Goal: Task Accomplishment & Management: Manage account settings

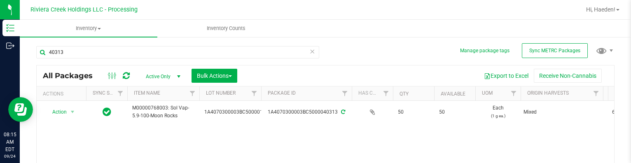
scroll to position [1, 0]
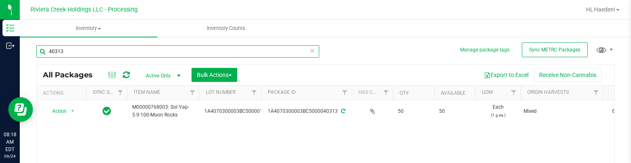
click at [96, 50] on input "40313" at bounding box center [177, 51] width 283 height 12
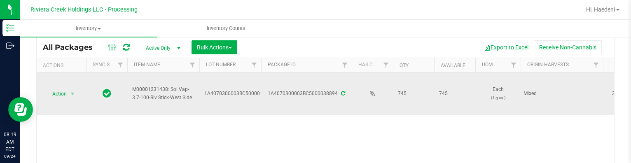
scroll to position [42, 0]
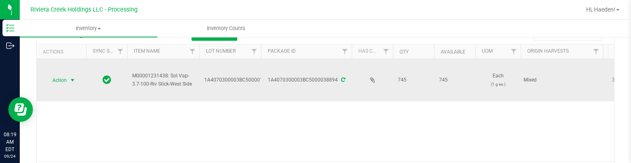
type input "38894"
click at [66, 75] on span "Action" at bounding box center [56, 81] width 22 height 12
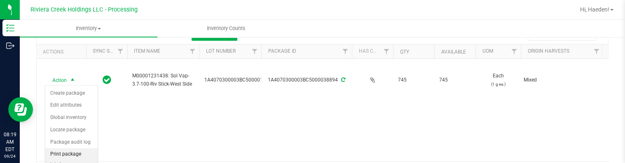
click at [76, 150] on li "Print package label" at bounding box center [71, 159] width 52 height 23
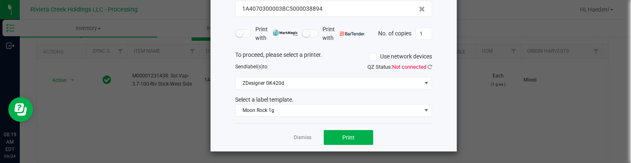
scroll to position [65, 0]
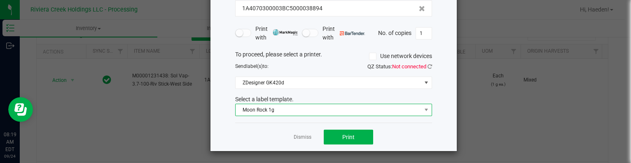
click at [296, 110] on span "Moon Rock 1g" at bounding box center [328, 110] width 186 height 12
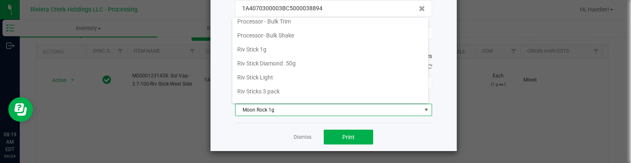
scroll to position [387, 0]
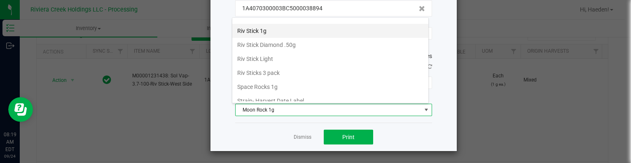
click at [264, 25] on li "Riv Stick 1g" at bounding box center [330, 31] width 196 height 14
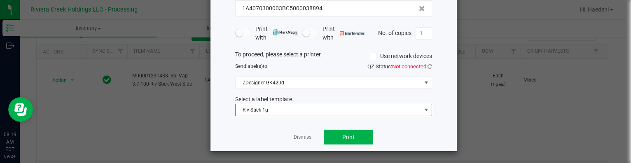
click at [323, 126] on div "Dismiss Print" at bounding box center [333, 137] width 197 height 28
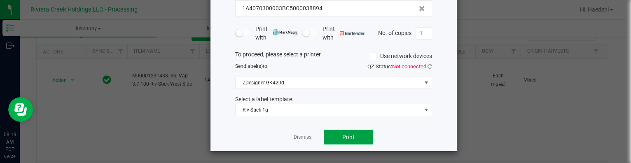
click at [326, 133] on button "Print" at bounding box center [348, 137] width 49 height 15
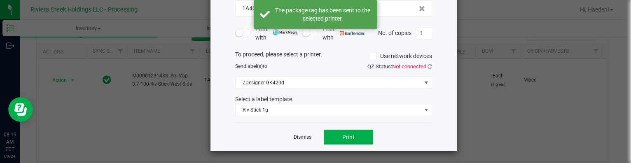
click at [301, 137] on link "Dismiss" at bounding box center [303, 137] width 18 height 7
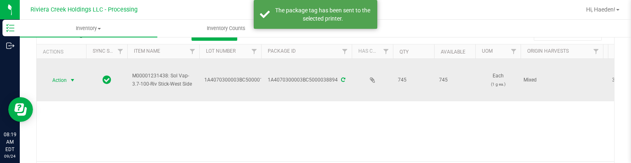
click at [71, 86] on td "Action Action Create package Edit attributes Global inventory Locate package Pa…" at bounding box center [61, 80] width 49 height 42
click at [71, 81] on span "select" at bounding box center [72, 80] width 7 height 7
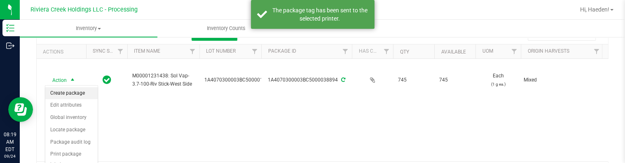
click at [73, 93] on li "Create package" at bounding box center [71, 93] width 52 height 12
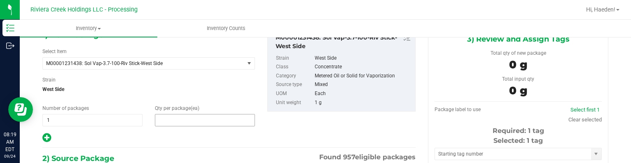
click at [170, 120] on span at bounding box center [205, 120] width 100 height 12
click at [170, 120] on input "text" at bounding box center [204, 120] width 99 height 12
type input "20"
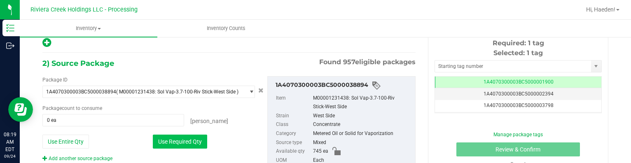
click at [190, 140] on button "Use Required Qty" at bounding box center [180, 142] width 54 height 14
type input "20 ea"
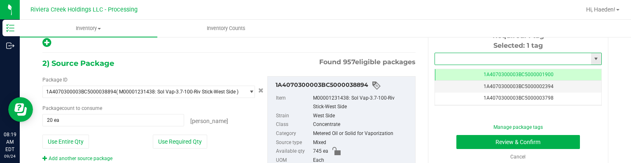
click at [435, 61] on input "text" at bounding box center [513, 59] width 156 height 12
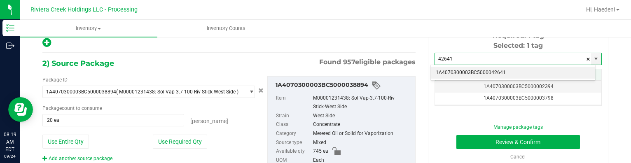
click at [483, 72] on li "1A4070300003BC5000042641" at bounding box center [513, 73] width 164 height 12
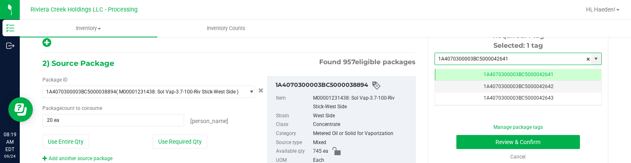
type input "1A4070300003BC5000042641"
click at [487, 150] on div "Manage package tags Review & Confirm Cancel" at bounding box center [518, 142] width 155 height 37
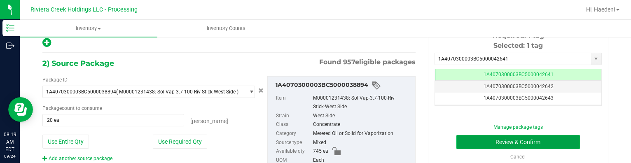
click at [489, 143] on button "Review & Confirm" at bounding box center [518, 142] width 124 height 14
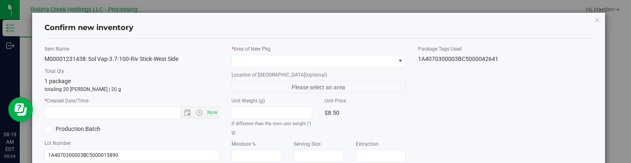
type input "[DATE]"
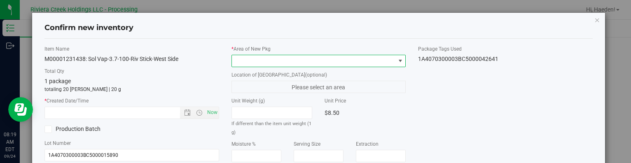
click at [397, 63] on span at bounding box center [400, 61] width 7 height 7
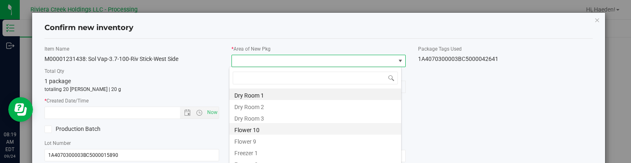
click at [271, 128] on li "Flower 10" at bounding box center [315, 129] width 172 height 12
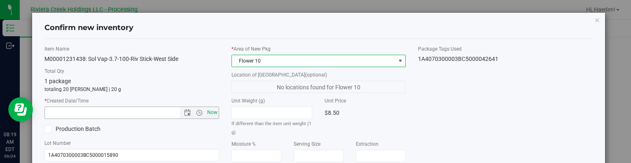
click at [214, 114] on span "Now" at bounding box center [212, 113] width 14 height 12
type input "[DATE] 8:19 AM"
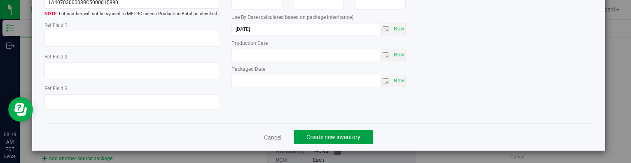
click at [356, 138] on span "Create new inventory" at bounding box center [333, 137] width 54 height 7
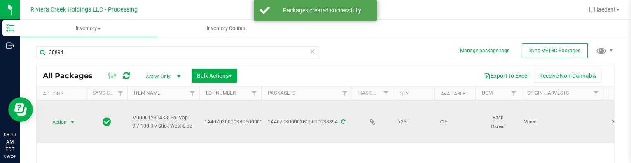
click at [71, 122] on span "select" at bounding box center [72, 122] width 7 height 7
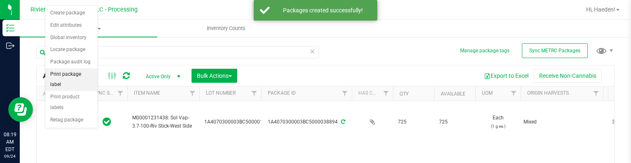
click at [68, 74] on li "Print package label" at bounding box center [71, 79] width 52 height 23
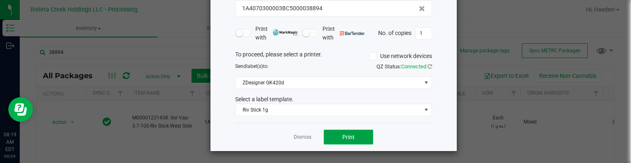
click at [351, 138] on button "Print" at bounding box center [348, 137] width 49 height 15
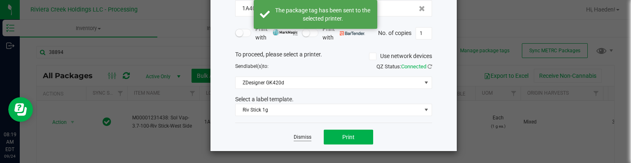
click at [302, 135] on link "Dismiss" at bounding box center [303, 137] width 18 height 7
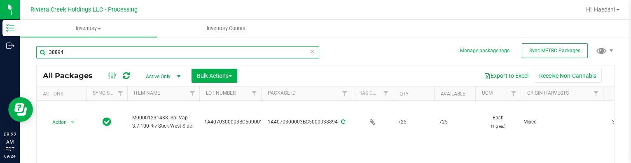
click at [99, 49] on input "38894" at bounding box center [177, 52] width 283 height 12
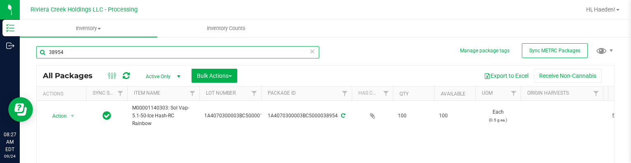
click at [108, 54] on input "38954" at bounding box center [177, 52] width 283 height 12
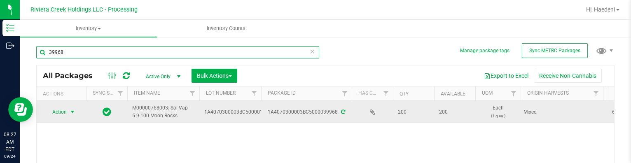
scroll to position [41, 0]
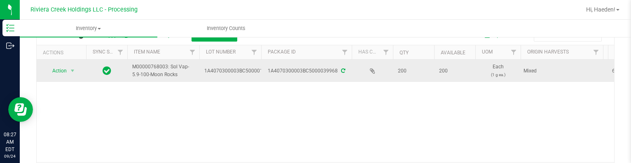
type input "39968"
click at [71, 75] on span "select" at bounding box center [73, 71] width 10 height 12
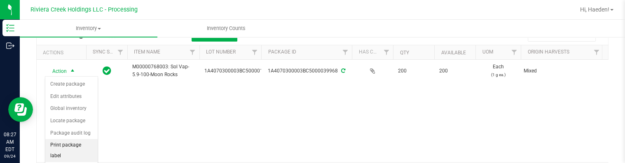
click at [76, 143] on li "Print package label" at bounding box center [71, 150] width 52 height 23
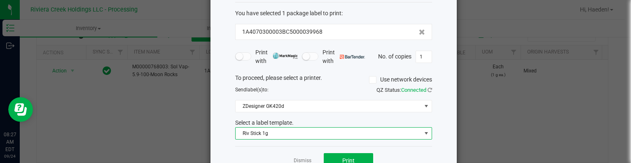
click at [267, 135] on span "Riv Stick 1g" at bounding box center [328, 134] width 186 height 12
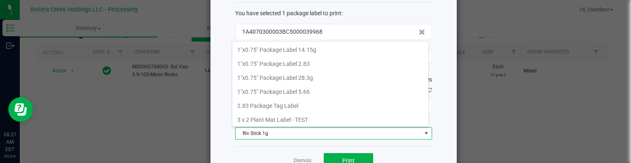
scroll to position [12, 197]
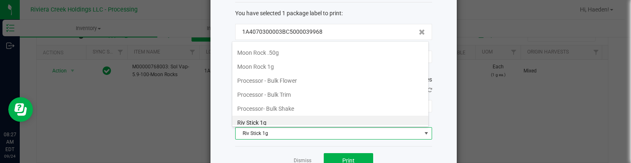
click at [281, 60] on li "Moon Rock 1g" at bounding box center [330, 67] width 196 height 14
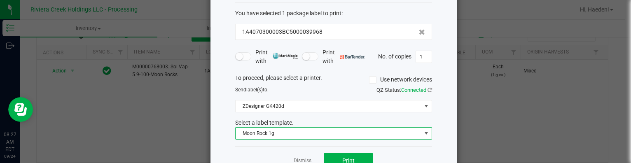
scroll to position [65, 0]
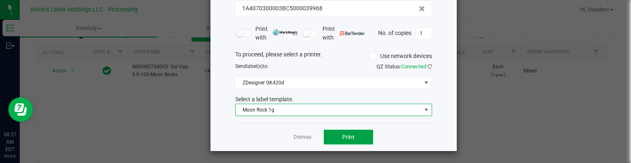
click at [349, 139] on span "Print" at bounding box center [348, 137] width 12 height 7
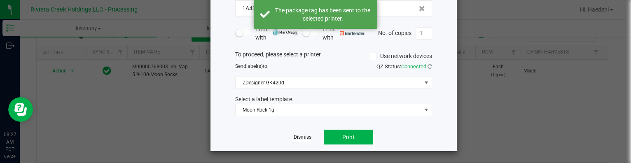
click at [303, 137] on link "Dismiss" at bounding box center [303, 137] width 18 height 7
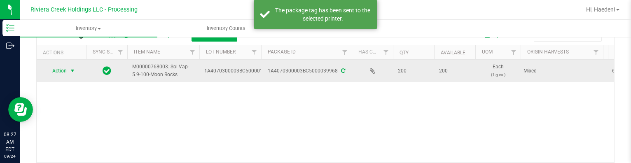
click at [53, 71] on span "Action" at bounding box center [56, 71] width 22 height 12
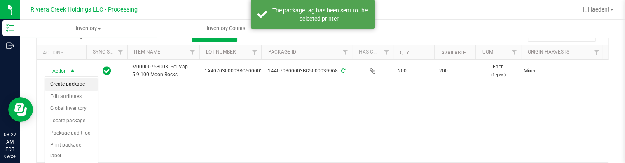
click at [64, 82] on li "Create package" at bounding box center [71, 84] width 52 height 12
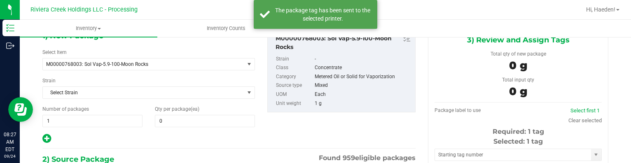
type input "0 ea"
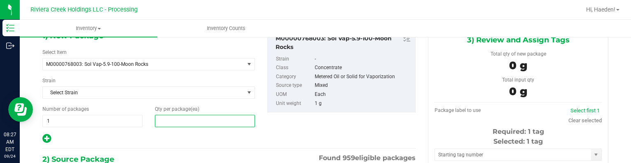
click at [209, 122] on span at bounding box center [205, 121] width 100 height 12
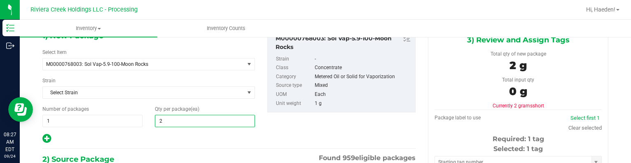
type input "20"
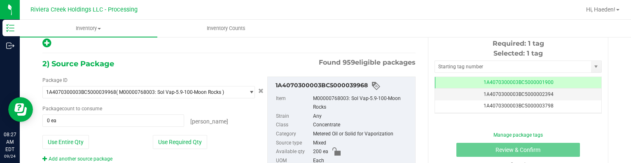
drag, startPoint x: 182, startPoint y: 141, endPoint x: 287, endPoint y: 108, distance: 109.6
click at [185, 140] on button "Use Required Qty" at bounding box center [180, 142] width 54 height 14
type input "20 ea"
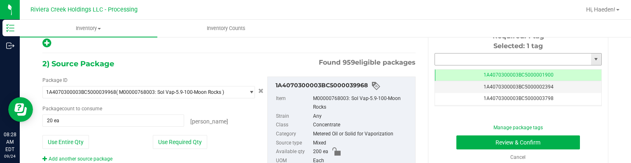
click at [457, 54] on input "text" at bounding box center [513, 60] width 156 height 12
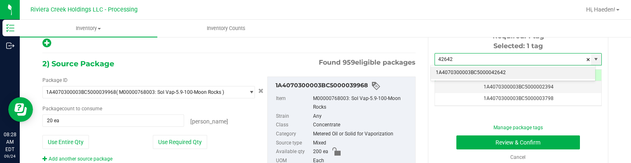
click at [472, 69] on li "1A4070300003BC5000042642" at bounding box center [513, 73] width 164 height 12
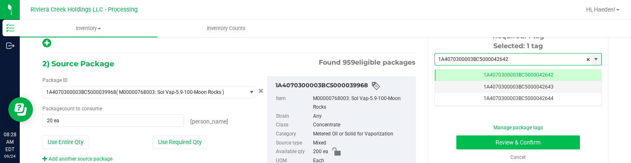
type input "1A4070300003BC5000042642"
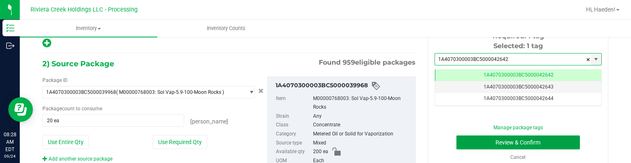
click at [478, 145] on button "Review & Confirm" at bounding box center [518, 142] width 124 height 14
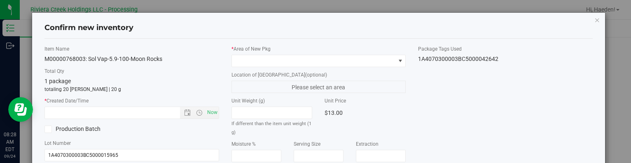
type input "[DATE]"
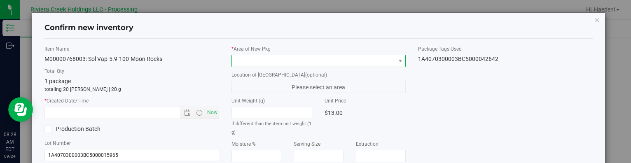
click at [384, 59] on span at bounding box center [313, 61] width 163 height 12
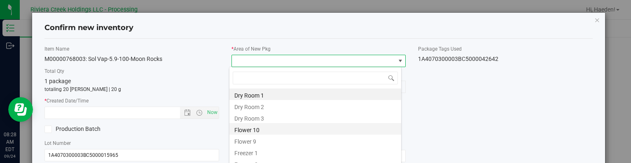
click at [268, 130] on li "Flower 10" at bounding box center [315, 129] width 172 height 12
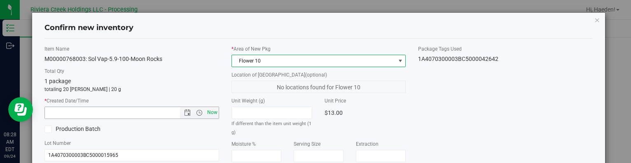
click at [213, 116] on span "Now" at bounding box center [212, 113] width 14 height 12
type input "[DATE] 8:28 AM"
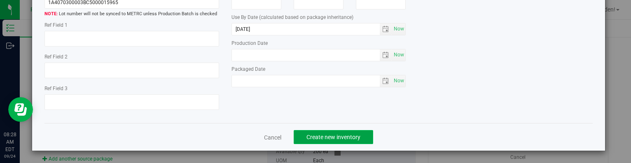
click at [312, 138] on span "Create new inventory" at bounding box center [333, 137] width 54 height 7
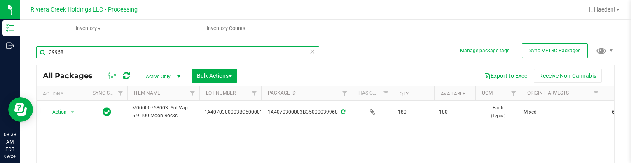
click at [70, 51] on input "39968" at bounding box center [177, 52] width 283 height 12
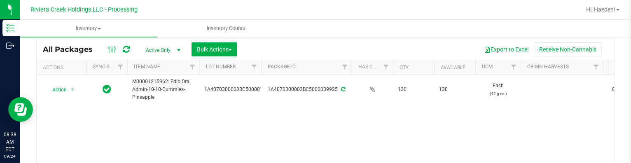
scroll to position [41, 0]
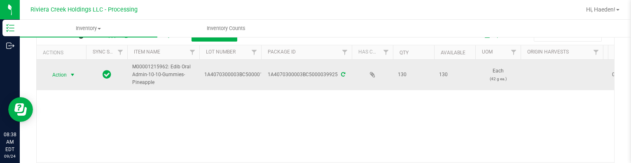
type input "39925"
click at [68, 72] on span "select" at bounding box center [73, 75] width 10 height 12
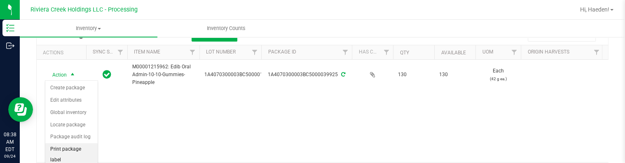
click at [71, 149] on li "Print package label" at bounding box center [71, 154] width 52 height 23
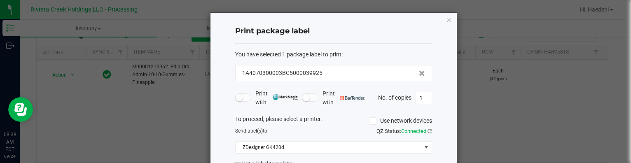
scroll to position [65, 0]
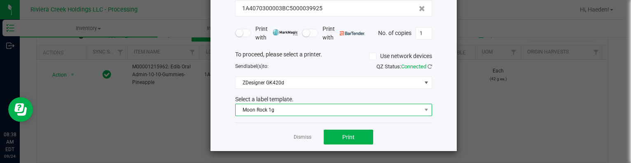
click at [266, 107] on span "Moon Rock 1g" at bounding box center [328, 110] width 186 height 12
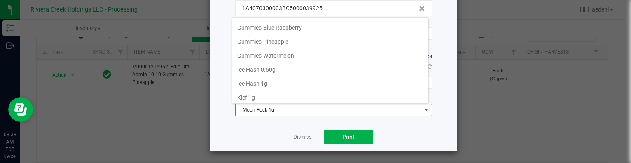
scroll to position [222, 0]
click at [268, 50] on li "Gummies-Pineapple" at bounding box center [330, 56] width 196 height 14
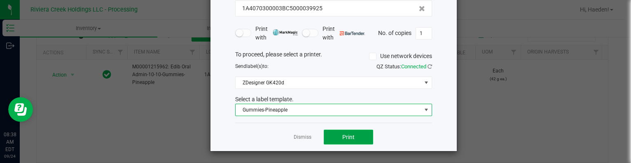
click at [347, 134] on span "Print" at bounding box center [348, 137] width 12 height 7
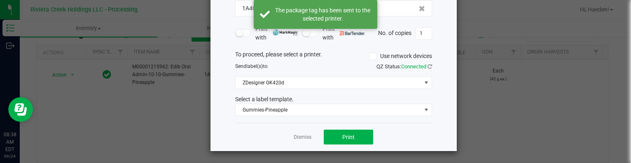
click at [301, 135] on link "Dismiss" at bounding box center [303, 137] width 18 height 7
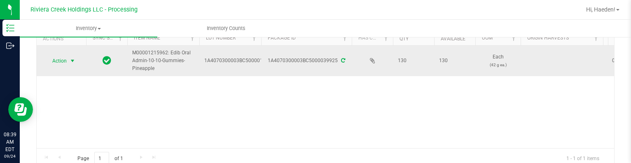
scroll to position [41, 0]
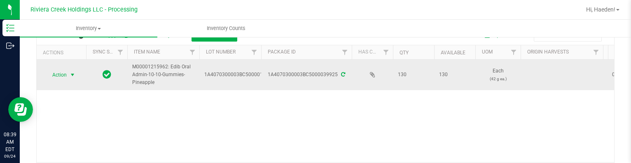
click at [71, 75] on span "select" at bounding box center [72, 75] width 7 height 7
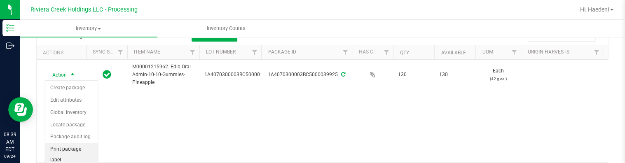
click at [76, 148] on li "Print package label" at bounding box center [71, 154] width 52 height 23
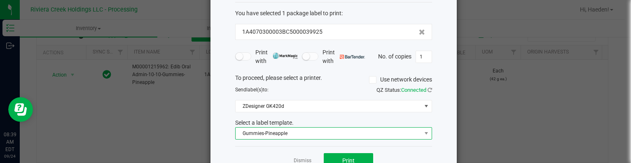
click at [271, 132] on span "Gummies-Pineapple" at bounding box center [328, 134] width 186 height 12
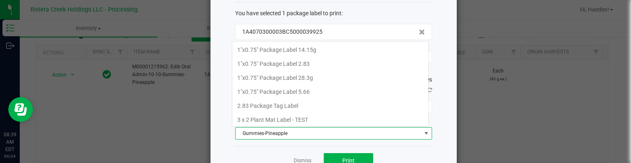
scroll to position [12, 197]
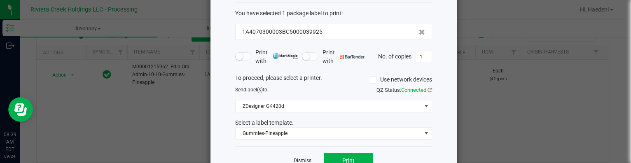
click at [303, 157] on link "Dismiss" at bounding box center [303, 160] width 18 height 7
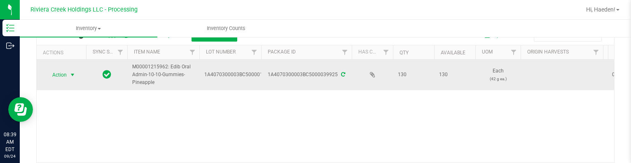
click at [73, 75] on span "select" at bounding box center [72, 75] width 7 height 7
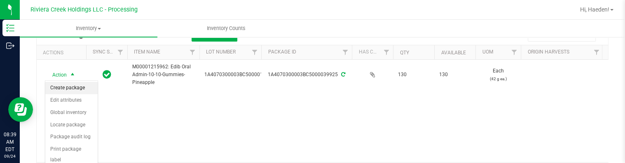
click at [73, 89] on li "Create package" at bounding box center [71, 88] width 52 height 12
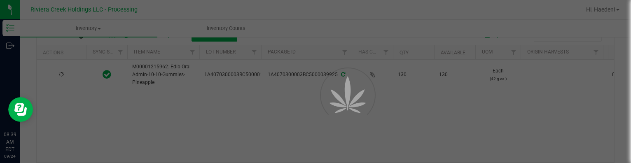
scroll to position [47, 0]
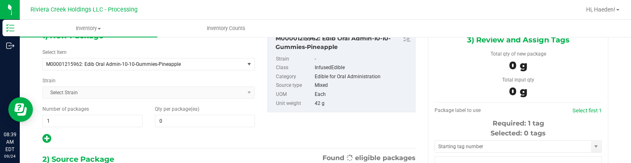
type input "0"
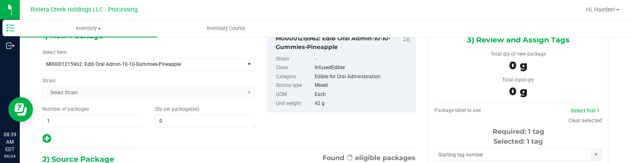
scroll to position [0, 0]
click at [182, 123] on span at bounding box center [205, 121] width 100 height 12
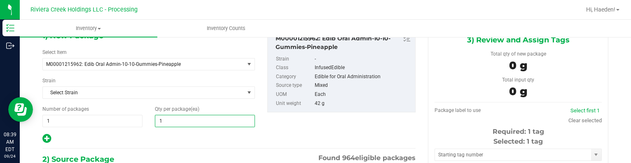
type input "10"
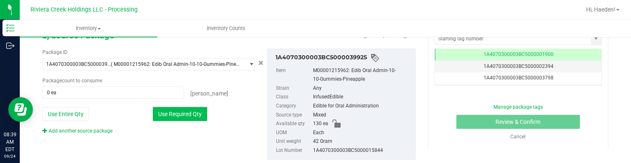
type input "10"
click at [189, 108] on button "Use Required Qty" at bounding box center [180, 114] width 54 height 14
type input "10 ea"
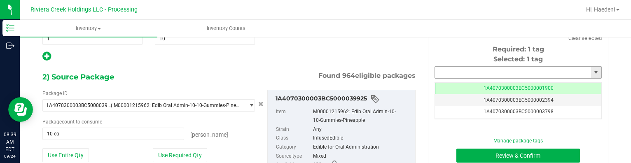
click at [443, 75] on input "text" at bounding box center [513, 73] width 156 height 12
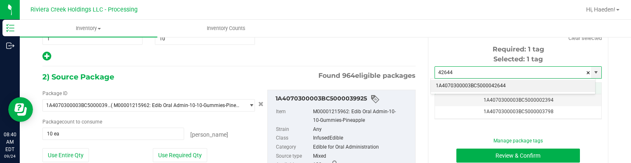
drag, startPoint x: 455, startPoint y: 82, endPoint x: 456, endPoint y: 89, distance: 7.1
click at [455, 82] on li "1A4070300003BC5000042644" at bounding box center [513, 86] width 164 height 12
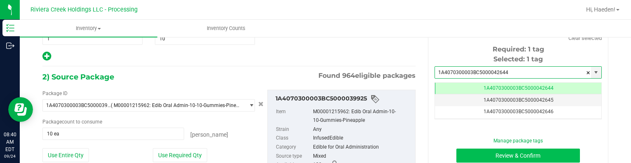
type input "1A4070300003BC5000042644"
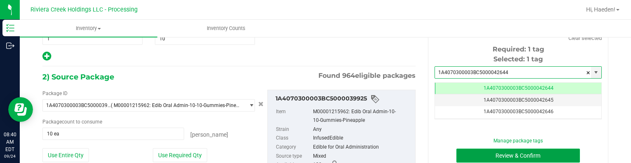
click at [474, 157] on button "Review & Confirm" at bounding box center [518, 156] width 124 height 14
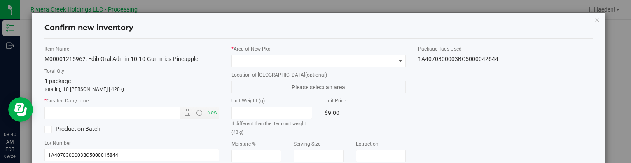
type input "[DATE]"
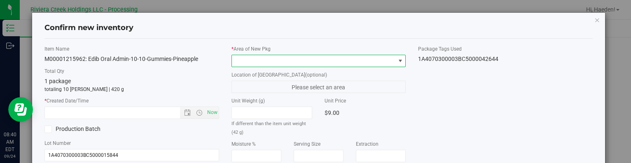
click at [397, 59] on span at bounding box center [400, 61] width 7 height 7
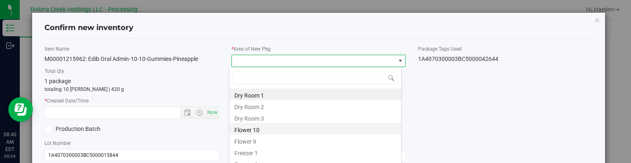
click at [282, 126] on li "Flower 10" at bounding box center [315, 129] width 172 height 12
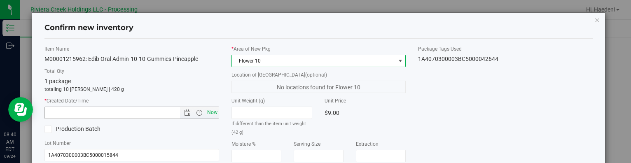
click at [212, 115] on span "Now" at bounding box center [212, 113] width 14 height 12
type input "[DATE] 8:40 AM"
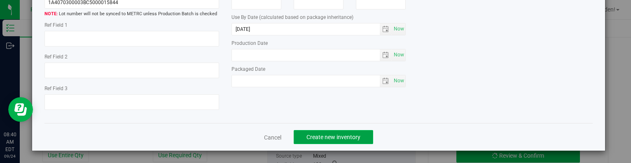
click at [340, 135] on span "Create new inventory" at bounding box center [333, 137] width 54 height 7
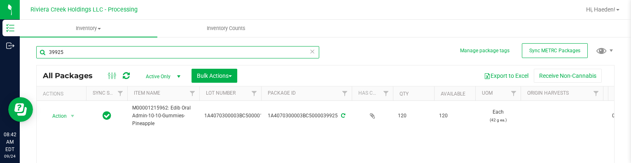
click at [182, 56] on input "39925" at bounding box center [177, 52] width 283 height 12
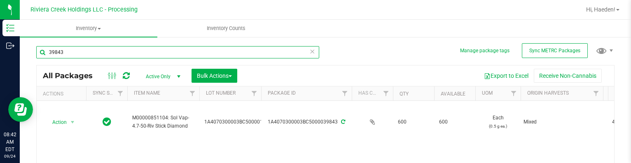
scroll to position [41, 0]
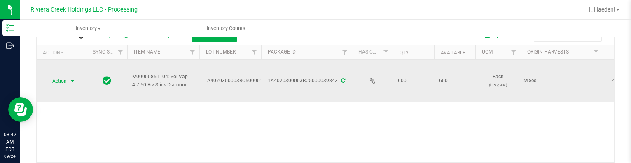
type input "39843"
click at [66, 78] on span "Action" at bounding box center [56, 81] width 22 height 12
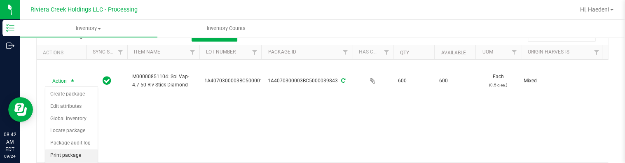
click at [66, 154] on li "Print package label" at bounding box center [71, 160] width 52 height 23
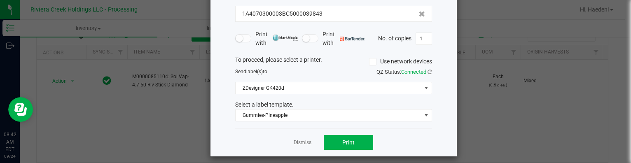
scroll to position [65, 0]
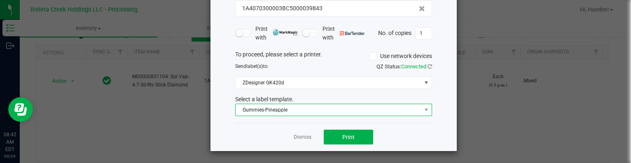
click at [275, 110] on span "Gummies-Pineapple" at bounding box center [328, 110] width 186 height 12
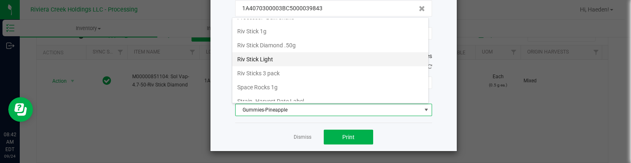
scroll to position [388, 0]
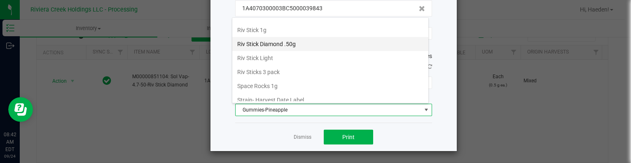
click at [290, 40] on li "Riv Stick Diamond .50g" at bounding box center [330, 44] width 196 height 14
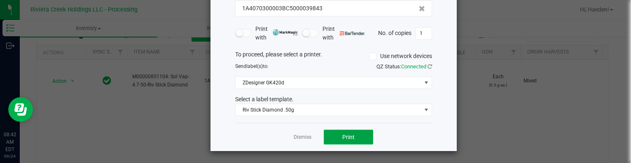
click at [342, 135] on span "Print" at bounding box center [348, 137] width 12 height 7
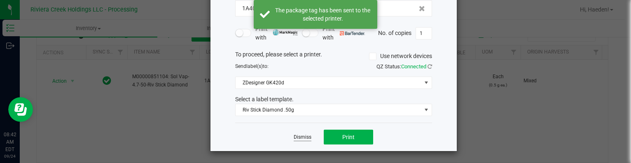
click at [299, 135] on link "Dismiss" at bounding box center [303, 137] width 18 height 7
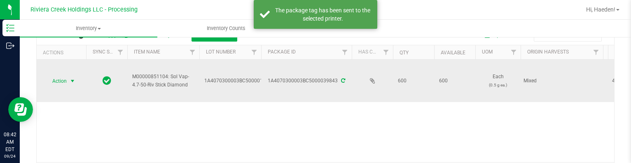
click at [68, 82] on span "select" at bounding box center [73, 81] width 10 height 12
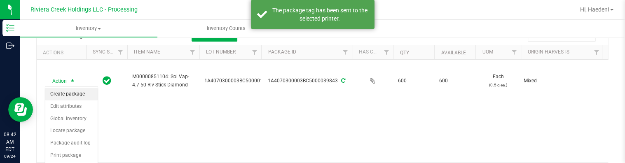
click at [70, 92] on li "Create package" at bounding box center [71, 94] width 52 height 12
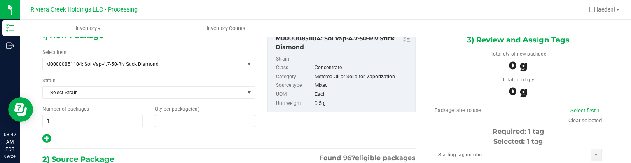
click at [181, 122] on span at bounding box center [205, 121] width 100 height 12
click at [181, 122] on input "text" at bounding box center [204, 121] width 99 height 12
type input "20"
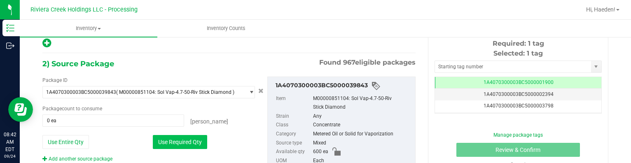
click at [186, 137] on button "Use Required Qty" at bounding box center [180, 142] width 54 height 14
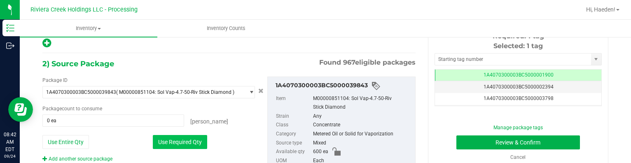
type input "20 ea"
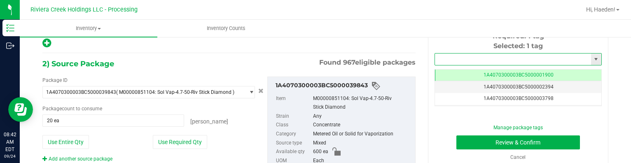
click at [459, 59] on input "text" at bounding box center [513, 60] width 156 height 12
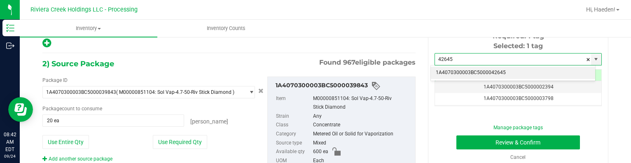
click at [478, 74] on li "1A4070300003BC5000042645" at bounding box center [513, 73] width 164 height 12
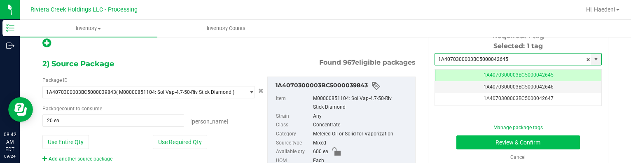
type input "1A4070300003BC5000042645"
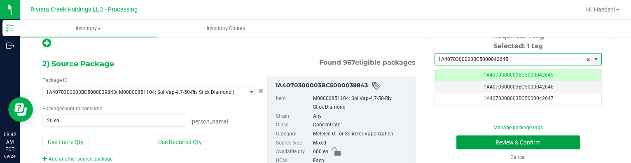
click at [478, 144] on button "Review & Confirm" at bounding box center [518, 142] width 124 height 14
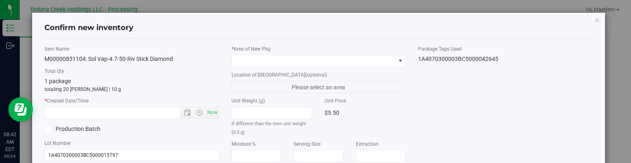
type input "[DATE]"
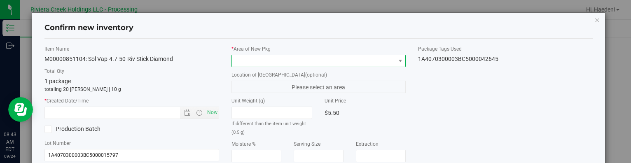
click at [371, 61] on span at bounding box center [313, 61] width 163 height 12
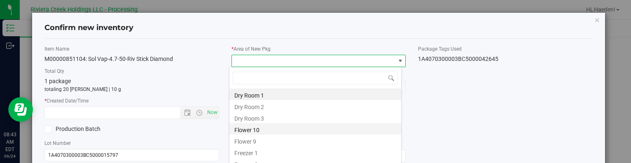
click at [260, 129] on li "Flower 10" at bounding box center [315, 129] width 172 height 12
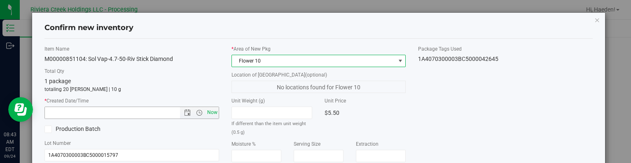
click at [211, 110] on span "Now" at bounding box center [212, 113] width 14 height 12
type input "[DATE] 8:43 AM"
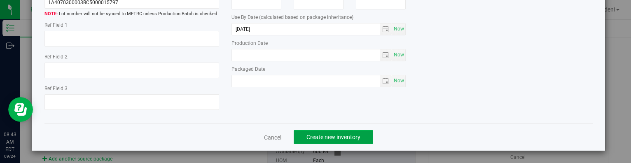
click at [344, 138] on span "Create new inventory" at bounding box center [333, 137] width 54 height 7
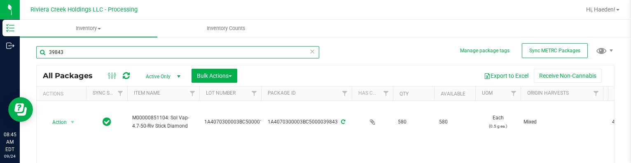
click at [162, 51] on input "39843" at bounding box center [177, 52] width 283 height 12
type input "39842"
type input "[DATE]"
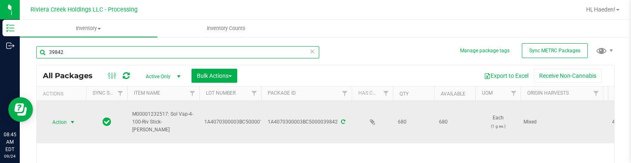
type input "39842"
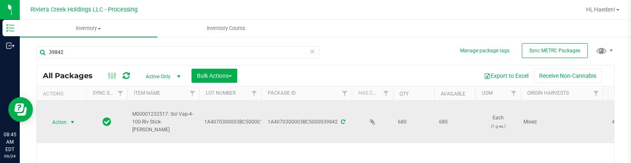
click at [57, 123] on span "Action" at bounding box center [56, 123] width 22 height 12
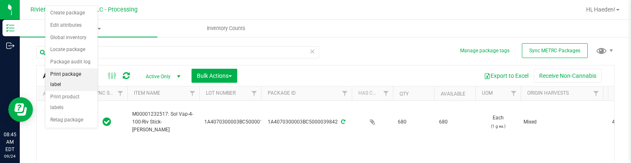
click at [70, 73] on li "Print package label" at bounding box center [71, 79] width 52 height 23
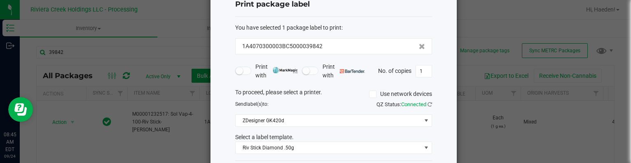
scroll to position [41, 0]
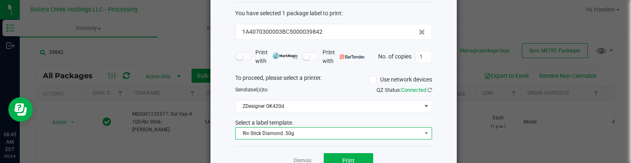
click at [296, 129] on span "Riv Stick Diamond .50g" at bounding box center [328, 134] width 186 height 12
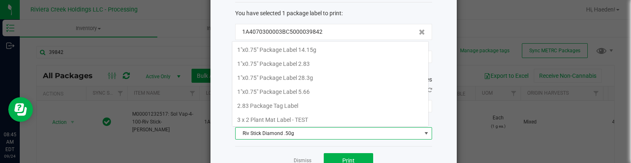
scroll to position [333, 0]
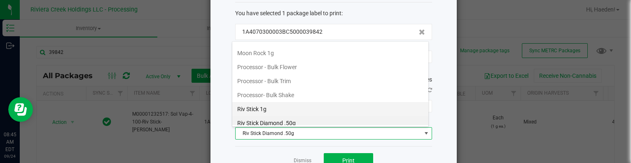
click at [285, 103] on li "Riv Stick 1g" at bounding box center [330, 109] width 196 height 14
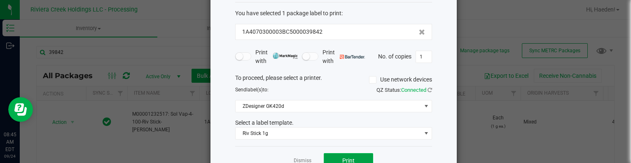
click at [336, 155] on button "Print" at bounding box center [348, 160] width 49 height 15
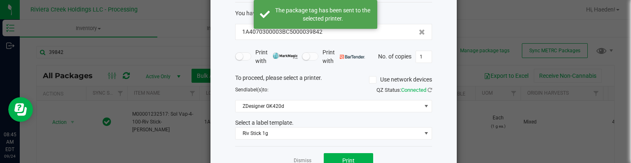
click at [301, 158] on link "Dismiss" at bounding box center [303, 160] width 18 height 7
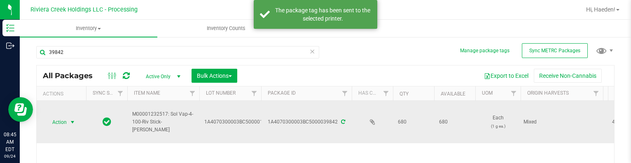
click at [68, 118] on span "select" at bounding box center [73, 123] width 10 height 12
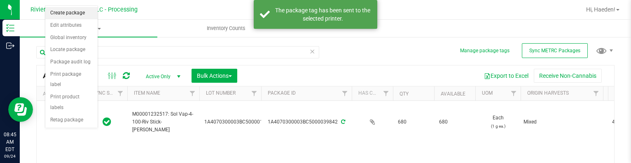
click at [63, 14] on li "Create package" at bounding box center [71, 13] width 52 height 12
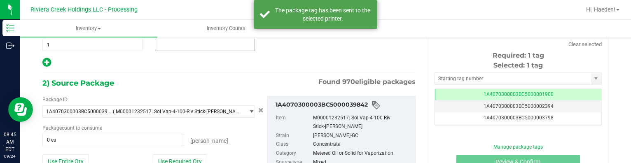
click at [170, 44] on span at bounding box center [205, 45] width 100 height 12
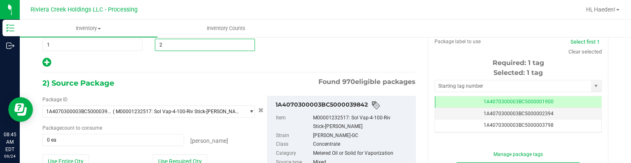
type input "20"
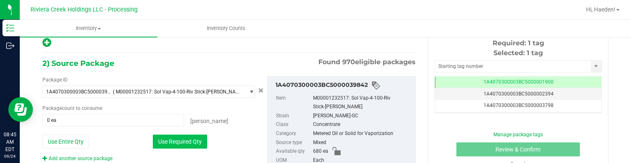
click at [181, 140] on button "Use Required Qty" at bounding box center [180, 142] width 54 height 14
type input "20 ea"
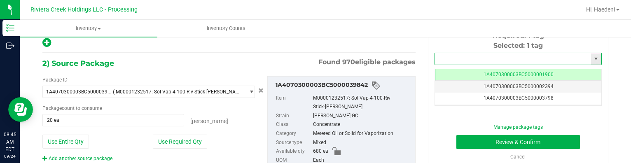
click at [506, 61] on input "text" at bounding box center [513, 59] width 156 height 12
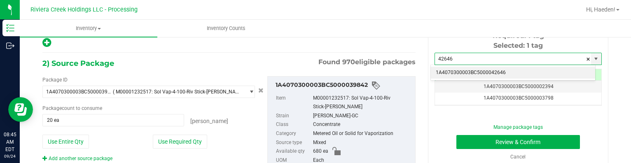
click at [503, 74] on li "1A4070300003BC5000042646" at bounding box center [513, 73] width 164 height 12
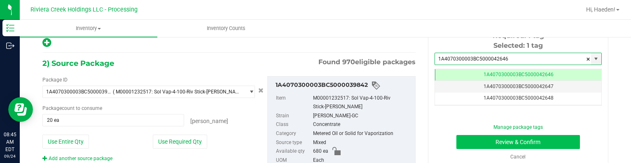
type input "1A4070300003BC5000042646"
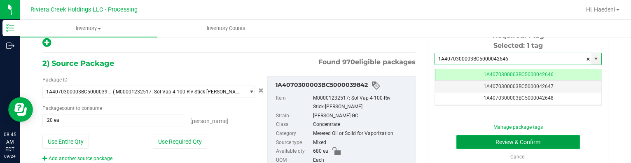
click at [496, 142] on button "Review & Confirm" at bounding box center [518, 142] width 124 height 14
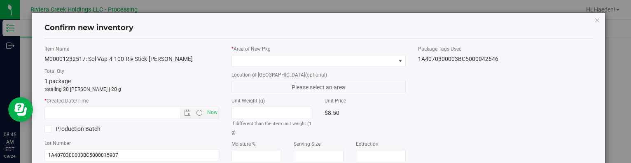
type input "[DATE]"
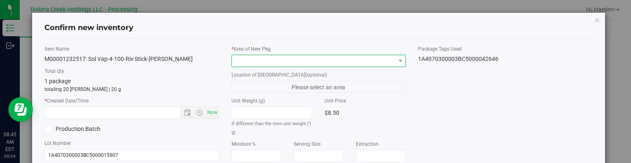
click at [364, 60] on span at bounding box center [313, 61] width 163 height 12
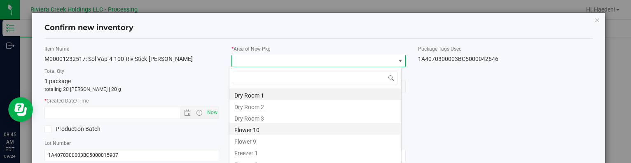
click at [239, 131] on li "Flower 10" at bounding box center [315, 129] width 172 height 12
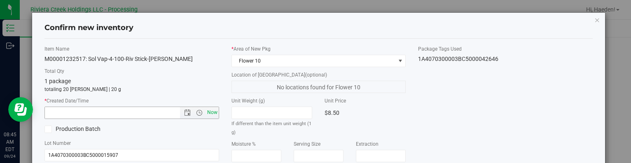
click at [212, 112] on span "Now" at bounding box center [212, 113] width 14 height 12
type input "[DATE] 8:45 AM"
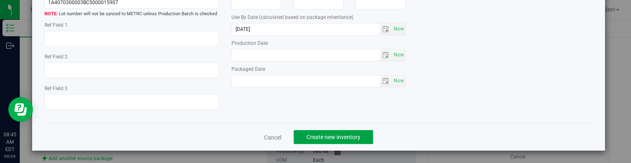
click at [354, 140] on span "Create new inventory" at bounding box center [333, 137] width 54 height 7
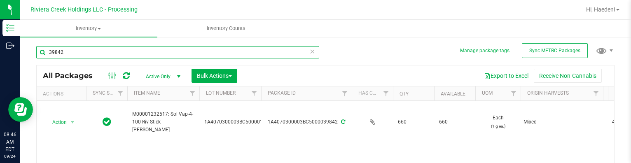
click at [118, 47] on input "39842" at bounding box center [177, 52] width 283 height 12
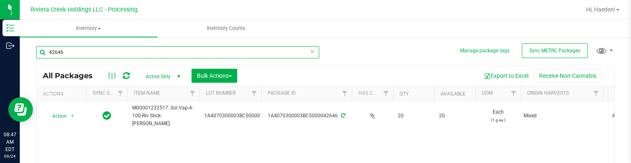
click at [98, 51] on input "42646" at bounding box center [177, 52] width 283 height 12
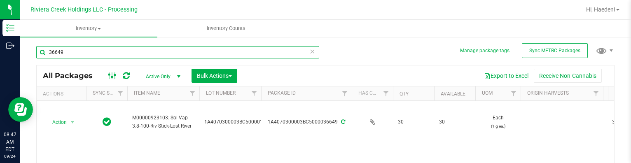
scroll to position [41, 0]
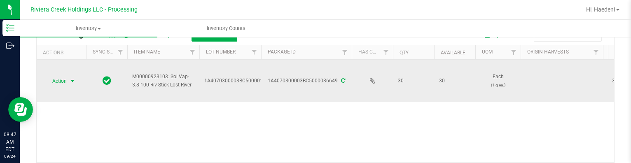
type input "36649"
click at [70, 78] on span "select" at bounding box center [72, 81] width 7 height 7
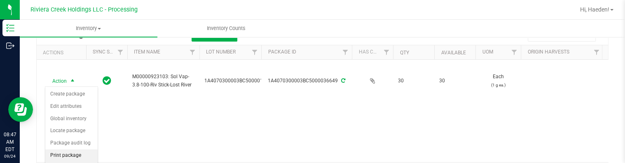
click at [80, 153] on li "Print package label" at bounding box center [71, 160] width 52 height 23
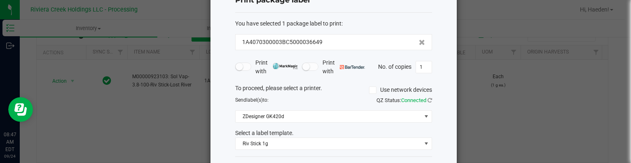
scroll to position [65, 0]
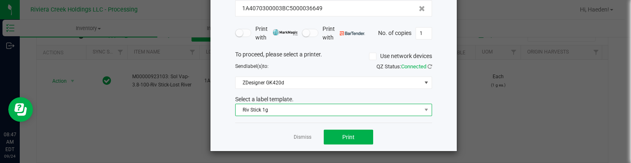
click at [295, 110] on span "Riv Stick 1g" at bounding box center [328, 110] width 186 height 12
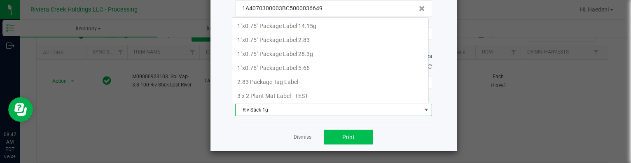
scroll to position [12, 197]
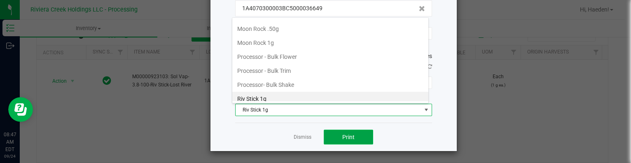
click at [339, 141] on button "Print" at bounding box center [348, 137] width 49 height 15
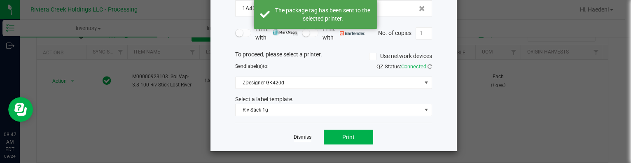
click at [296, 137] on link "Dismiss" at bounding box center [303, 137] width 18 height 7
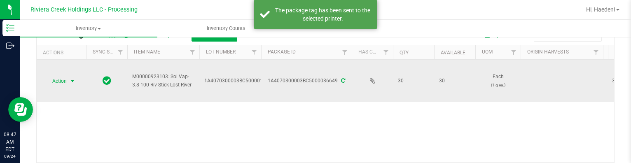
click at [71, 78] on span "select" at bounding box center [72, 81] width 7 height 7
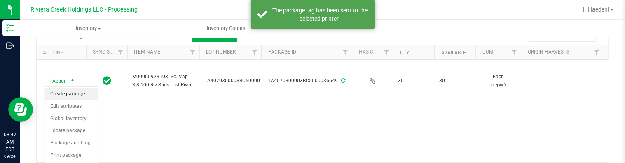
click at [69, 90] on li "Create package" at bounding box center [71, 94] width 52 height 12
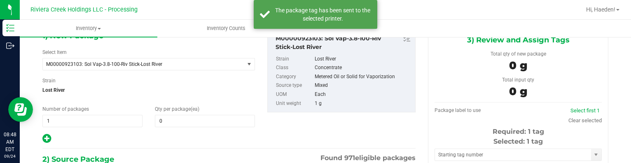
type input "0 ea"
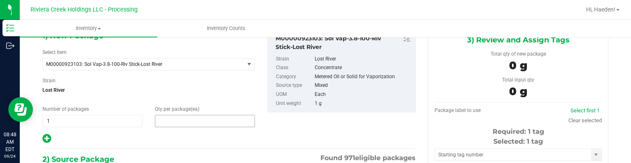
click at [172, 125] on span at bounding box center [205, 121] width 100 height 12
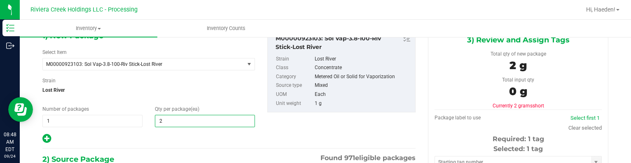
type input "20"
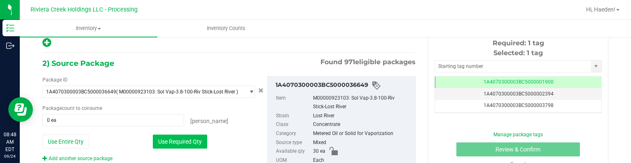
click at [179, 141] on button "Use Required Qty" at bounding box center [180, 142] width 54 height 14
type input "20 ea"
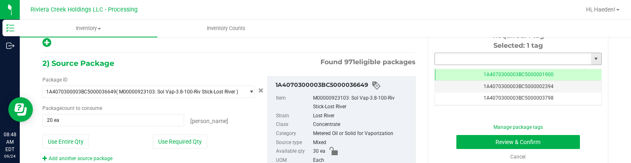
click at [461, 59] on input "text" at bounding box center [513, 59] width 156 height 12
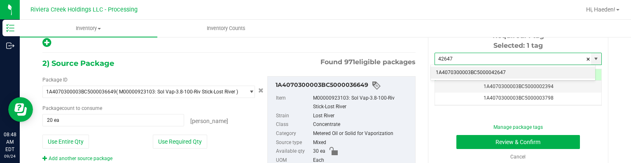
click at [485, 69] on li "1A4070300003BC5000042647" at bounding box center [513, 73] width 164 height 12
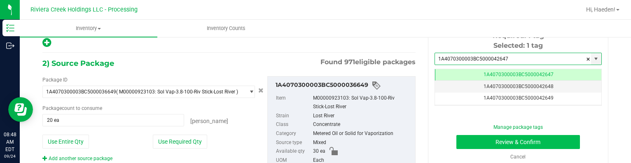
type input "1A4070300003BC5000042647"
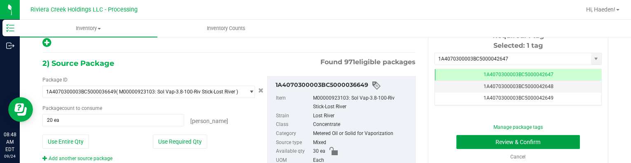
click at [480, 148] on button "Review & Confirm" at bounding box center [518, 142] width 124 height 14
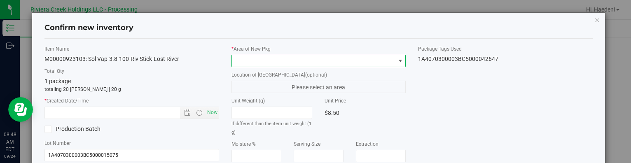
click at [398, 62] on span at bounding box center [400, 61] width 7 height 7
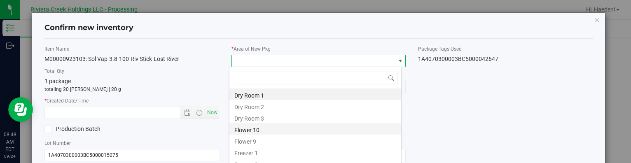
click at [260, 131] on li "Flower 10" at bounding box center [315, 129] width 172 height 12
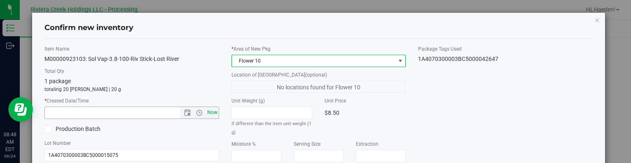
click at [215, 113] on span "Now" at bounding box center [212, 113] width 14 height 12
type input "[DATE] 8:48 AM"
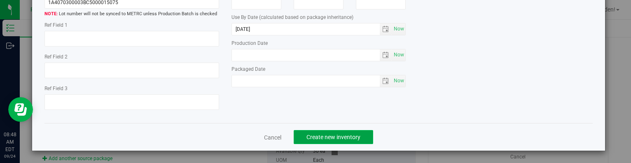
click at [345, 134] on span "Create new inventory" at bounding box center [333, 137] width 54 height 7
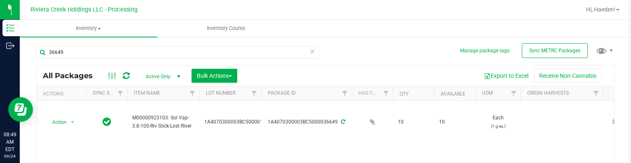
click at [157, 43] on div "36649" at bounding box center [180, 52] width 289 height 26
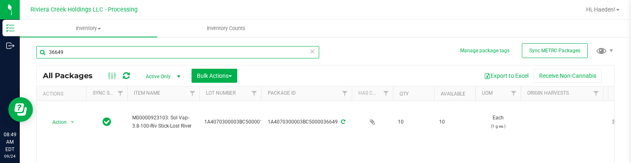
click at [159, 50] on input "36649" at bounding box center [177, 52] width 283 height 12
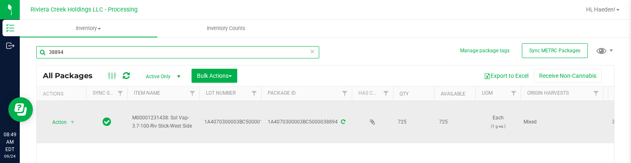
scroll to position [41, 0]
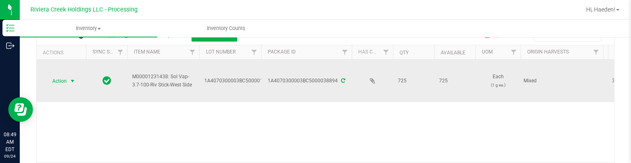
type input "38894"
click at [66, 77] on span "Action" at bounding box center [56, 81] width 22 height 12
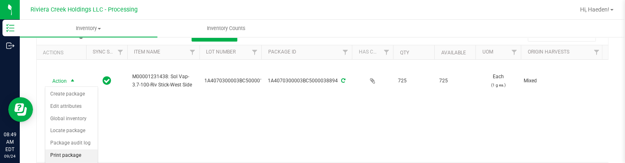
click at [72, 154] on li "Print package label" at bounding box center [71, 160] width 52 height 23
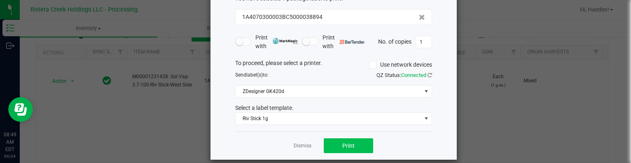
scroll to position [65, 0]
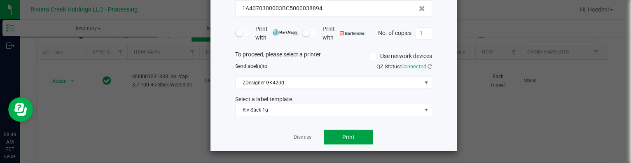
click at [336, 139] on button "Print" at bounding box center [348, 137] width 49 height 15
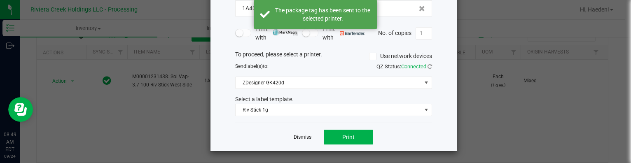
click at [304, 135] on link "Dismiss" at bounding box center [303, 137] width 18 height 7
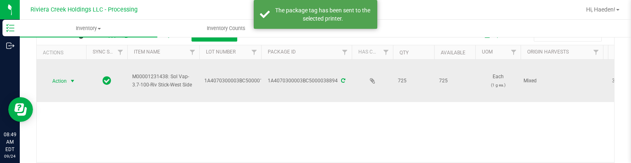
click at [72, 83] on span "select" at bounding box center [72, 81] width 7 height 7
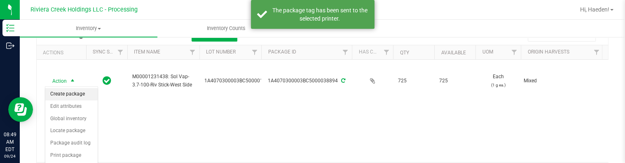
click at [70, 90] on li "Create package" at bounding box center [71, 94] width 52 height 12
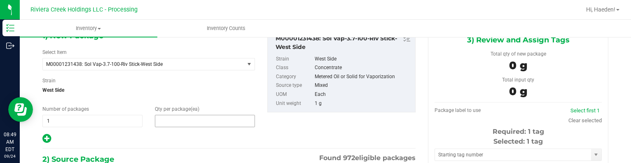
click at [176, 125] on span at bounding box center [205, 121] width 100 height 12
type input "20"
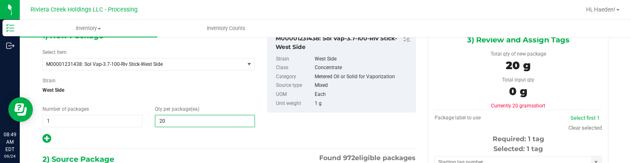
type input "20"
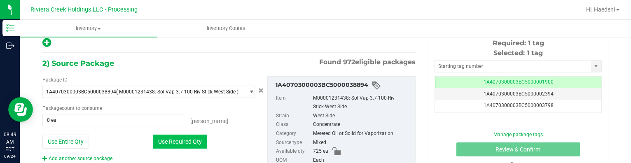
click at [187, 137] on button "Use Required Qty" at bounding box center [180, 142] width 54 height 14
type input "20 ea"
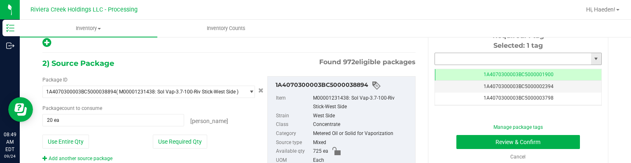
click at [452, 55] on input "text" at bounding box center [513, 59] width 156 height 12
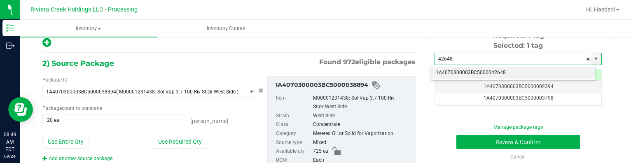
click at [456, 70] on li "1A4070300003BC5000042648" at bounding box center [513, 73] width 164 height 12
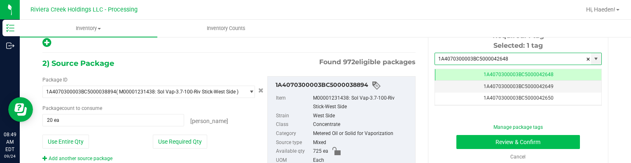
type input "1A4070300003BC5000042648"
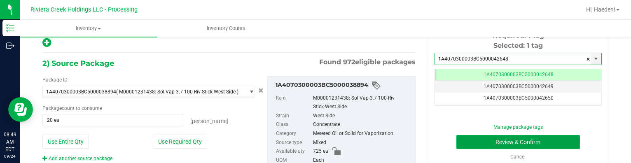
click at [472, 140] on button "Review & Confirm" at bounding box center [518, 142] width 124 height 14
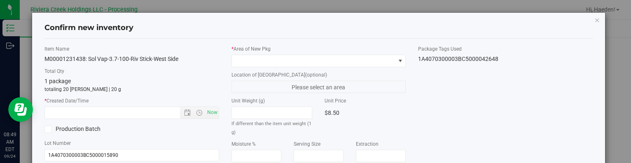
type input "[DATE]"
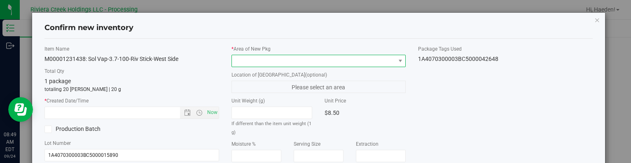
click at [362, 61] on span at bounding box center [313, 61] width 163 height 12
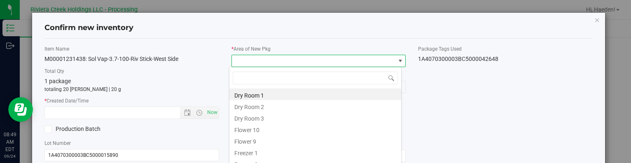
click at [285, 127] on li "Flower 10" at bounding box center [315, 129] width 172 height 12
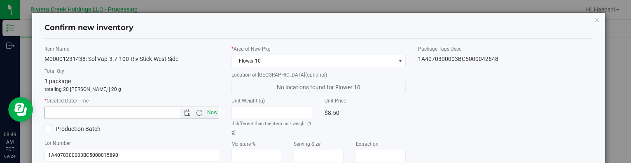
click at [209, 114] on span "Now" at bounding box center [212, 113] width 14 height 12
type input "[DATE] 8:49 AM"
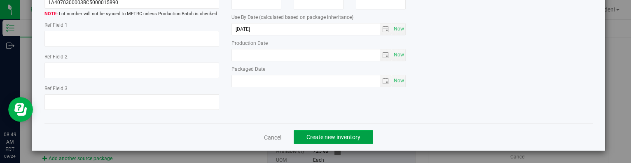
click at [351, 134] on span "Create new inventory" at bounding box center [333, 137] width 54 height 7
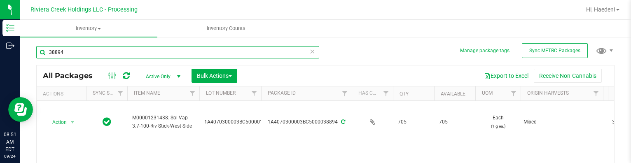
click at [143, 47] on input "38894" at bounding box center [177, 52] width 283 height 12
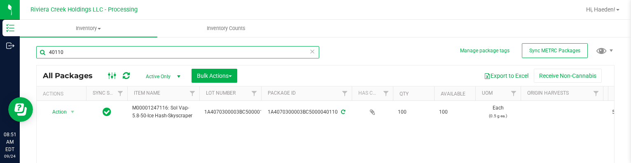
scroll to position [41, 0]
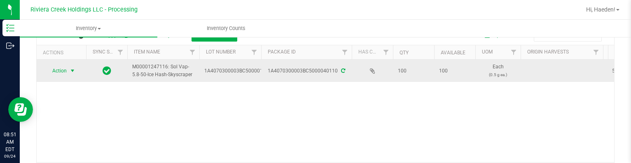
type input "40110"
click at [61, 70] on span "Action" at bounding box center [56, 71] width 22 height 12
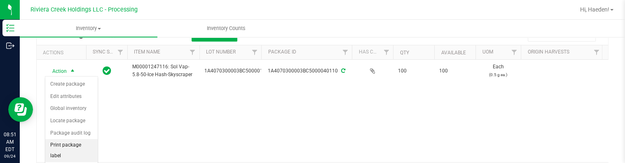
click at [72, 144] on li "Print package label" at bounding box center [71, 150] width 52 height 23
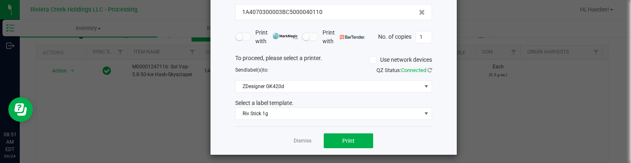
scroll to position [65, 0]
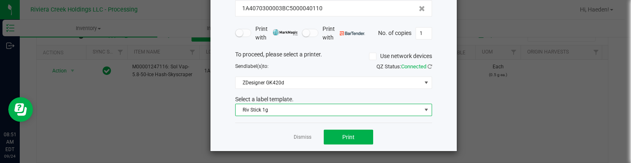
click at [272, 110] on span "Riv Stick 1g" at bounding box center [328, 110] width 186 height 12
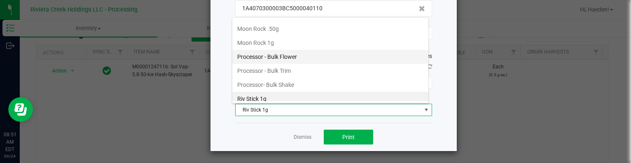
scroll to position [278, 0]
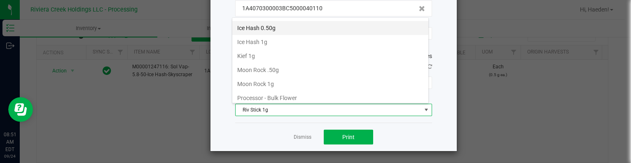
click at [274, 28] on li "Ice Hash 0.50g" at bounding box center [330, 28] width 196 height 14
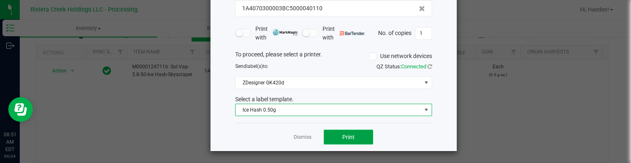
click at [336, 138] on button "Print" at bounding box center [348, 137] width 49 height 15
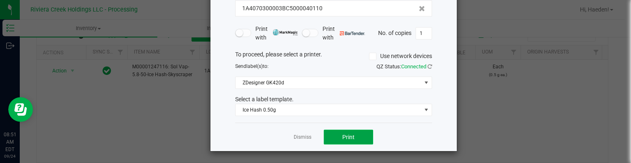
click at [331, 137] on button "Print" at bounding box center [348, 137] width 49 height 15
click at [295, 140] on link "Dismiss" at bounding box center [303, 137] width 18 height 7
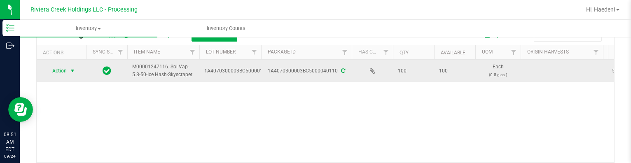
click at [63, 71] on span "Action" at bounding box center [56, 71] width 22 height 12
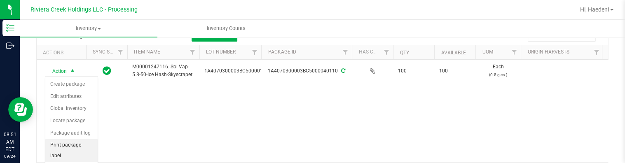
click at [71, 147] on li "Print package label" at bounding box center [71, 150] width 52 height 23
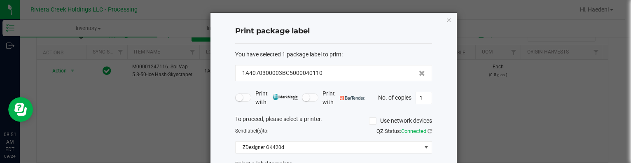
click at [139, 121] on ngb-modal-window "Print package label You have selected 1 package label to print : 1A4070300003BC…" at bounding box center [318, 81] width 637 height 163
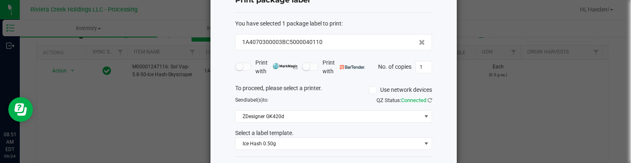
scroll to position [65, 0]
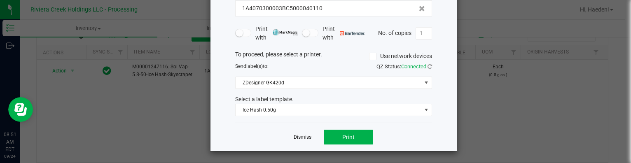
click at [294, 136] on link "Dismiss" at bounding box center [303, 137] width 18 height 7
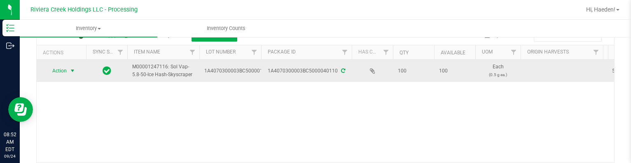
click at [61, 69] on span "Action" at bounding box center [56, 71] width 22 height 12
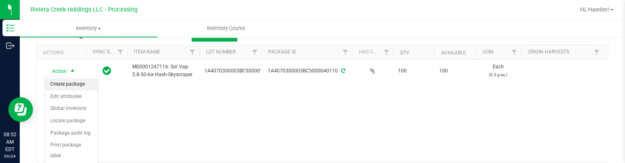
click at [65, 82] on li "Create package" at bounding box center [71, 84] width 52 height 12
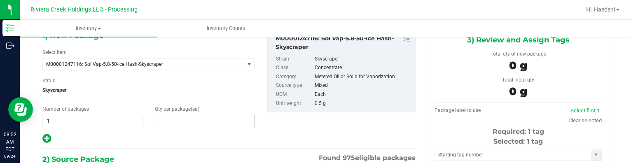
click at [175, 121] on span at bounding box center [205, 121] width 100 height 12
type input "20"
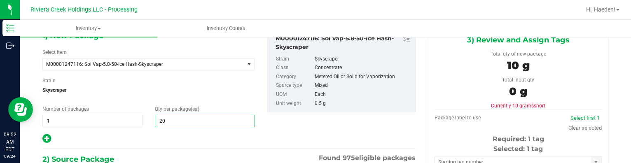
type input "20"
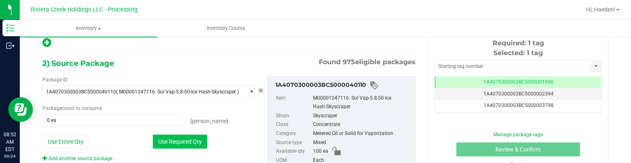
click at [189, 140] on button "Use Required Qty" at bounding box center [180, 142] width 54 height 14
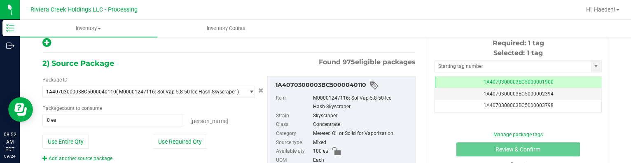
type input "20 ea"
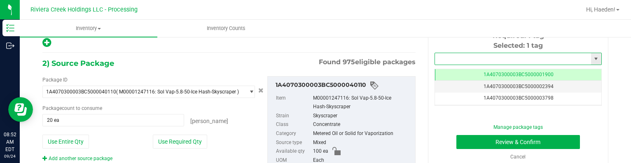
click at [440, 58] on input "text" at bounding box center [513, 59] width 156 height 12
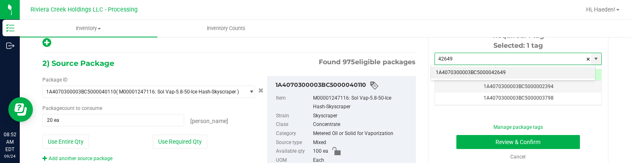
click at [474, 73] on li "1A4070300003BC5000042649" at bounding box center [513, 73] width 164 height 12
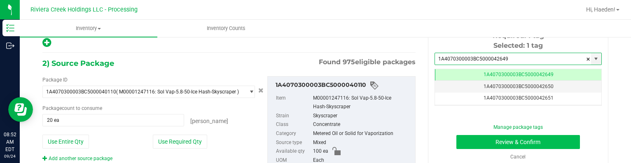
type input "1A4070300003BC5000042649"
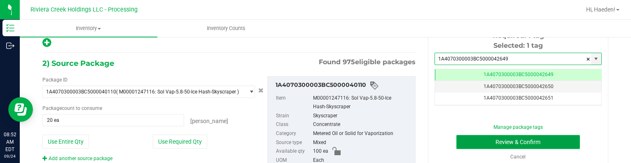
click at [476, 141] on button "Review & Confirm" at bounding box center [518, 142] width 124 height 14
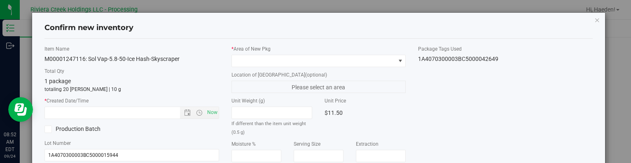
type input "[DATE]"
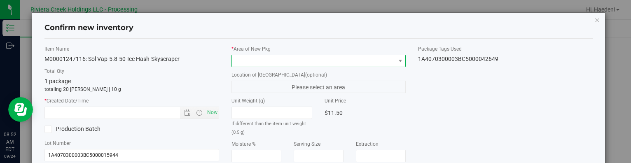
click at [347, 59] on span at bounding box center [313, 61] width 163 height 12
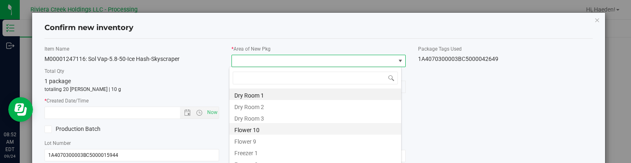
click at [268, 133] on li "Flower 10" at bounding box center [315, 129] width 172 height 12
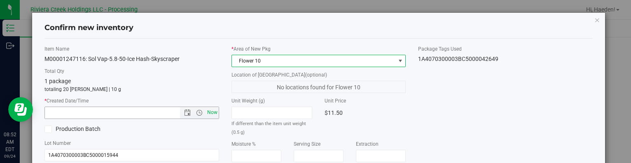
click at [213, 115] on span "Now" at bounding box center [212, 113] width 14 height 12
type input "[DATE] 8:52 AM"
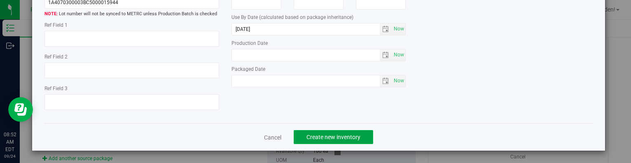
click at [349, 136] on span "Create new inventory" at bounding box center [333, 137] width 54 height 7
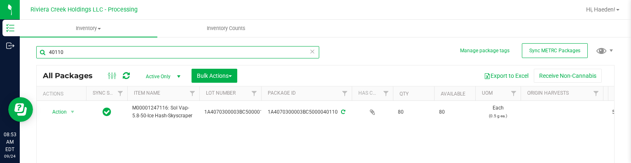
click at [134, 54] on input "40110" at bounding box center [177, 52] width 283 height 12
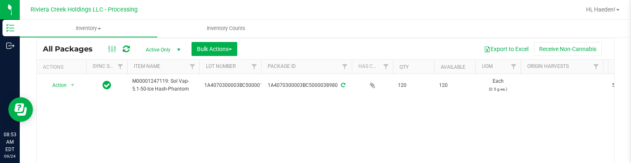
scroll to position [41, 0]
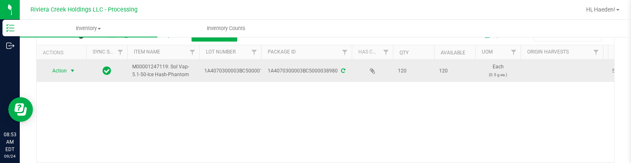
type input "38980"
click at [72, 73] on span "select" at bounding box center [72, 71] width 7 height 7
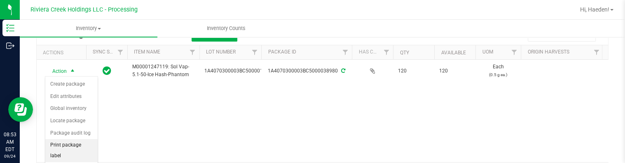
click at [77, 142] on li "Print package label" at bounding box center [71, 150] width 52 height 23
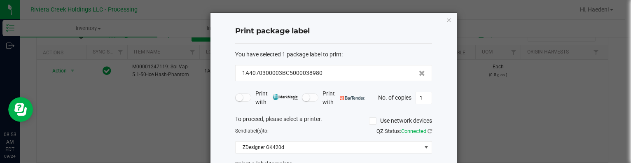
scroll to position [65, 0]
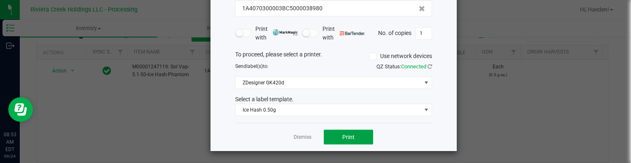
click at [346, 134] on span "Print" at bounding box center [348, 137] width 12 height 7
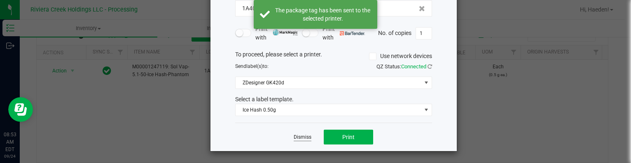
click at [302, 138] on link "Dismiss" at bounding box center [303, 137] width 18 height 7
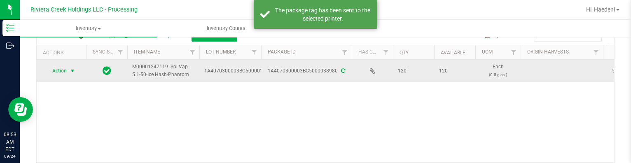
click at [64, 71] on span "Action" at bounding box center [56, 71] width 22 height 12
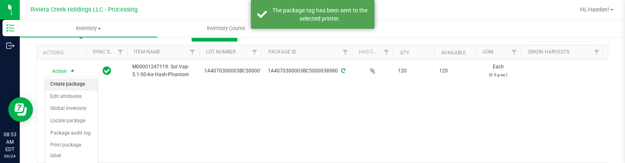
click at [71, 82] on li "Create package" at bounding box center [71, 84] width 52 height 12
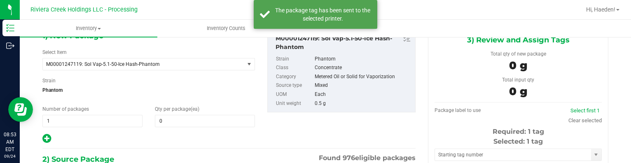
type input "0 ea"
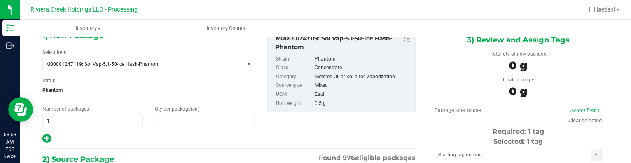
click at [188, 121] on span at bounding box center [205, 121] width 100 height 12
click at [188, 121] on input "text" at bounding box center [204, 121] width 99 height 12
type input "20"
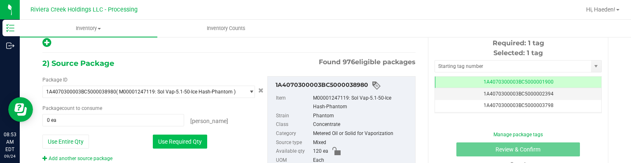
click at [191, 138] on button "Use Required Qty" at bounding box center [180, 142] width 54 height 14
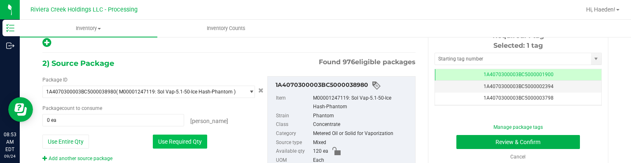
type input "20 ea"
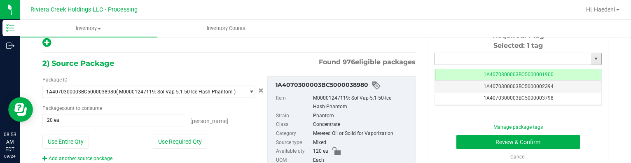
click at [512, 54] on input "text" at bounding box center [513, 59] width 156 height 12
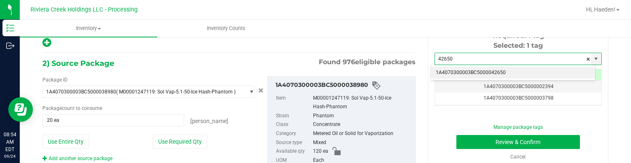
click at [497, 68] on li "1A4070300003BC5000042650" at bounding box center [513, 73] width 164 height 12
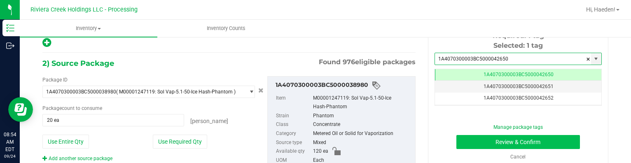
type input "1A4070300003BC5000042650"
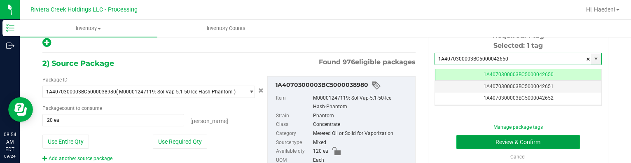
click at [503, 140] on button "Review & Confirm" at bounding box center [518, 142] width 124 height 14
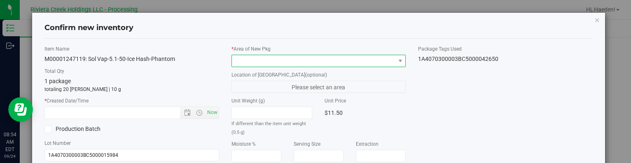
click at [380, 64] on span at bounding box center [313, 61] width 163 height 12
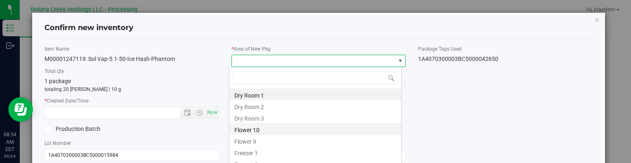
click at [283, 129] on li "Flower 10" at bounding box center [315, 129] width 172 height 12
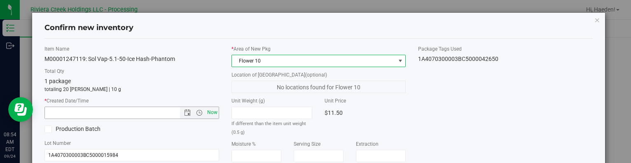
click at [210, 113] on span "Now" at bounding box center [212, 113] width 14 height 12
type input "[DATE] 8:54 AM"
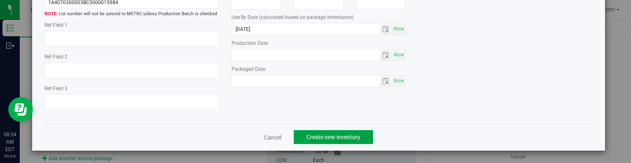
click at [338, 135] on span "Create new inventory" at bounding box center [333, 137] width 54 height 7
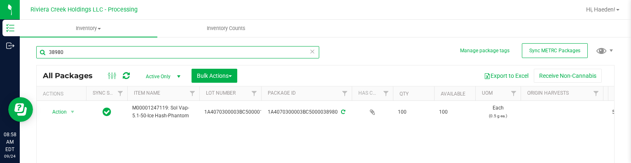
click at [96, 56] on input "38980" at bounding box center [177, 52] width 283 height 12
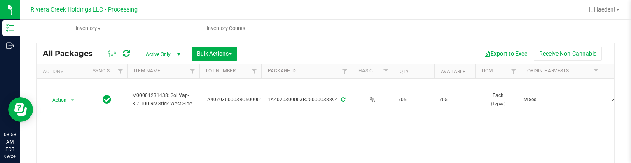
scroll to position [41, 0]
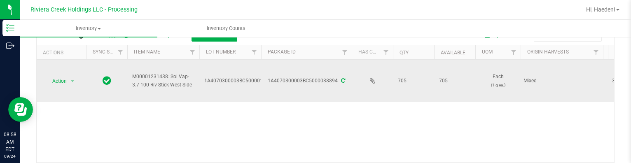
type input "38894"
click at [76, 84] on span "select" at bounding box center [73, 81] width 10 height 12
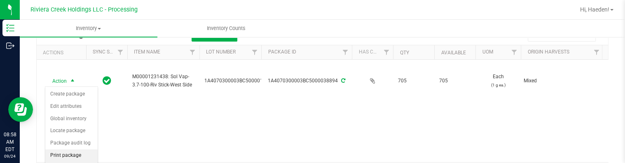
click at [80, 151] on li "Print package label" at bounding box center [71, 160] width 52 height 23
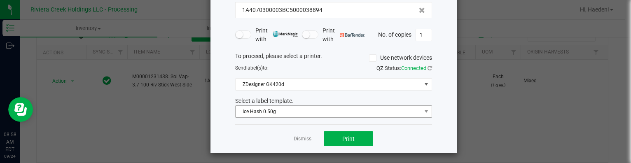
scroll to position [65, 0]
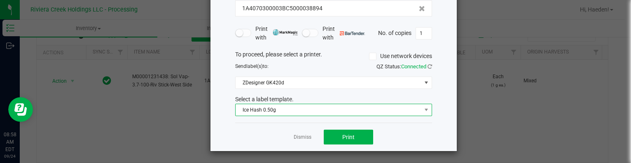
click at [270, 107] on span "Ice Hash 0.50g" at bounding box center [328, 110] width 186 height 12
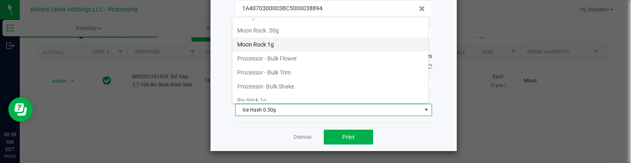
scroll to position [332, 0]
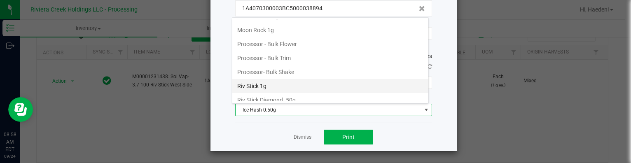
click at [272, 81] on li "Riv Stick 1g" at bounding box center [330, 86] width 196 height 14
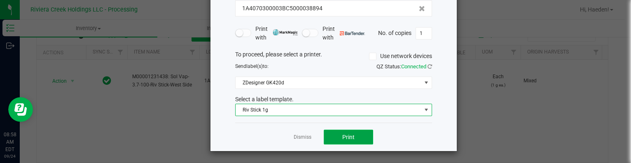
click at [333, 137] on button "Print" at bounding box center [348, 137] width 49 height 15
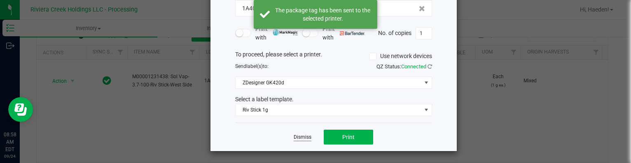
click at [300, 136] on link "Dismiss" at bounding box center [303, 137] width 18 height 7
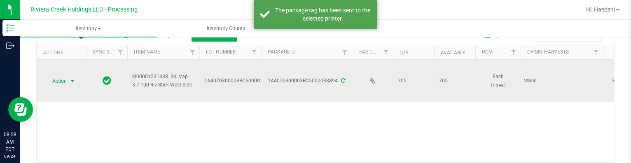
click at [65, 80] on span "Action" at bounding box center [56, 81] width 22 height 12
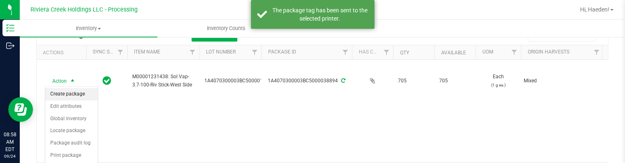
click at [71, 94] on li "Create package" at bounding box center [71, 94] width 52 height 12
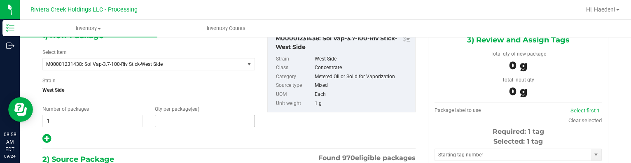
click at [187, 120] on span at bounding box center [205, 121] width 100 height 12
click at [187, 120] on input "text" at bounding box center [204, 121] width 99 height 12
type input "20"
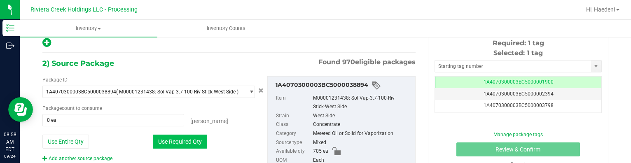
click at [179, 135] on button "Use Required Qty" at bounding box center [180, 142] width 54 height 14
type input "20 ea"
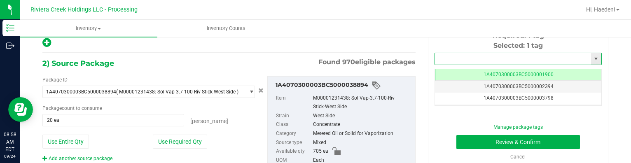
click at [464, 54] on input "text" at bounding box center [513, 59] width 156 height 12
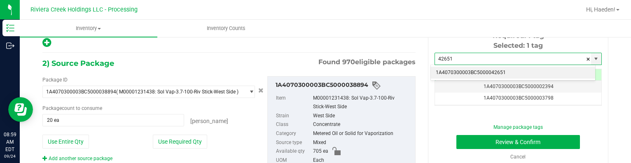
click at [473, 69] on li "1A4070300003BC5000042651" at bounding box center [513, 73] width 164 height 12
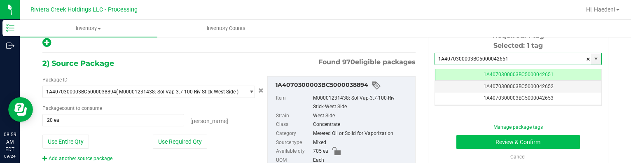
type input "1A4070300003BC5000042651"
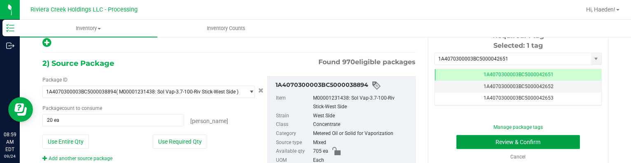
click at [478, 138] on button "Review & Confirm" at bounding box center [518, 142] width 124 height 14
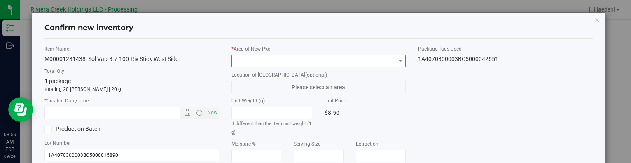
click at [357, 61] on span at bounding box center [313, 61] width 163 height 12
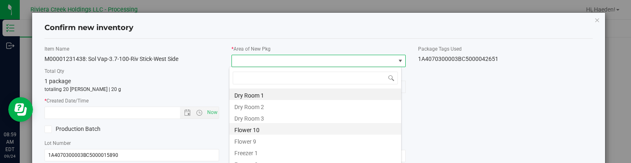
click at [261, 128] on li "Flower 10" at bounding box center [315, 129] width 172 height 12
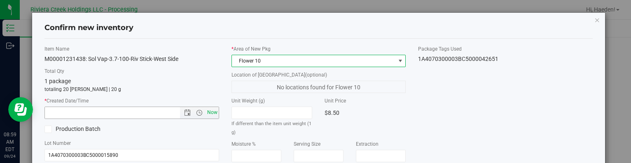
click at [212, 109] on span "Now" at bounding box center [212, 113] width 14 height 12
type input "[DATE] 8:59 AM"
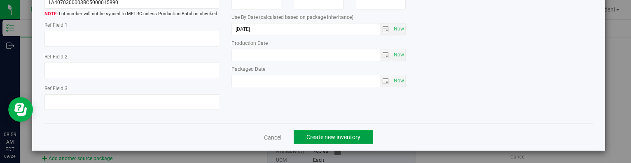
click at [354, 138] on span "Create new inventory" at bounding box center [333, 137] width 54 height 7
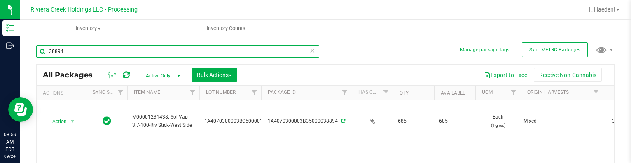
click at [96, 51] on input "38894" at bounding box center [177, 51] width 283 height 12
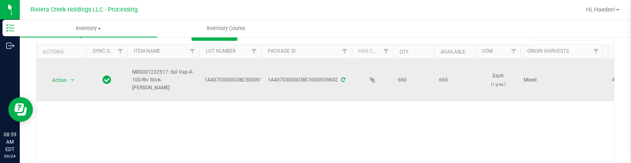
type input "39842"
click at [71, 84] on span "select" at bounding box center [73, 81] width 10 height 12
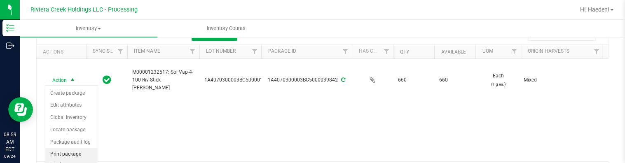
click at [76, 149] on li "Print package label" at bounding box center [71, 159] width 52 height 23
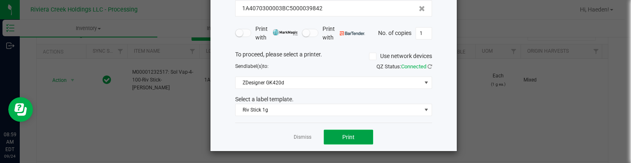
click at [327, 131] on button "Print" at bounding box center [348, 137] width 49 height 15
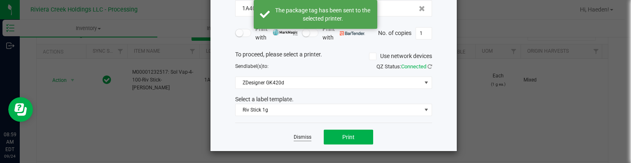
click at [301, 137] on link "Dismiss" at bounding box center [303, 137] width 18 height 7
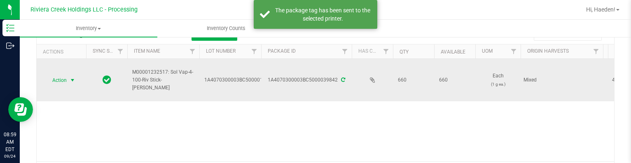
click at [71, 79] on span "select" at bounding box center [72, 80] width 7 height 7
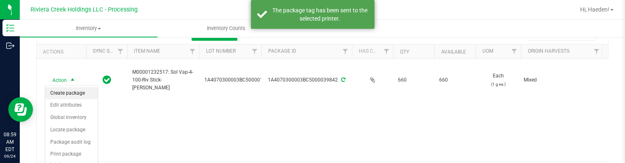
click at [74, 93] on li "Create package" at bounding box center [71, 93] width 52 height 12
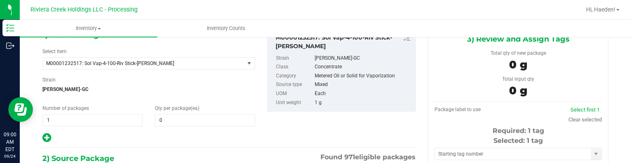
click at [176, 127] on div "1) New Package Select Item M00001232517: Sol Vap-4-100-Riv Stick-[PERSON_NAME] …" at bounding box center [148, 86] width 225 height 114
click at [179, 120] on span at bounding box center [205, 120] width 100 height 12
click at [179, 120] on input "text" at bounding box center [204, 120] width 99 height 12
click at [179, 119] on input "text" at bounding box center [204, 120] width 99 height 12
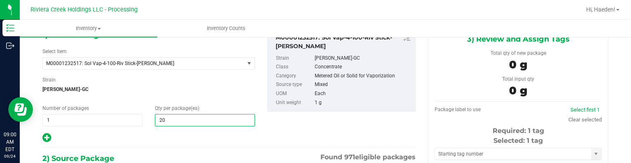
type input "20"
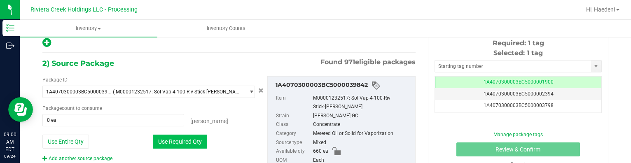
click at [197, 136] on button "Use Required Qty" at bounding box center [180, 142] width 54 height 14
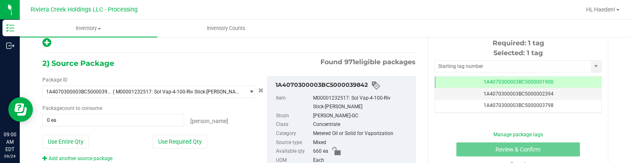
type input "20 ea"
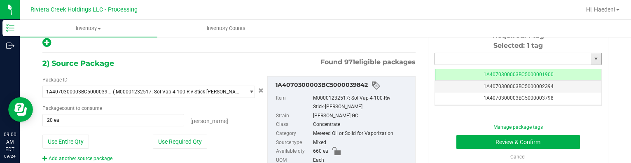
click at [450, 54] on input "text" at bounding box center [513, 59] width 156 height 12
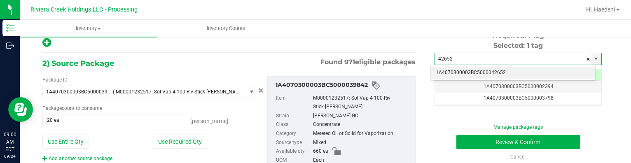
click at [458, 67] on li "1A4070300003BC5000042652" at bounding box center [513, 73] width 164 height 12
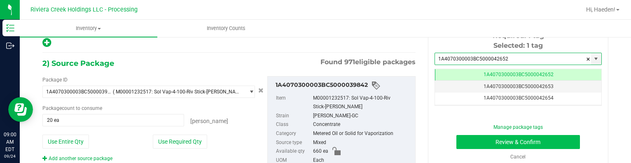
type input "1A4070300003BC5000042652"
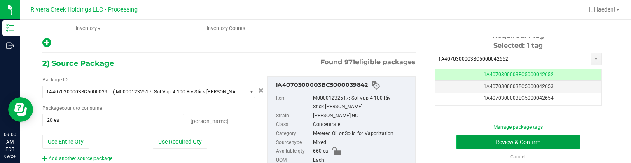
click at [475, 138] on button "Review & Confirm" at bounding box center [518, 142] width 124 height 14
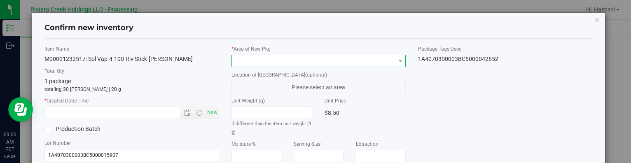
click at [395, 57] on span at bounding box center [400, 61] width 10 height 12
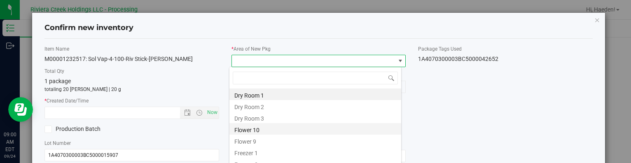
click at [254, 126] on li "Flower 10" at bounding box center [315, 129] width 172 height 12
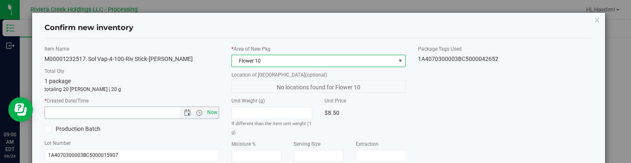
click at [214, 112] on span "Now" at bounding box center [212, 113] width 14 height 12
type input "[DATE] 9:00 AM"
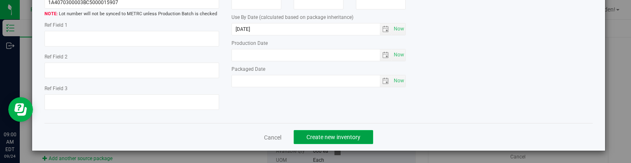
click at [358, 135] on button "Create new inventory" at bounding box center [333, 137] width 79 height 14
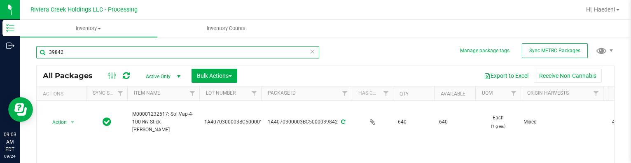
click at [219, 54] on input "39842" at bounding box center [177, 52] width 283 height 12
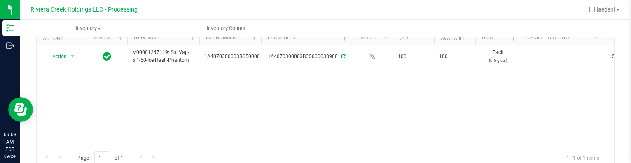
scroll to position [41, 0]
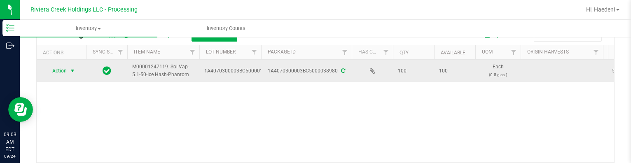
type input "38980"
drag, startPoint x: 67, startPoint y: 69, endPoint x: 68, endPoint y: 73, distance: 4.2
click at [67, 69] on span "Action" at bounding box center [61, 71] width 33 height 12
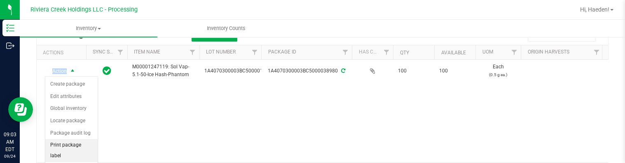
click at [79, 143] on li "Print package label" at bounding box center [71, 150] width 52 height 23
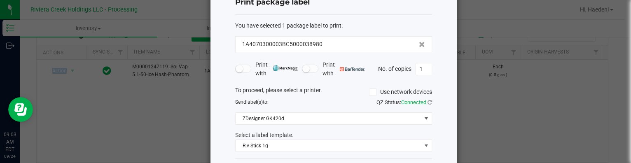
scroll to position [65, 0]
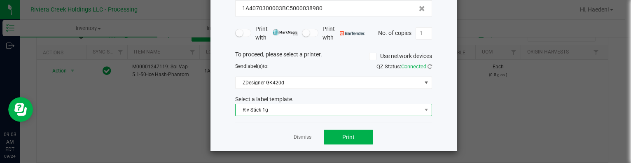
click at [311, 112] on span "Riv Stick 1g" at bounding box center [328, 110] width 186 height 12
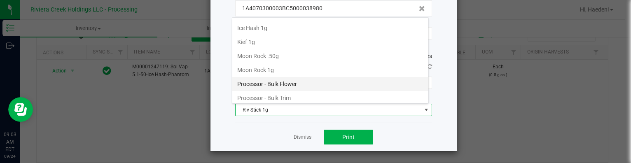
scroll to position [278, 0]
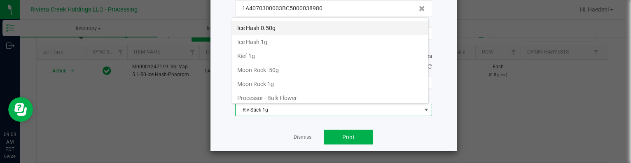
click at [295, 28] on li "Ice Hash 0.50g" at bounding box center [330, 28] width 196 height 14
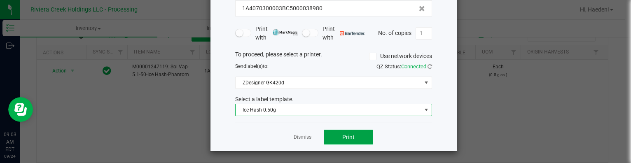
click at [357, 141] on button "Print" at bounding box center [348, 137] width 49 height 15
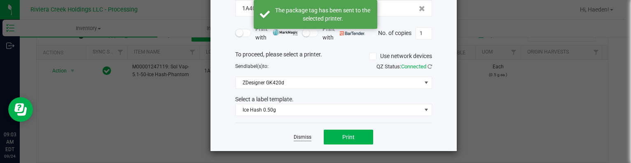
click at [303, 135] on link "Dismiss" at bounding box center [303, 137] width 18 height 7
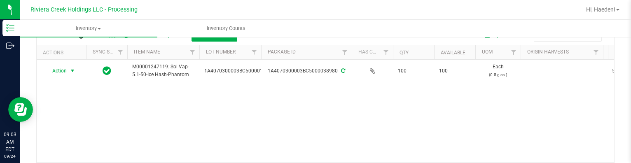
scroll to position [0, 0]
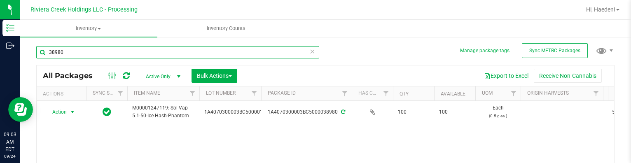
click at [145, 52] on input "38980" at bounding box center [177, 52] width 283 height 12
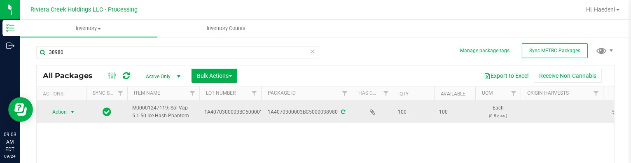
click at [65, 108] on span "Action" at bounding box center [56, 112] width 22 height 12
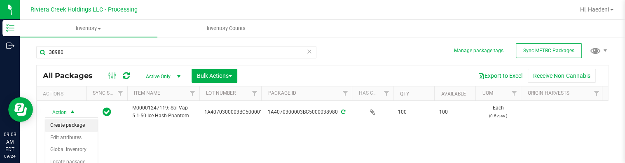
click at [67, 126] on li "Create package" at bounding box center [71, 125] width 52 height 12
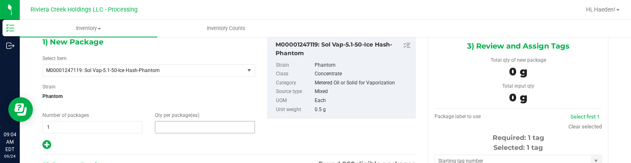
click at [166, 125] on span at bounding box center [205, 127] width 100 height 12
type input "20"
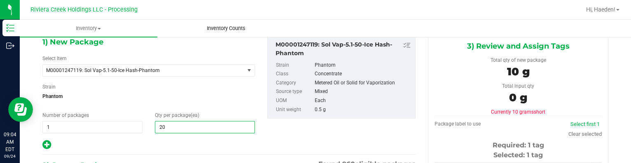
type input "20"
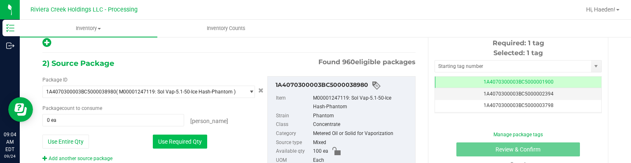
click at [199, 135] on button "Use Required Qty" at bounding box center [180, 142] width 54 height 14
type input "20 ea"
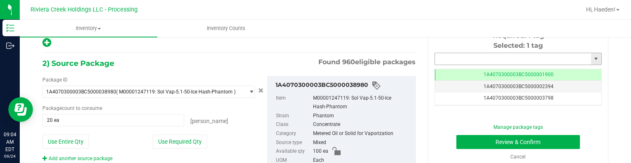
click at [450, 61] on input "text" at bounding box center [513, 59] width 156 height 12
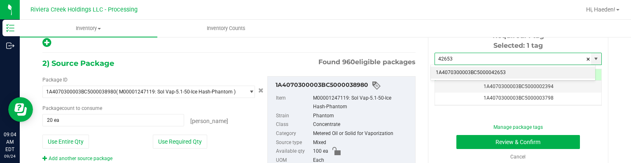
click at [471, 70] on li "1A4070300003BC5000042653" at bounding box center [513, 73] width 164 height 12
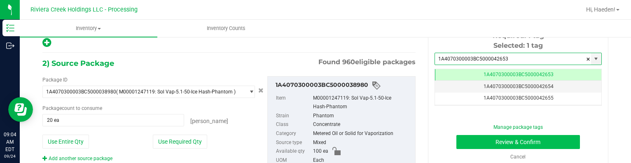
type input "1A4070300003BC5000042653"
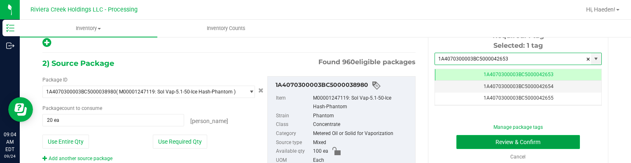
click at [480, 135] on button "Review & Confirm" at bounding box center [518, 142] width 124 height 14
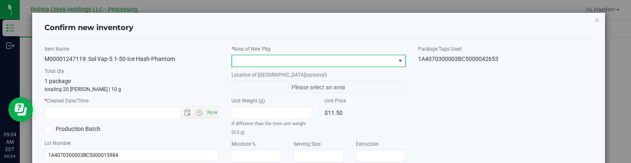
click at [377, 59] on span at bounding box center [313, 61] width 163 height 12
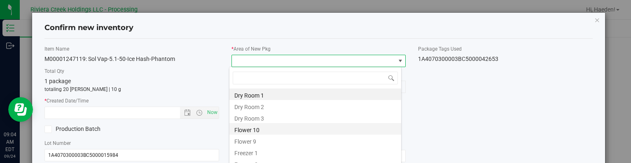
click at [275, 126] on li "Flower 10" at bounding box center [315, 129] width 172 height 12
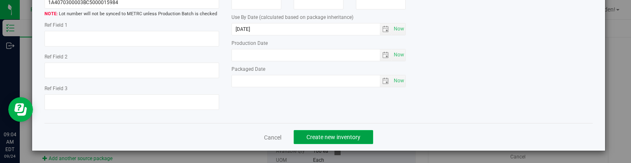
click at [333, 135] on span "Create new inventory" at bounding box center [333, 137] width 54 height 7
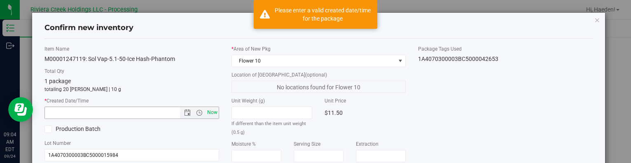
click at [209, 110] on span "Now" at bounding box center [212, 113] width 14 height 12
type input "[DATE] 9:04 AM"
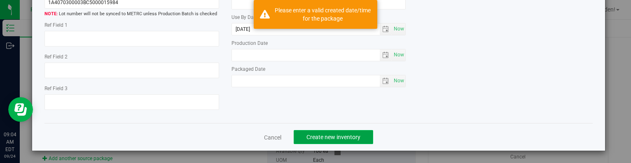
click at [345, 138] on span "Create new inventory" at bounding box center [333, 137] width 54 height 7
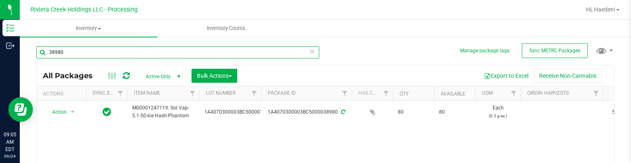
click at [86, 56] on input "38980" at bounding box center [177, 52] width 283 height 12
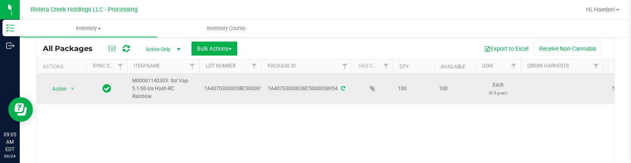
scroll to position [41, 0]
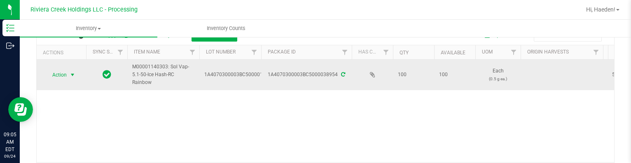
type input "38954"
click at [69, 72] on span "select" at bounding box center [72, 75] width 7 height 7
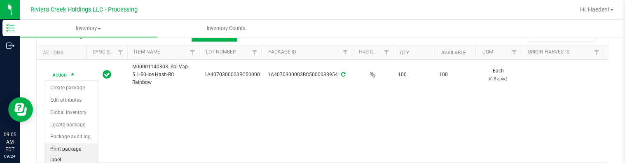
click at [76, 149] on li "Print package label" at bounding box center [71, 154] width 52 height 23
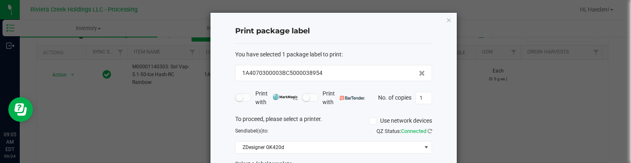
scroll to position [65, 0]
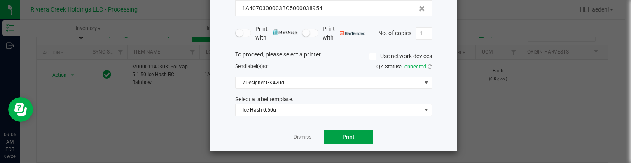
click at [334, 130] on button "Print" at bounding box center [348, 137] width 49 height 15
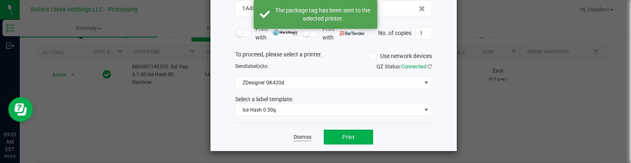
click at [301, 134] on link "Dismiss" at bounding box center [303, 137] width 18 height 7
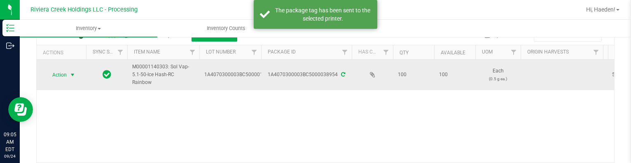
click at [64, 73] on span "Action" at bounding box center [56, 75] width 22 height 12
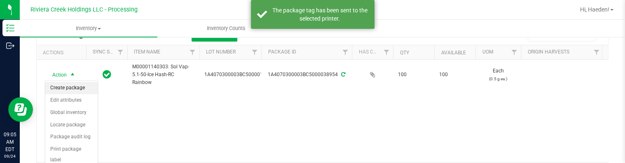
click at [66, 86] on li "Create package" at bounding box center [71, 88] width 52 height 12
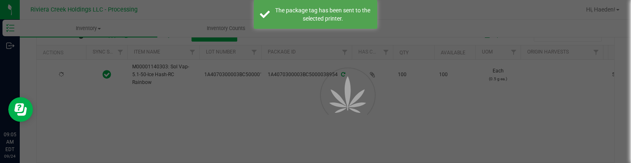
scroll to position [47, 0]
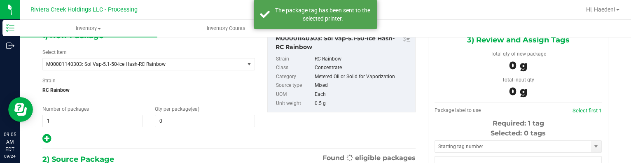
type input "0"
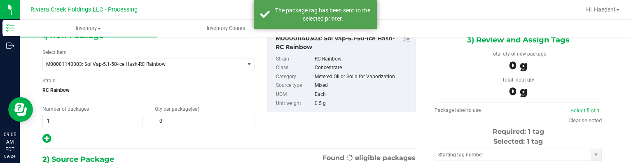
scroll to position [0, 0]
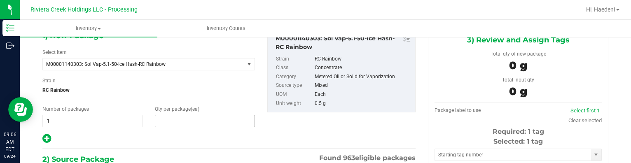
click at [172, 117] on span at bounding box center [205, 121] width 100 height 12
click at [172, 117] on input "text" at bounding box center [204, 121] width 99 height 12
type input "20"
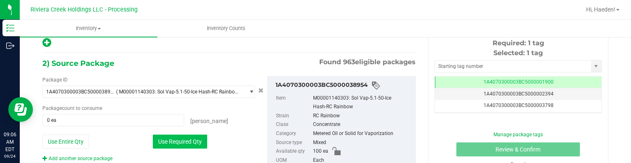
click at [177, 135] on button "Use Required Qty" at bounding box center [180, 142] width 54 height 14
type input "20 ea"
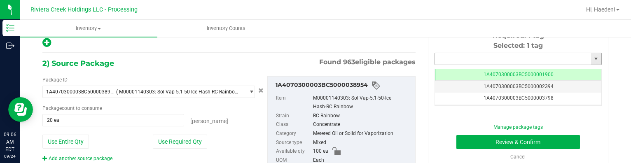
click at [444, 57] on input "text" at bounding box center [513, 59] width 156 height 12
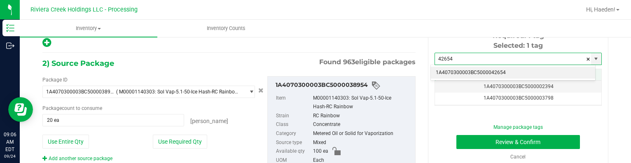
click at [475, 72] on li "1A4070300003BC5000042654" at bounding box center [513, 73] width 164 height 12
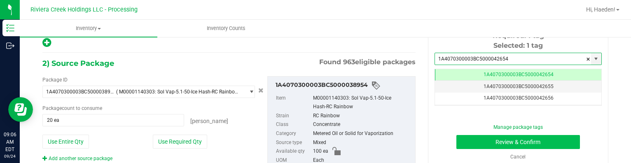
type input "1A4070300003BC5000042654"
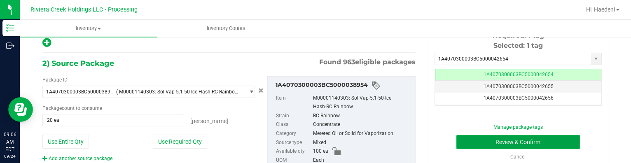
click at [476, 145] on button "Review & Confirm" at bounding box center [518, 142] width 124 height 14
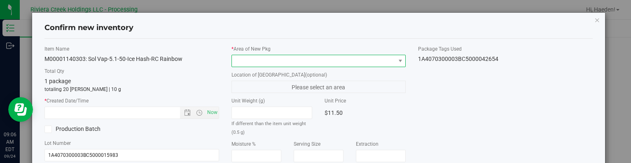
drag, startPoint x: 393, startPoint y: 60, endPoint x: 361, endPoint y: 65, distance: 32.5
click at [397, 59] on span at bounding box center [400, 61] width 7 height 7
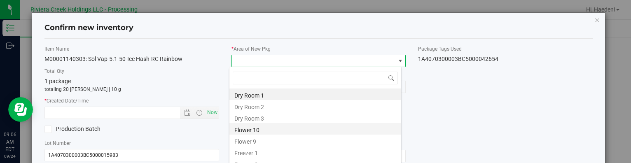
click at [261, 128] on li "Flower 10" at bounding box center [315, 129] width 172 height 12
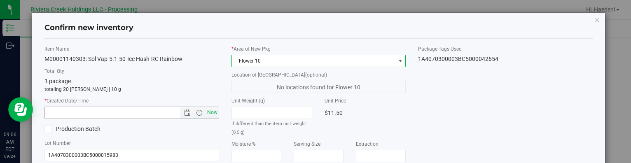
click at [211, 111] on span "Now" at bounding box center [212, 113] width 14 height 12
type input "[DATE] 9:06 AM"
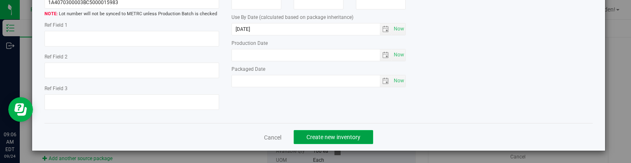
click at [343, 135] on span "Create new inventory" at bounding box center [333, 137] width 54 height 7
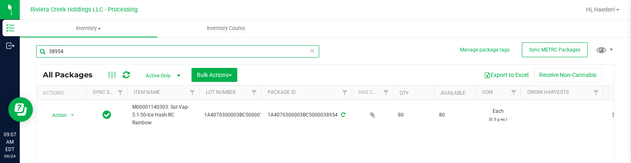
click at [76, 48] on input "38954" at bounding box center [177, 51] width 283 height 12
type input "37415"
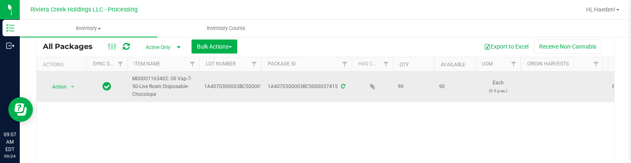
scroll to position [42, 0]
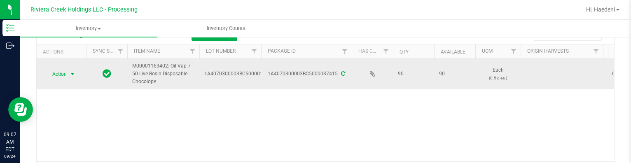
click at [66, 73] on span "Action" at bounding box center [56, 74] width 22 height 12
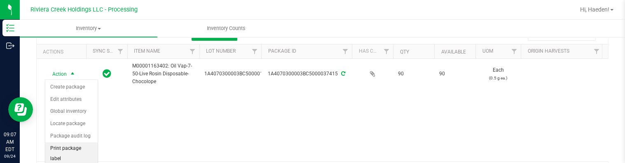
click at [71, 149] on li "Print package label" at bounding box center [71, 153] width 52 height 23
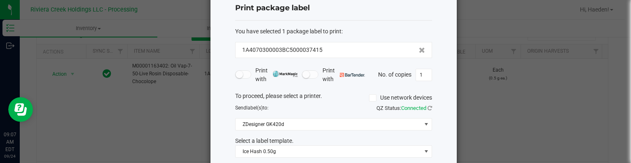
scroll to position [65, 0]
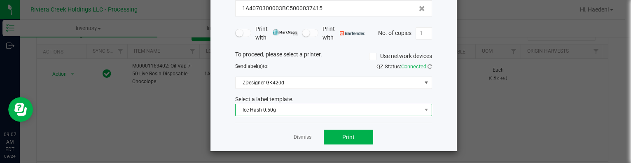
click at [338, 113] on span "Ice Hash 0.50g" at bounding box center [328, 110] width 186 height 12
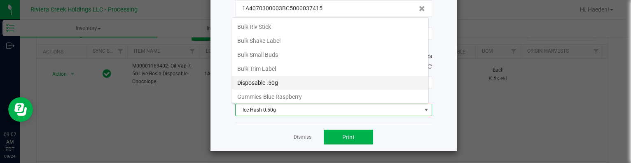
scroll to position [208, 0]
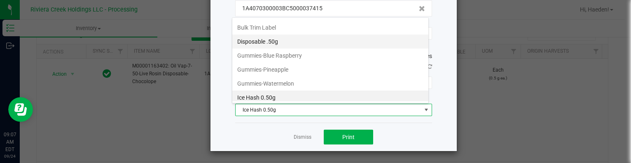
click at [282, 37] on li "Disposable .50g" at bounding box center [330, 42] width 196 height 14
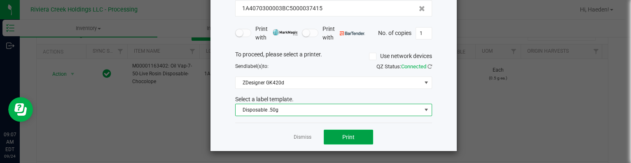
click at [346, 137] on span "Print" at bounding box center [348, 137] width 12 height 7
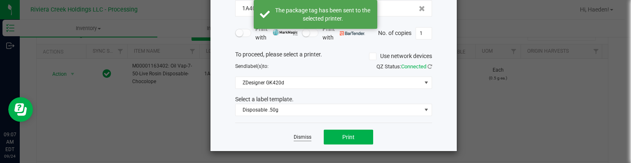
click at [302, 135] on link "Dismiss" at bounding box center [303, 137] width 18 height 7
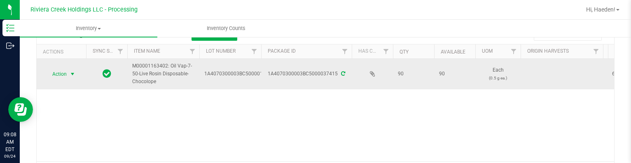
click at [70, 73] on span "select" at bounding box center [72, 74] width 7 height 7
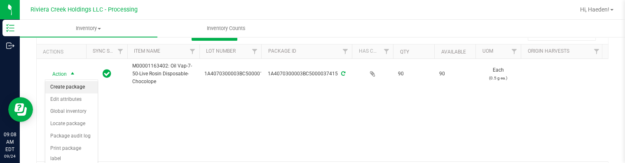
click at [69, 88] on li "Create package" at bounding box center [71, 87] width 52 height 12
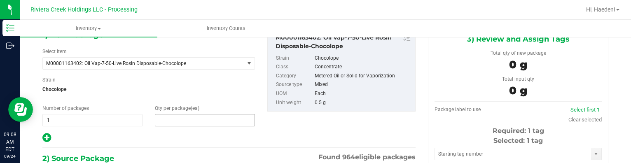
click at [180, 119] on span at bounding box center [205, 120] width 100 height 12
click at [180, 119] on input "text" at bounding box center [204, 120] width 99 height 12
type input "20"
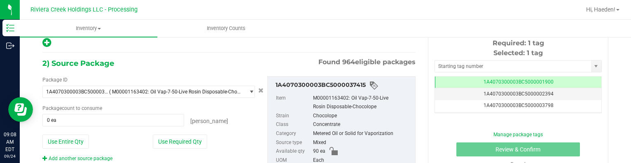
drag, startPoint x: 173, startPoint y: 140, endPoint x: 305, endPoint y: 126, distance: 132.4
click at [173, 139] on button "Use Required Qty" at bounding box center [180, 142] width 54 height 14
type input "20 ea"
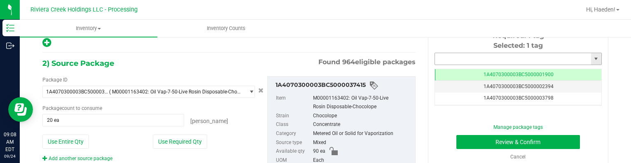
click at [453, 55] on input "text" at bounding box center [513, 59] width 156 height 12
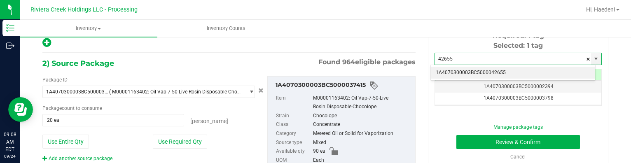
click at [454, 74] on li "1A4070300003BC5000042655" at bounding box center [513, 73] width 164 height 12
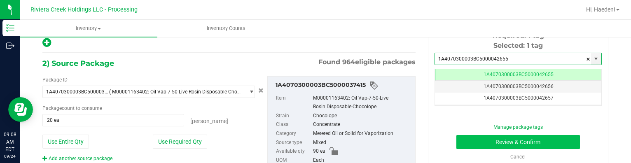
type input "1A4070300003BC5000042655"
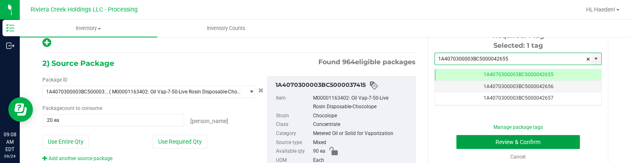
click at [463, 138] on button "Review & Confirm" at bounding box center [518, 142] width 124 height 14
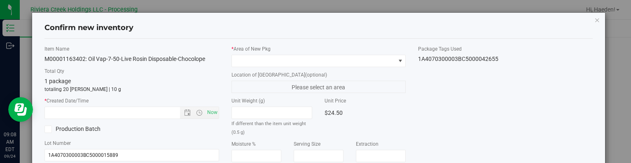
type input "[DATE]"
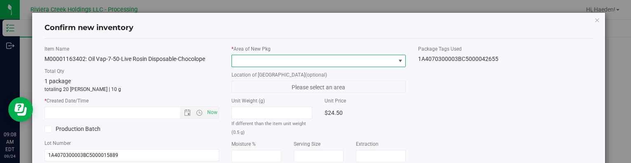
click at [385, 60] on span at bounding box center [313, 61] width 163 height 12
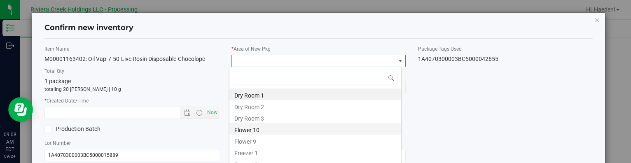
click at [263, 131] on li "Flower 10" at bounding box center [315, 129] width 172 height 12
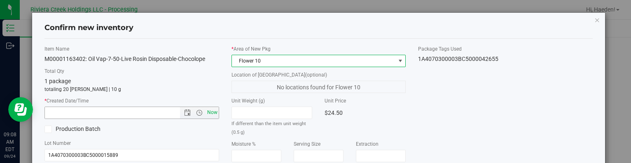
click at [208, 110] on span "Now" at bounding box center [212, 113] width 14 height 12
type input "[DATE] 9:08 AM"
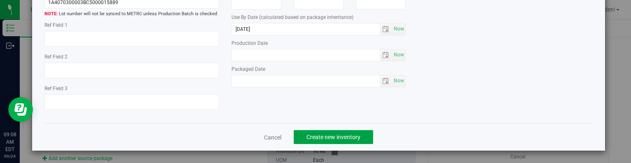
click at [328, 134] on span "Create new inventory" at bounding box center [333, 137] width 54 height 7
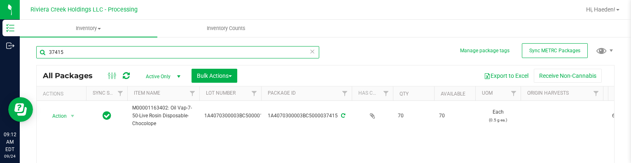
click at [139, 48] on input "37415" at bounding box center [177, 52] width 283 height 12
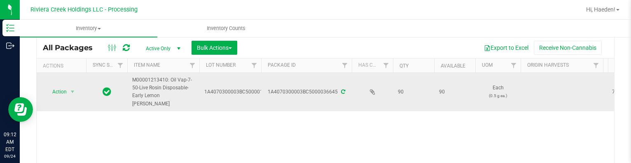
scroll to position [41, 0]
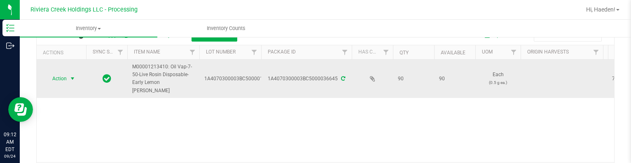
type input "36645"
click at [76, 75] on span "select" at bounding box center [72, 78] width 7 height 7
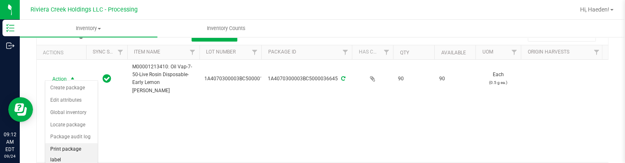
click at [74, 147] on li "Print package label" at bounding box center [71, 154] width 52 height 23
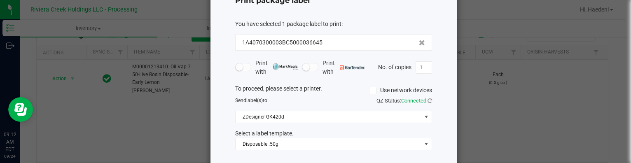
scroll to position [65, 0]
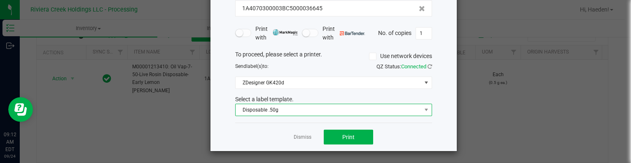
click at [303, 114] on span "Disposable .50g" at bounding box center [328, 110] width 186 height 12
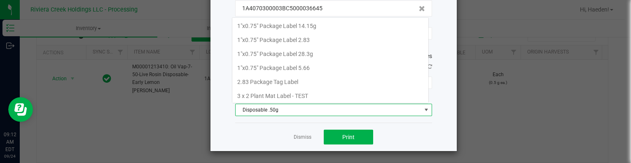
scroll to position [153, 0]
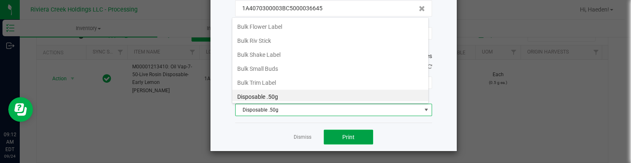
click at [345, 137] on span "Print" at bounding box center [348, 137] width 12 height 7
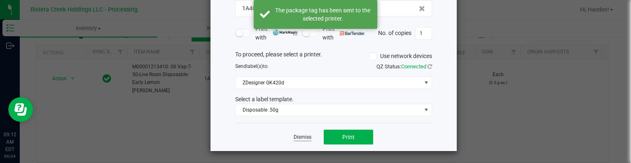
click at [303, 136] on link "Dismiss" at bounding box center [303, 137] width 18 height 7
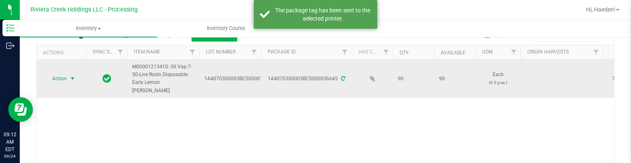
click at [79, 80] on div "Action Action Create package Edit attributes Global inventory Locate package Pa…" at bounding box center [62, 79] width 40 height 12
click at [75, 78] on span "select" at bounding box center [73, 79] width 10 height 12
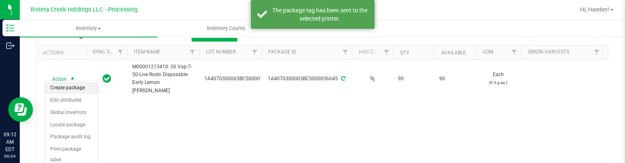
click at [80, 84] on li "Create package" at bounding box center [71, 88] width 52 height 12
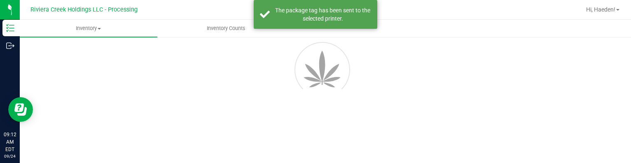
scroll to position [47, 0]
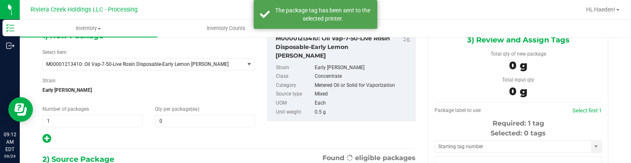
type input "0"
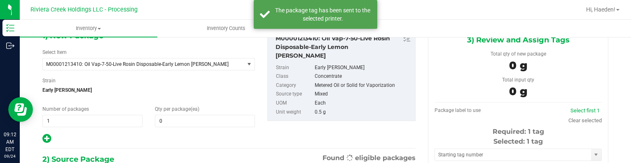
scroll to position [0, 0]
click at [180, 119] on span at bounding box center [205, 121] width 100 height 12
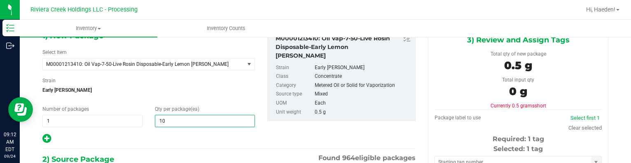
type input "10"
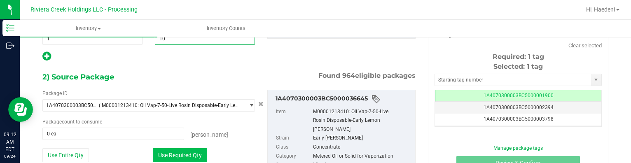
click at [194, 152] on button "Use Required Qty" at bounding box center [180, 155] width 54 height 14
type input "10 ea"
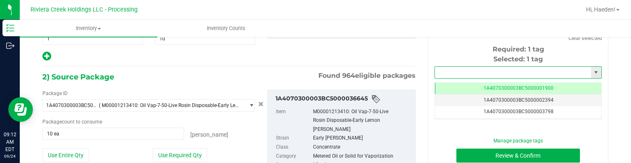
click at [460, 74] on input "text" at bounding box center [513, 73] width 156 height 12
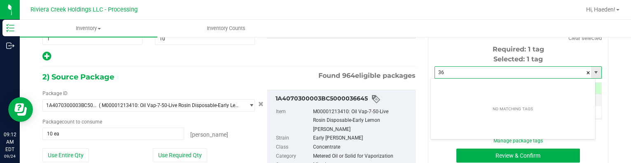
type input "3"
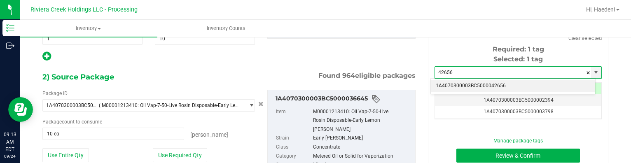
click at [466, 87] on li "1A4070300003BC5000042656" at bounding box center [513, 86] width 164 height 12
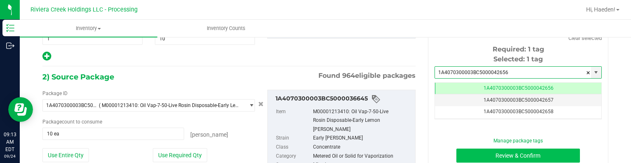
type input "1A4070300003BC5000042656"
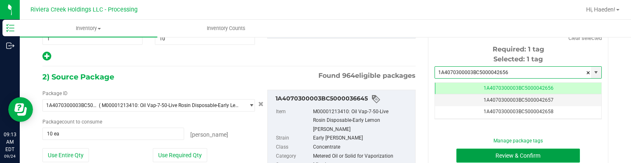
click at [473, 155] on button "Review & Confirm" at bounding box center [518, 156] width 124 height 14
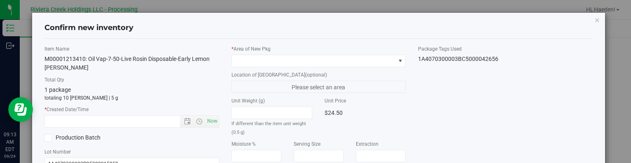
type input "[DATE]"
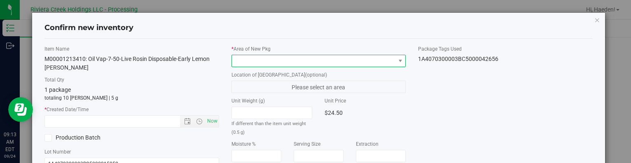
click at [373, 59] on span at bounding box center [313, 61] width 163 height 12
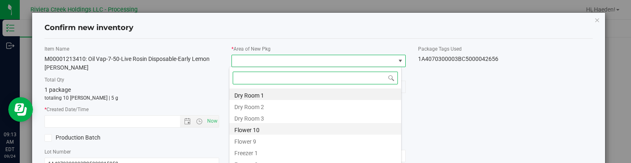
click at [259, 128] on li "Flower 10" at bounding box center [315, 129] width 172 height 12
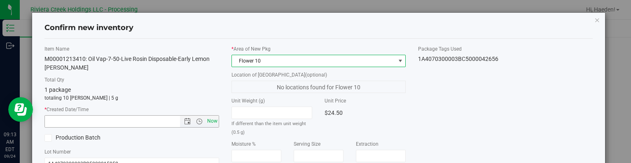
click at [213, 119] on span "Now" at bounding box center [212, 121] width 14 height 12
type input "[DATE] 9:13 AM"
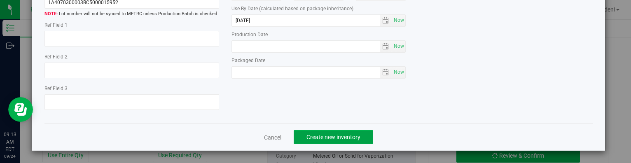
click at [354, 138] on span "Create new inventory" at bounding box center [333, 137] width 54 height 7
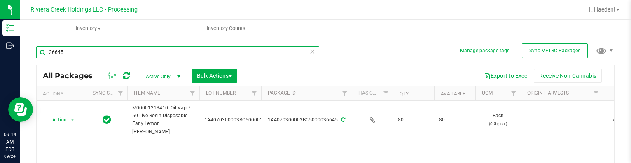
click at [82, 51] on input "36645" at bounding box center [177, 52] width 283 height 12
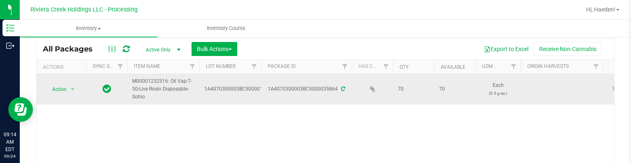
scroll to position [41, 0]
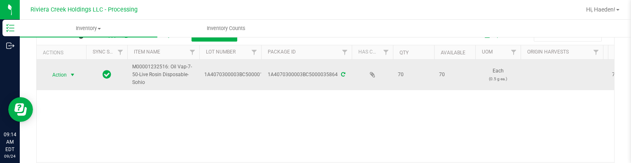
type input "35864"
click at [69, 76] on span "select" at bounding box center [72, 75] width 7 height 7
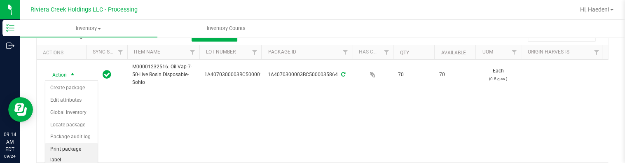
click at [71, 146] on li "Print package label" at bounding box center [71, 154] width 52 height 23
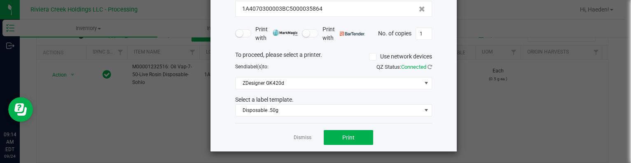
scroll to position [65, 0]
click at [326, 138] on button "Print" at bounding box center [348, 137] width 49 height 15
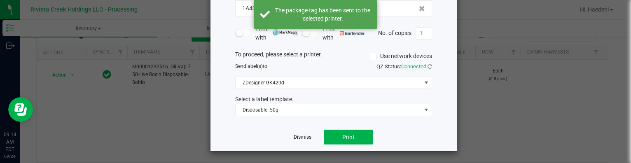
click at [304, 134] on link "Dismiss" at bounding box center [303, 137] width 18 height 7
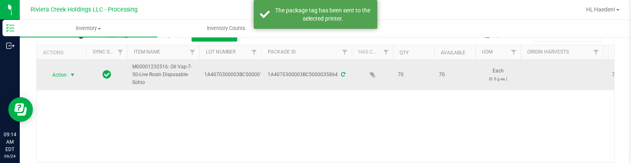
click at [71, 74] on span "select" at bounding box center [72, 75] width 7 height 7
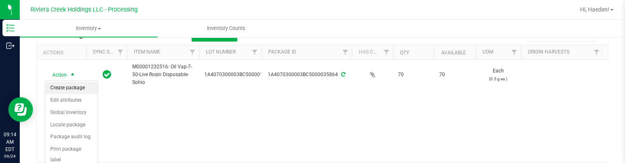
click at [76, 89] on li "Create package" at bounding box center [71, 88] width 52 height 12
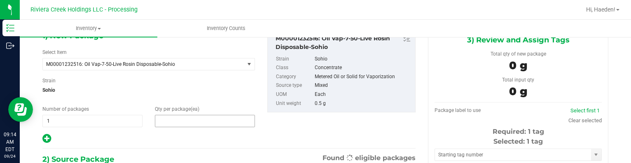
click at [170, 124] on span at bounding box center [205, 121] width 100 height 12
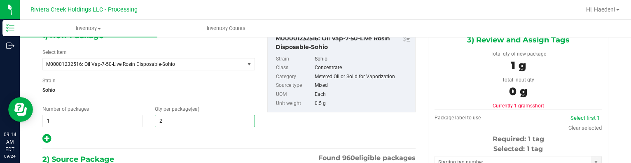
type input "2"
click at [172, 121] on input "2" at bounding box center [204, 121] width 99 height 12
click at [165, 120] on input "2" at bounding box center [204, 121] width 99 height 12
click at [149, 86] on span "Sohio" at bounding box center [148, 90] width 212 height 12
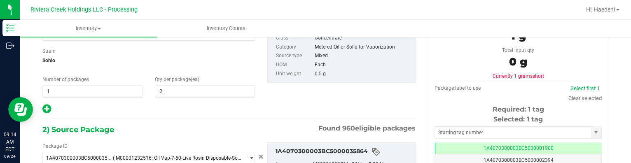
scroll to position [171, 0]
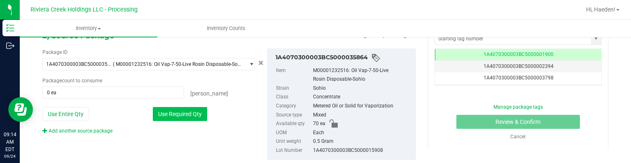
click at [188, 113] on button "Use Required Qty" at bounding box center [180, 114] width 54 height 14
type input "2 ea"
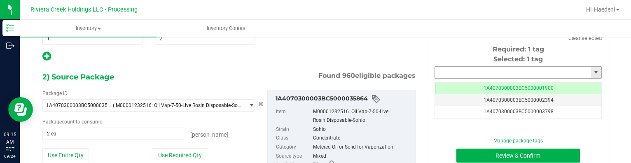
click at [469, 70] on input "text" at bounding box center [513, 73] width 156 height 12
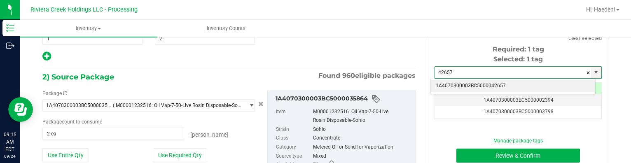
click at [483, 85] on li "1A4070300003BC5000042657" at bounding box center [513, 86] width 164 height 12
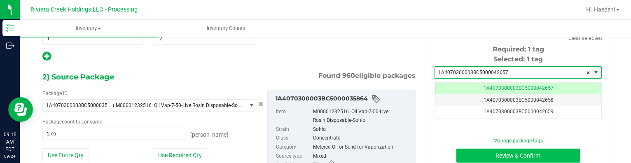
type input "1A4070300003BC5000042657"
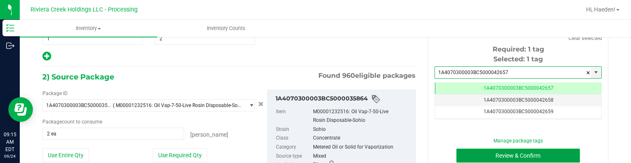
click at [494, 152] on button "Review & Confirm" at bounding box center [518, 156] width 124 height 14
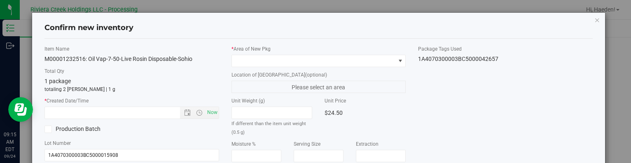
type input "[DATE]"
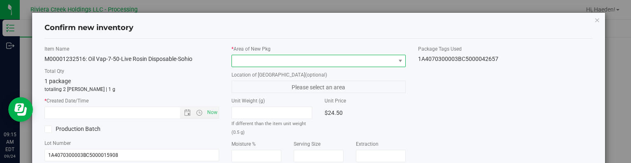
click at [395, 56] on span at bounding box center [400, 61] width 10 height 12
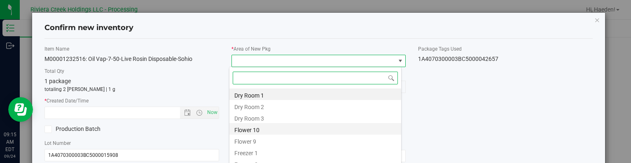
click at [256, 126] on li "Flower 10" at bounding box center [315, 129] width 172 height 12
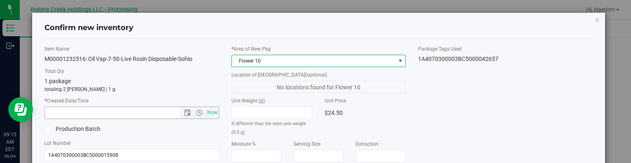
click at [212, 108] on span "Now" at bounding box center [212, 113] width 14 height 12
type input "[DATE] 9:15 AM"
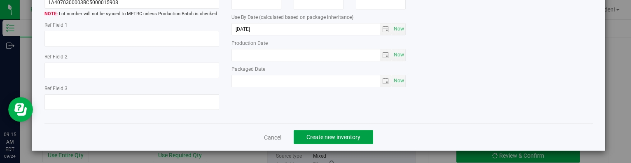
click at [343, 133] on button "Create new inventory" at bounding box center [333, 137] width 79 height 14
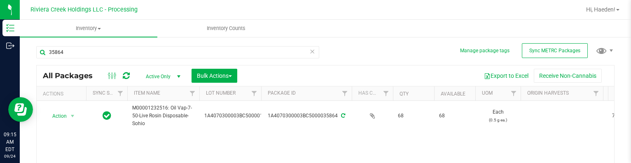
click at [91, 59] on div "35864" at bounding box center [177, 55] width 283 height 19
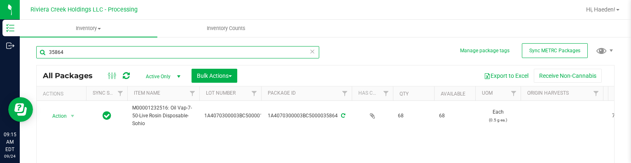
click at [91, 54] on input "35864" at bounding box center [177, 52] width 283 height 12
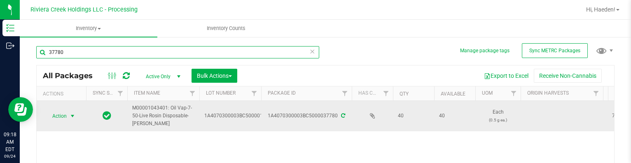
type input "37780"
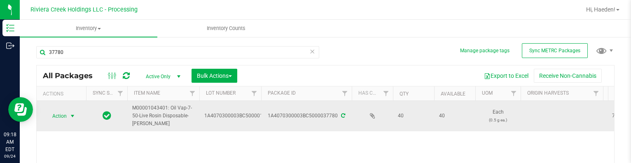
click at [70, 115] on span "select" at bounding box center [72, 116] width 7 height 7
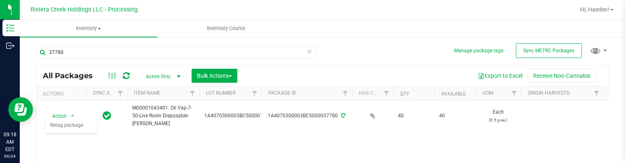
click at [105, 139] on div "Action Action Create package Edit attributes Global inventory Locate package Pa…" at bounding box center [322, 152] width 571 height 103
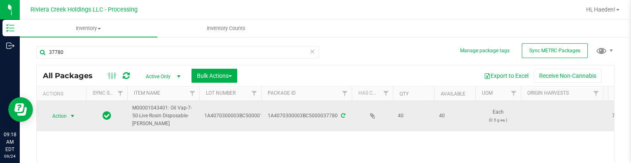
click at [64, 114] on span "Action" at bounding box center [56, 116] width 22 height 12
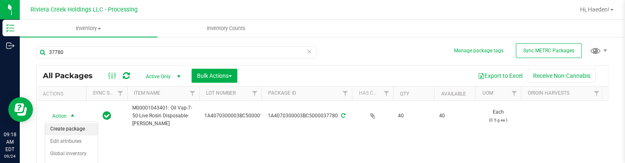
click at [68, 124] on li "Create package" at bounding box center [71, 129] width 52 height 12
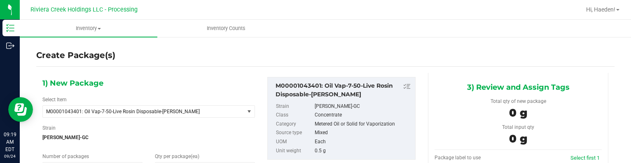
type input "0 ea"
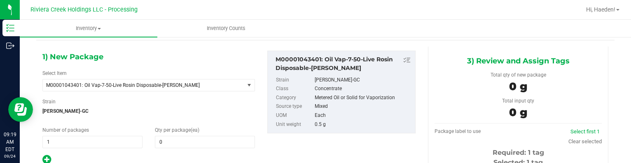
scroll to position [41, 0]
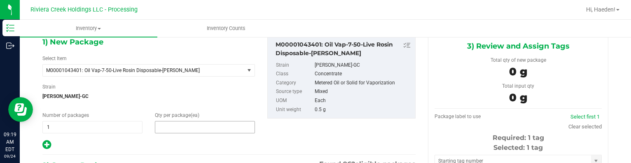
click at [195, 127] on span at bounding box center [205, 127] width 100 height 12
type input "3"
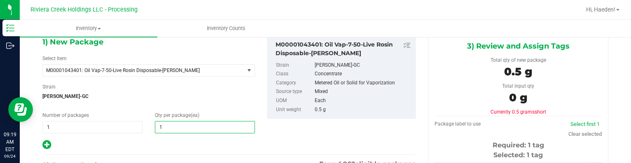
type input "10"
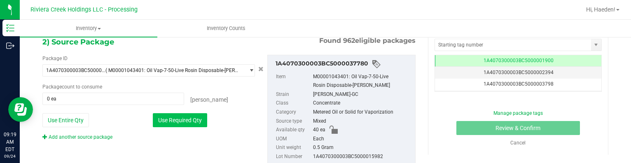
type input "10"
click at [185, 117] on button "Use Required Qty" at bounding box center [180, 120] width 54 height 14
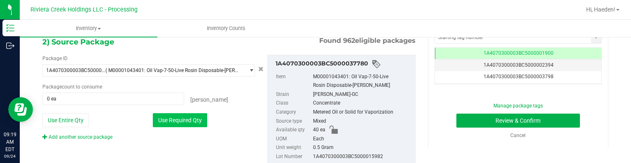
type input "10 ea"
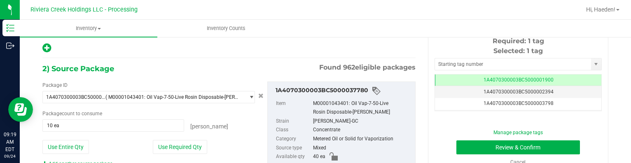
scroll to position [124, 0]
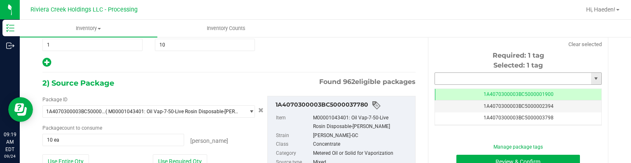
click at [463, 73] on input "text" at bounding box center [513, 79] width 156 height 12
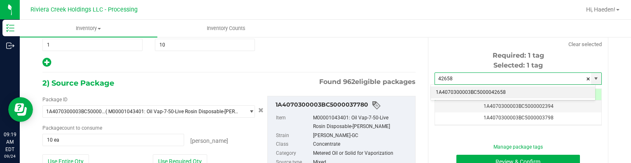
click at [480, 89] on li "1A4070300003BC5000042658" at bounding box center [513, 92] width 164 height 12
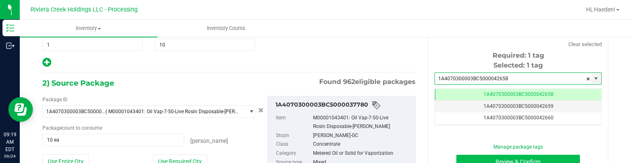
scroll to position [0, 0]
type input "1A4070300003BC5000042658"
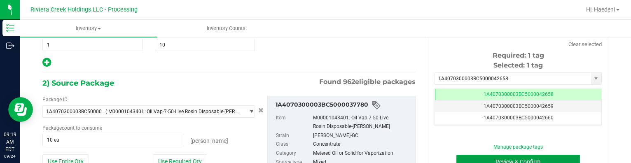
click at [485, 159] on button "Review & Confirm" at bounding box center [518, 162] width 124 height 14
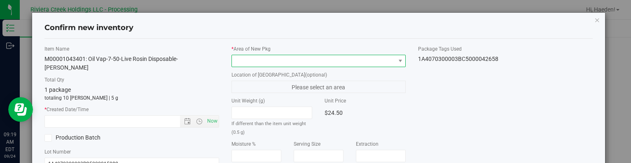
click at [385, 62] on span at bounding box center [313, 61] width 163 height 12
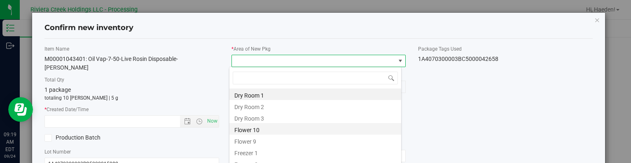
click at [260, 126] on li "Flower 10" at bounding box center [315, 129] width 172 height 12
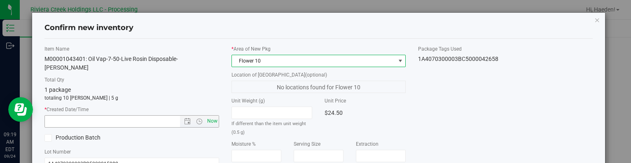
click at [212, 115] on span "Now" at bounding box center [212, 121] width 14 height 12
type input "[DATE] 9:19 AM"
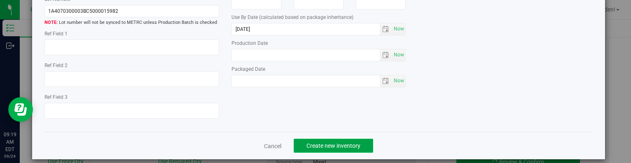
click at [354, 142] on span "Create new inventory" at bounding box center [333, 145] width 54 height 7
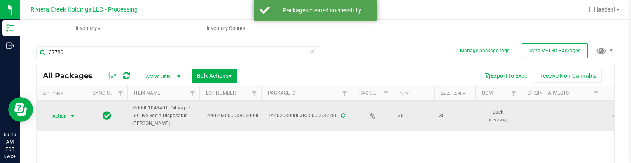
click at [56, 112] on span "Action" at bounding box center [56, 116] width 22 height 12
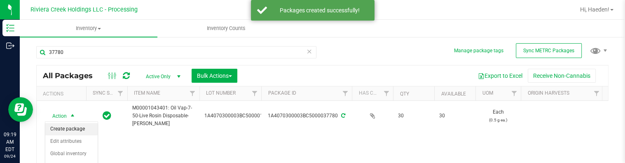
click at [62, 131] on li "Create package" at bounding box center [71, 129] width 52 height 12
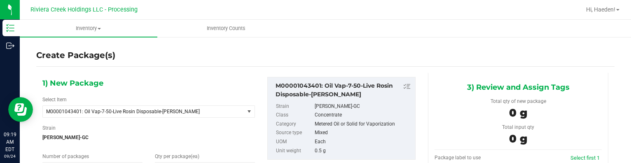
type input "0 ea"
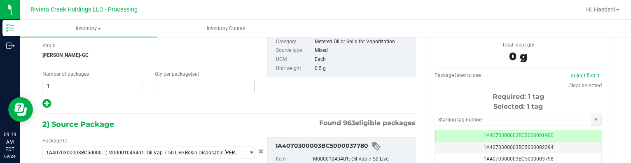
click at [194, 84] on span at bounding box center [205, 86] width 100 height 12
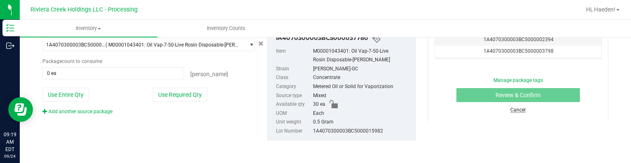
type input "0"
click at [510, 110] on link "Cancel" at bounding box center [517, 110] width 15 height 6
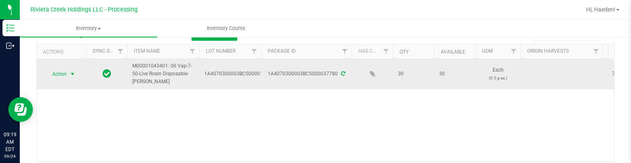
click at [65, 70] on span "Action" at bounding box center [56, 74] width 22 height 12
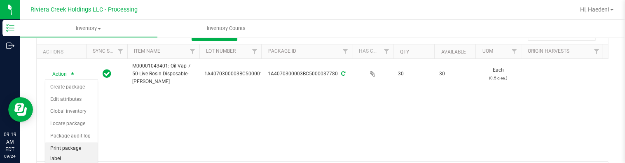
click at [71, 149] on li "Print package label" at bounding box center [71, 153] width 52 height 23
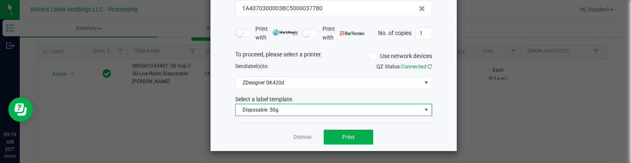
click at [275, 108] on span "Disposable .50g" at bounding box center [328, 110] width 186 height 12
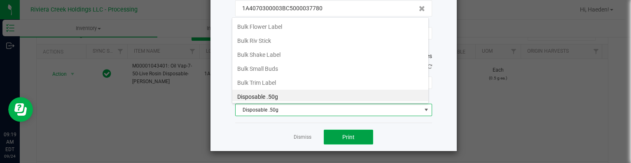
click at [333, 130] on button "Print" at bounding box center [348, 137] width 49 height 15
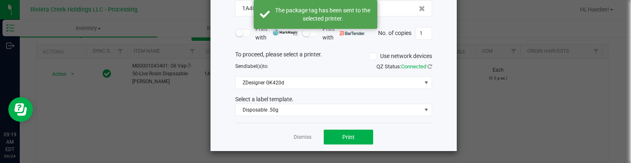
click at [302, 137] on link "Dismiss" at bounding box center [303, 137] width 18 height 7
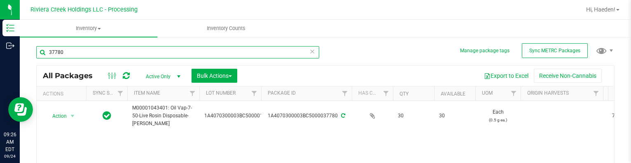
click at [124, 54] on input "37780" at bounding box center [177, 52] width 283 height 12
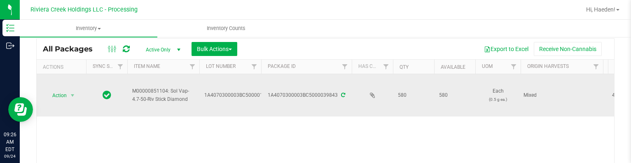
scroll to position [41, 0]
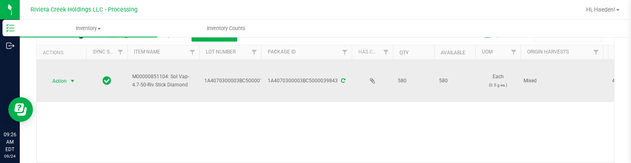
type input "39843"
click at [72, 83] on span "select" at bounding box center [72, 81] width 7 height 7
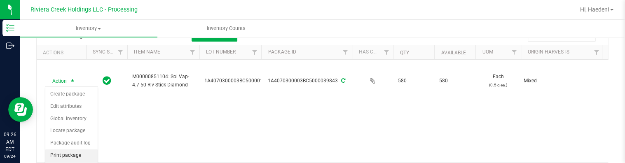
click at [80, 156] on li "Print package label" at bounding box center [71, 160] width 52 height 23
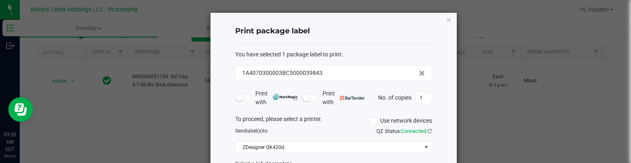
scroll to position [65, 0]
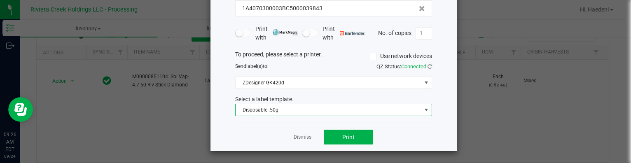
click at [273, 112] on span "Disposable .50g" at bounding box center [328, 110] width 186 height 12
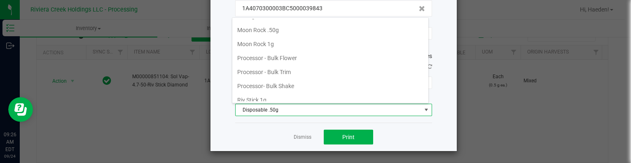
scroll to position [359, 0]
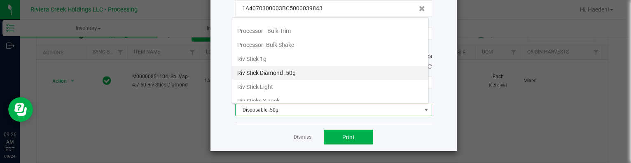
click at [286, 72] on li "Riv Stick Diamond .50g" at bounding box center [330, 73] width 196 height 14
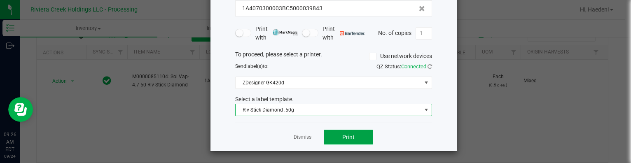
click at [355, 137] on button "Print" at bounding box center [348, 137] width 49 height 15
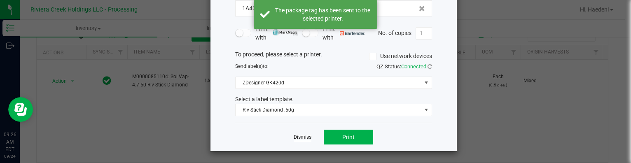
click at [303, 136] on link "Dismiss" at bounding box center [303, 137] width 18 height 7
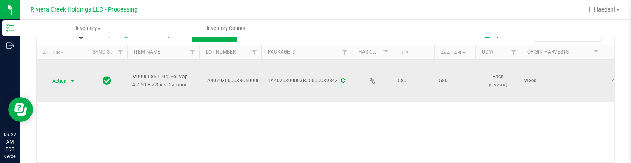
click at [64, 77] on span "Action" at bounding box center [56, 81] width 22 height 12
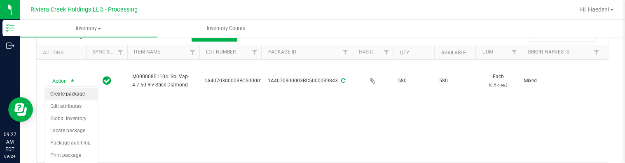
click at [68, 92] on li "Create package" at bounding box center [71, 94] width 52 height 12
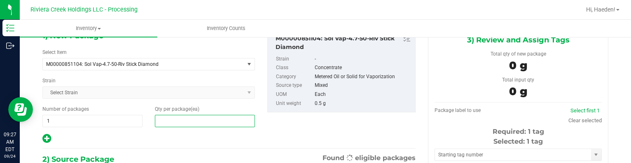
click at [229, 117] on span at bounding box center [205, 121] width 100 height 12
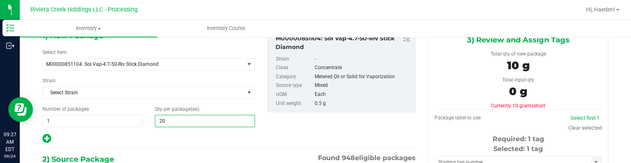
type input "2"
type input "40"
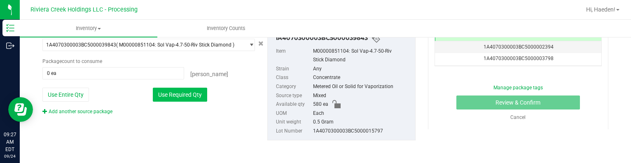
type input "40"
click at [194, 96] on button "Use Required Qty" at bounding box center [180, 95] width 54 height 14
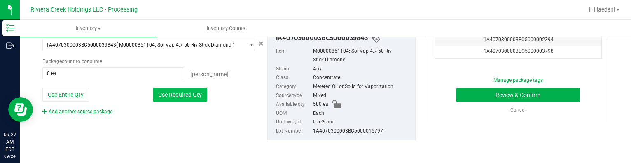
type input "40 ea"
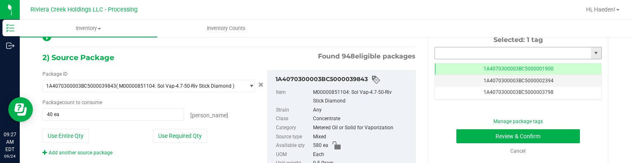
click at [450, 51] on input "text" at bounding box center [513, 53] width 156 height 12
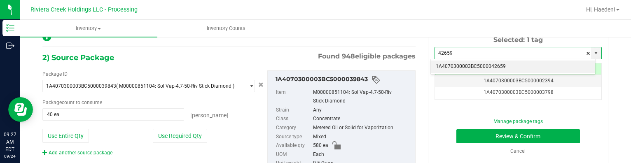
click at [468, 63] on li "1A4070300003BC5000042659" at bounding box center [513, 67] width 164 height 12
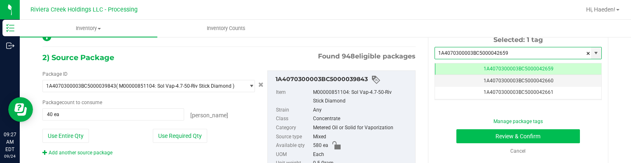
type input "1A4070300003BC5000042659"
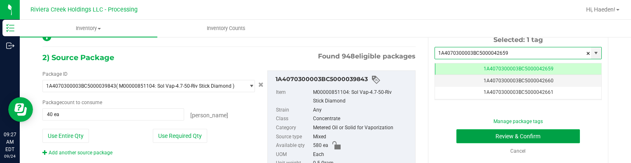
click at [495, 131] on button "Review & Confirm" at bounding box center [518, 136] width 124 height 14
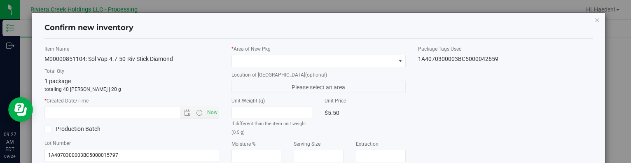
type input "[DATE]"
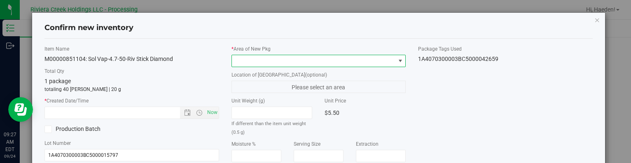
click at [397, 58] on span at bounding box center [400, 61] width 7 height 7
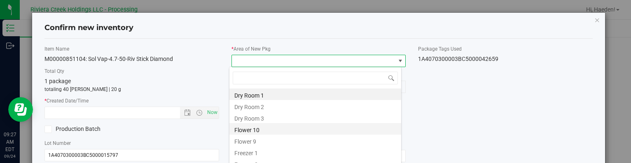
click at [262, 128] on li "Flower 10" at bounding box center [315, 129] width 172 height 12
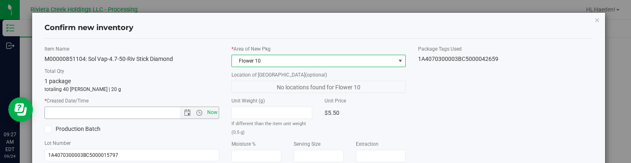
click at [213, 112] on span "Now" at bounding box center [212, 113] width 14 height 12
type input "[DATE] 9:27 AM"
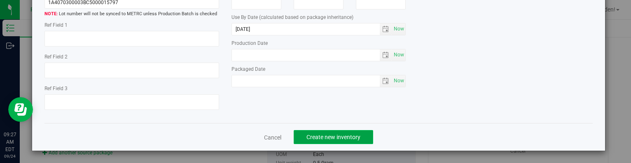
click at [330, 140] on span "Create new inventory" at bounding box center [333, 137] width 54 height 7
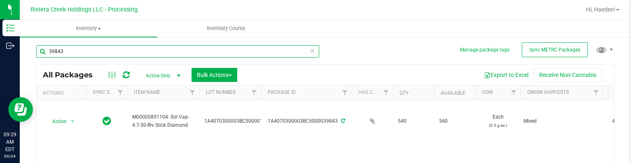
click at [94, 47] on input "39843" at bounding box center [177, 51] width 283 height 12
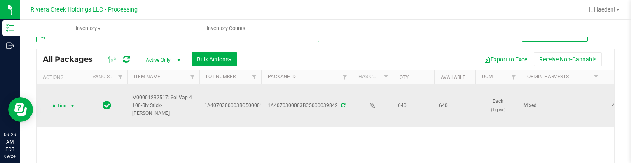
scroll to position [42, 0]
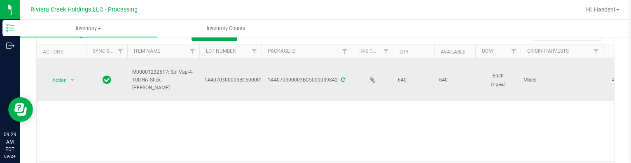
type input "39842"
click at [68, 79] on span "select" at bounding box center [73, 81] width 10 height 12
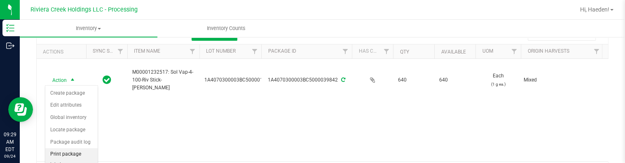
click at [63, 153] on li "Print package label" at bounding box center [71, 159] width 52 height 23
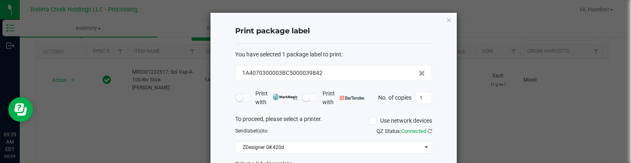
scroll to position [65, 0]
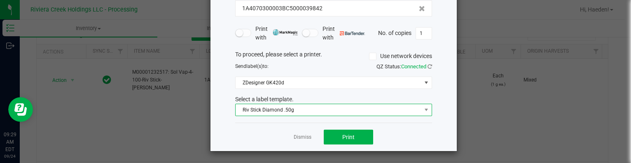
click at [287, 108] on span "Riv Stick Diamond .50g" at bounding box center [328, 110] width 186 height 12
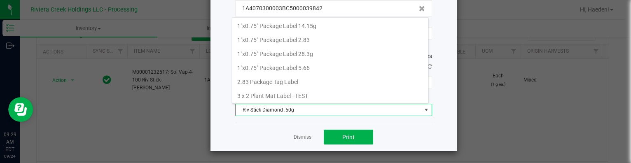
scroll to position [12, 197]
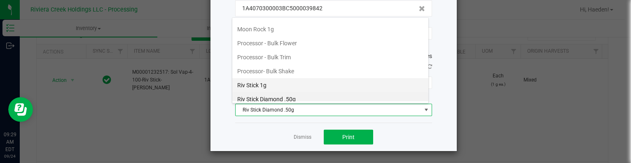
click at [289, 78] on li "Riv Stick 1g" at bounding box center [330, 85] width 196 height 14
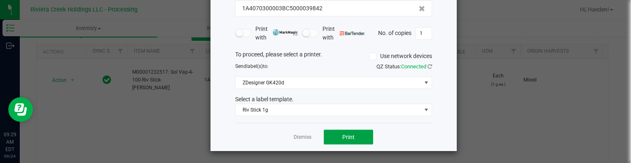
click at [342, 132] on button "Print" at bounding box center [348, 137] width 49 height 15
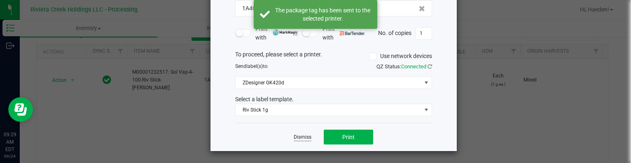
click at [301, 134] on link "Dismiss" at bounding box center [303, 137] width 18 height 7
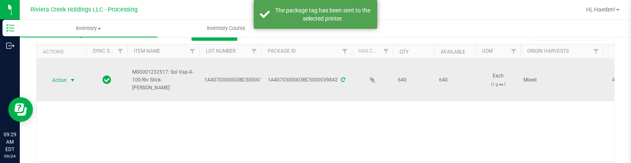
click at [72, 78] on span "select" at bounding box center [72, 80] width 7 height 7
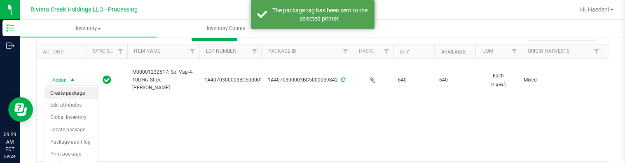
click at [72, 92] on li "Create package" at bounding box center [71, 93] width 52 height 12
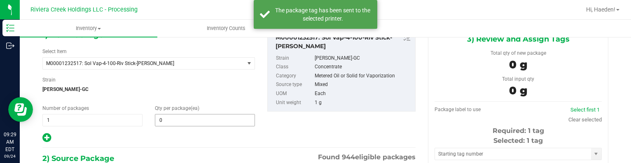
type input "0 ea"
click at [172, 118] on span at bounding box center [205, 120] width 100 height 12
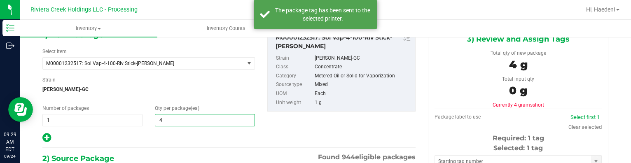
type input "40"
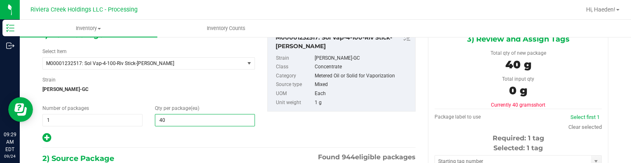
type input "40"
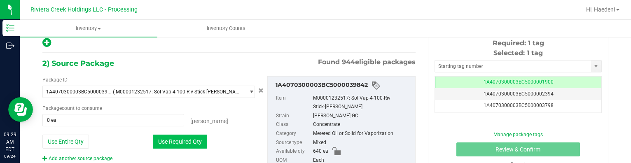
click at [175, 136] on button "Use Required Qty" at bounding box center [180, 142] width 54 height 14
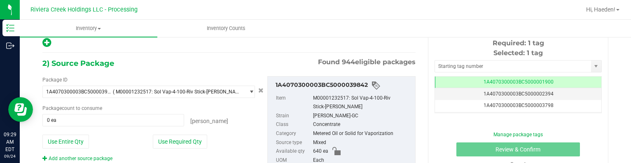
type input "40 ea"
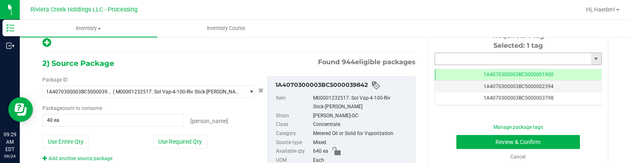
click at [454, 59] on input "text" at bounding box center [513, 59] width 156 height 12
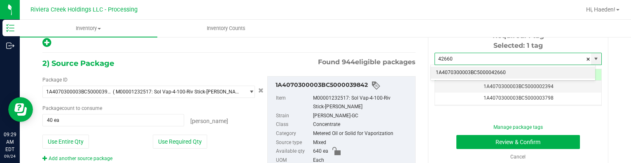
click at [496, 70] on li "1A4070300003BC5000042660" at bounding box center [513, 73] width 164 height 12
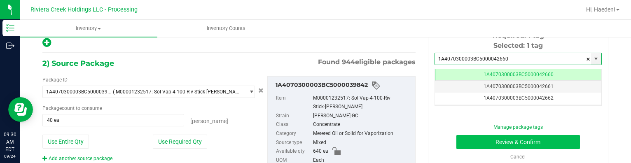
type input "1A4070300003BC5000042660"
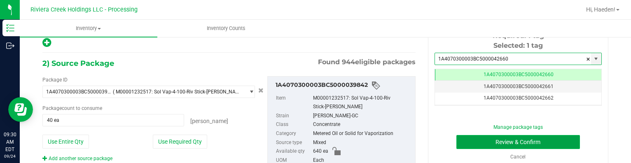
click at [488, 140] on button "Review & Confirm" at bounding box center [518, 142] width 124 height 14
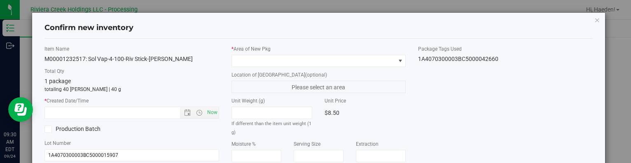
type input "[DATE]"
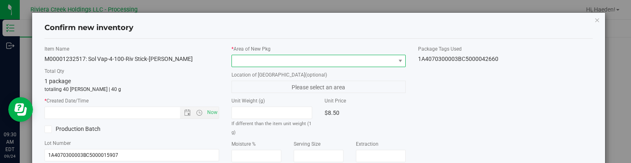
click at [364, 57] on span at bounding box center [313, 61] width 163 height 12
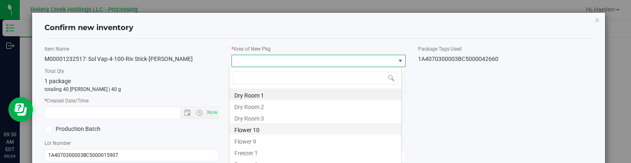
click at [259, 131] on li "Flower 10" at bounding box center [315, 129] width 172 height 12
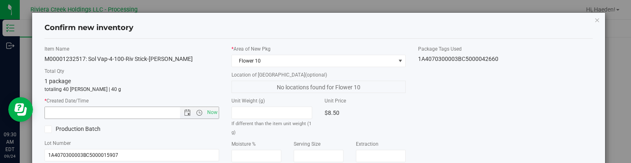
drag, startPoint x: 208, startPoint y: 113, endPoint x: 335, endPoint y: 98, distance: 128.1
click at [208, 113] on span "Now" at bounding box center [212, 113] width 14 height 12
type input "[DATE] 9:30 AM"
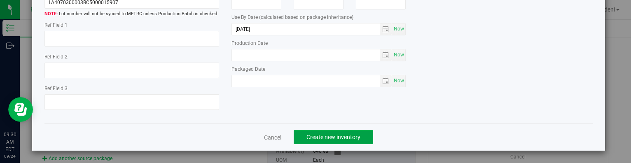
click at [359, 139] on button "Create new inventory" at bounding box center [333, 137] width 79 height 14
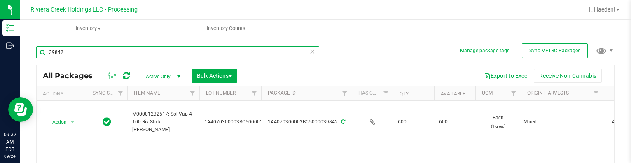
click at [117, 53] on input "39842" at bounding box center [177, 52] width 283 height 12
click at [117, 52] on input "39842" at bounding box center [177, 52] width 283 height 12
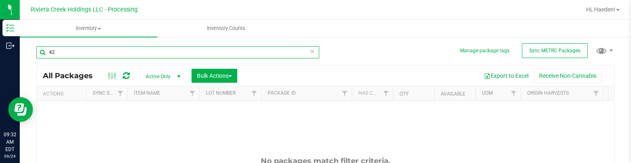
type input "4"
type input "38894"
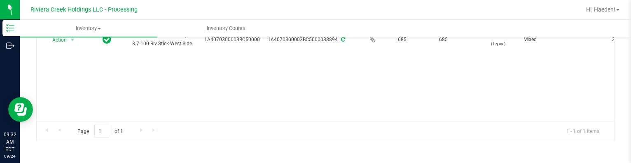
scroll to position [41, 0]
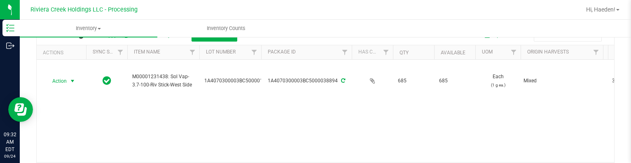
click at [68, 78] on span "select" at bounding box center [73, 81] width 10 height 12
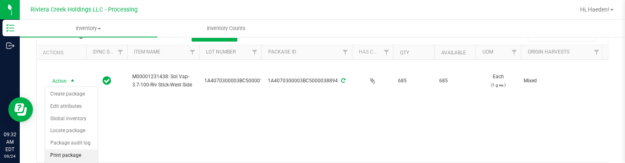
click at [76, 154] on li "Print package label" at bounding box center [71, 160] width 52 height 23
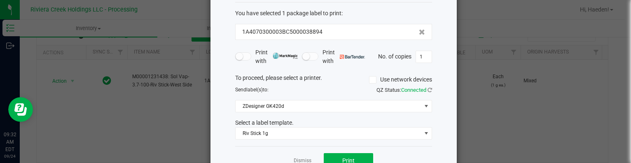
click at [264, 124] on div "Select a label template." at bounding box center [333, 123] width 209 height 9
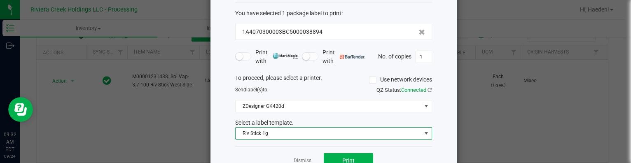
click at [266, 131] on span "Riv Stick 1g" at bounding box center [328, 134] width 186 height 12
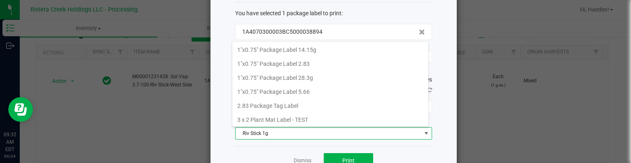
scroll to position [12, 197]
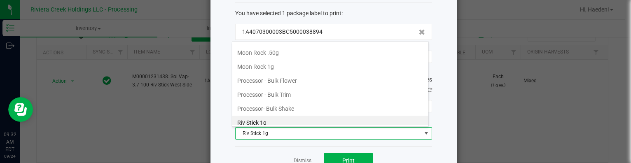
click at [338, 151] on div "Dismiss Print" at bounding box center [333, 160] width 197 height 28
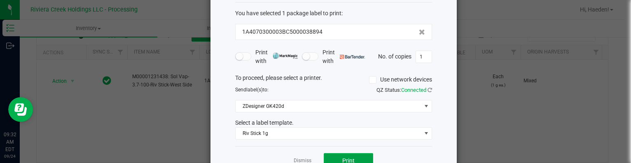
click at [342, 159] on span "Print" at bounding box center [348, 160] width 12 height 7
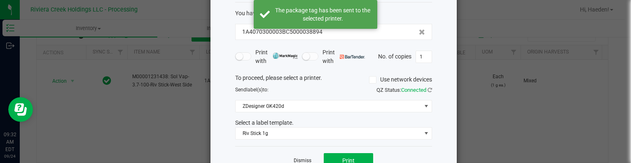
click at [303, 160] on link "Dismiss" at bounding box center [303, 160] width 18 height 7
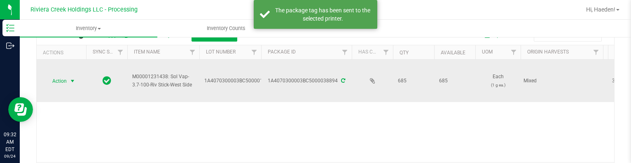
click at [75, 84] on span "select" at bounding box center [73, 81] width 10 height 12
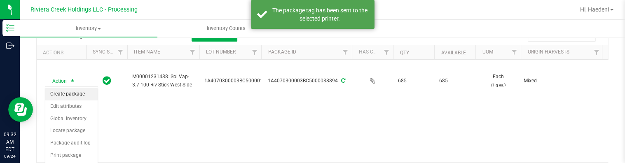
click at [72, 92] on li "Create package" at bounding box center [71, 94] width 52 height 12
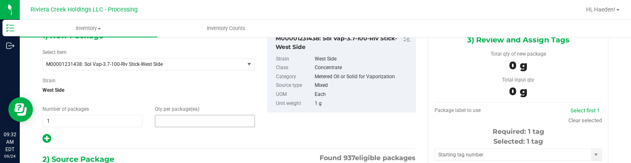
click at [171, 119] on span at bounding box center [205, 121] width 100 height 12
type input "40"
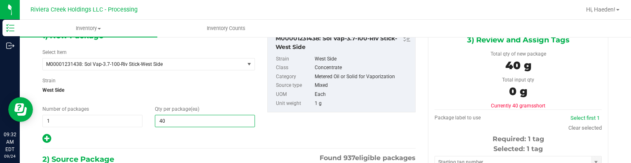
type input "40"
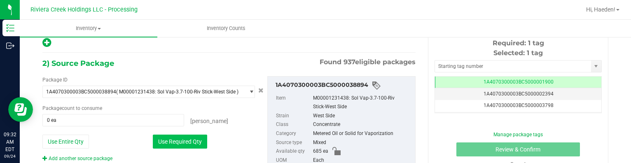
click at [172, 141] on button "Use Required Qty" at bounding box center [180, 142] width 54 height 14
type input "40 ea"
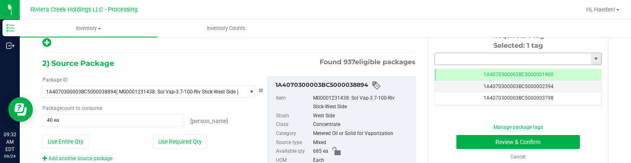
click at [443, 53] on input "text" at bounding box center [513, 59] width 156 height 12
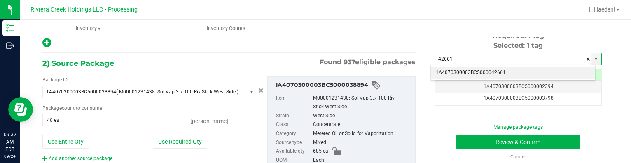
click at [470, 72] on li "1A4070300003BC5000042661" at bounding box center [513, 73] width 164 height 12
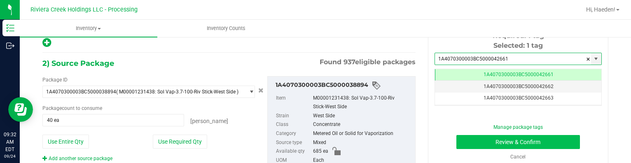
type input "1A4070300003BC5000042661"
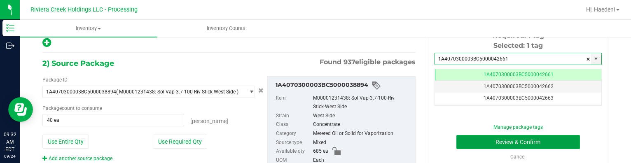
click at [516, 140] on button "Review & Confirm" at bounding box center [518, 142] width 124 height 14
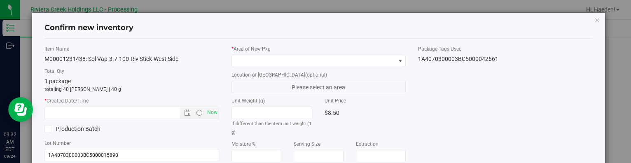
type input "[DATE]"
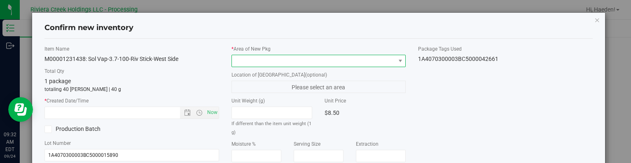
click at [366, 60] on span at bounding box center [313, 61] width 163 height 12
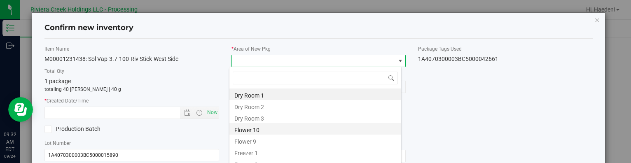
click at [257, 132] on li "Flower 10" at bounding box center [315, 129] width 172 height 12
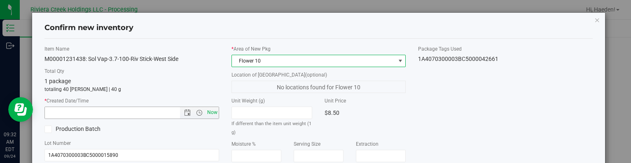
click at [211, 112] on span "Now" at bounding box center [212, 113] width 14 height 12
type input "[DATE] 9:32 AM"
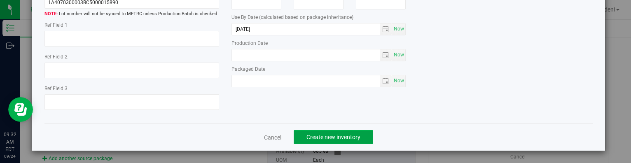
click at [344, 138] on span "Create new inventory" at bounding box center [333, 137] width 54 height 7
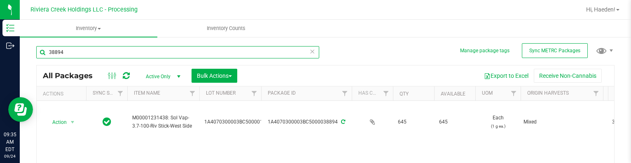
click at [105, 51] on input "38894" at bounding box center [177, 52] width 283 height 12
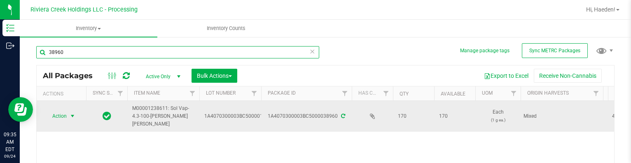
scroll to position [41, 0]
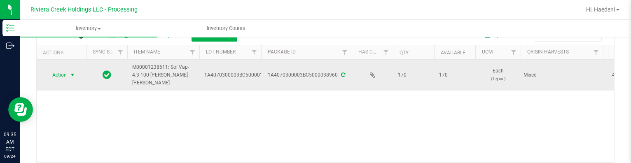
type input "38960"
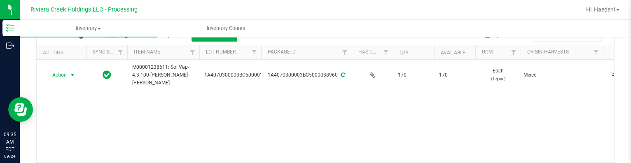
drag, startPoint x: 68, startPoint y: 74, endPoint x: 68, endPoint y: 81, distance: 7.5
click at [68, 74] on span "select" at bounding box center [73, 75] width 10 height 12
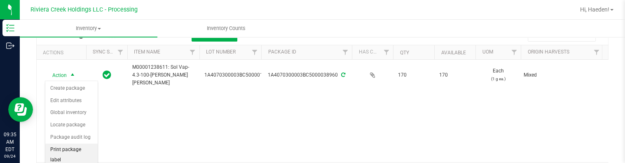
click at [70, 146] on li "Print package label" at bounding box center [71, 155] width 52 height 23
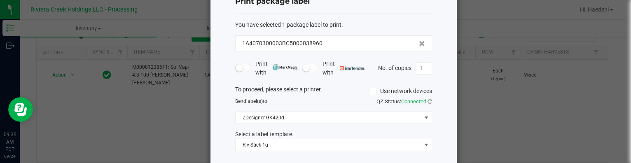
scroll to position [65, 0]
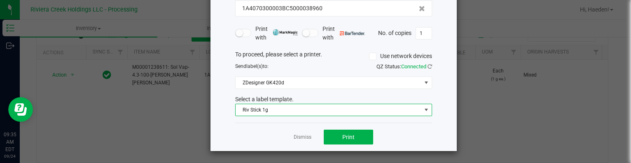
click at [280, 110] on span "Riv Stick 1g" at bounding box center [328, 110] width 186 height 12
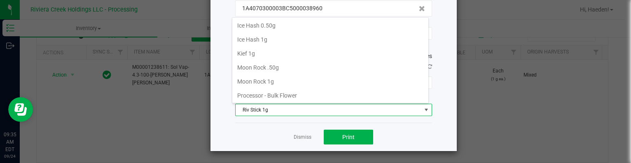
scroll to position [278, 0]
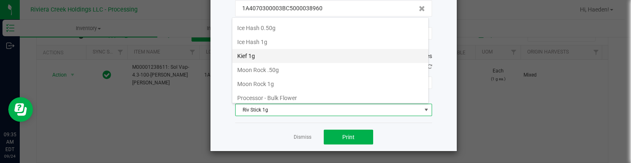
click at [272, 52] on li "Kief 1g" at bounding box center [330, 56] width 196 height 14
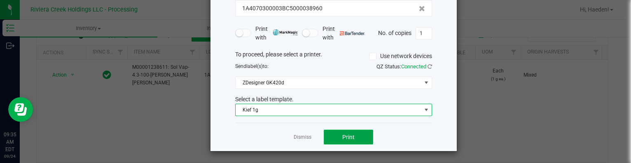
click at [349, 138] on span "Print" at bounding box center [348, 137] width 12 height 7
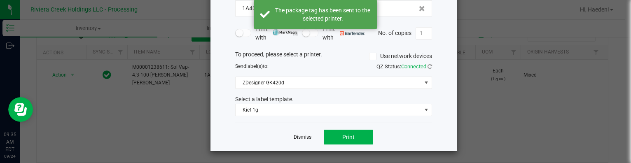
click at [294, 135] on link "Dismiss" at bounding box center [303, 137] width 18 height 7
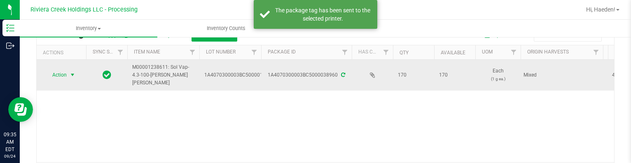
click at [68, 72] on span "select" at bounding box center [73, 75] width 10 height 12
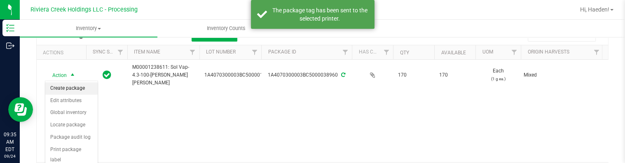
click at [69, 84] on li "Create package" at bounding box center [71, 88] width 52 height 12
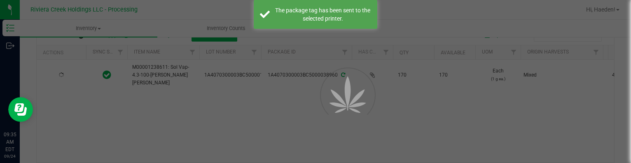
scroll to position [47, 0]
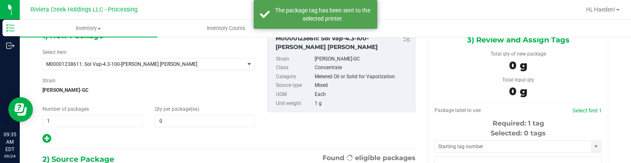
type input "0"
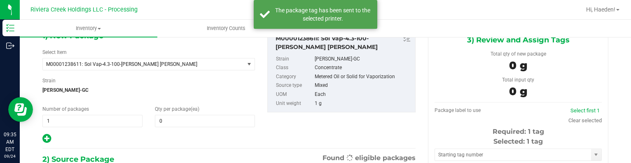
scroll to position [0, 0]
type input "0 ea"
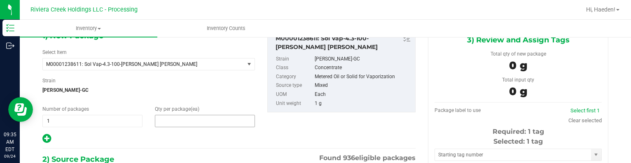
click at [165, 118] on span at bounding box center [205, 121] width 100 height 12
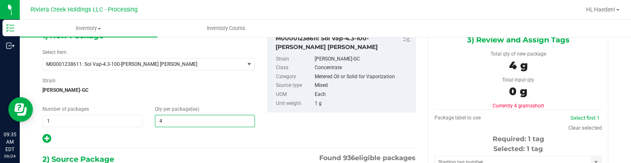
type input "40"
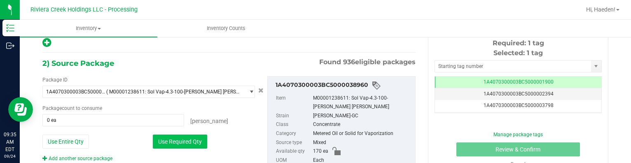
click at [192, 135] on button "Use Required Qty" at bounding box center [180, 142] width 54 height 14
type input "40 ea"
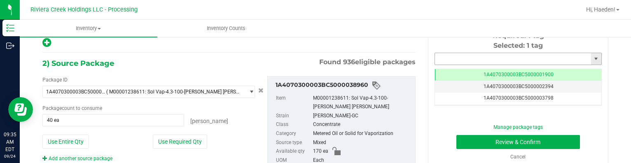
click at [452, 64] on input "text" at bounding box center [513, 59] width 156 height 12
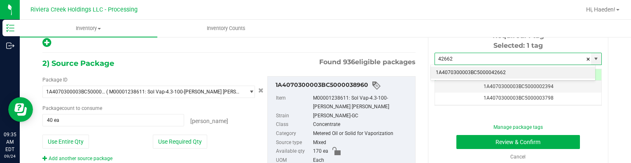
click at [466, 72] on li "1A4070300003BC5000042662" at bounding box center [513, 73] width 164 height 12
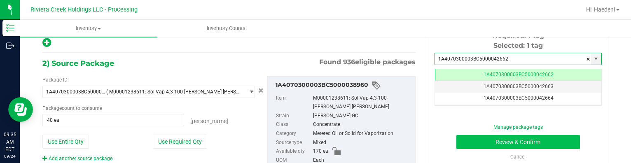
type input "1A4070300003BC5000042662"
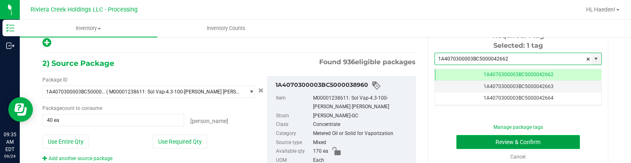
click at [492, 142] on button "Review & Confirm" at bounding box center [518, 142] width 124 height 14
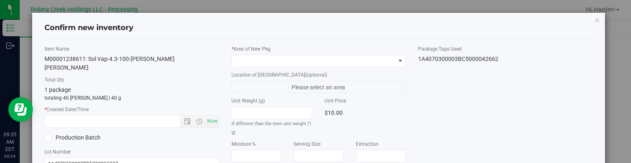
type input "[DATE]"
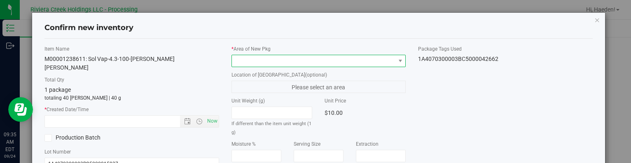
click at [389, 60] on span at bounding box center [313, 61] width 163 height 12
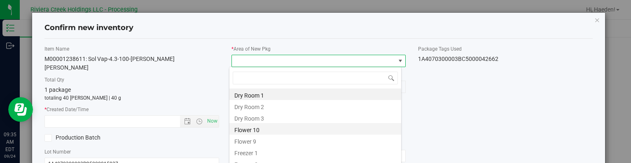
click at [283, 128] on li "Flower 10" at bounding box center [315, 129] width 172 height 12
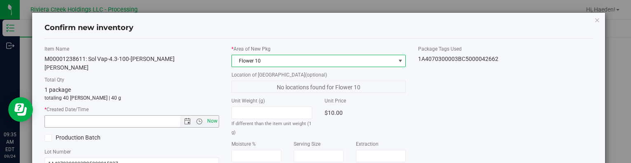
click at [209, 115] on span "Now" at bounding box center [212, 121] width 14 height 12
type input "[DATE] 9:35 AM"
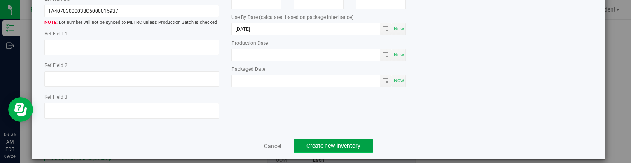
click at [347, 142] on span "Create new inventory" at bounding box center [333, 145] width 54 height 7
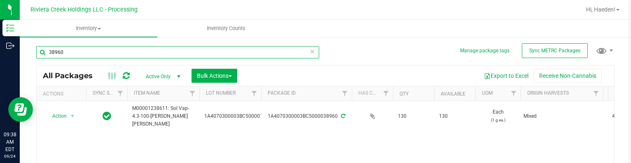
click at [115, 49] on input "38960" at bounding box center [177, 52] width 283 height 12
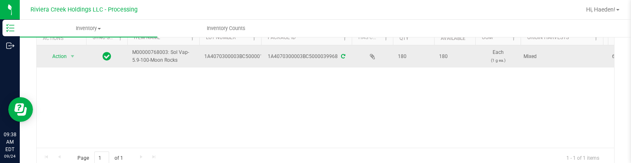
scroll to position [41, 0]
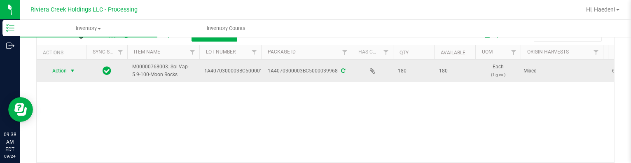
type input "39968"
click at [65, 74] on span "Action" at bounding box center [56, 71] width 22 height 12
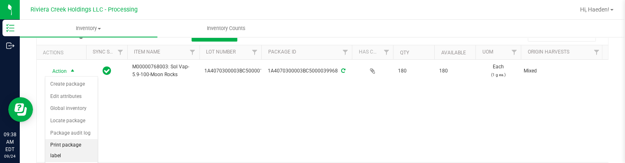
click at [74, 145] on li "Print package label" at bounding box center [71, 150] width 52 height 23
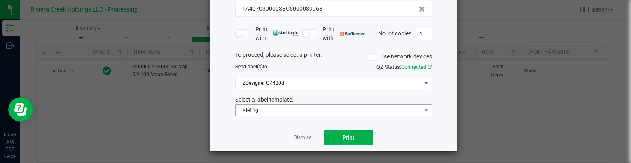
scroll to position [65, 0]
click at [298, 108] on span "Kief 1g" at bounding box center [328, 110] width 186 height 12
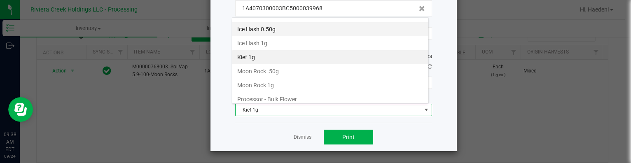
scroll to position [318, 0]
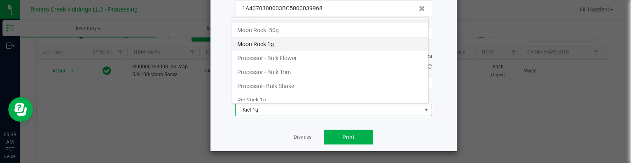
click at [299, 37] on li "Moon Rock 1g" at bounding box center [330, 44] width 196 height 14
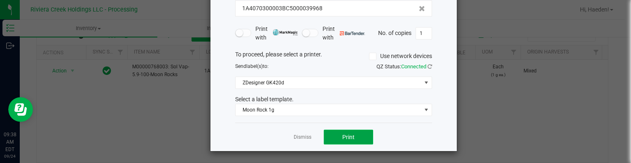
click at [346, 142] on button "Print" at bounding box center [348, 137] width 49 height 15
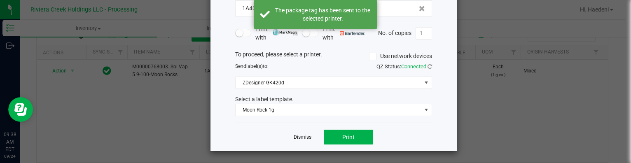
drag, startPoint x: 304, startPoint y: 136, endPoint x: 150, endPoint y: 103, distance: 157.5
click at [303, 136] on link "Dismiss" at bounding box center [303, 137] width 18 height 7
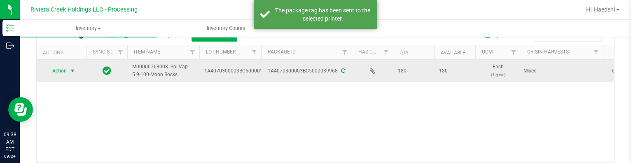
click at [54, 70] on span "Action" at bounding box center [56, 71] width 22 height 12
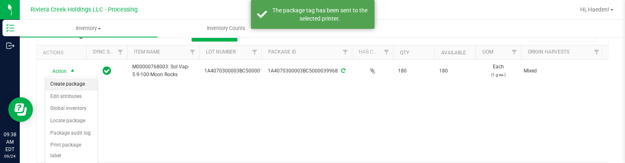
click at [60, 80] on li "Create package" at bounding box center [71, 84] width 52 height 12
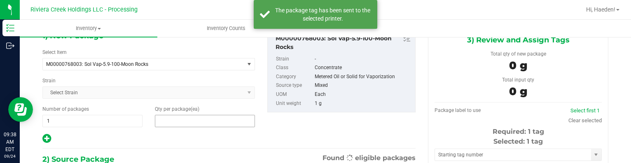
click at [177, 117] on span at bounding box center [205, 121] width 100 height 12
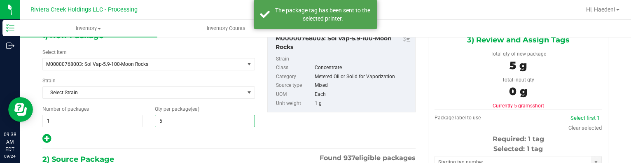
type input "50"
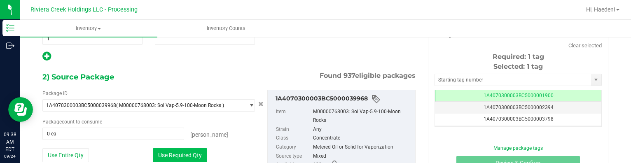
type input "50"
click at [196, 154] on button "Use Required Qty" at bounding box center [180, 155] width 54 height 14
type input "50 ea"
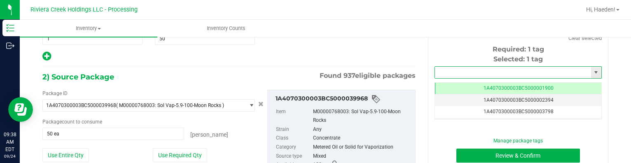
click at [445, 71] on input "text" at bounding box center [513, 73] width 156 height 12
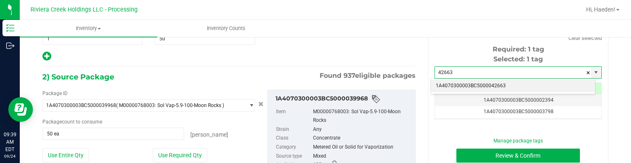
click at [478, 87] on li "1A4070300003BC5000042663" at bounding box center [513, 86] width 164 height 12
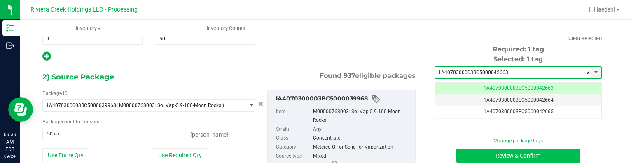
type input "1A4070300003BC5000042663"
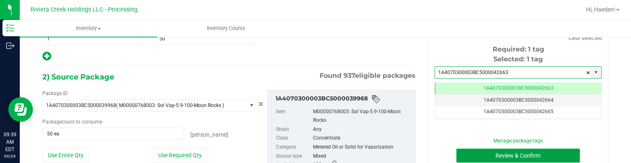
click at [486, 158] on button "Review & Confirm" at bounding box center [518, 156] width 124 height 14
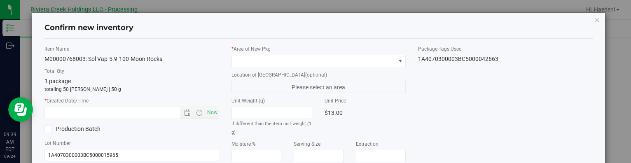
type input "[DATE]"
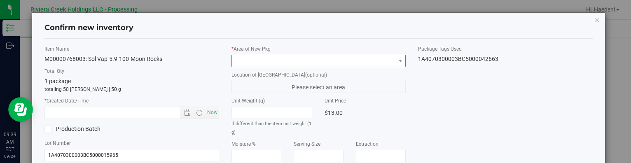
click at [395, 62] on span at bounding box center [400, 61] width 10 height 12
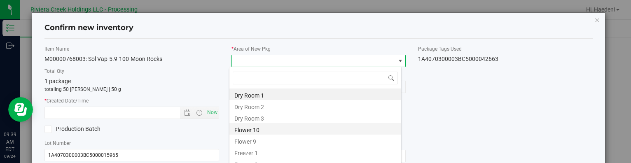
click at [294, 127] on li "Flower 10" at bounding box center [315, 129] width 172 height 12
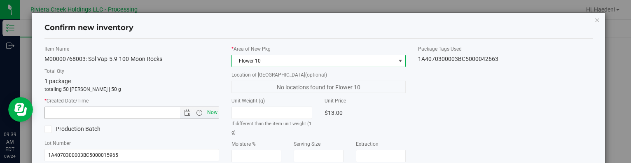
click at [209, 110] on span "Now" at bounding box center [212, 113] width 14 height 12
type input "[DATE] 9:39 AM"
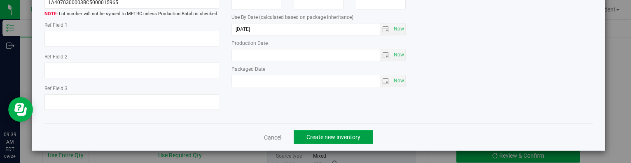
click at [341, 132] on button "Create new inventory" at bounding box center [333, 137] width 79 height 14
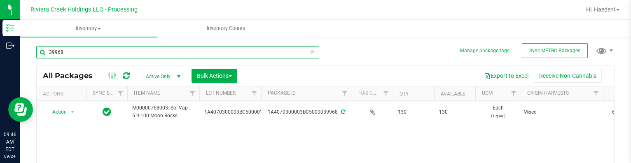
click at [74, 52] on input "39968" at bounding box center [177, 52] width 283 height 12
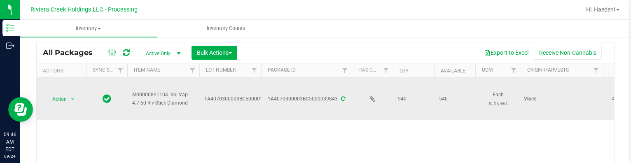
scroll to position [41, 0]
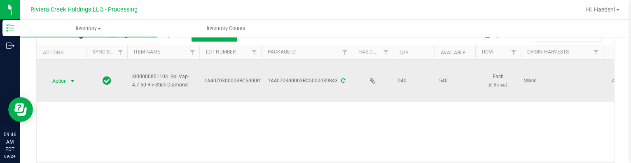
type input "39843"
click at [71, 78] on span "select" at bounding box center [72, 81] width 7 height 7
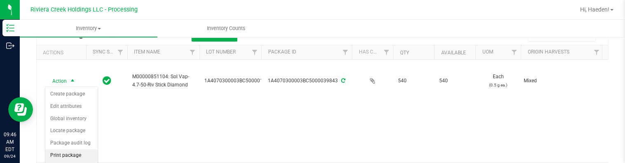
click at [77, 151] on li "Print package label" at bounding box center [71, 160] width 52 height 23
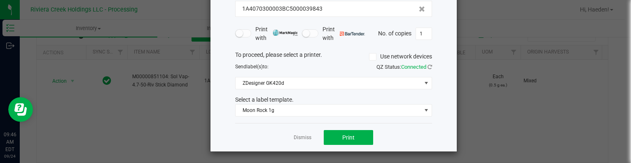
scroll to position [65, 0]
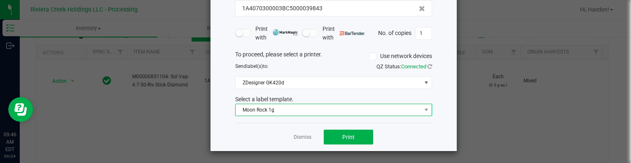
click at [294, 112] on span "Moon Rock 1g" at bounding box center [328, 110] width 186 height 12
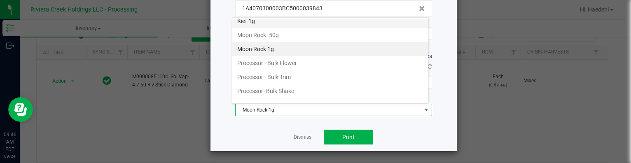
scroll to position [346, 0]
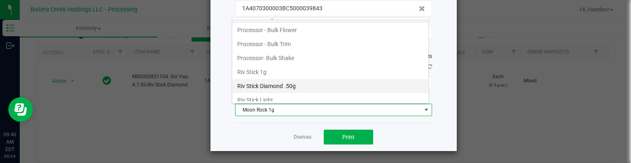
click at [282, 82] on li "Riv Stick Diamond .50g" at bounding box center [330, 86] width 196 height 14
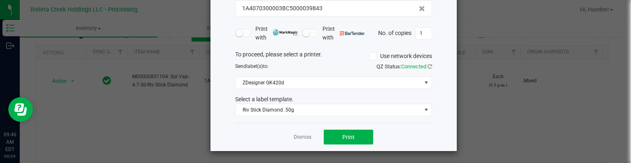
click at [333, 128] on div "Dismiss Print" at bounding box center [333, 137] width 197 height 28
click at [333, 130] on button "Print" at bounding box center [348, 137] width 49 height 15
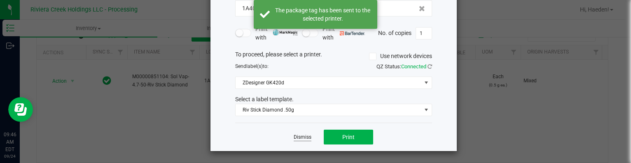
click at [308, 135] on link "Dismiss" at bounding box center [303, 137] width 18 height 7
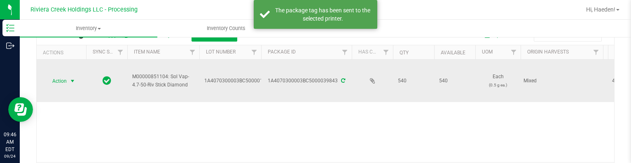
click at [69, 84] on span "select" at bounding box center [73, 81] width 10 height 12
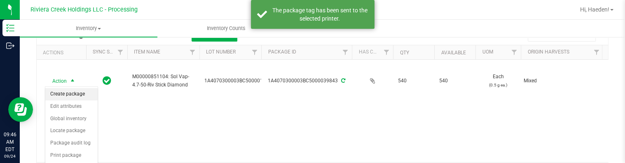
click at [69, 90] on li "Create package" at bounding box center [71, 94] width 52 height 12
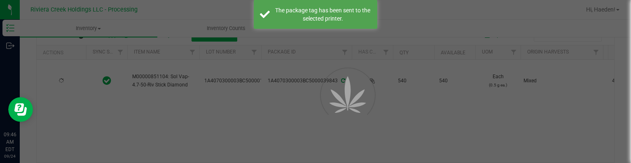
scroll to position [47, 0]
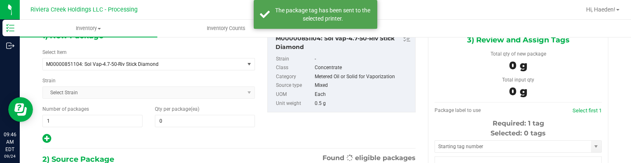
type input "0"
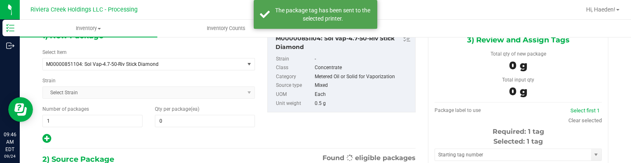
scroll to position [0, 0]
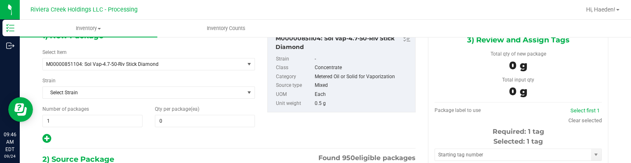
click at [178, 128] on div "1) New Package Select Item M00000851104: Sol Vap-4.7-50-Riv Stick Diamond M0000…" at bounding box center [148, 87] width 225 height 114
click at [178, 120] on span at bounding box center [205, 121] width 100 height 12
type input "40"
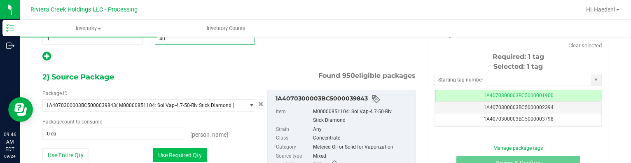
type input "40"
click at [186, 151] on button "Use Required Qty" at bounding box center [180, 155] width 54 height 14
type input "40 ea"
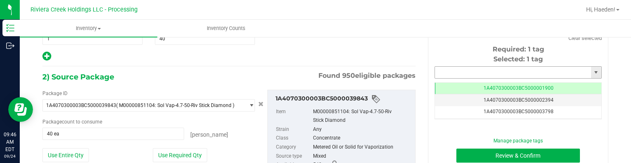
click at [459, 72] on input "text" at bounding box center [513, 73] width 156 height 12
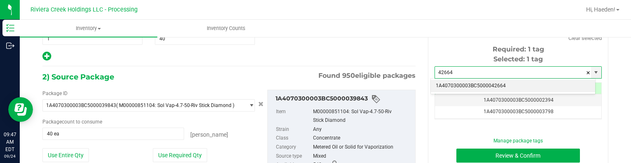
click at [506, 88] on li "1A4070300003BC5000042664" at bounding box center [513, 86] width 164 height 12
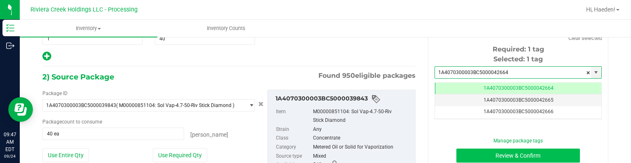
type input "1A4070300003BC5000042664"
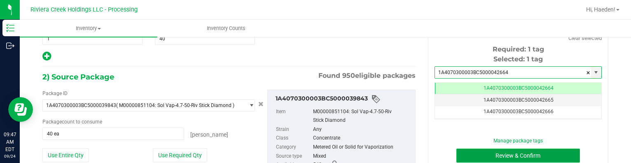
click at [507, 156] on button "Review & Confirm" at bounding box center [518, 156] width 124 height 14
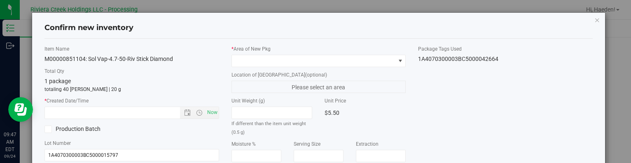
type input "[DATE]"
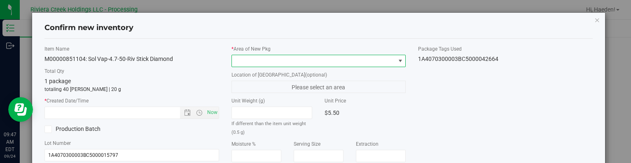
click at [397, 58] on span at bounding box center [400, 61] width 7 height 7
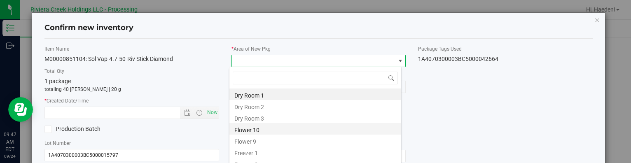
click at [267, 129] on li "Flower 10" at bounding box center [315, 129] width 172 height 12
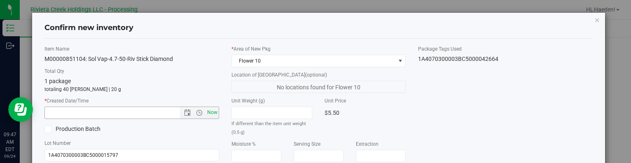
click at [213, 110] on span "Now" at bounding box center [212, 113] width 14 height 12
type input "[DATE] 9:47 AM"
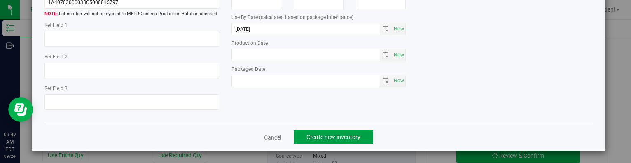
click at [355, 136] on span "Create new inventory" at bounding box center [333, 137] width 54 height 7
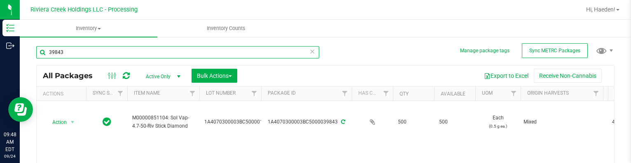
click at [154, 58] on div "39843" at bounding box center [177, 55] width 283 height 19
click at [154, 57] on input "39843" at bounding box center [177, 52] width 283 height 12
click at [147, 54] on input "39843" at bounding box center [177, 52] width 283 height 12
drag, startPoint x: 147, startPoint y: 54, endPoint x: 147, endPoint y: 59, distance: 5.4
click at [147, 59] on div "39843" at bounding box center [177, 55] width 283 height 19
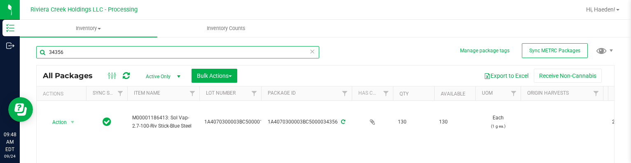
type input "34356"
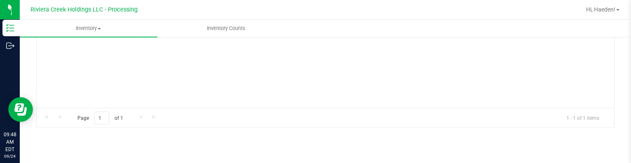
scroll to position [82, 0]
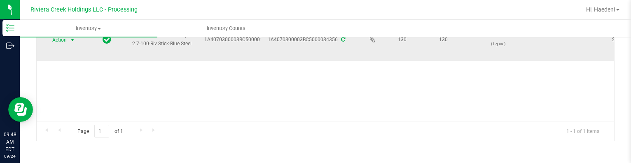
click at [69, 41] on span "select" at bounding box center [72, 40] width 7 height 7
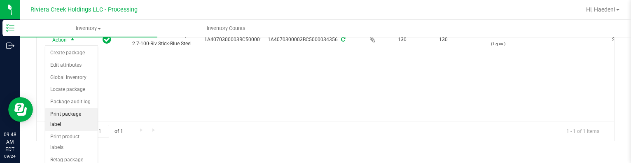
click at [75, 111] on li "Print package label" at bounding box center [71, 119] width 52 height 23
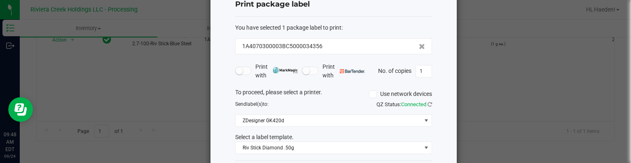
scroll to position [41, 0]
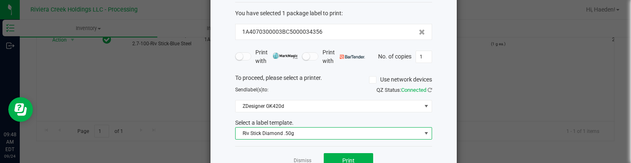
click at [283, 133] on span "Riv Stick Diamond .50g" at bounding box center [328, 134] width 186 height 12
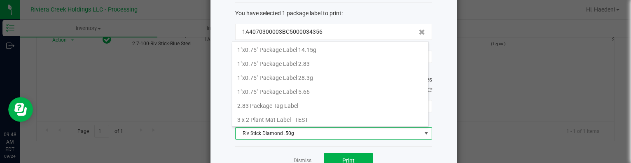
scroll to position [12, 197]
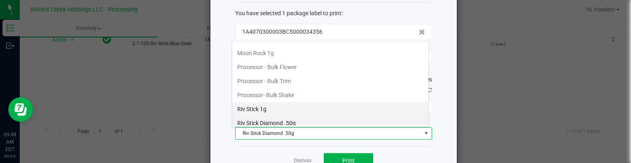
click at [282, 104] on li "Riv Stick 1g" at bounding box center [330, 109] width 196 height 14
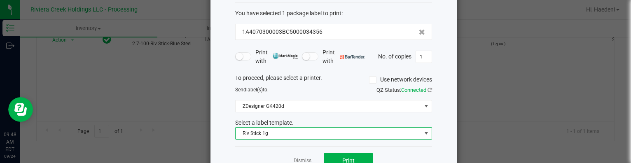
click at [359, 151] on div "Dismiss Print" at bounding box center [333, 160] width 197 height 28
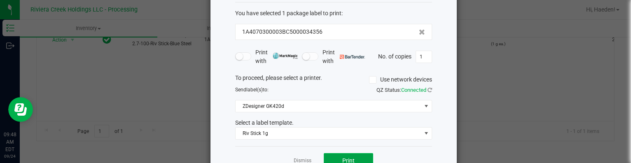
click at [338, 158] on button "Print" at bounding box center [348, 160] width 49 height 15
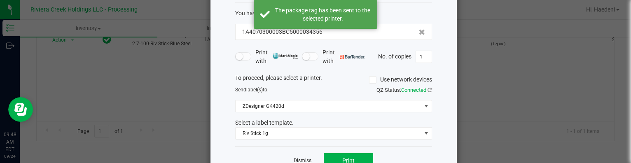
click at [298, 158] on link "Dismiss" at bounding box center [303, 160] width 18 height 7
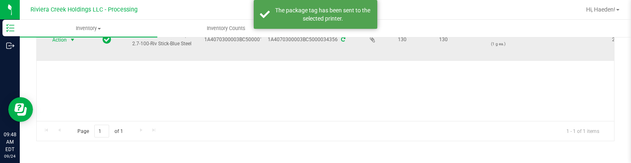
click at [69, 39] on span "select" at bounding box center [72, 40] width 7 height 7
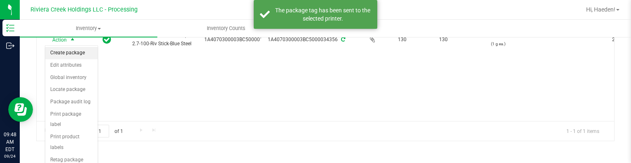
click at [71, 55] on li "Create package" at bounding box center [71, 53] width 52 height 12
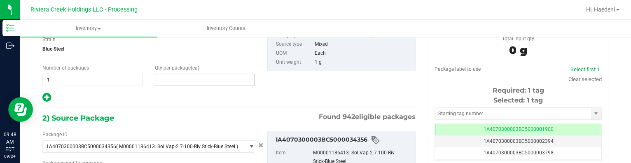
click at [170, 79] on span at bounding box center [205, 80] width 100 height 12
type input "20"
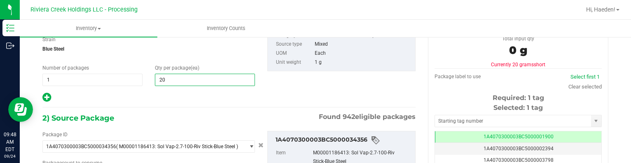
type input "20"
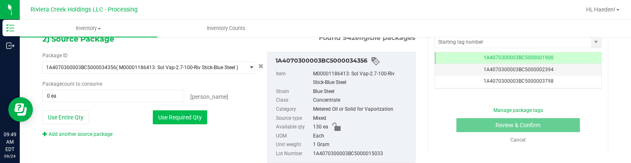
click at [188, 113] on button "Use Required Qty" at bounding box center [180, 117] width 54 height 14
type input "20 ea"
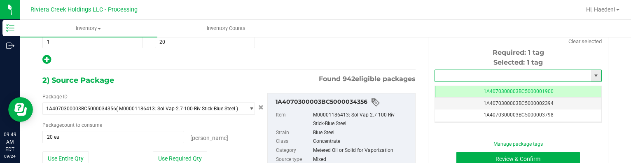
click at [446, 75] on input "text" at bounding box center [513, 76] width 156 height 12
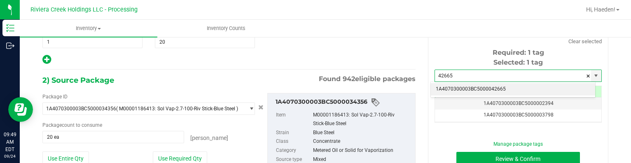
click at [474, 90] on li "1A4070300003BC5000042665" at bounding box center [513, 89] width 164 height 12
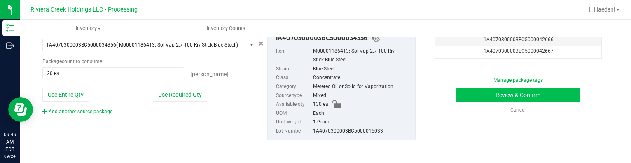
type input "1A4070300003BC5000042665"
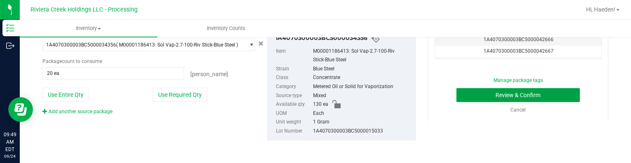
click at [471, 98] on button "Review & Confirm" at bounding box center [518, 95] width 124 height 14
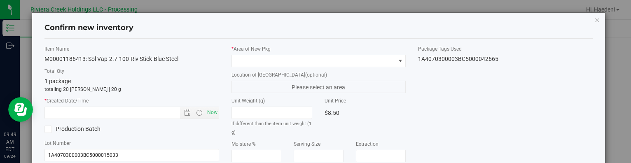
type input "[DATE]"
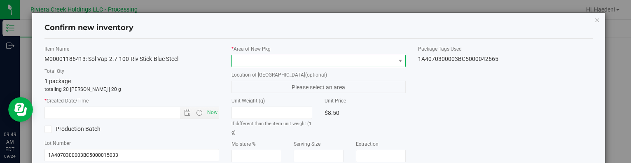
click at [382, 59] on span at bounding box center [313, 61] width 163 height 12
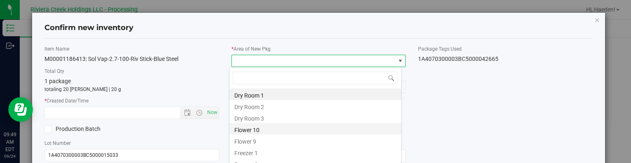
click at [247, 127] on li "Flower 10" at bounding box center [315, 129] width 172 height 12
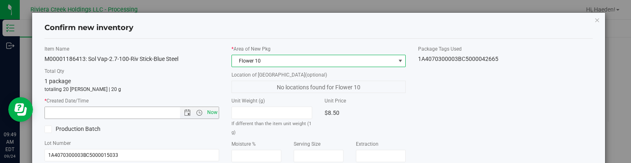
click at [211, 112] on span "Now" at bounding box center [212, 113] width 14 height 12
type input "[DATE] 9:49 AM"
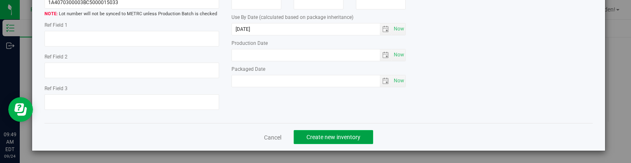
click at [329, 137] on span "Create new inventory" at bounding box center [333, 137] width 54 height 7
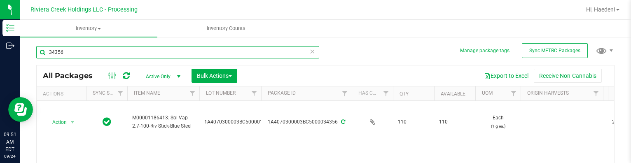
click at [99, 50] on input "34356" at bounding box center [177, 52] width 283 height 12
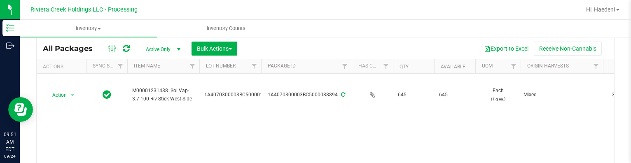
scroll to position [41, 0]
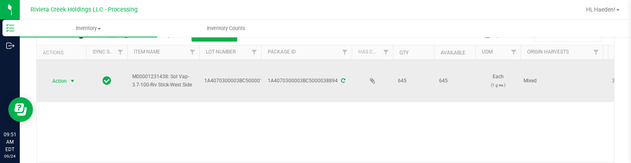
type input "38894"
click at [70, 78] on span "select" at bounding box center [72, 81] width 7 height 7
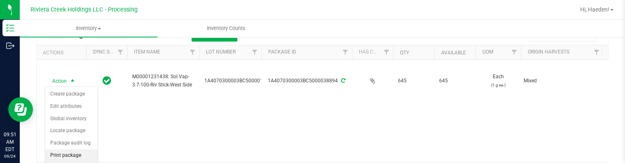
click at [75, 155] on li "Print package label" at bounding box center [71, 160] width 52 height 23
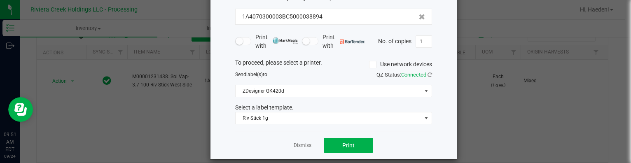
scroll to position [65, 0]
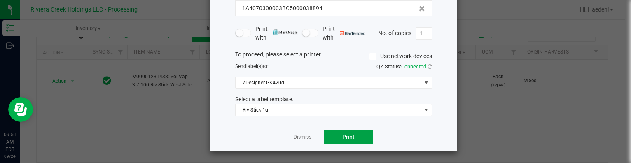
click at [334, 135] on button "Print" at bounding box center [348, 137] width 49 height 15
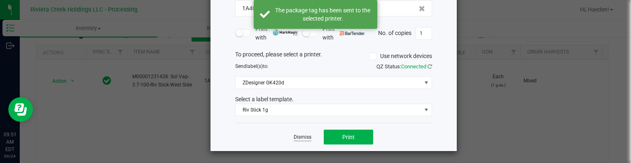
click at [305, 136] on link "Dismiss" at bounding box center [303, 137] width 18 height 7
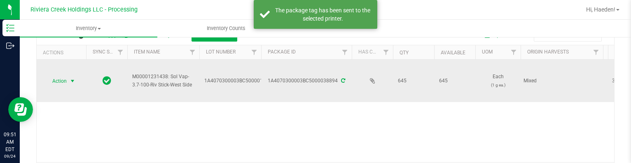
click at [69, 84] on span "select" at bounding box center [73, 81] width 10 height 12
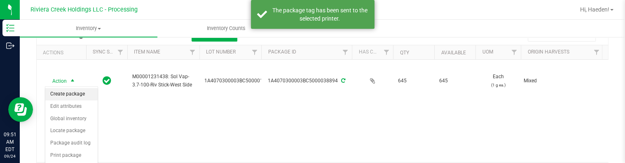
click at [70, 90] on li "Create package" at bounding box center [71, 94] width 52 height 12
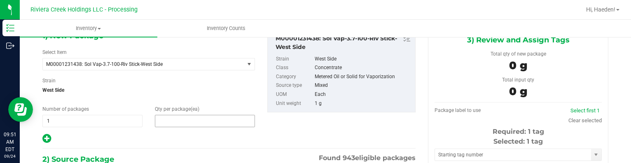
click at [201, 119] on span at bounding box center [205, 121] width 100 height 12
type input "40"
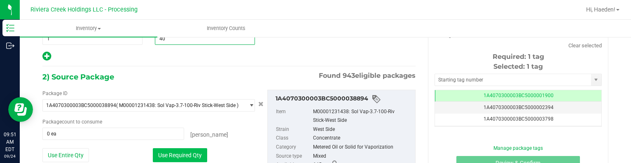
type input "40"
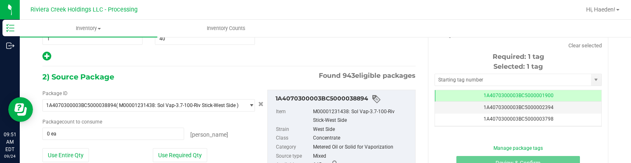
drag, startPoint x: 184, startPoint y: 151, endPoint x: 339, endPoint y: 96, distance: 164.4
click at [184, 151] on button "Use Required Qty" at bounding box center [180, 155] width 54 height 14
type input "40 ea"
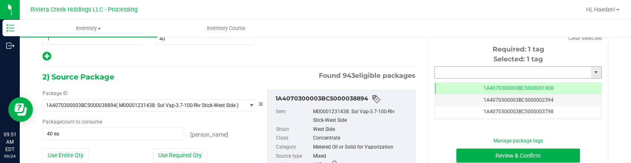
click at [458, 68] on input "text" at bounding box center [513, 73] width 156 height 12
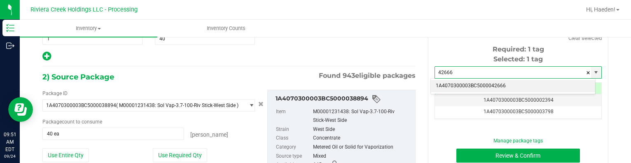
click at [506, 84] on li "1A4070300003BC5000042666" at bounding box center [513, 86] width 164 height 12
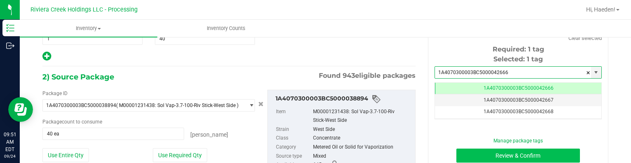
type input "1A4070300003BC5000042666"
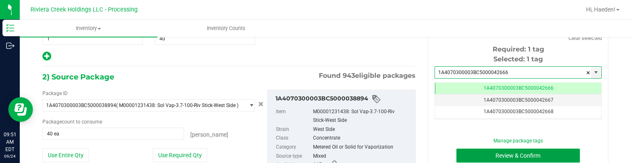
click at [501, 156] on button "Review & Confirm" at bounding box center [518, 156] width 124 height 14
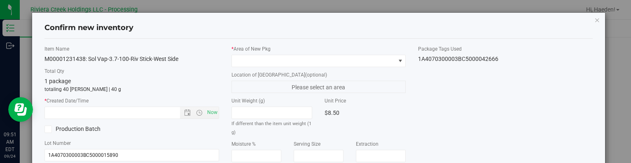
type input "[DATE]"
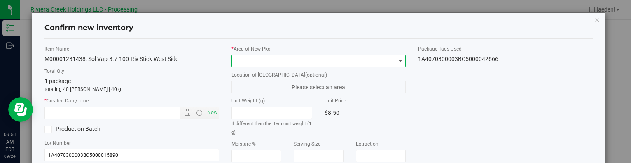
click at [361, 64] on span at bounding box center [313, 61] width 163 height 12
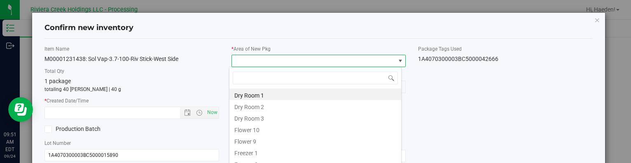
click at [271, 131] on li "Flower 10" at bounding box center [315, 129] width 172 height 12
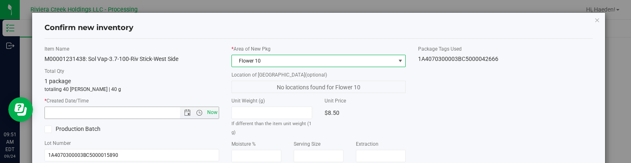
click at [209, 113] on span "Now" at bounding box center [212, 113] width 14 height 12
type input "[DATE] 9:51 AM"
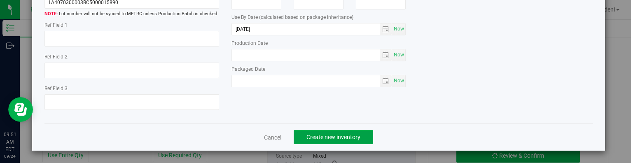
click at [322, 137] on span "Create new inventory" at bounding box center [333, 137] width 54 height 7
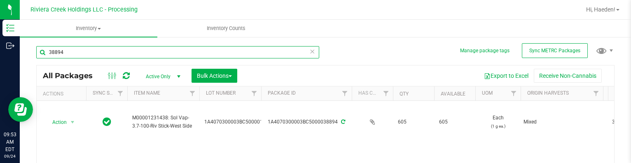
click at [94, 49] on input "38894" at bounding box center [177, 52] width 283 height 12
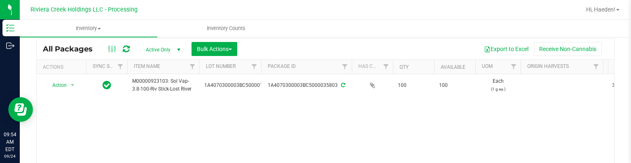
scroll to position [41, 0]
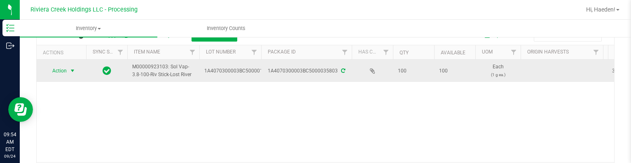
type input "35803"
click at [72, 68] on span "select" at bounding box center [72, 71] width 7 height 7
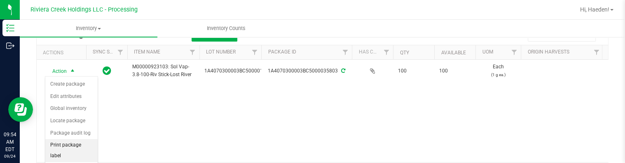
click at [71, 146] on li "Print package label" at bounding box center [71, 150] width 52 height 23
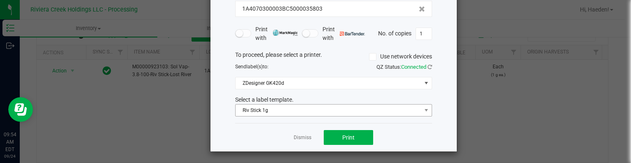
scroll to position [65, 0]
click at [283, 109] on span "Riv Stick 1g" at bounding box center [328, 110] width 186 height 12
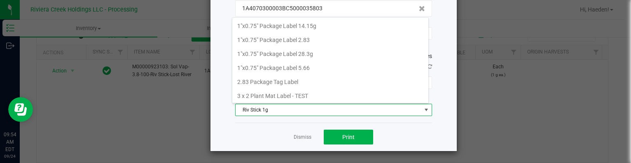
scroll to position [12, 197]
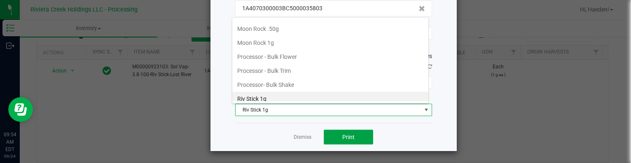
click at [345, 136] on span "Print" at bounding box center [348, 137] width 12 height 7
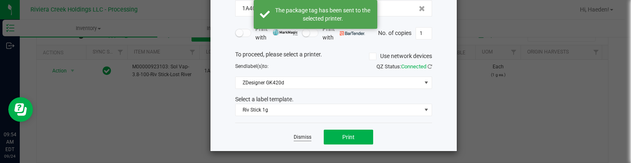
click at [307, 134] on link "Dismiss" at bounding box center [303, 137] width 18 height 7
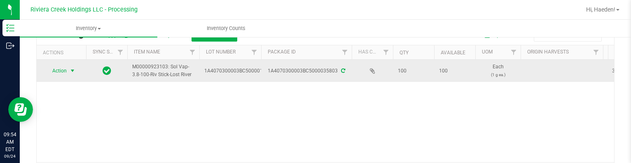
click at [64, 70] on span "Action" at bounding box center [56, 71] width 22 height 12
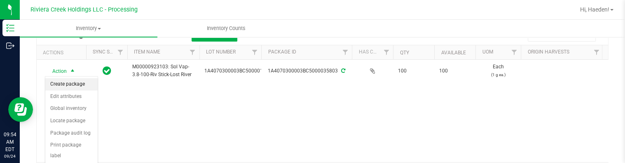
click at [68, 86] on li "Create package" at bounding box center [71, 84] width 52 height 12
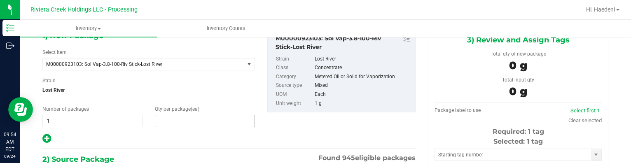
click at [182, 118] on span at bounding box center [205, 121] width 100 height 12
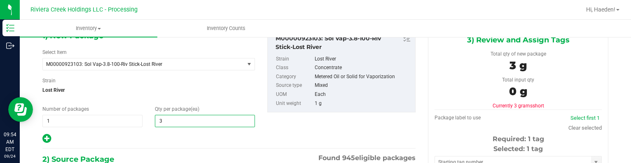
type input "30"
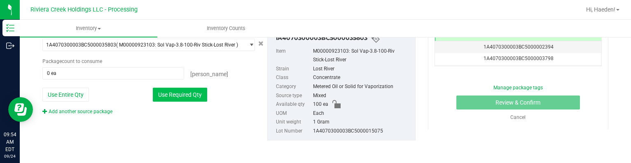
type input "30"
drag, startPoint x: 188, startPoint y: 93, endPoint x: 195, endPoint y: 92, distance: 7.5
click at [188, 93] on button "Use Required Qty" at bounding box center [180, 95] width 54 height 14
type input "30 ea"
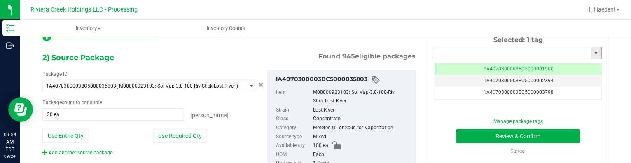
click at [440, 54] on input "text" at bounding box center [513, 53] width 156 height 12
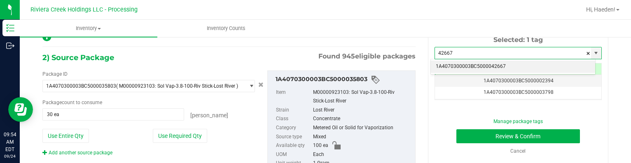
click at [548, 63] on li "1A4070300003BC5000042667" at bounding box center [513, 67] width 164 height 12
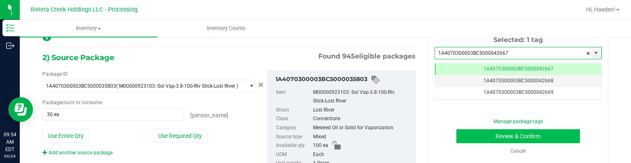
type input "1A4070300003BC5000042667"
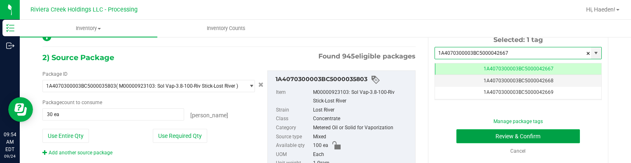
click at [511, 135] on button "Review & Confirm" at bounding box center [518, 136] width 124 height 14
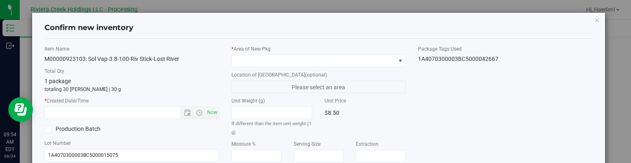
type input "[DATE]"
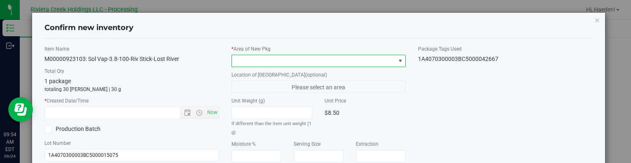
click at [397, 59] on span at bounding box center [400, 61] width 7 height 7
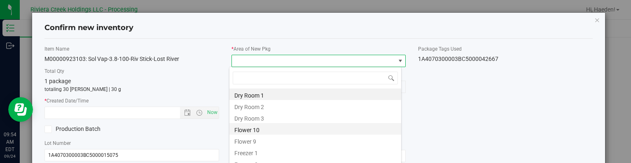
click at [270, 131] on li "Flower 10" at bounding box center [315, 129] width 172 height 12
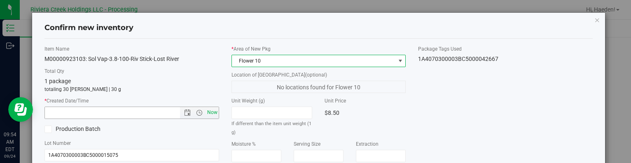
click at [210, 110] on span "Now" at bounding box center [212, 113] width 14 height 12
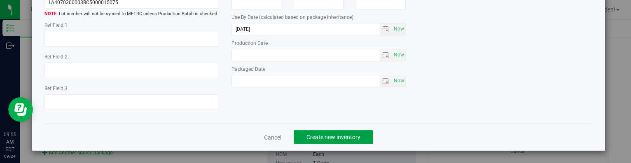
click at [345, 134] on span "Create new inventory" at bounding box center [333, 137] width 54 height 7
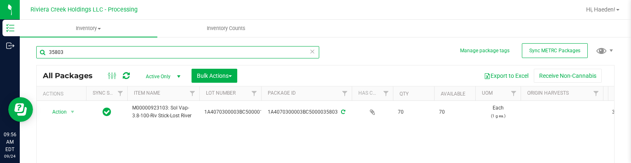
click at [130, 54] on input "35803" at bounding box center [177, 52] width 283 height 12
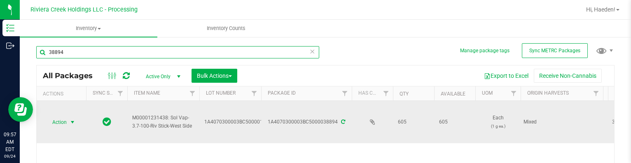
scroll to position [41, 0]
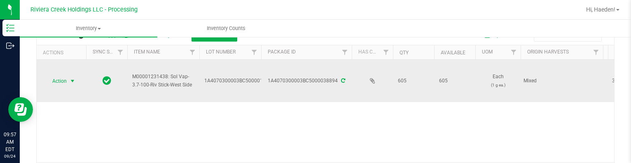
click at [68, 81] on span "select" at bounding box center [73, 81] width 10 height 12
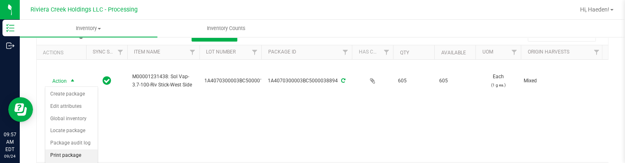
click at [73, 155] on li "Print package label" at bounding box center [71, 160] width 52 height 23
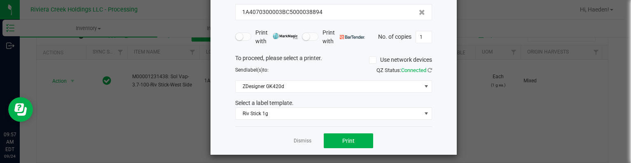
scroll to position [65, 0]
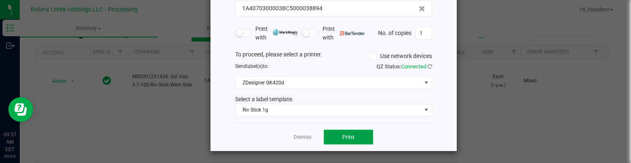
click at [333, 132] on button "Print" at bounding box center [348, 137] width 49 height 15
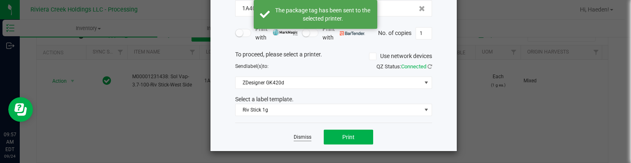
click at [303, 138] on link "Dismiss" at bounding box center [303, 137] width 18 height 7
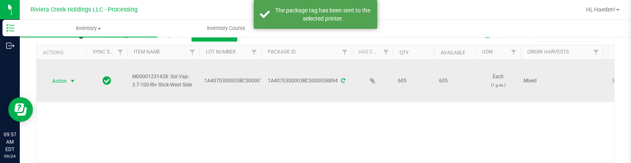
click at [68, 76] on span "select" at bounding box center [73, 81] width 10 height 12
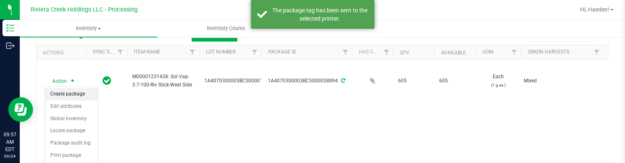
click at [70, 90] on li "Create package" at bounding box center [71, 94] width 52 height 12
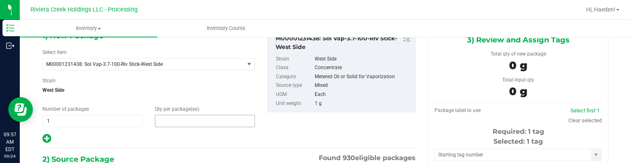
click at [168, 121] on span at bounding box center [205, 121] width 100 height 12
click at [168, 121] on input "text" at bounding box center [204, 121] width 99 height 12
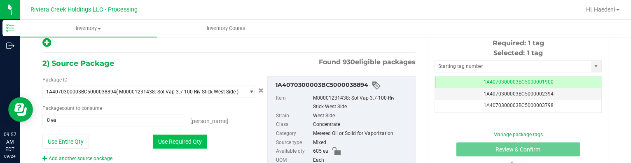
drag, startPoint x: 182, startPoint y: 140, endPoint x: 203, endPoint y: 135, distance: 21.0
click at [183, 140] on button "Use Required Qty" at bounding box center [180, 142] width 54 height 14
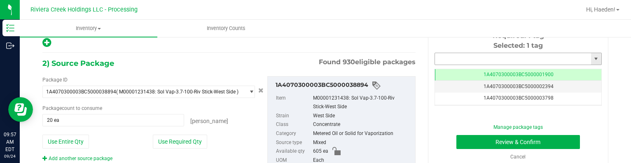
click at [438, 61] on input "text" at bounding box center [513, 59] width 156 height 12
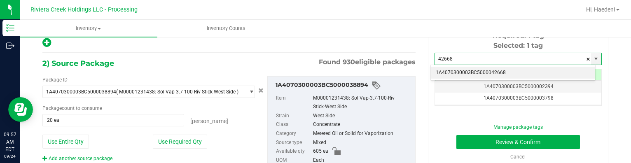
click at [460, 72] on li "1A4070300003BC5000042668" at bounding box center [513, 73] width 164 height 12
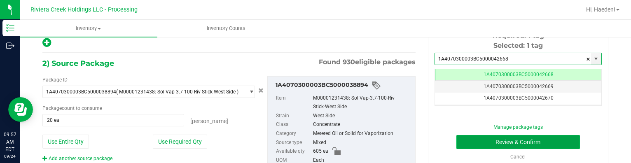
click at [482, 142] on button "Review & Confirm" at bounding box center [518, 142] width 124 height 14
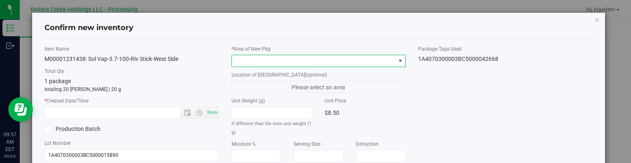
click at [397, 61] on span at bounding box center [400, 61] width 7 height 7
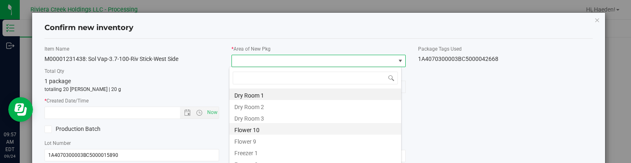
click at [294, 127] on li "Flower 10" at bounding box center [315, 129] width 172 height 12
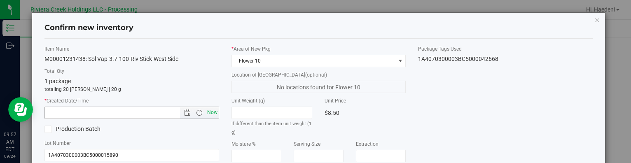
click at [214, 112] on span "Now" at bounding box center [212, 113] width 14 height 12
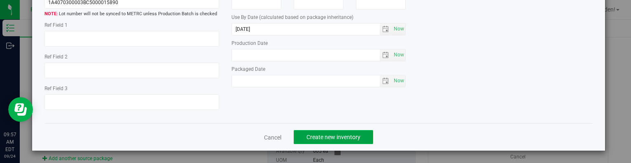
click at [351, 133] on button "Create new inventory" at bounding box center [333, 137] width 79 height 14
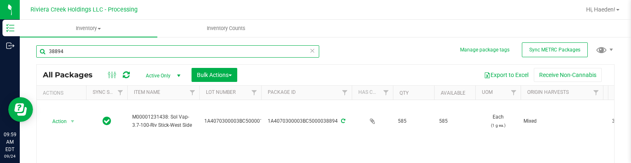
click at [110, 53] on input "38894" at bounding box center [177, 51] width 283 height 12
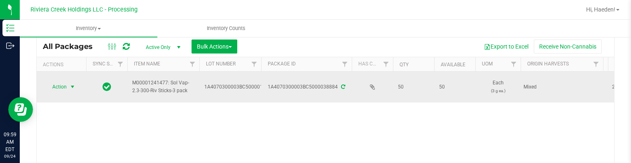
scroll to position [42, 0]
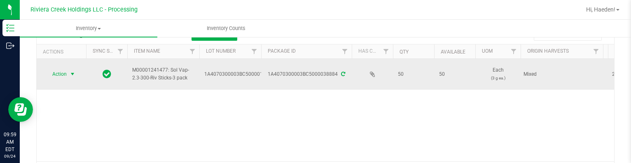
click at [70, 71] on span "select" at bounding box center [72, 74] width 7 height 7
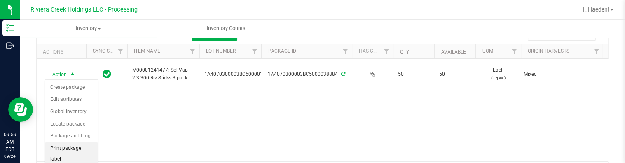
click at [79, 144] on li "Print package label" at bounding box center [71, 153] width 52 height 23
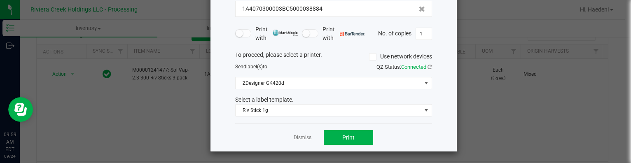
scroll to position [65, 0]
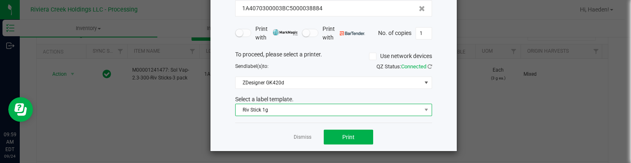
click at [265, 109] on span "Riv Stick 1g" at bounding box center [328, 110] width 186 height 12
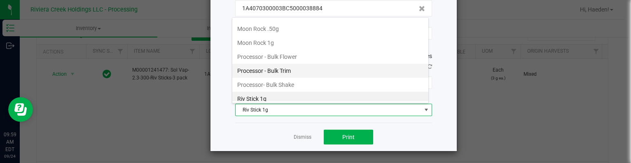
scroll to position [360, 0]
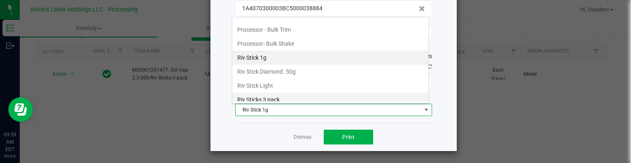
click at [279, 93] on li "Riv Sticks 3 pack" at bounding box center [330, 100] width 196 height 14
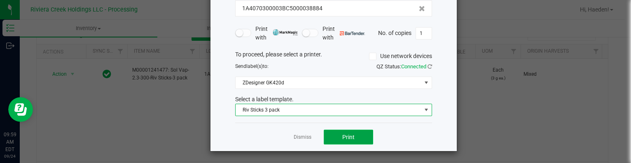
click at [331, 131] on button "Print" at bounding box center [348, 137] width 49 height 15
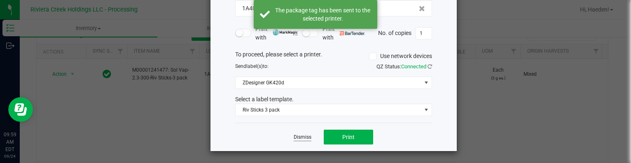
click at [307, 135] on link "Dismiss" at bounding box center [303, 137] width 18 height 7
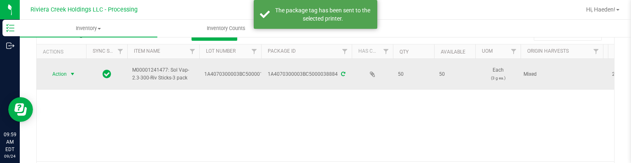
click at [77, 76] on span "select" at bounding box center [73, 74] width 10 height 12
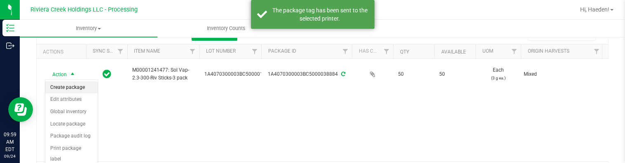
click at [75, 85] on li "Create package" at bounding box center [71, 88] width 52 height 12
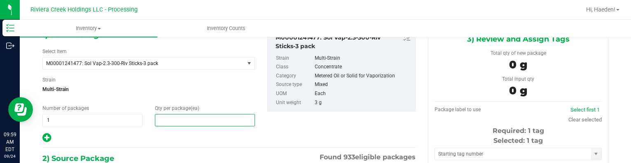
click at [173, 114] on span at bounding box center [205, 120] width 100 height 12
click at [173, 114] on input "text" at bounding box center [204, 120] width 99 height 12
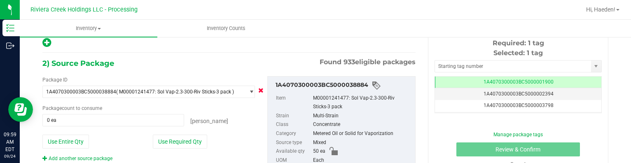
drag, startPoint x: 173, startPoint y: 140, endPoint x: 256, endPoint y: 86, distance: 98.5
click at [173, 140] on button "Use Required Qty" at bounding box center [180, 142] width 54 height 14
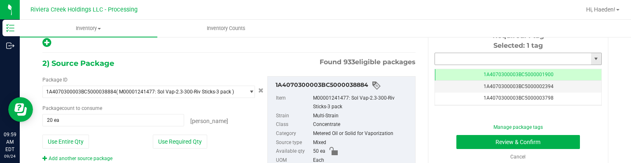
click at [462, 58] on input "text" at bounding box center [513, 59] width 156 height 12
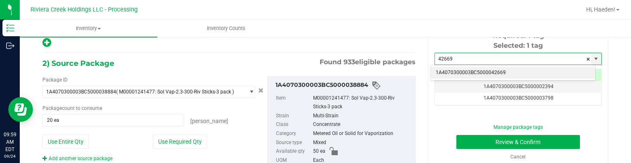
click at [461, 71] on li "1A4070300003BC5000042669" at bounding box center [513, 73] width 164 height 12
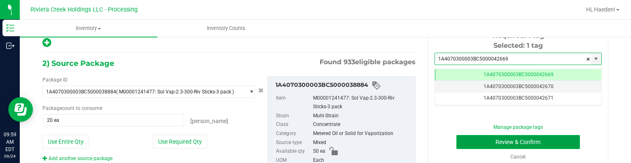
click at [464, 141] on button "Review & Confirm" at bounding box center [518, 142] width 124 height 14
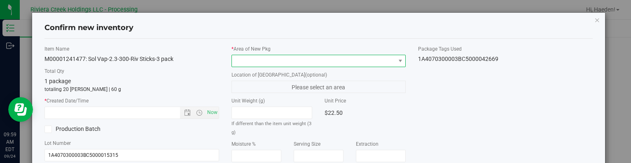
click at [324, 57] on span at bounding box center [313, 61] width 163 height 12
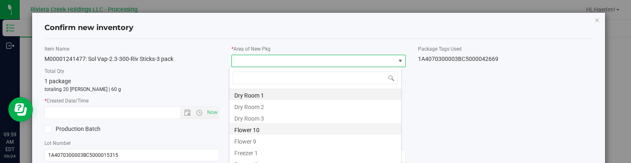
click at [254, 131] on li "Flower 10" at bounding box center [315, 129] width 172 height 12
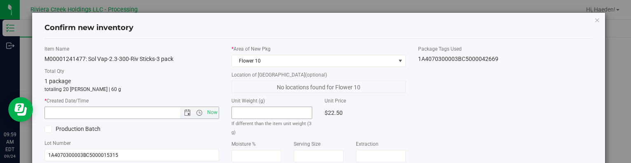
drag, startPoint x: 209, startPoint y: 110, endPoint x: 285, endPoint y: 113, distance: 75.8
click at [211, 110] on span "Now" at bounding box center [212, 113] width 14 height 12
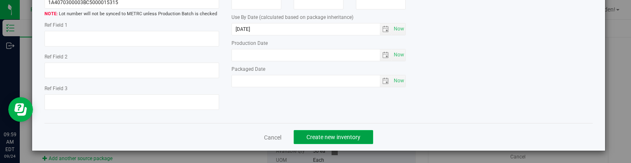
click at [296, 137] on button "Create new inventory" at bounding box center [333, 137] width 79 height 14
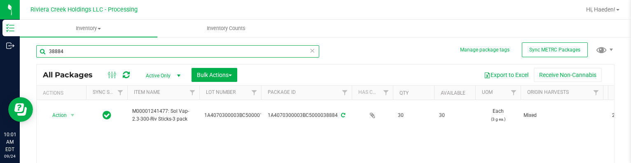
click at [92, 53] on input "38884" at bounding box center [177, 51] width 283 height 12
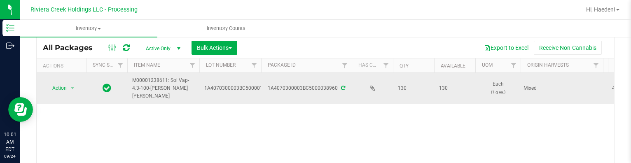
scroll to position [42, 0]
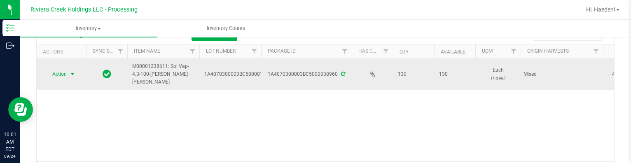
click at [65, 72] on span "Action" at bounding box center [56, 74] width 22 height 12
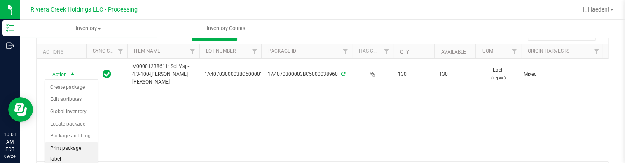
click at [79, 145] on li "Print package label" at bounding box center [71, 153] width 52 height 23
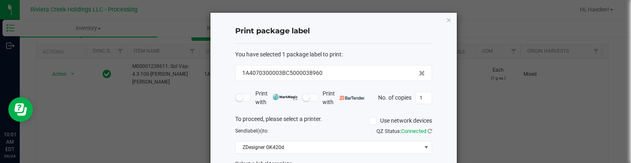
scroll to position [65, 0]
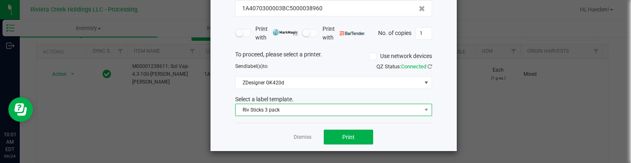
click at [270, 111] on span "Riv Sticks 3 pack" at bounding box center [328, 110] width 186 height 12
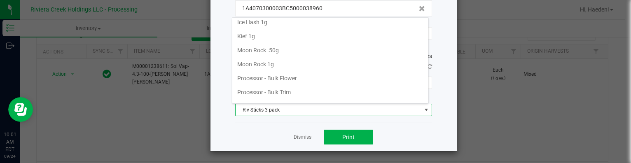
scroll to position [278, 0]
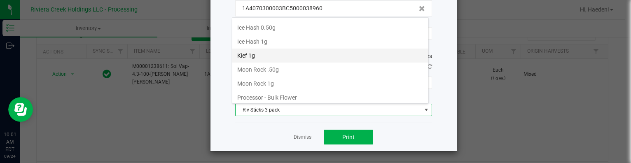
click at [259, 50] on li "Kief 1g" at bounding box center [330, 56] width 196 height 14
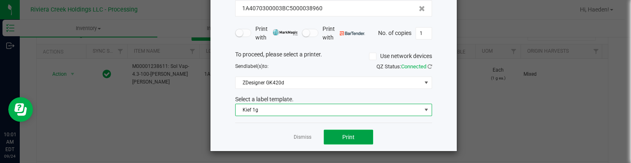
click at [357, 131] on button "Print" at bounding box center [348, 137] width 49 height 15
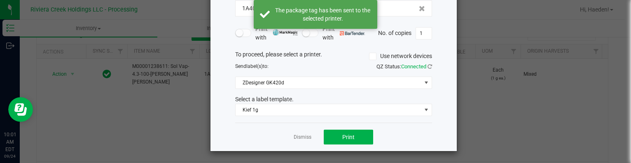
click at [309, 137] on div "Dismiss Print" at bounding box center [333, 137] width 197 height 28
click at [305, 136] on link "Dismiss" at bounding box center [303, 137] width 18 height 7
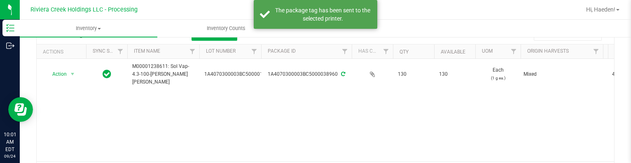
drag, startPoint x: 304, startPoint y: 136, endPoint x: 273, endPoint y: 133, distance: 31.1
click at [302, 136] on div "Action Action Create package Edit attributes Global inventory Locate package Pa…" at bounding box center [325, 110] width 577 height 103
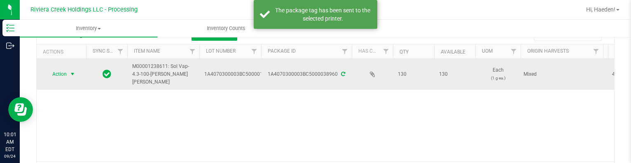
click at [63, 70] on span "Action" at bounding box center [56, 74] width 22 height 12
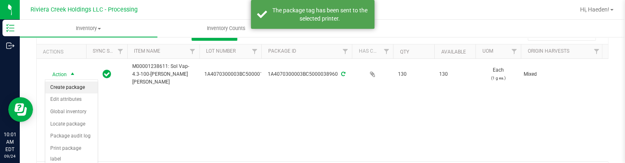
click at [68, 88] on li "Create package" at bounding box center [71, 88] width 52 height 12
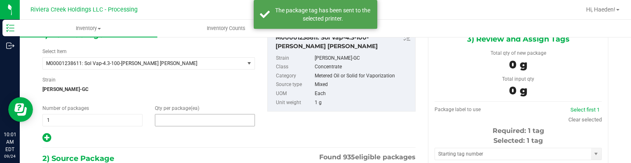
click at [170, 120] on span at bounding box center [205, 120] width 100 height 12
click at [170, 120] on input "text" at bounding box center [204, 120] width 99 height 12
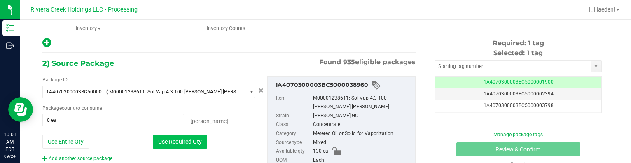
click at [191, 139] on button "Use Required Qty" at bounding box center [180, 142] width 54 height 14
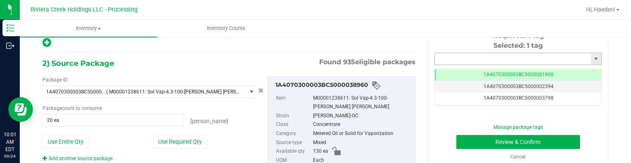
click at [448, 58] on input "text" at bounding box center [513, 59] width 156 height 12
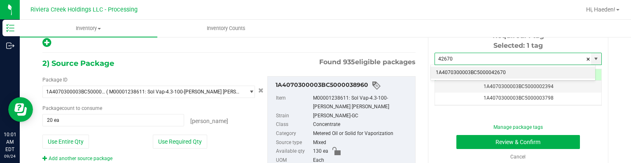
click at [495, 72] on li "1A4070300003BC5000042670" at bounding box center [513, 73] width 164 height 12
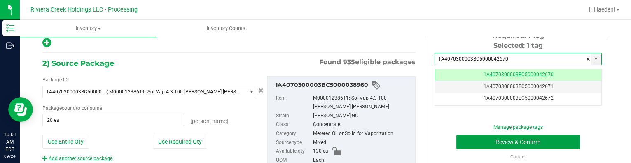
click at [492, 136] on button "Review & Confirm" at bounding box center [518, 142] width 124 height 14
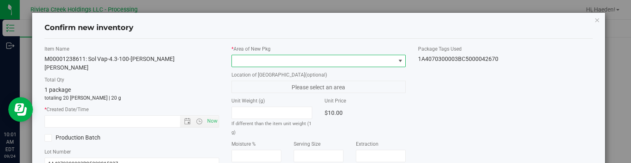
click at [397, 62] on span at bounding box center [400, 61] width 7 height 7
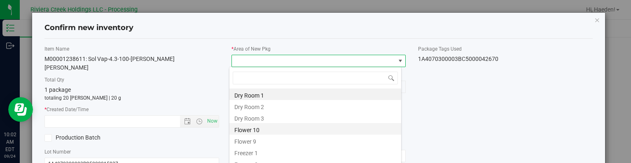
click at [269, 128] on li "Flower 10" at bounding box center [315, 129] width 172 height 12
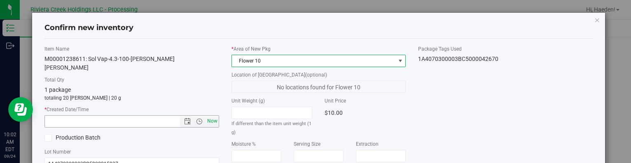
click at [209, 115] on span "Now" at bounding box center [212, 121] width 14 height 12
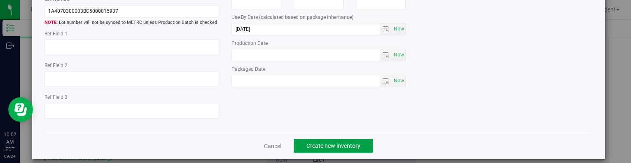
click at [337, 142] on span "Create new inventory" at bounding box center [333, 145] width 54 height 7
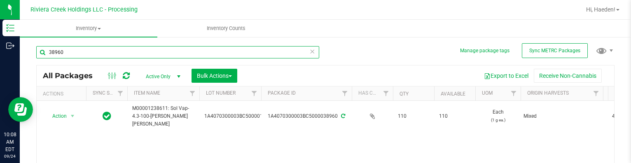
click at [131, 49] on input "38960" at bounding box center [177, 52] width 283 height 12
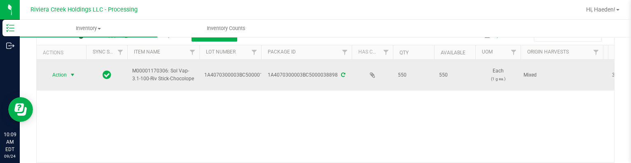
click at [63, 72] on span "Action" at bounding box center [56, 75] width 22 height 12
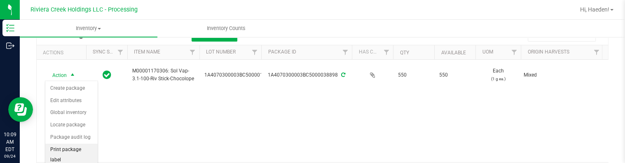
drag, startPoint x: 77, startPoint y: 146, endPoint x: 82, endPoint y: 143, distance: 5.9
click at [77, 146] on li "Print package label" at bounding box center [71, 155] width 52 height 23
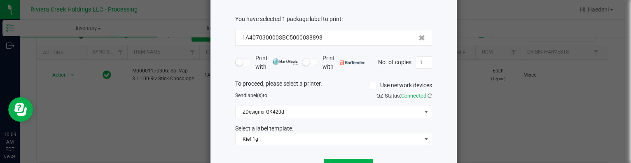
scroll to position [65, 0]
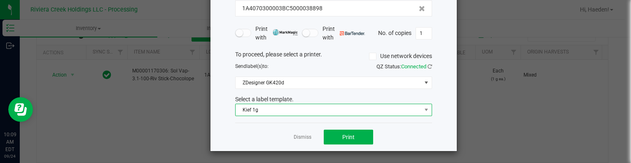
click at [278, 111] on span "Kief 1g" at bounding box center [328, 110] width 186 height 12
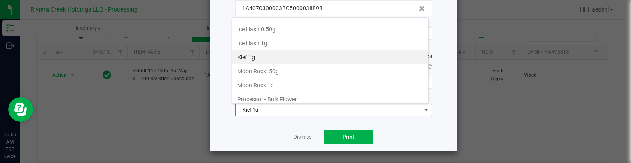
scroll to position [318, 0]
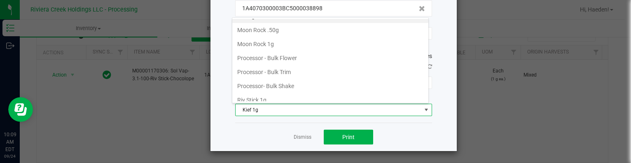
click at [280, 93] on li "Riv Stick 1g" at bounding box center [330, 100] width 196 height 14
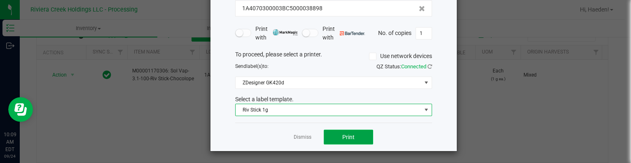
click at [342, 138] on span "Print" at bounding box center [348, 137] width 12 height 7
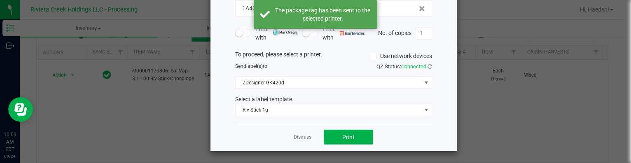
click at [305, 136] on link "Dismiss" at bounding box center [303, 137] width 18 height 7
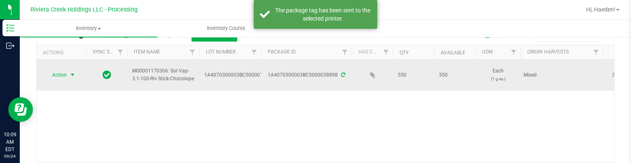
click at [72, 75] on span "select" at bounding box center [72, 75] width 7 height 7
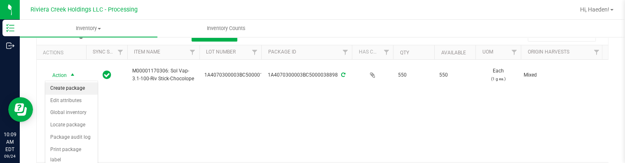
click at [69, 86] on li "Create package" at bounding box center [71, 88] width 52 height 12
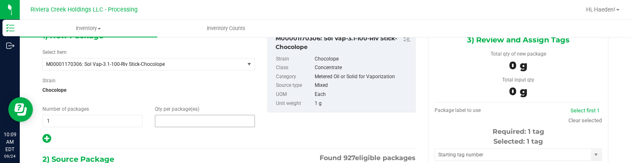
click at [210, 121] on span at bounding box center [205, 121] width 100 height 12
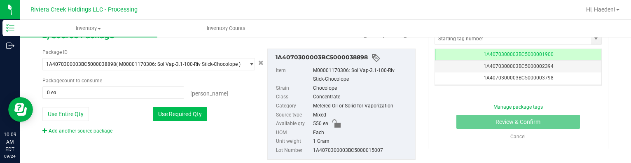
click at [179, 119] on button "Use Required Qty" at bounding box center [180, 114] width 54 height 14
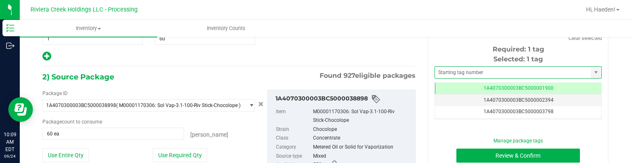
click at [481, 66] on span at bounding box center [517, 72] width 167 height 12
click at [485, 72] on input "text" at bounding box center [513, 73] width 156 height 12
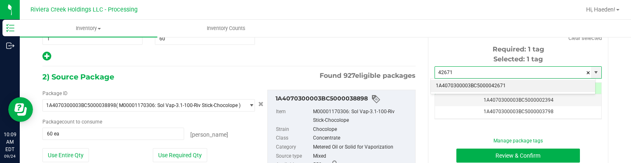
click at [500, 81] on li "1A4070300003BC5000042671" at bounding box center [513, 86] width 164 height 12
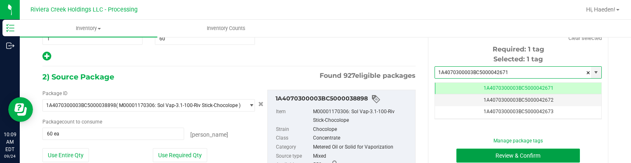
click at [490, 150] on button "Review & Confirm" at bounding box center [518, 156] width 124 height 14
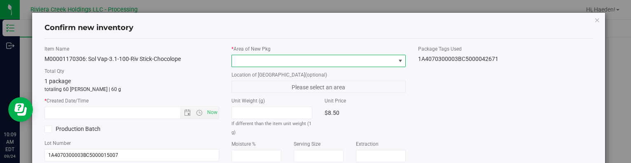
click at [350, 58] on span at bounding box center [313, 61] width 163 height 12
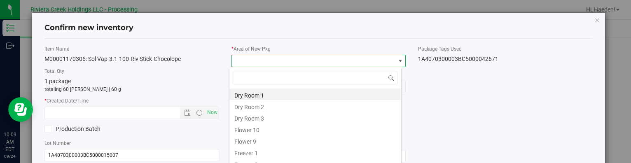
drag, startPoint x: 263, startPoint y: 128, endPoint x: 240, endPoint y: 126, distance: 22.3
click at [263, 128] on li "Flower 10" at bounding box center [315, 129] width 172 height 12
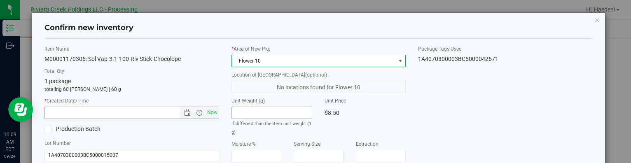
drag, startPoint x: 213, startPoint y: 114, endPoint x: 252, endPoint y: 108, distance: 39.5
click at [213, 114] on span "Now" at bounding box center [212, 113] width 14 height 12
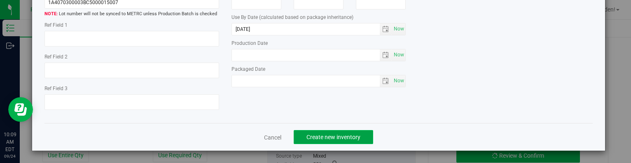
click at [327, 131] on button "Create new inventory" at bounding box center [333, 137] width 79 height 14
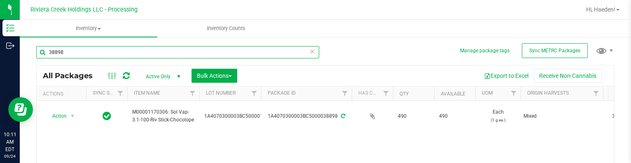
click at [115, 52] on input "38898" at bounding box center [177, 52] width 283 height 12
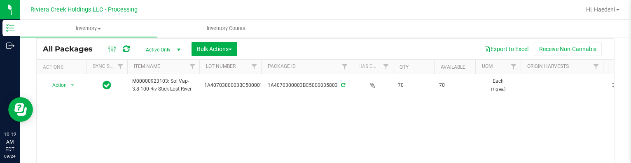
scroll to position [41, 0]
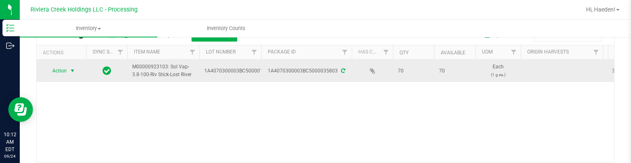
click at [69, 70] on span "select" at bounding box center [72, 71] width 7 height 7
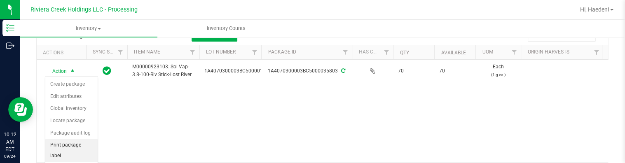
click at [71, 145] on li "Print package label" at bounding box center [71, 150] width 52 height 23
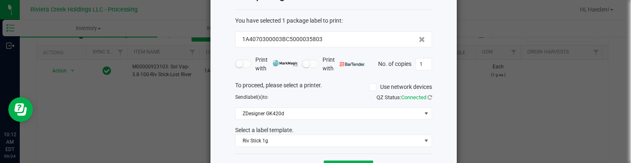
scroll to position [64, 0]
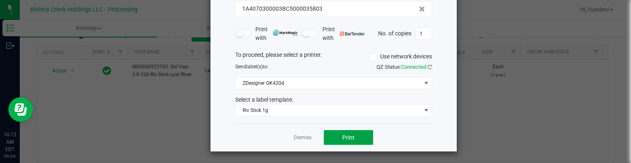
click at [338, 138] on button "Print" at bounding box center [348, 137] width 49 height 15
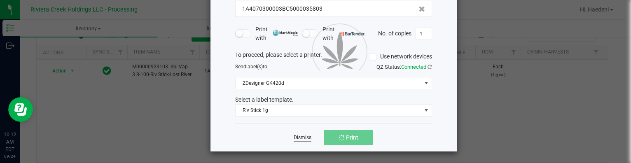
click at [296, 138] on link "Dismiss" at bounding box center [303, 137] width 18 height 7
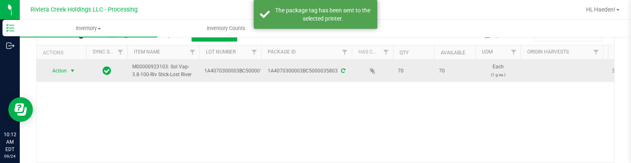
click at [51, 69] on span "Action" at bounding box center [56, 71] width 22 height 12
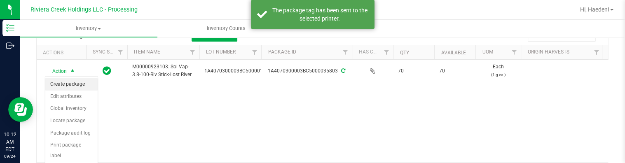
click at [60, 82] on li "Create package" at bounding box center [71, 84] width 52 height 12
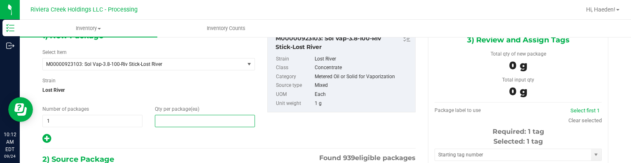
click at [177, 117] on span at bounding box center [205, 121] width 100 height 12
click at [177, 117] on input "text" at bounding box center [204, 121] width 99 height 12
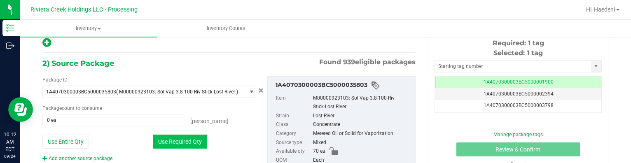
click at [184, 146] on button "Use Required Qty" at bounding box center [180, 142] width 54 height 14
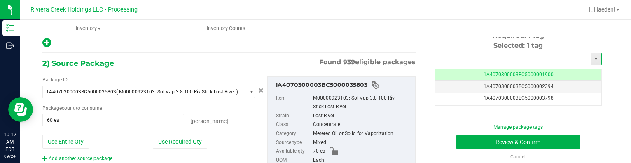
click at [463, 57] on input "text" at bounding box center [513, 59] width 156 height 12
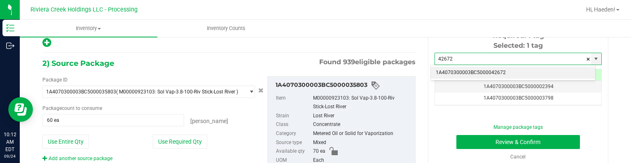
click at [469, 69] on li "1A4070300003BC5000042672" at bounding box center [513, 73] width 164 height 12
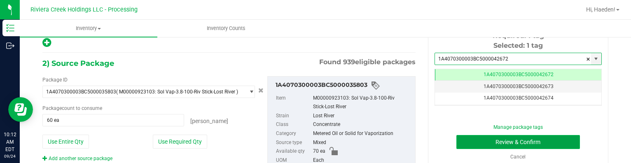
click at [479, 140] on button "Review & Confirm" at bounding box center [518, 142] width 124 height 14
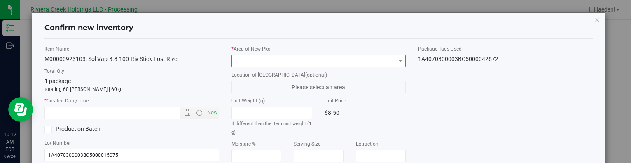
click at [377, 61] on span at bounding box center [313, 61] width 163 height 12
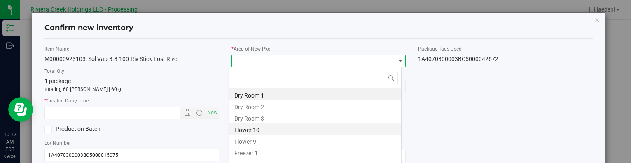
click at [258, 130] on li "Flower 10" at bounding box center [315, 129] width 172 height 12
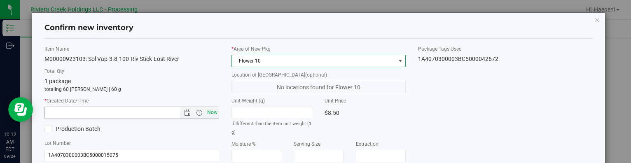
click at [212, 110] on span "Now" at bounding box center [212, 113] width 14 height 12
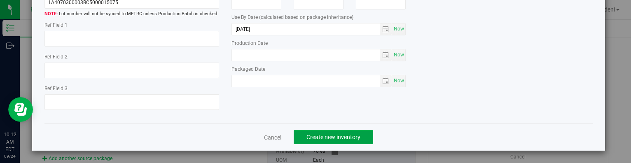
click at [346, 138] on span "Create new inventory" at bounding box center [333, 137] width 54 height 7
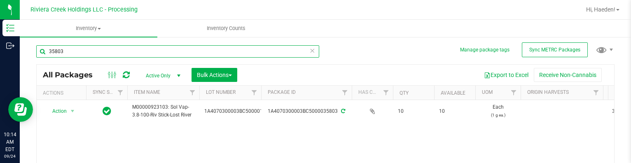
click at [94, 48] on input "35803" at bounding box center [177, 51] width 283 height 12
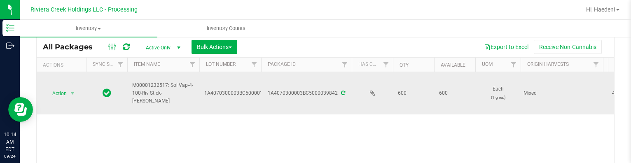
scroll to position [42, 0]
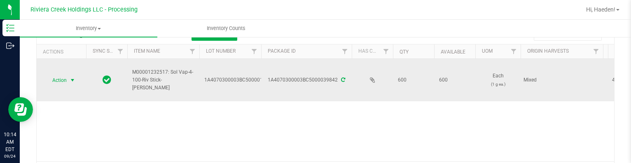
click at [71, 77] on span "select" at bounding box center [72, 80] width 7 height 7
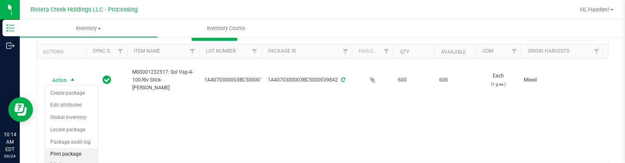
click at [74, 149] on li "Print package label" at bounding box center [71, 159] width 52 height 23
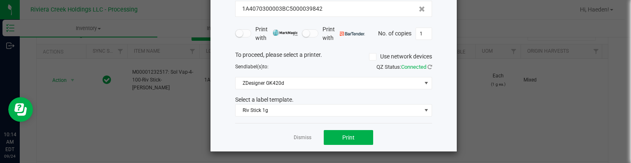
scroll to position [65, 0]
click at [336, 134] on button "Print" at bounding box center [348, 137] width 49 height 15
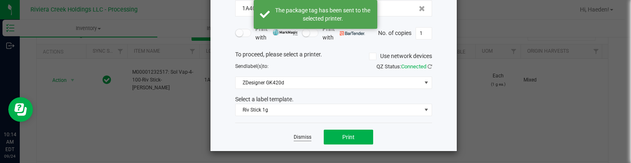
click at [303, 136] on link "Dismiss" at bounding box center [303, 137] width 18 height 7
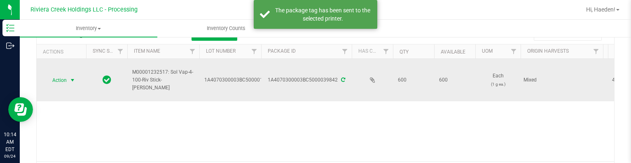
click at [60, 77] on span "Action" at bounding box center [56, 81] width 22 height 12
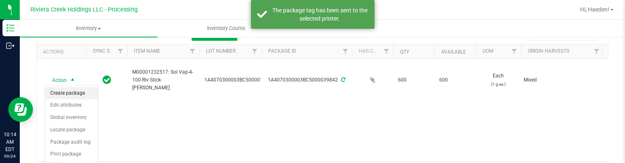
click at [65, 89] on li "Create package" at bounding box center [71, 93] width 52 height 12
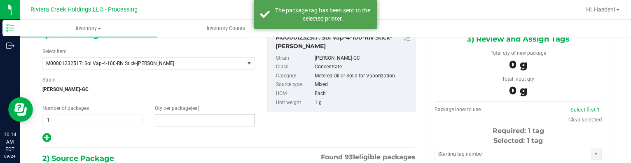
click at [176, 118] on span at bounding box center [205, 120] width 100 height 12
click at [176, 118] on input "text" at bounding box center [204, 120] width 99 height 12
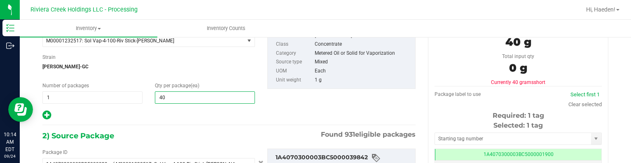
scroll to position [131, 0]
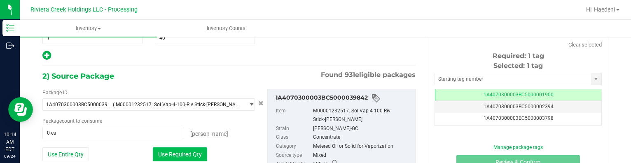
click at [183, 151] on button "Use Required Qty" at bounding box center [180, 154] width 54 height 14
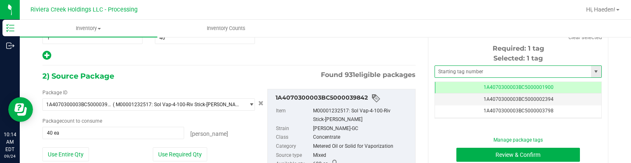
click at [452, 65] on span at bounding box center [517, 71] width 167 height 12
click at [452, 67] on input "text" at bounding box center [513, 72] width 156 height 12
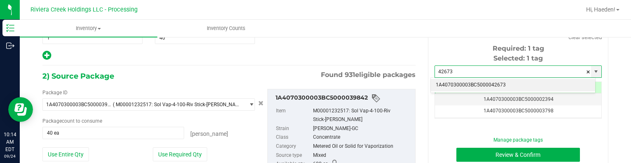
click at [476, 89] on li "1A4070300003BC5000042673" at bounding box center [513, 85] width 164 height 12
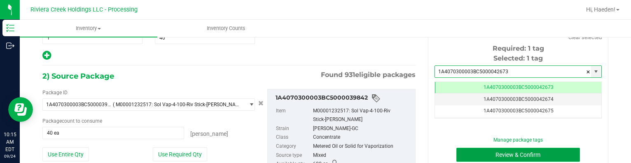
click at [484, 155] on button "Review & Confirm" at bounding box center [518, 155] width 124 height 14
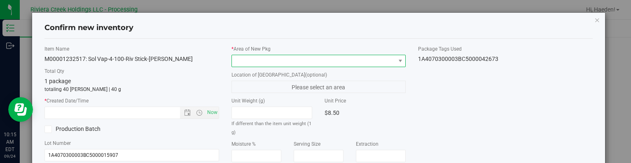
click at [293, 55] on span at bounding box center [313, 61] width 163 height 12
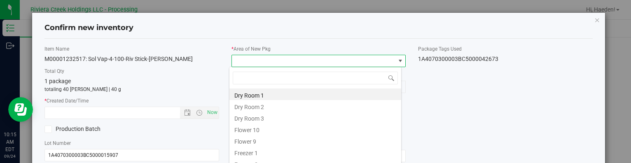
click at [290, 62] on span at bounding box center [313, 61] width 163 height 12
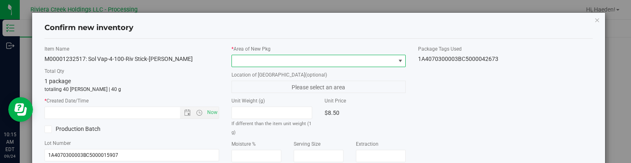
click at [288, 55] on span at bounding box center [313, 61] width 163 height 12
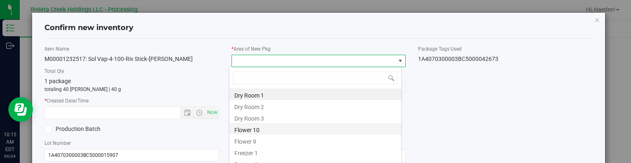
click at [261, 126] on li "Flower 10" at bounding box center [315, 129] width 172 height 12
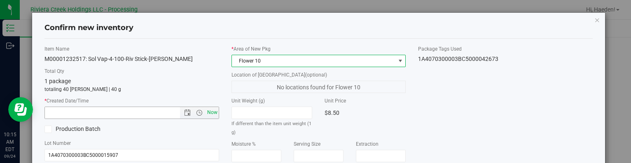
click at [209, 111] on span "Now" at bounding box center [212, 113] width 14 height 12
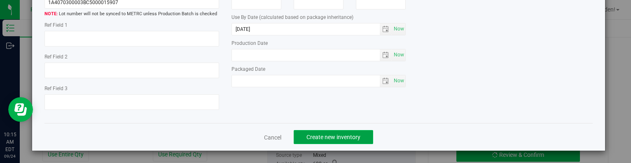
click at [354, 134] on span "Create new inventory" at bounding box center [333, 137] width 54 height 7
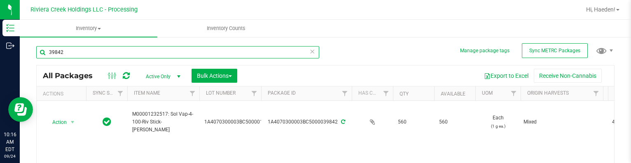
click at [127, 54] on input "39842" at bounding box center [177, 52] width 283 height 12
click at [127, 53] on input "39842" at bounding box center [177, 52] width 283 height 12
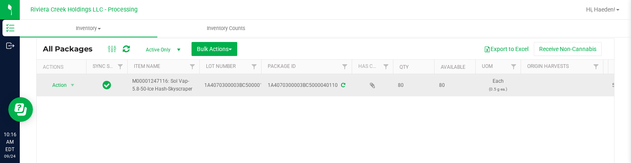
scroll to position [41, 0]
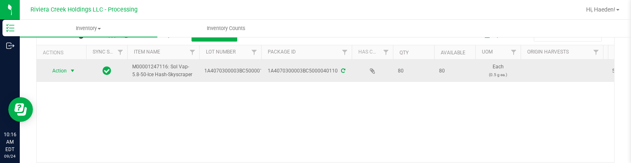
click at [68, 73] on span "select" at bounding box center [73, 71] width 10 height 12
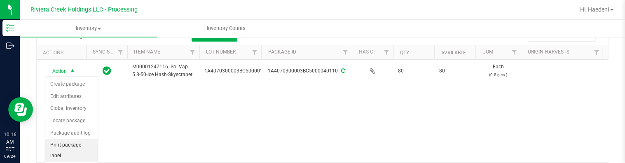
click at [76, 145] on li "Print package label" at bounding box center [71, 150] width 52 height 23
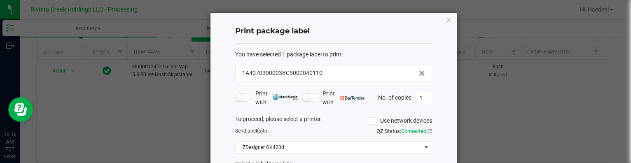
scroll to position [65, 0]
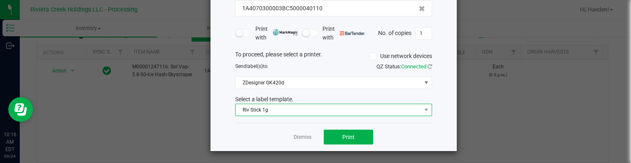
click at [284, 113] on span "Riv Stick 1g" at bounding box center [328, 110] width 186 height 12
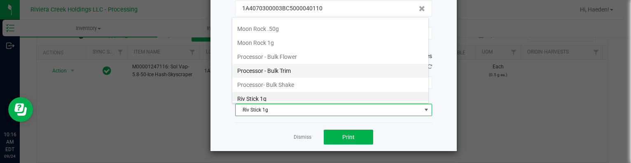
scroll to position [278, 0]
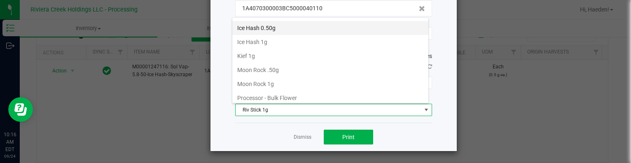
click at [283, 29] on li "Ice Hash 0.50g" at bounding box center [330, 28] width 196 height 14
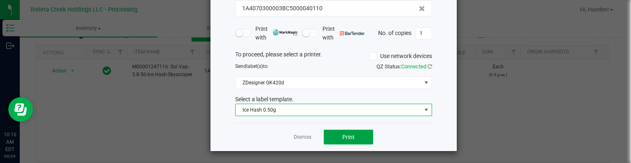
click at [358, 134] on button "Print" at bounding box center [348, 137] width 49 height 15
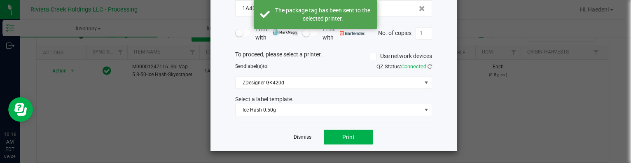
click at [301, 135] on link "Dismiss" at bounding box center [303, 137] width 18 height 7
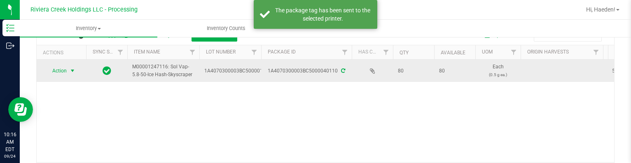
click at [71, 70] on span "select" at bounding box center [72, 71] width 7 height 7
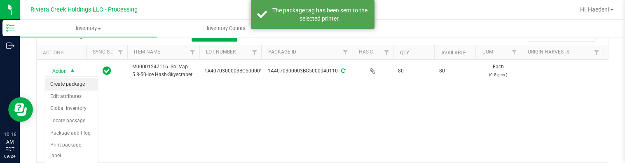
click at [74, 83] on li "Create package" at bounding box center [71, 84] width 52 height 12
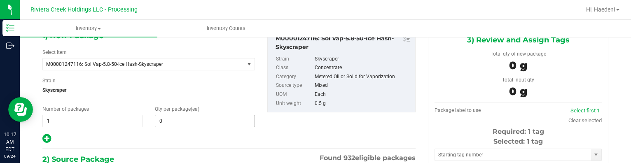
click at [182, 128] on div "1) New Package Select Item M00001247116: Sol Vap-5.8-50-Ice Hash-Skyscraper M00…" at bounding box center [148, 87] width 225 height 114
click at [186, 120] on span at bounding box center [205, 121] width 100 height 12
click at [186, 120] on input "text" at bounding box center [204, 121] width 99 height 12
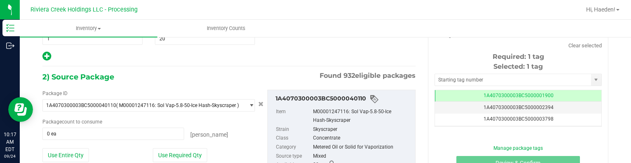
click at [188, 148] on div "Use Required Qty" at bounding box center [204, 155] width 102 height 14
click at [189, 149] on button "Use Required Qty" at bounding box center [180, 155] width 54 height 14
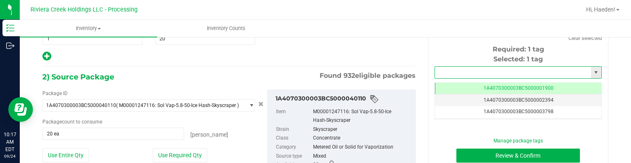
click at [446, 68] on input "text" at bounding box center [513, 73] width 156 height 12
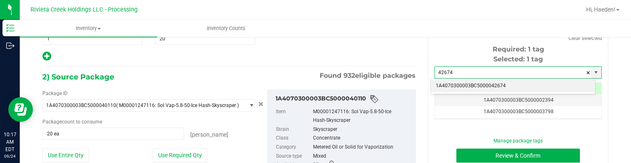
click at [473, 83] on li "1A4070300003BC5000042674" at bounding box center [513, 86] width 164 height 12
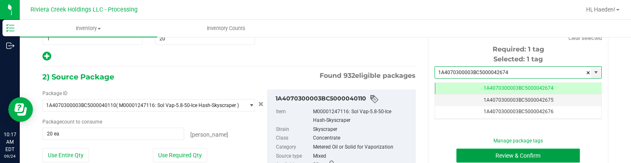
click at [471, 153] on button "Review & Confirm" at bounding box center [518, 156] width 124 height 14
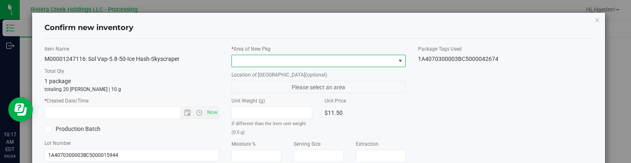
click at [397, 59] on span at bounding box center [400, 61] width 7 height 7
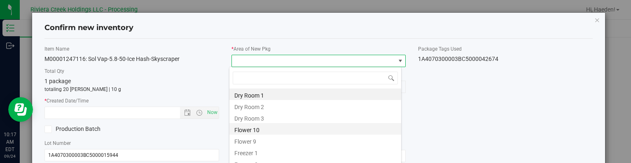
click at [247, 128] on li "Flower 10" at bounding box center [315, 129] width 172 height 12
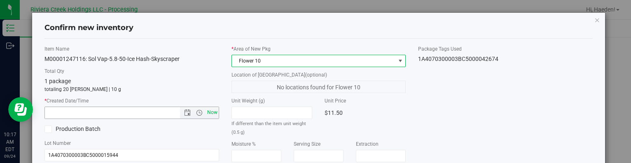
click at [207, 108] on span "Now" at bounding box center [212, 113] width 14 height 12
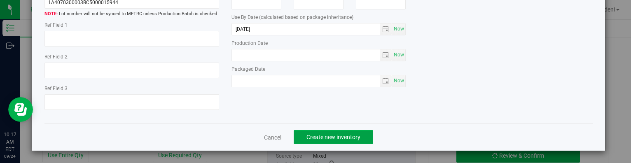
click at [322, 138] on span "Create new inventory" at bounding box center [333, 137] width 54 height 7
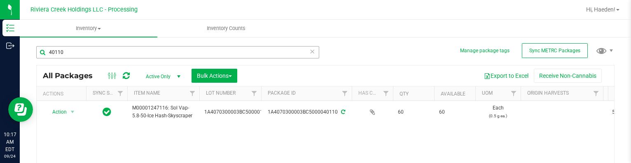
click at [177, 46] on div "40110" at bounding box center [180, 52] width 289 height 26
click at [177, 47] on input "40110" at bounding box center [177, 52] width 283 height 12
click at [179, 49] on input "40110" at bounding box center [177, 52] width 283 height 12
click at [179, 50] on input "40110" at bounding box center [177, 52] width 283 height 12
click at [161, 51] on input "40110" at bounding box center [177, 52] width 283 height 12
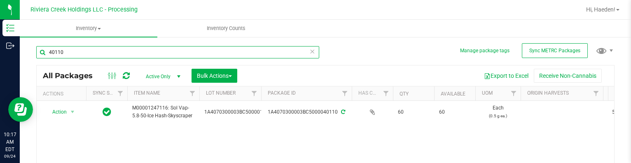
click at [161, 51] on input "40110" at bounding box center [177, 52] width 283 height 12
click at [100, 56] on input "42674" at bounding box center [177, 52] width 283 height 12
click at [100, 55] on input "42674" at bounding box center [177, 52] width 283 height 12
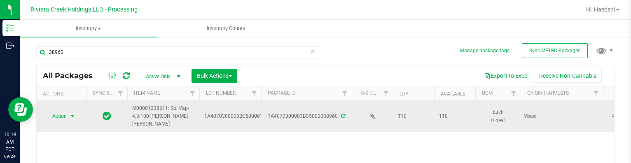
click at [65, 119] on span "Action" at bounding box center [56, 116] width 22 height 12
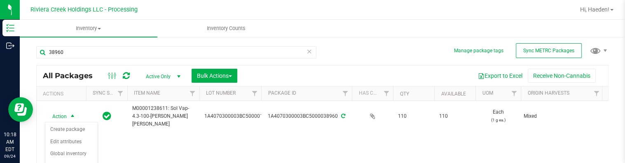
click at [112, 153] on div "Action Action Create package Edit attributes Global inventory Locate package Pa…" at bounding box center [322, 152] width 571 height 103
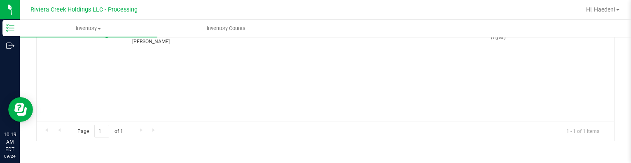
scroll to position [41, 0]
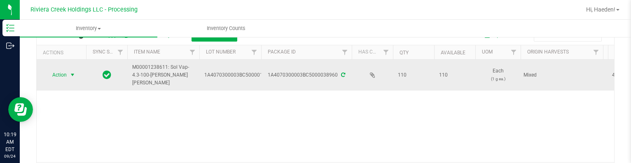
click at [71, 75] on span "select" at bounding box center [72, 75] width 7 height 7
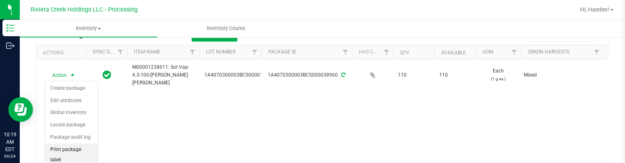
click at [71, 147] on li "Print package label" at bounding box center [71, 155] width 52 height 23
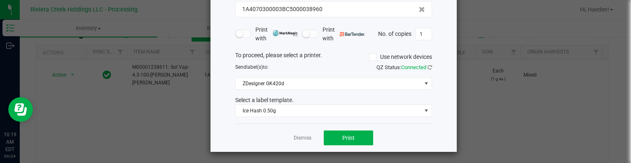
scroll to position [64, 0]
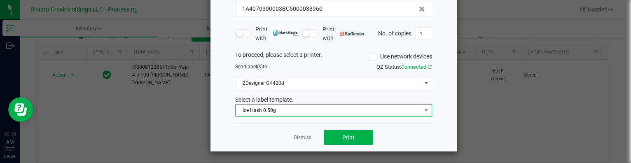
click at [276, 108] on span "Ice Hash 0.50g" at bounding box center [328, 111] width 186 height 12
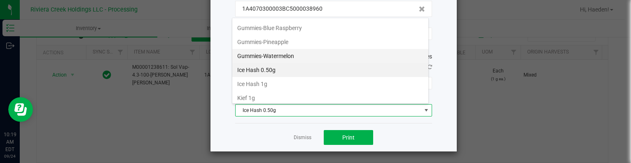
scroll to position [249, 0]
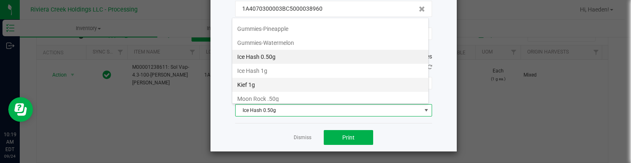
click at [273, 86] on li "Kief 1g" at bounding box center [330, 85] width 196 height 14
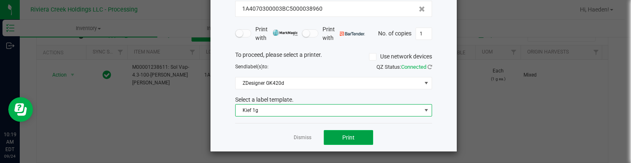
click at [333, 136] on button "Print" at bounding box center [348, 137] width 49 height 15
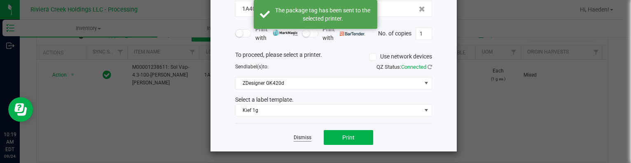
click at [294, 137] on link "Dismiss" at bounding box center [303, 137] width 18 height 7
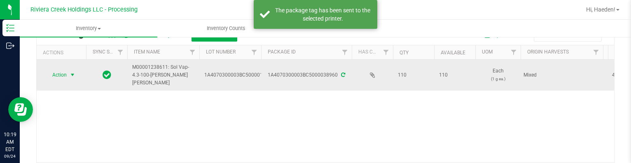
click at [54, 76] on span "Action" at bounding box center [56, 75] width 22 height 12
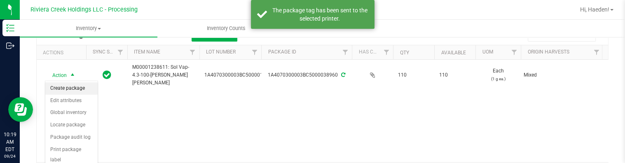
click at [61, 89] on li "Create package" at bounding box center [71, 88] width 52 height 12
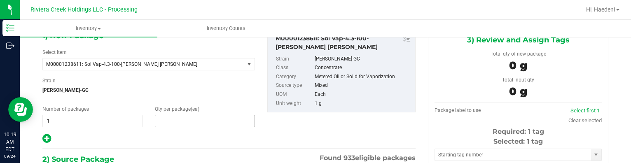
click at [179, 121] on span at bounding box center [205, 121] width 100 height 12
click at [179, 121] on input "text" at bounding box center [204, 121] width 99 height 12
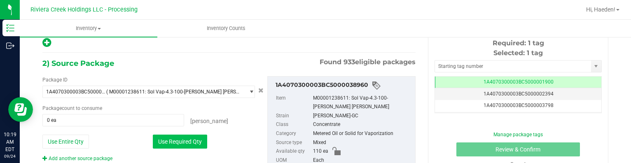
click at [180, 138] on button "Use Required Qty" at bounding box center [180, 142] width 54 height 14
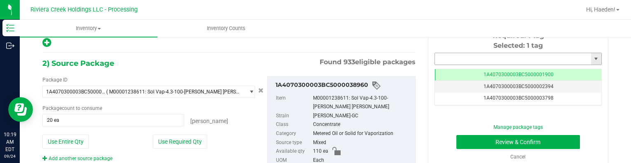
click at [475, 58] on input "text" at bounding box center [513, 59] width 156 height 12
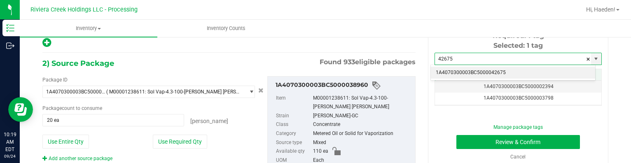
drag, startPoint x: 478, startPoint y: 72, endPoint x: 476, endPoint y: 77, distance: 5.5
click at [478, 71] on li "1A4070300003BC5000042675" at bounding box center [513, 73] width 164 height 12
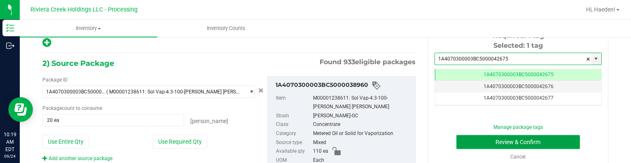
click at [472, 136] on button "Review & Confirm" at bounding box center [518, 142] width 124 height 14
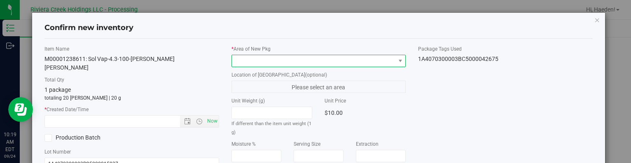
click at [378, 59] on span at bounding box center [313, 61] width 163 height 12
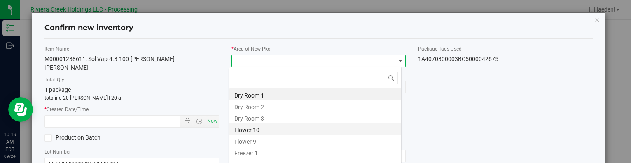
click at [278, 130] on li "Flower 10" at bounding box center [315, 129] width 172 height 12
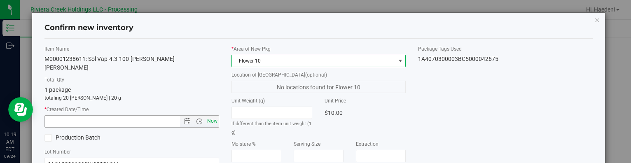
click at [209, 115] on span "Now" at bounding box center [212, 121] width 14 height 12
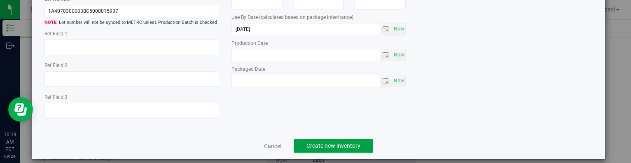
click at [340, 139] on button "Create new inventory" at bounding box center [333, 146] width 79 height 14
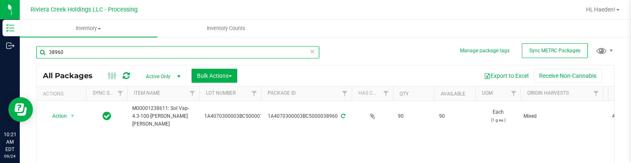
click at [104, 50] on input "38960" at bounding box center [177, 52] width 283 height 12
click at [104, 49] on input "38960" at bounding box center [177, 52] width 283 height 12
click at [104, 53] on input "38960" at bounding box center [177, 52] width 283 height 12
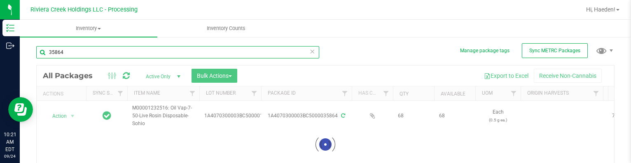
scroll to position [41, 0]
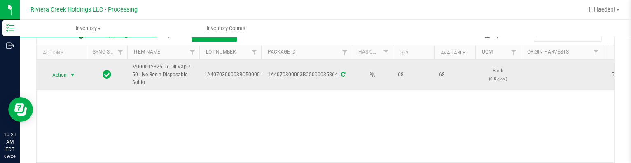
click at [72, 73] on span "select" at bounding box center [72, 75] width 7 height 7
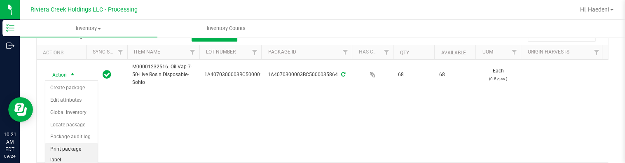
click at [69, 149] on li "Print package label" at bounding box center [71, 154] width 52 height 23
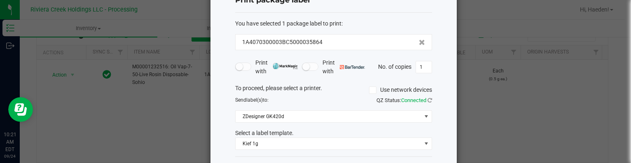
scroll to position [65, 0]
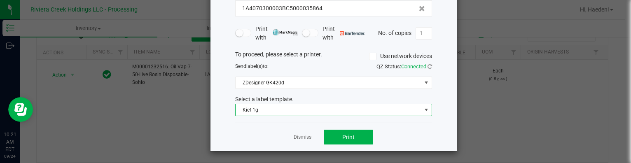
click at [273, 107] on span "Kief 1g" at bounding box center [328, 110] width 186 height 12
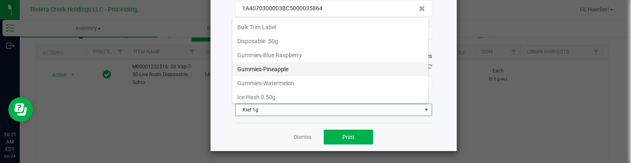
scroll to position [194, 0]
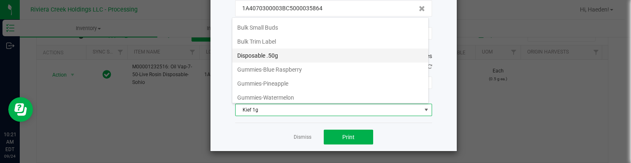
click at [279, 56] on li "Disposable .50g" at bounding box center [330, 56] width 196 height 14
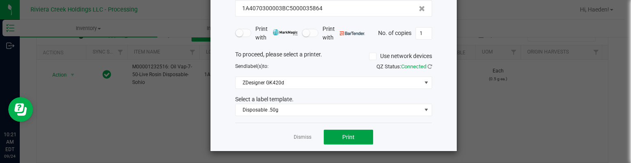
click at [333, 131] on button "Print" at bounding box center [348, 137] width 49 height 15
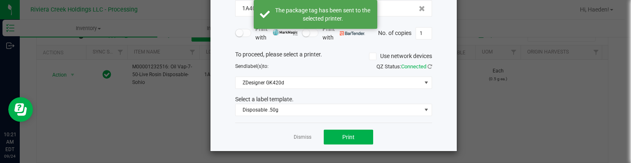
drag, startPoint x: 303, startPoint y: 138, endPoint x: 156, endPoint y: 110, distance: 149.5
click at [302, 138] on link "Dismiss" at bounding box center [303, 137] width 18 height 7
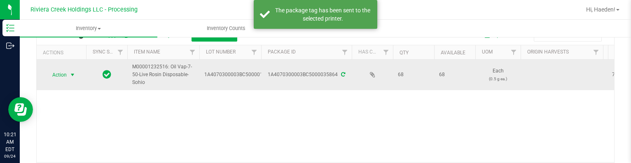
click at [71, 73] on span "select" at bounding box center [72, 75] width 7 height 7
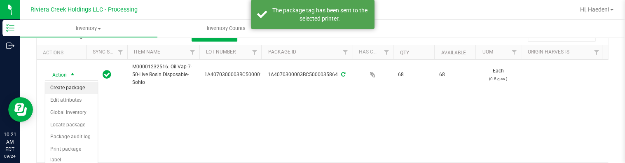
click at [72, 82] on li "Create package" at bounding box center [71, 88] width 52 height 12
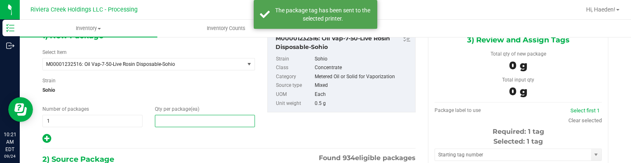
click at [216, 118] on span at bounding box center [205, 121] width 100 height 12
click at [216, 118] on input "text" at bounding box center [204, 121] width 99 height 12
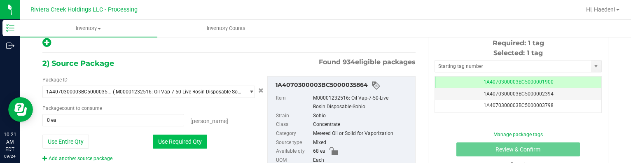
click at [179, 136] on button "Use Required Qty" at bounding box center [180, 142] width 54 height 14
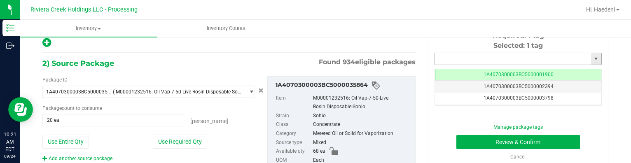
click at [461, 53] on input "text" at bounding box center [513, 59] width 156 height 12
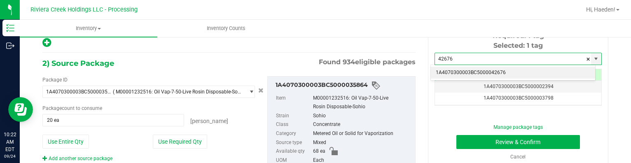
click at [476, 73] on li "1A4070300003BC5000042676" at bounding box center [513, 73] width 164 height 12
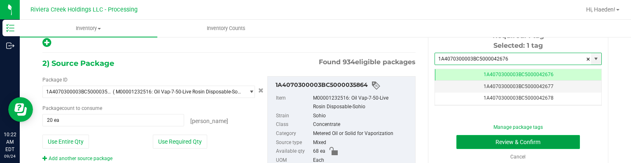
click at [492, 142] on button "Review & Confirm" at bounding box center [518, 142] width 124 height 14
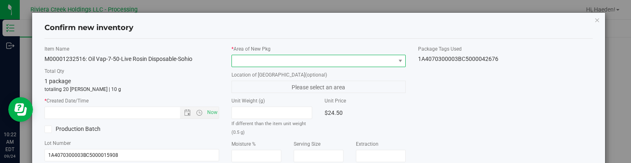
click at [395, 64] on span at bounding box center [400, 61] width 10 height 12
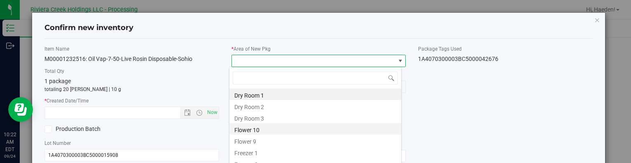
click at [265, 133] on li "Flower 10" at bounding box center [315, 129] width 172 height 12
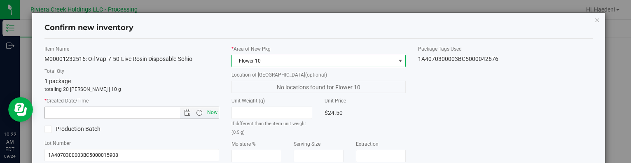
click at [210, 114] on span "Now" at bounding box center [212, 113] width 14 height 12
type input "9/24/2025 10:22 AM"
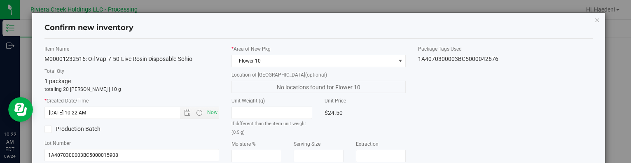
click at [399, 112] on div "$24.50" at bounding box center [364, 113] width 81 height 12
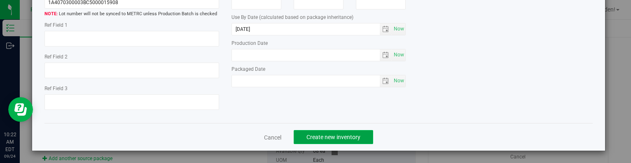
click at [364, 135] on button "Create new inventory" at bounding box center [333, 137] width 79 height 14
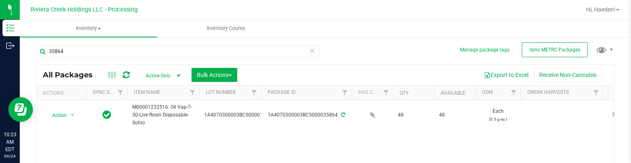
click at [403, 33] on ul "Inventory All packages All inventory Waste log Create inventory Inventory Counts" at bounding box center [335, 29] width 631 height 18
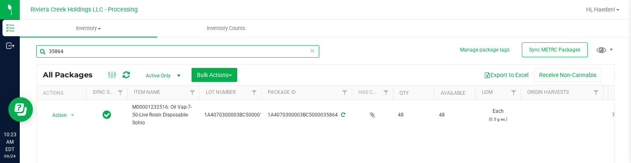
click at [103, 48] on input "35864" at bounding box center [177, 51] width 283 height 12
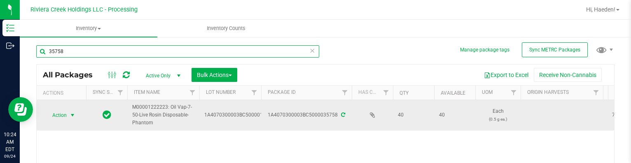
scroll to position [42, 0]
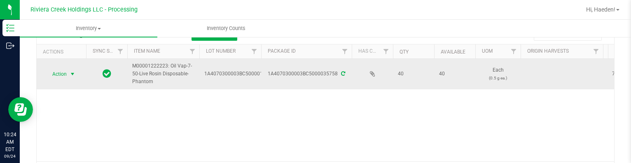
type input "35758"
click at [65, 71] on span "Action" at bounding box center [56, 74] width 22 height 12
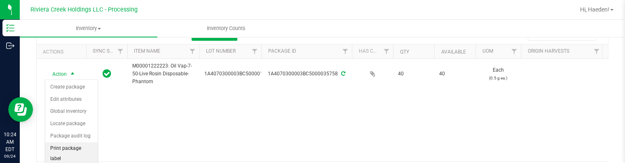
click at [66, 145] on li "Print package label" at bounding box center [71, 153] width 52 height 23
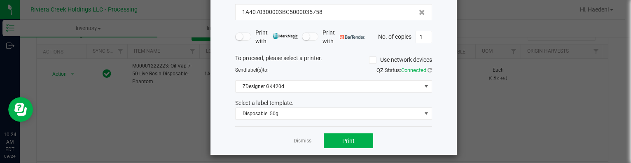
scroll to position [65, 0]
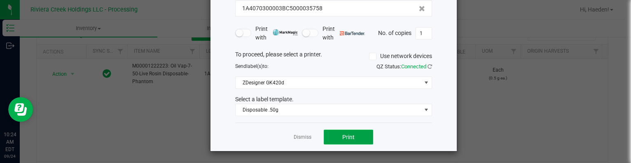
click at [333, 134] on button "Print" at bounding box center [348, 137] width 49 height 15
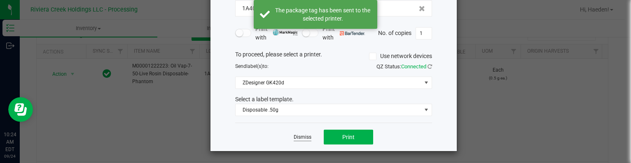
click at [299, 137] on link "Dismiss" at bounding box center [303, 137] width 18 height 7
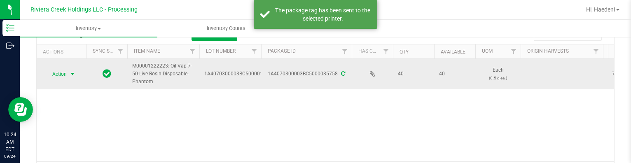
click at [63, 75] on span "Action" at bounding box center [56, 74] width 22 height 12
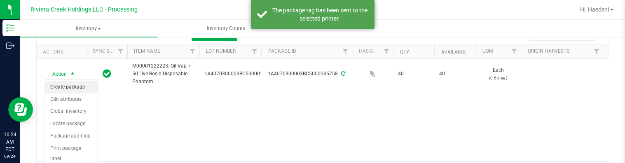
click at [66, 89] on li "Create package" at bounding box center [71, 87] width 52 height 12
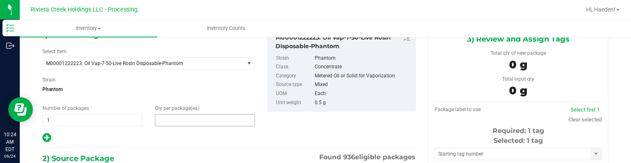
click at [161, 120] on span at bounding box center [205, 120] width 100 height 12
click at [161, 120] on input "text" at bounding box center [204, 120] width 99 height 12
type input "20"
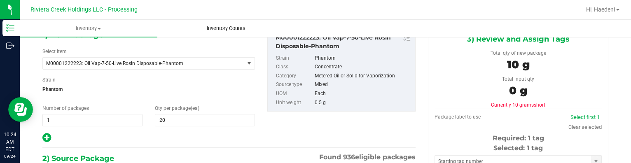
scroll to position [143, 0]
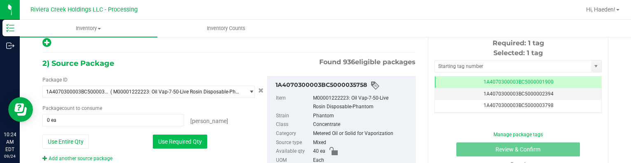
click at [185, 135] on button "Use Required Qty" at bounding box center [180, 142] width 54 height 14
type input "20 ea"
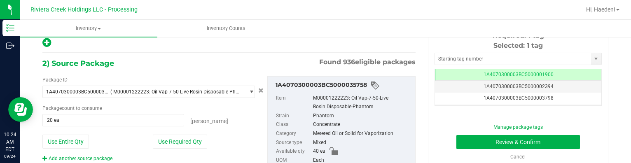
click at [489, 51] on div "Selected: 1 tag Tag 1A4070300003BC5000001900 1A4070300003BC5000002394 1A4070300…" at bounding box center [517, 73] width 167 height 65
click at [486, 62] on input "text" at bounding box center [513, 59] width 156 height 12
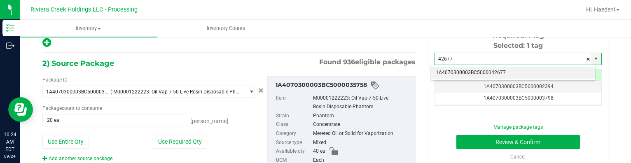
click at [511, 71] on li "1A4070300003BC5000042677" at bounding box center [513, 73] width 164 height 12
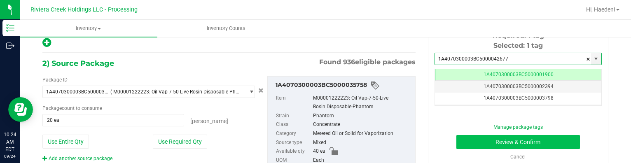
type input "1A4070300003BC5000042677"
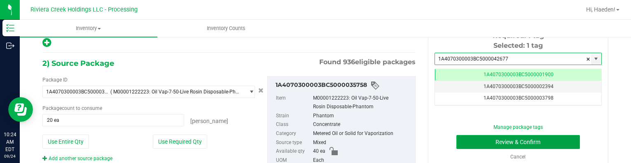
click at [523, 142] on button "Review & Confirm" at bounding box center [518, 142] width 124 height 14
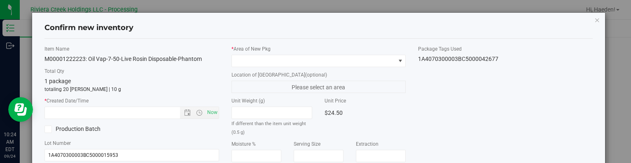
type input "[DATE]"
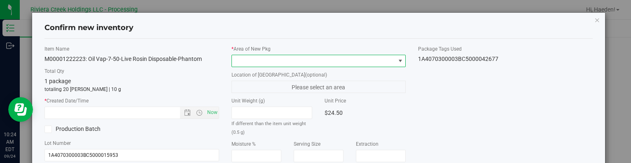
click at [399, 61] on span at bounding box center [400, 61] width 10 height 12
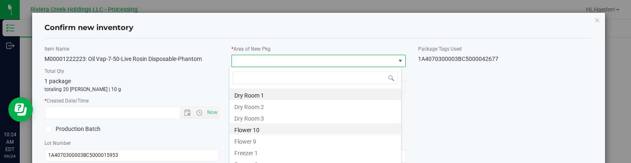
click at [240, 132] on li "Flower 10" at bounding box center [315, 129] width 172 height 12
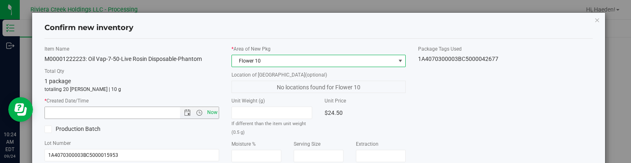
click at [212, 112] on span "Now" at bounding box center [212, 113] width 14 height 12
type input "9/24/2025 10:24 AM"
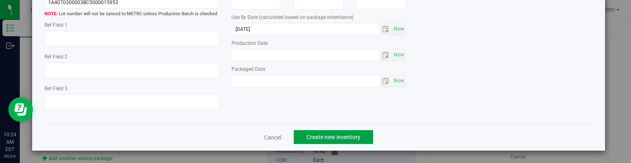
click at [349, 140] on span "Create new inventory" at bounding box center [333, 137] width 54 height 7
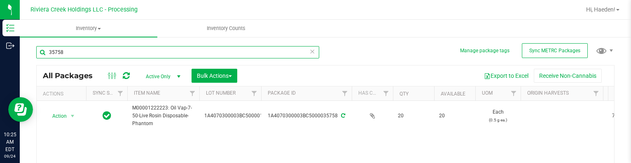
click at [110, 52] on input "35758" at bounding box center [177, 52] width 283 height 12
click at [108, 55] on input "42677" at bounding box center [177, 52] width 283 height 12
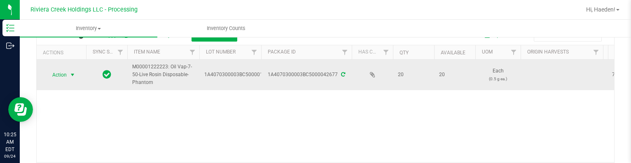
type input "42677"
click at [69, 72] on span "select" at bounding box center [72, 75] width 7 height 7
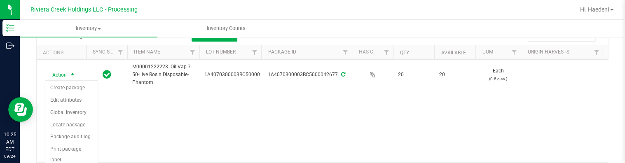
click at [131, 135] on div "Action Action Create package Edit attributes Global inventory Locate package Pa…" at bounding box center [322, 111] width 571 height 103
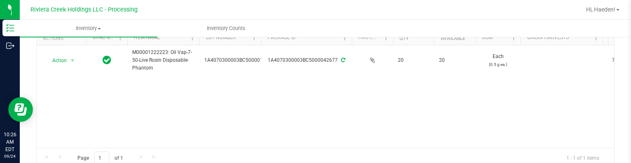
scroll to position [41, 0]
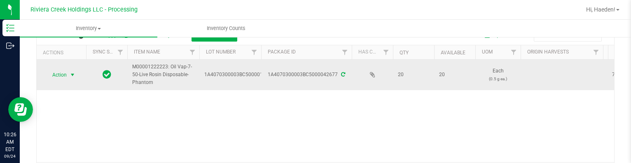
click at [74, 75] on span "select" at bounding box center [72, 75] width 7 height 7
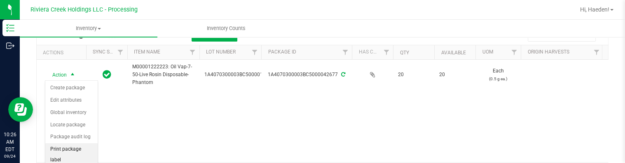
click at [79, 151] on li "Print package label" at bounding box center [71, 154] width 52 height 23
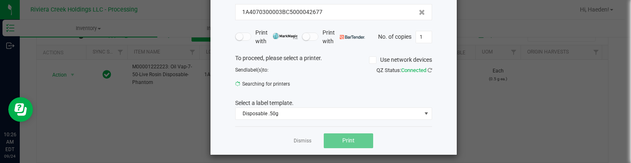
scroll to position [64, 0]
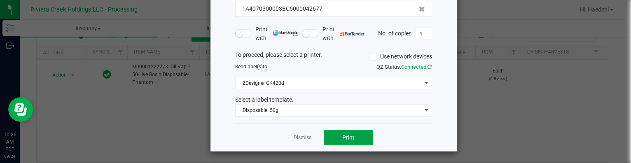
click at [347, 138] on span "Print" at bounding box center [348, 137] width 12 height 7
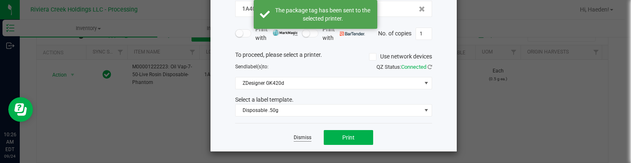
click at [298, 136] on link "Dismiss" at bounding box center [303, 137] width 18 height 7
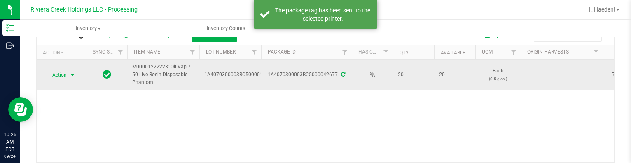
click at [63, 74] on span "Action" at bounding box center [56, 75] width 22 height 12
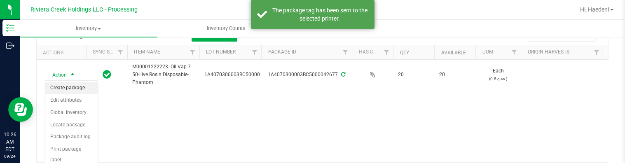
click at [69, 90] on li "Create package" at bounding box center [71, 88] width 52 height 12
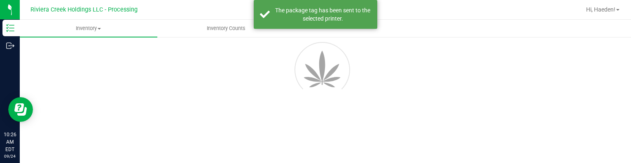
scroll to position [47, 0]
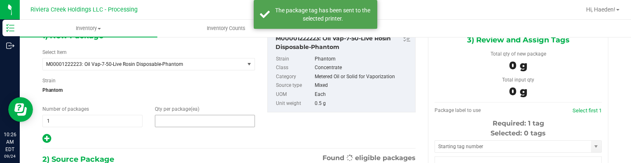
click at [228, 119] on span at bounding box center [205, 121] width 100 height 12
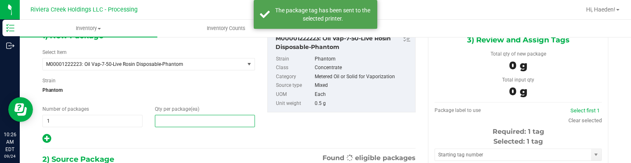
scroll to position [0, 0]
type input "10"
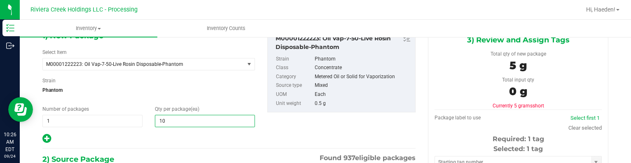
type input "0 ea"
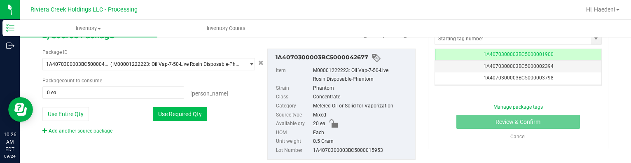
type input "10"
click at [184, 114] on button "Use Required Qty" at bounding box center [180, 114] width 54 height 14
type input "10 ea"
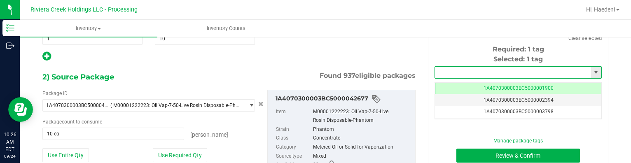
click at [442, 67] on input "text" at bounding box center [513, 73] width 156 height 12
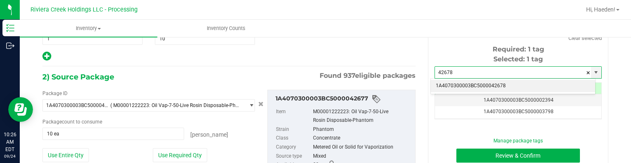
click at [469, 85] on li "1A4070300003BC5000042678" at bounding box center [513, 86] width 164 height 12
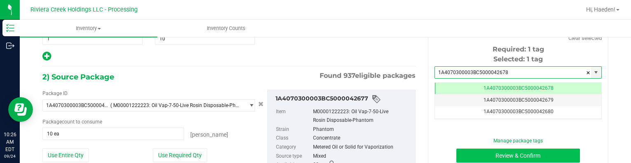
type input "1A4070300003BC5000042678"
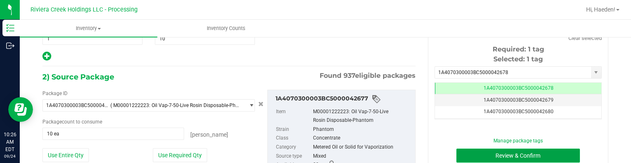
click at [479, 157] on button "Review & Confirm" at bounding box center [518, 156] width 124 height 14
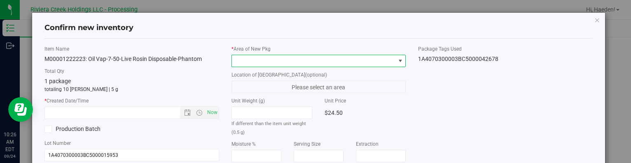
click at [397, 58] on span at bounding box center [400, 61] width 7 height 7
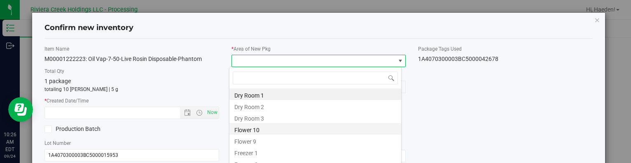
click at [261, 130] on li "Flower 10" at bounding box center [315, 129] width 172 height 12
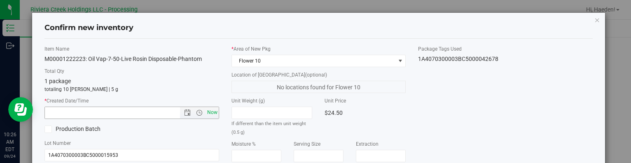
click at [208, 111] on span "Now" at bounding box center [212, 113] width 14 height 12
type input "9/24/2025 10:26 AM"
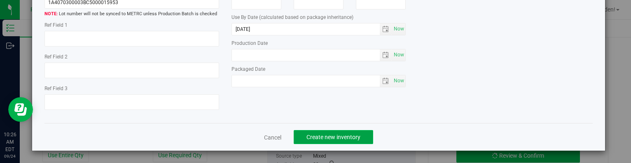
click at [354, 134] on span "Create new inventory" at bounding box center [333, 137] width 54 height 7
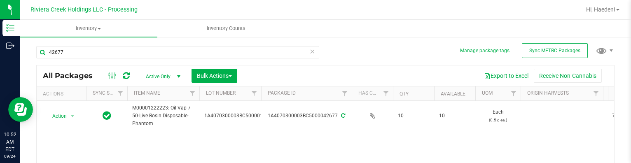
click at [375, 61] on div "42677 All Packages Active Only Active Only Lab Samples Locked All External Inte…" at bounding box center [325, 130] width 578 height 185
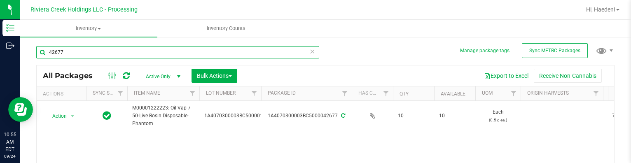
click at [95, 55] on input "42677" at bounding box center [177, 52] width 283 height 12
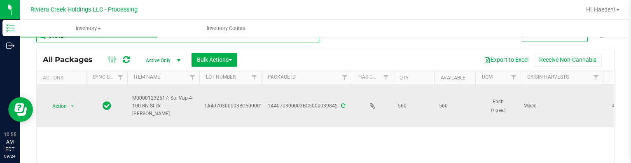
scroll to position [41, 0]
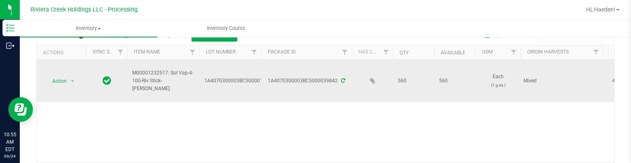
type input "39842"
click at [60, 78] on span "Action" at bounding box center [56, 81] width 22 height 12
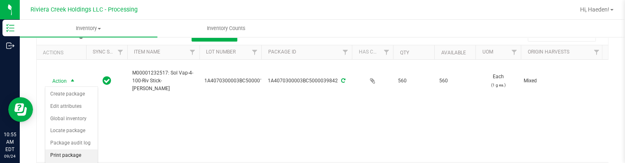
click at [68, 153] on li "Print package label" at bounding box center [71, 160] width 52 height 23
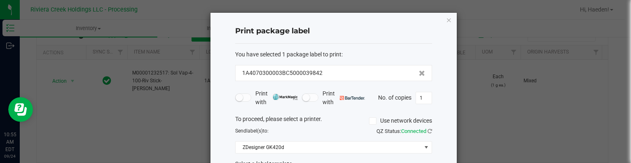
scroll to position [65, 0]
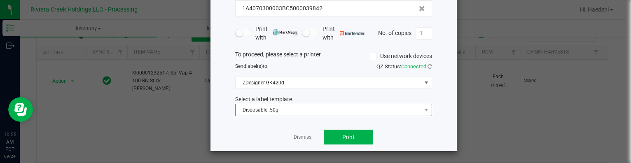
click at [300, 108] on span "Disposable .50g" at bounding box center [328, 110] width 186 height 12
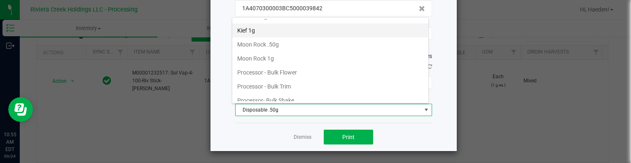
scroll to position [318, 0]
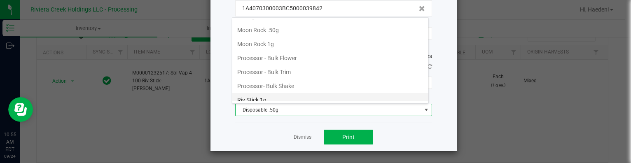
click at [284, 94] on li "Riv Stick 1g" at bounding box center [330, 100] width 196 height 14
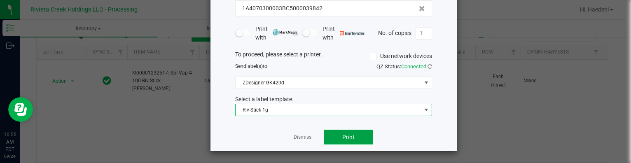
click at [342, 134] on span "Print" at bounding box center [348, 137] width 12 height 7
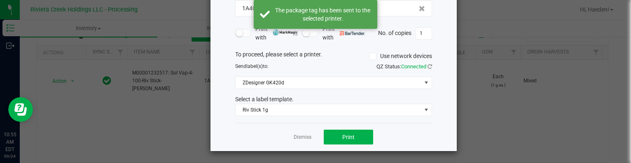
click at [294, 136] on link "Dismiss" at bounding box center [303, 137] width 18 height 7
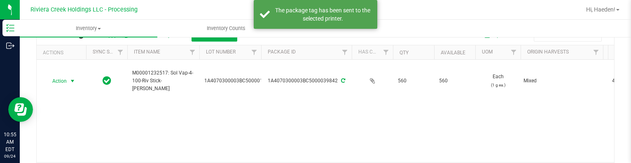
drag, startPoint x: 70, startPoint y: 84, endPoint x: 72, endPoint y: 88, distance: 4.4
click at [70, 84] on span "select" at bounding box center [73, 81] width 10 height 12
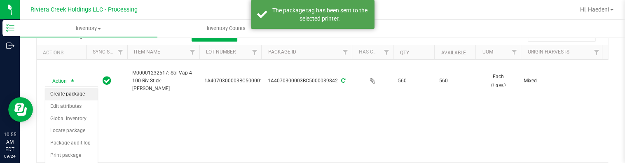
click at [74, 92] on li "Create package" at bounding box center [71, 94] width 52 height 12
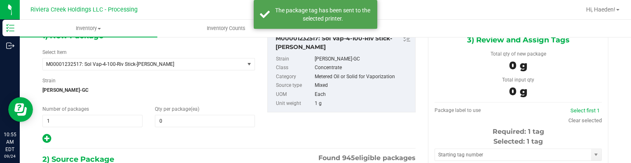
type input "0 ea"
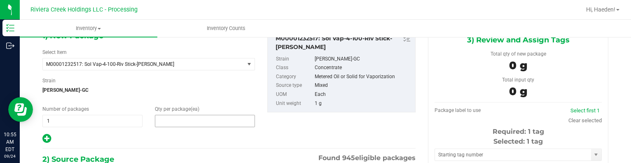
click at [198, 118] on span at bounding box center [205, 121] width 100 height 12
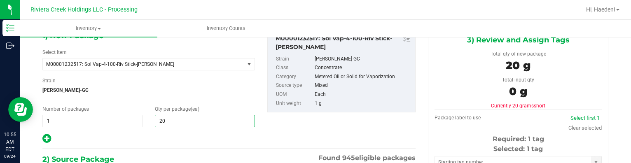
type input "2"
type input "40"
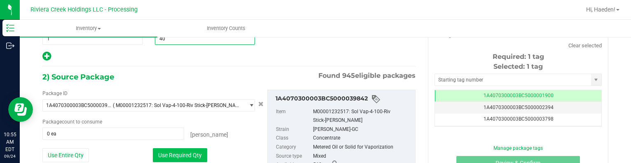
type input "40"
click at [183, 156] on button "Use Required Qty" at bounding box center [180, 155] width 54 height 14
type input "40 ea"
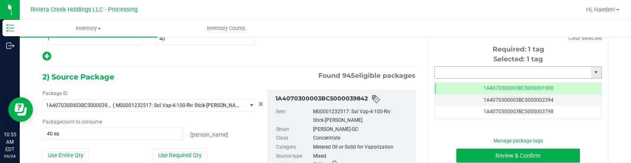
click at [483, 72] on input "text" at bounding box center [513, 73] width 156 height 12
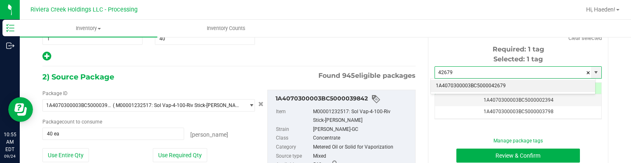
click at [489, 82] on li "1A4070300003BC5000042679" at bounding box center [513, 86] width 164 height 12
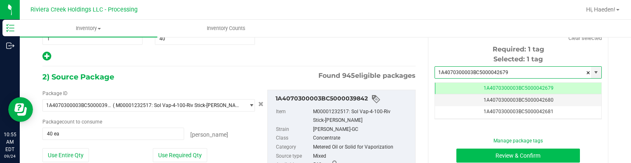
type input "1A4070300003BC5000042679"
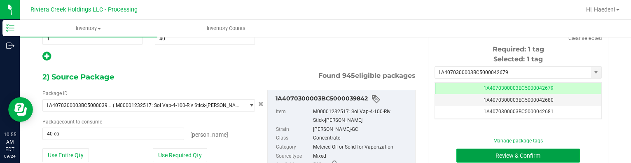
click at [482, 154] on button "Review & Confirm" at bounding box center [518, 156] width 124 height 14
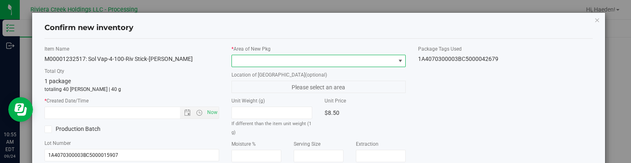
click at [397, 61] on span at bounding box center [400, 61] width 7 height 7
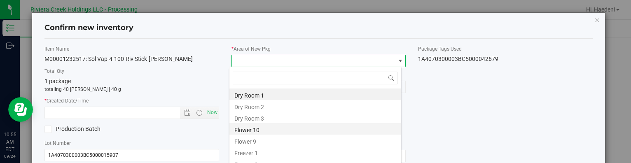
click at [260, 125] on li "Flower 10" at bounding box center [315, 129] width 172 height 12
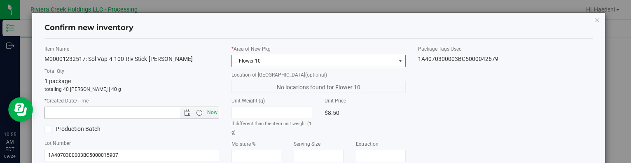
click at [211, 112] on span "Now" at bounding box center [212, 113] width 14 height 12
type input "9/24/2025 10:55 AM"
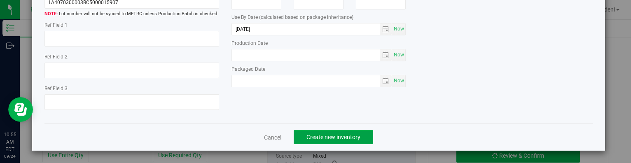
click at [352, 135] on span "Create new inventory" at bounding box center [333, 137] width 54 height 7
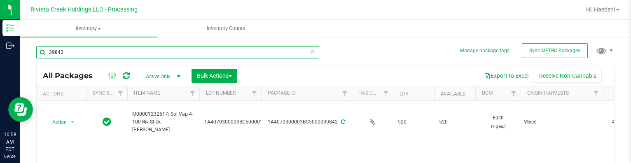
click at [99, 49] on input "39842" at bounding box center [177, 52] width 283 height 12
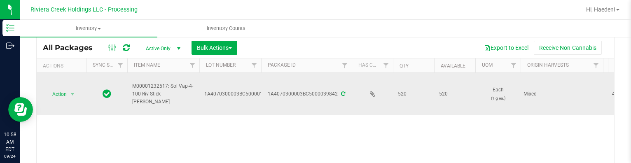
scroll to position [41, 0]
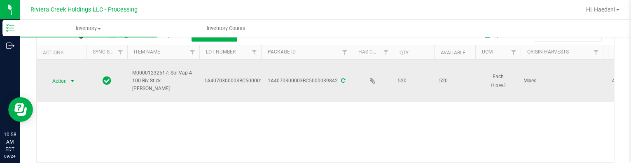
click at [62, 81] on span "Action" at bounding box center [56, 81] width 22 height 12
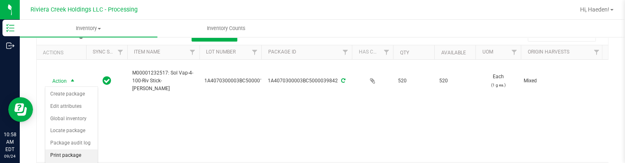
click at [75, 154] on li "Print package label" at bounding box center [71, 160] width 52 height 23
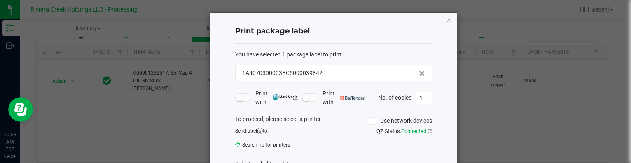
scroll to position [64, 0]
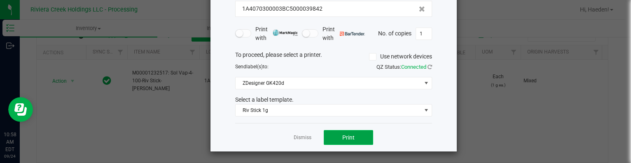
click at [366, 136] on button "Print" at bounding box center [348, 137] width 49 height 15
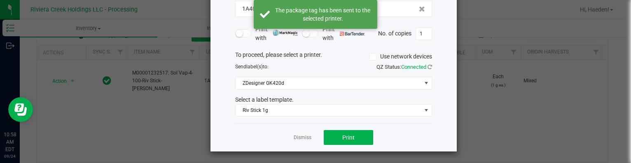
drag, startPoint x: 307, startPoint y: 137, endPoint x: 217, endPoint y: 123, distance: 90.4
click at [306, 137] on link "Dismiss" at bounding box center [303, 137] width 18 height 7
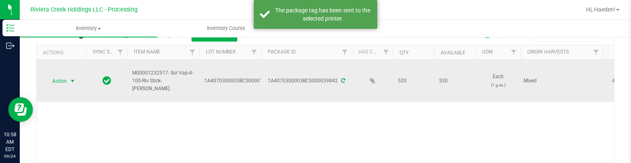
click at [56, 83] on span "Action" at bounding box center [56, 81] width 22 height 12
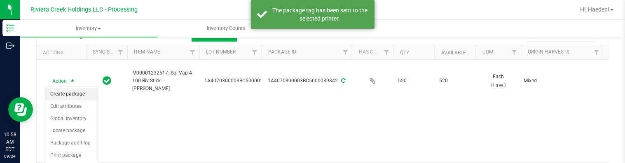
click at [61, 93] on li "Create package" at bounding box center [71, 94] width 52 height 12
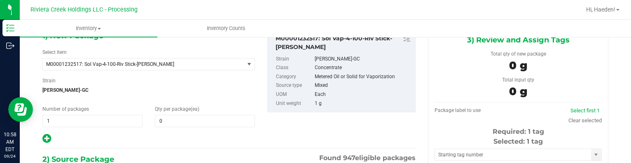
type input "0 ea"
click at [189, 115] on span at bounding box center [205, 121] width 100 height 12
click at [189, 115] on input "text" at bounding box center [204, 121] width 99 height 12
type input "40"
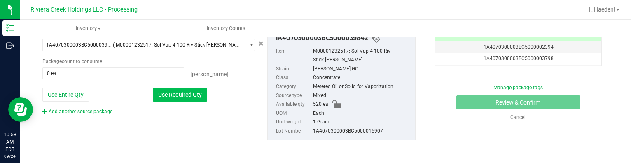
type input "40"
click at [179, 92] on button "Use Required Qty" at bounding box center [180, 95] width 54 height 14
type input "40 ea"
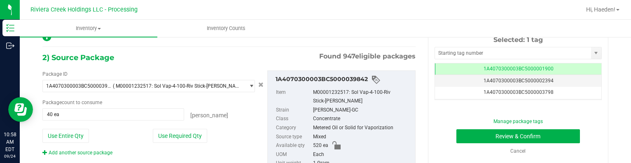
click at [467, 44] on div "Selected: 1 tag Tag 1A4070300003BC5000001900 1A4070300003BC5000002394 1A4070300…" at bounding box center [517, 67] width 167 height 65
click at [466, 57] on input "text" at bounding box center [513, 53] width 156 height 12
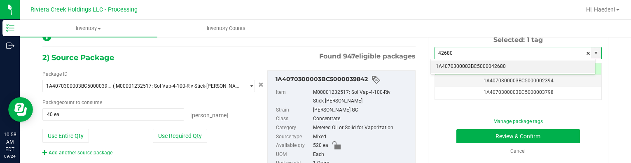
click at [480, 65] on li "1A4070300003BC5000042680" at bounding box center [513, 67] width 164 height 12
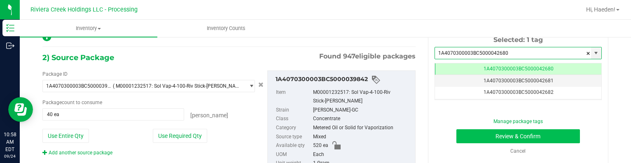
type input "1A4070300003BC5000042680"
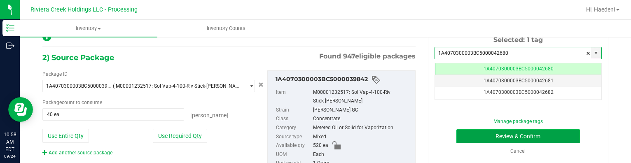
click at [473, 136] on button "Review & Confirm" at bounding box center [518, 136] width 124 height 14
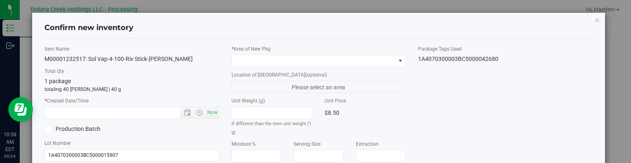
type input "[DATE]"
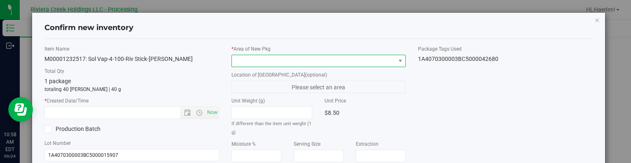
click at [395, 57] on span at bounding box center [400, 61] width 10 height 12
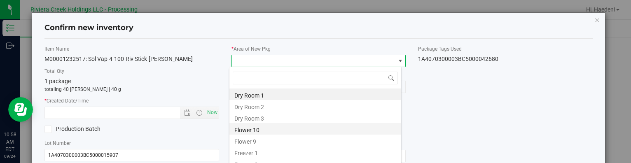
click at [262, 133] on li "Flower 10" at bounding box center [315, 129] width 172 height 12
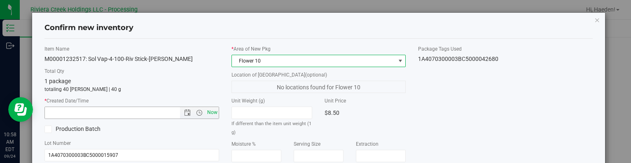
click at [210, 107] on span "Now" at bounding box center [212, 113] width 14 height 12
type input "9/24/2025 10:58 AM"
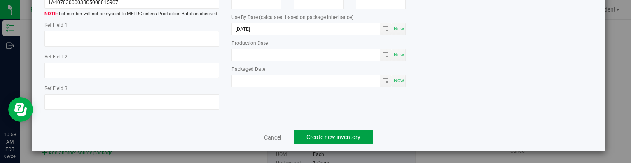
click at [343, 138] on span "Create new inventory" at bounding box center [333, 137] width 54 height 7
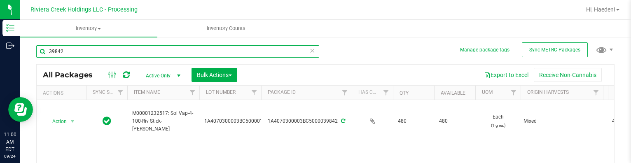
click at [103, 46] on input "39842" at bounding box center [177, 51] width 283 height 12
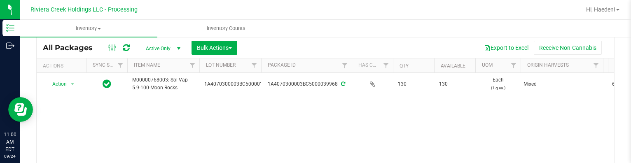
scroll to position [42, 0]
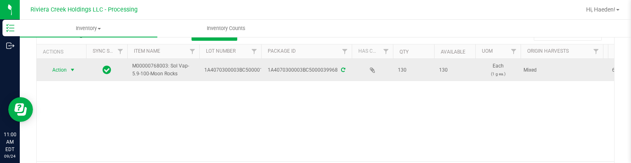
type input "39968"
click at [68, 69] on span "select" at bounding box center [73, 70] width 10 height 12
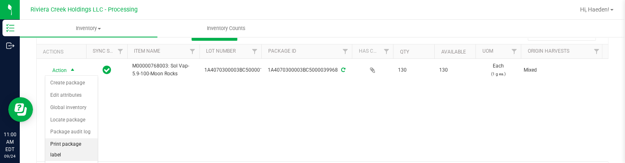
click at [65, 142] on li "Print package label" at bounding box center [71, 149] width 52 height 23
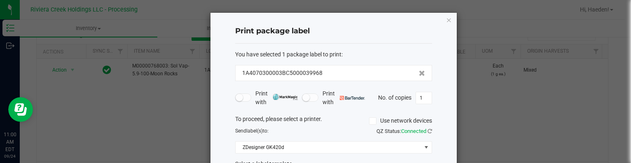
scroll to position [65, 0]
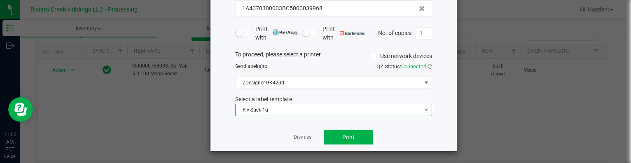
click at [277, 114] on span "Riv Stick 1g" at bounding box center [328, 110] width 186 height 12
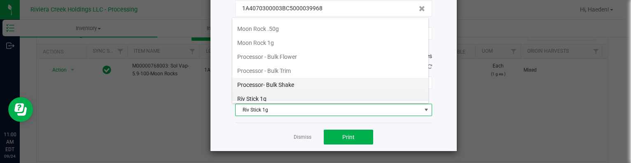
scroll to position [278, 0]
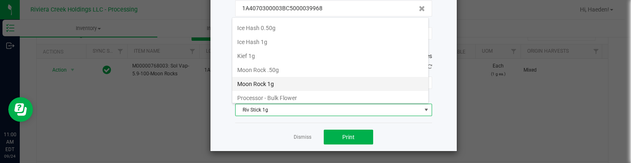
click at [279, 77] on li "Moon Rock 1g" at bounding box center [330, 84] width 196 height 14
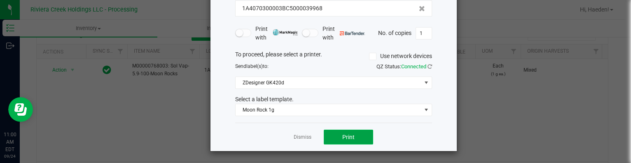
click at [338, 135] on button "Print" at bounding box center [348, 137] width 49 height 15
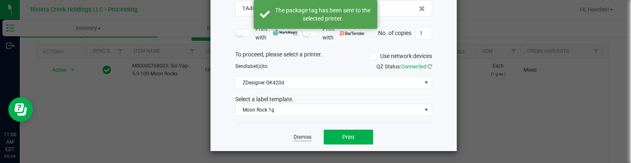
click at [294, 135] on link "Dismiss" at bounding box center [303, 137] width 18 height 7
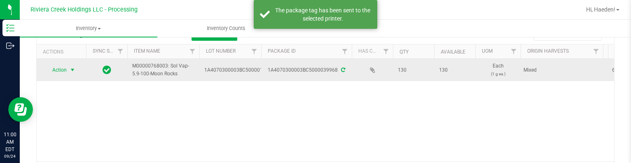
click at [70, 70] on span "select" at bounding box center [72, 70] width 7 height 7
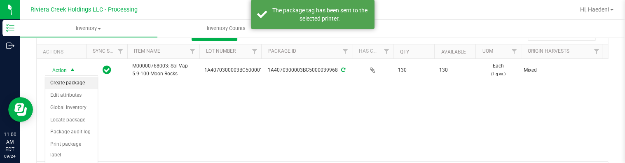
click at [71, 81] on li "Create package" at bounding box center [71, 83] width 52 height 12
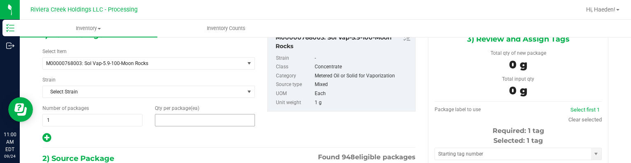
click at [166, 119] on span at bounding box center [205, 120] width 100 height 12
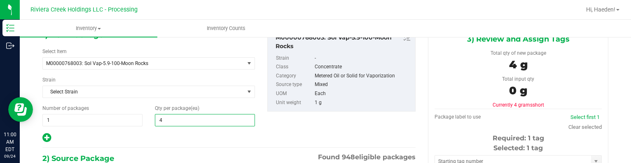
type input "40"
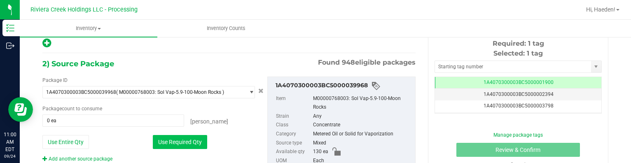
click at [191, 140] on button "Use Required Qty" at bounding box center [180, 142] width 54 height 14
type input "40 ea"
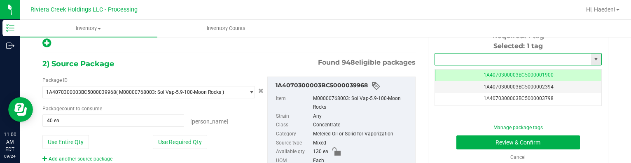
click at [485, 54] on input "text" at bounding box center [513, 60] width 156 height 12
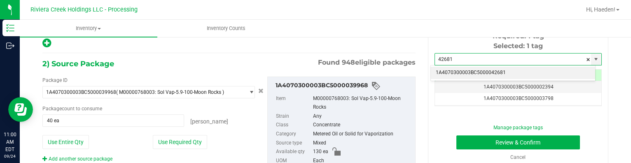
click at [525, 68] on li "1A4070300003BC5000042681" at bounding box center [513, 73] width 164 height 12
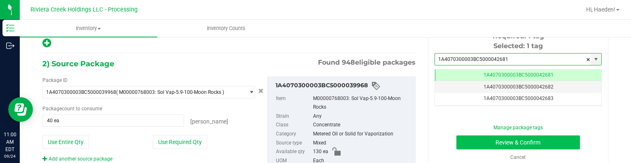
type input "1A4070300003BC5000042681"
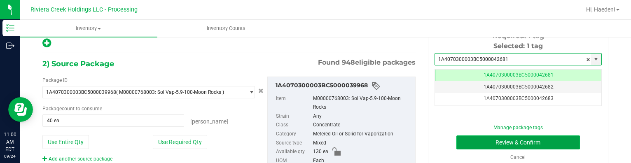
click at [507, 139] on button "Review & Confirm" at bounding box center [518, 142] width 124 height 14
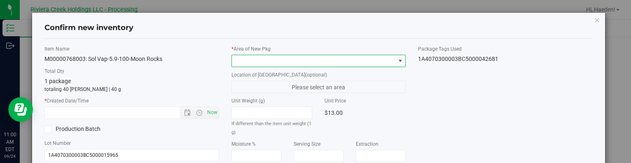
click at [397, 58] on span at bounding box center [400, 61] width 7 height 7
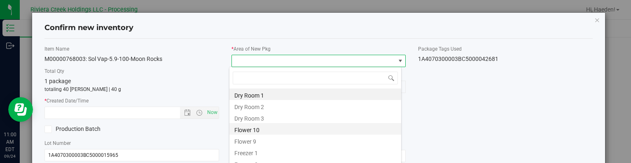
click at [260, 132] on li "Flower 10" at bounding box center [315, 129] width 172 height 12
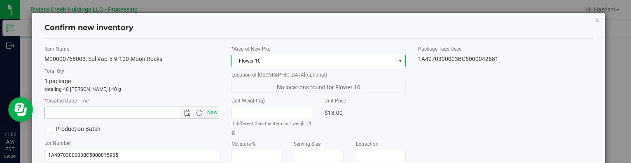
click at [207, 113] on span "Now" at bounding box center [212, 113] width 14 height 12
type input "9/24/2025 11:00 AM"
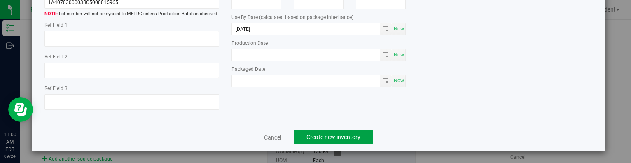
click at [342, 135] on span "Create new inventory" at bounding box center [333, 137] width 54 height 7
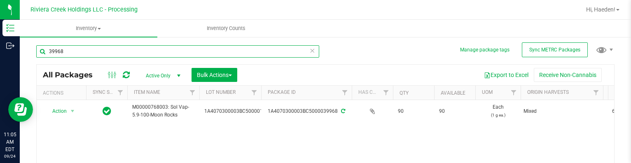
click at [120, 51] on input "39968" at bounding box center [177, 51] width 283 height 12
click at [121, 50] on input "39968" at bounding box center [177, 51] width 283 height 12
drag, startPoint x: 124, startPoint y: 50, endPoint x: 125, endPoint y: 55, distance: 4.6
click at [124, 54] on input "39968" at bounding box center [177, 51] width 283 height 12
click at [125, 56] on input "39968" at bounding box center [177, 51] width 283 height 12
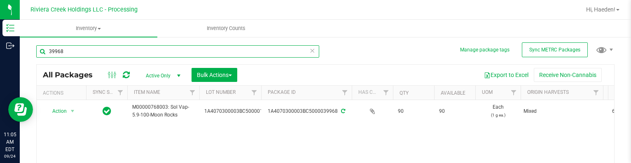
click at [115, 55] on input "39968" at bounding box center [177, 51] width 283 height 12
click at [114, 54] on input "39968" at bounding box center [177, 51] width 283 height 12
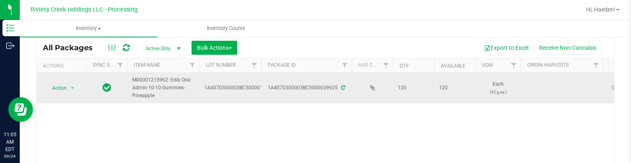
scroll to position [42, 0]
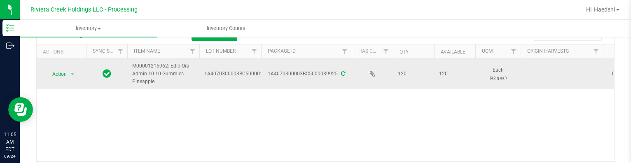
type input "39925"
click at [65, 68] on span "Action" at bounding box center [56, 74] width 22 height 12
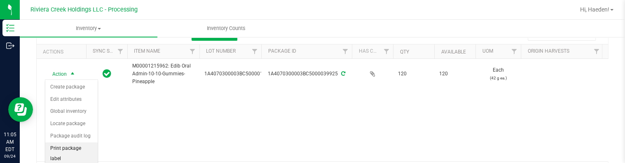
click at [68, 148] on li "Print package label" at bounding box center [71, 153] width 52 height 23
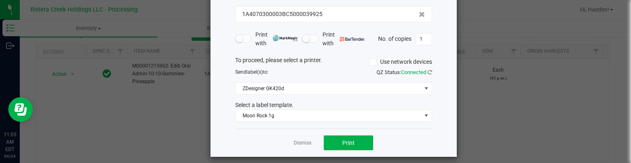
scroll to position [65, 0]
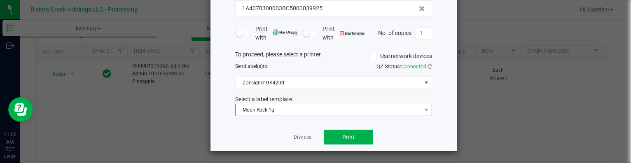
click at [265, 109] on span "Moon Rock 1g" at bounding box center [328, 110] width 186 height 12
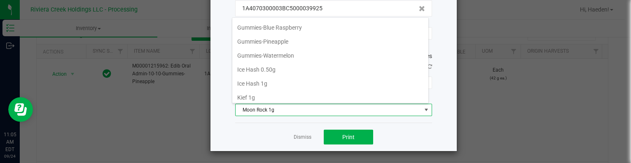
scroll to position [222, 0]
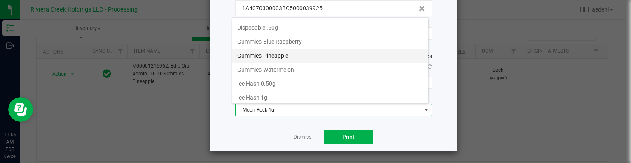
click at [275, 50] on li "Gummies-Pineapple" at bounding box center [330, 56] width 196 height 14
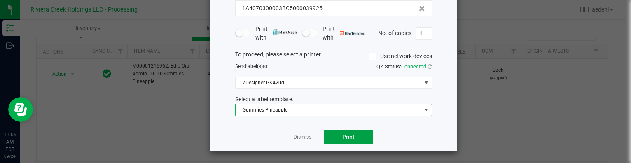
click at [327, 136] on button "Print" at bounding box center [348, 137] width 49 height 15
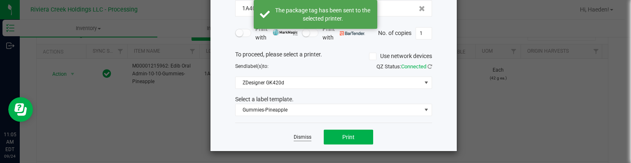
click at [304, 135] on link "Dismiss" at bounding box center [303, 137] width 18 height 7
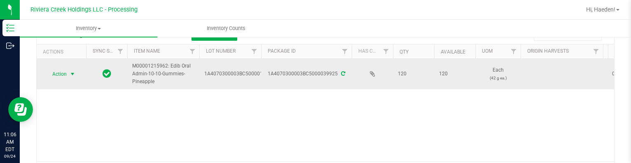
click at [63, 74] on span "Action" at bounding box center [56, 74] width 22 height 12
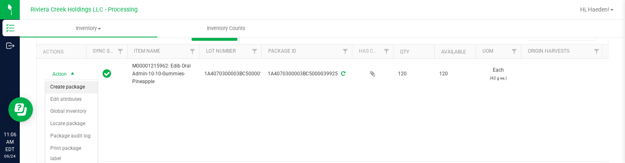
click at [64, 87] on li "Create package" at bounding box center [71, 87] width 52 height 12
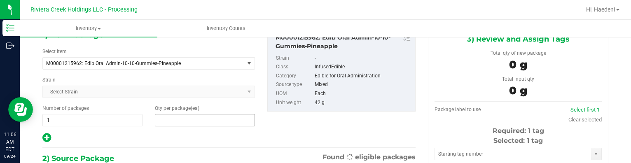
click at [179, 119] on span at bounding box center [205, 120] width 100 height 12
click at [179, 119] on input "text" at bounding box center [204, 120] width 99 height 12
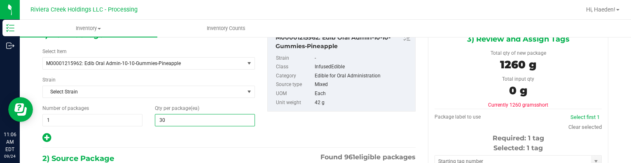
type input "30"
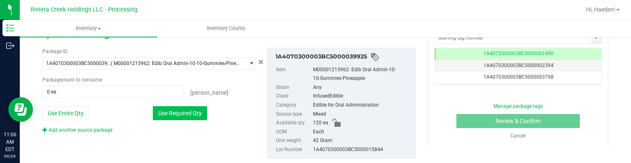
click at [195, 109] on button "Use Required Qty" at bounding box center [180, 113] width 54 height 14
type input "30 ea"
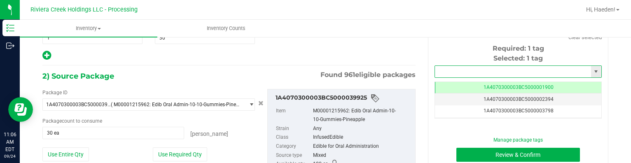
click at [443, 66] on input "text" at bounding box center [513, 72] width 156 height 12
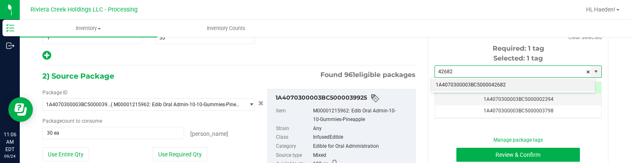
click at [506, 80] on li "1A4070300003BC5000042682" at bounding box center [513, 85] width 164 height 12
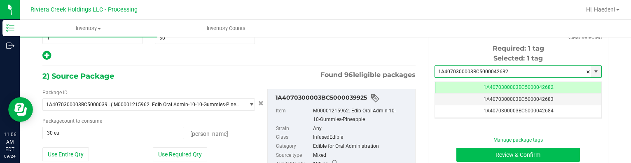
type input "1A4070300003BC5000042682"
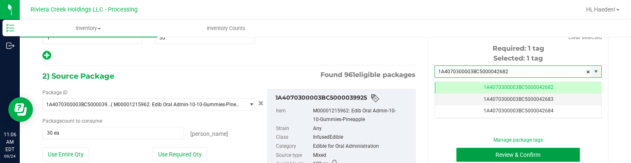
click at [510, 154] on button "Review & Confirm" at bounding box center [518, 155] width 124 height 14
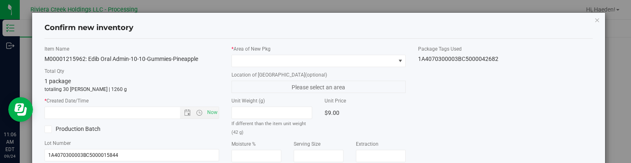
type input "[DATE]"
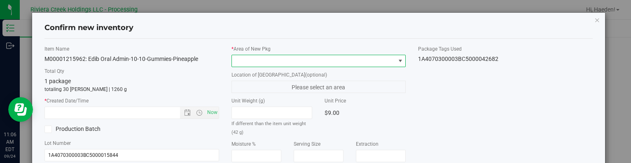
click at [397, 58] on span at bounding box center [400, 61] width 7 height 7
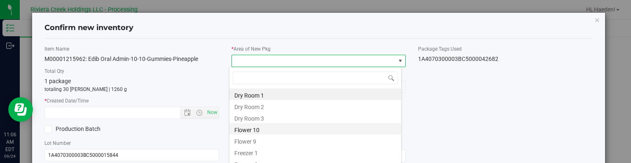
click at [290, 127] on li "Flower 10" at bounding box center [315, 129] width 172 height 12
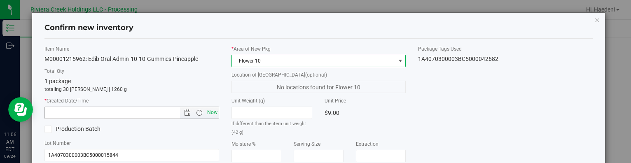
drag, startPoint x: 209, startPoint y: 115, endPoint x: 222, endPoint y: 112, distance: 13.8
click at [209, 114] on span "Now" at bounding box center [212, 113] width 14 height 12
type input "9/24/2025 11:06 AM"
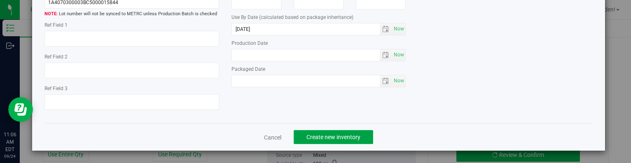
click at [348, 135] on span "Create new inventory" at bounding box center [333, 137] width 54 height 7
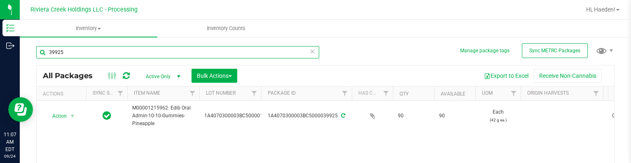
click at [111, 51] on input "39925" at bounding box center [177, 52] width 283 height 12
type input "39934"
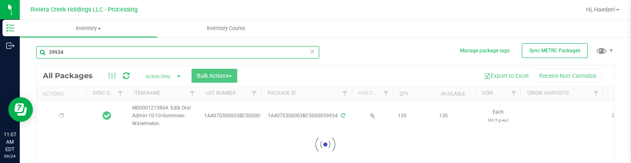
type input "2026-07-29"
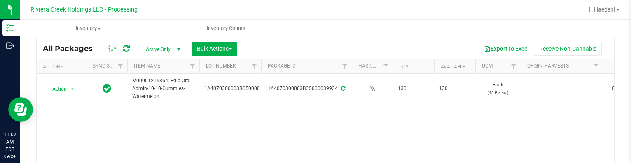
scroll to position [41, 0]
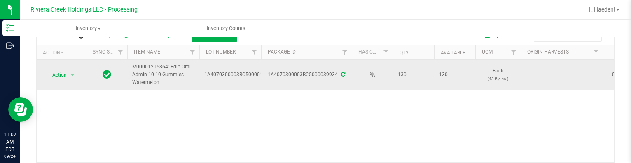
type input "39934"
click at [71, 79] on span "select" at bounding box center [73, 75] width 10 height 12
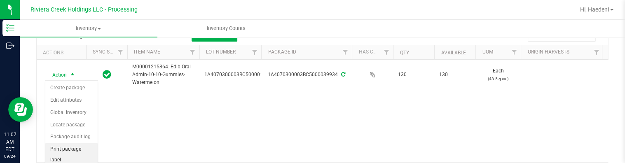
click at [75, 152] on li "Print package label" at bounding box center [71, 154] width 52 height 23
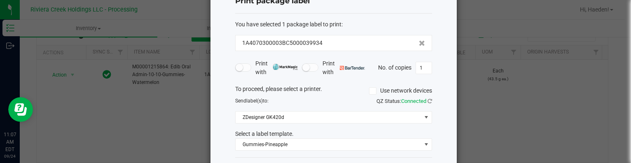
scroll to position [65, 0]
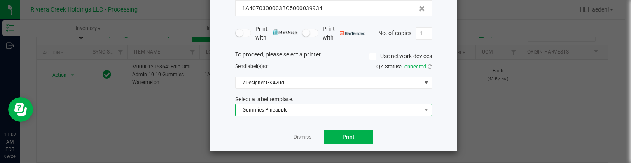
click at [306, 109] on span "Gummies-Pineapple" at bounding box center [328, 110] width 186 height 12
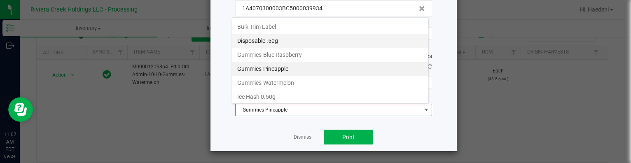
scroll to position [222, 0]
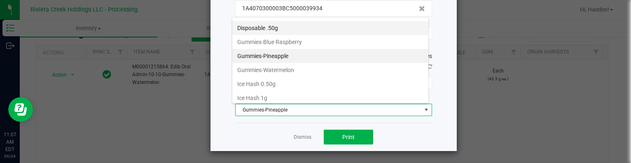
click at [284, 70] on li "Gummies-Watermelon" at bounding box center [330, 70] width 196 height 14
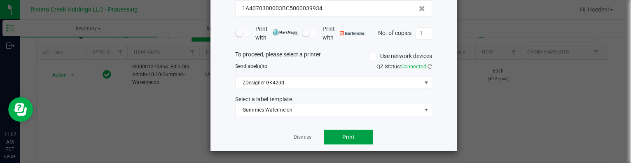
click at [348, 138] on span "Print" at bounding box center [348, 137] width 12 height 7
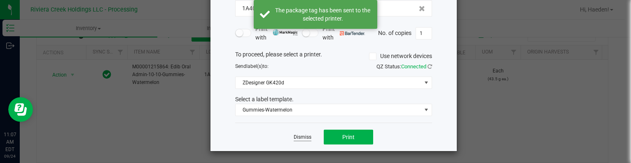
click at [290, 137] on div "Dismiss Print" at bounding box center [333, 137] width 197 height 28
click at [305, 136] on link "Dismiss" at bounding box center [303, 137] width 18 height 7
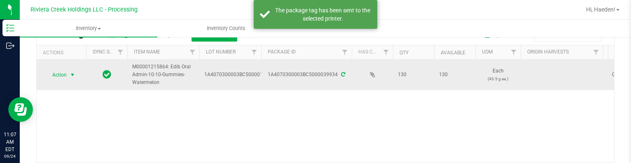
click at [56, 77] on span "Action" at bounding box center [56, 75] width 22 height 12
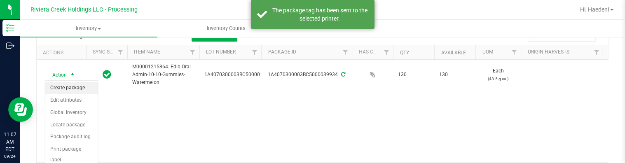
click at [59, 88] on li "Create package" at bounding box center [71, 88] width 52 height 12
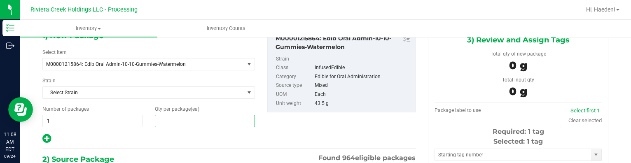
click at [165, 117] on span at bounding box center [205, 121] width 100 height 12
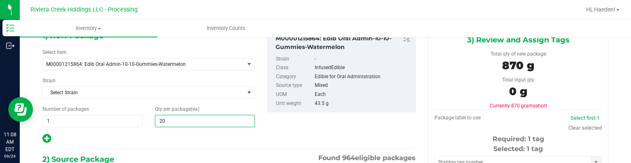
type input "20"
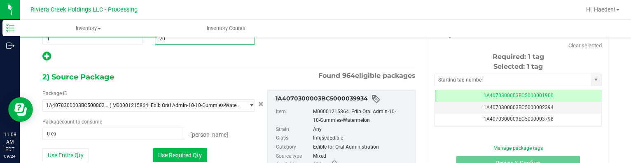
click at [189, 156] on button "Use Required Qty" at bounding box center [180, 155] width 54 height 14
type input "20 ea"
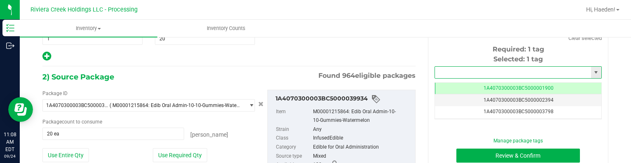
click at [487, 73] on input "text" at bounding box center [513, 73] width 156 height 12
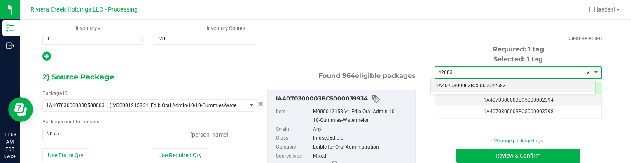
click at [483, 85] on li "1A4070300003BC5000042683" at bounding box center [513, 86] width 164 height 12
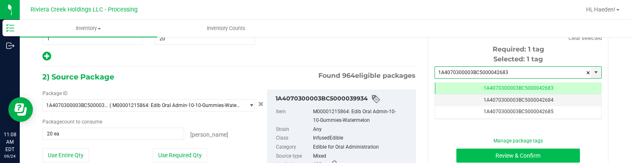
type input "1A4070300003BC5000042683"
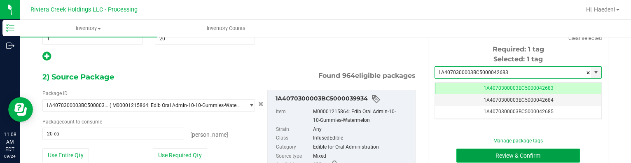
click at [489, 152] on button "Review & Confirm" at bounding box center [518, 156] width 124 height 14
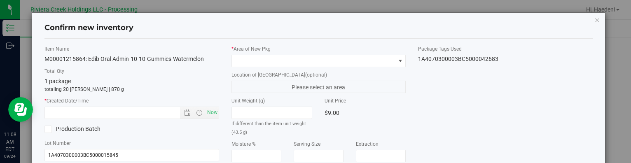
type input "2026-07-29"
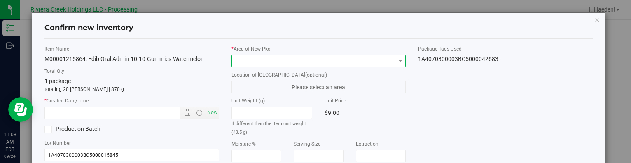
click at [382, 58] on span at bounding box center [313, 61] width 163 height 12
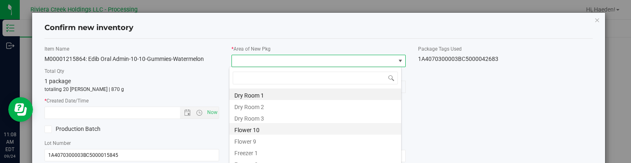
click at [258, 131] on li "Flower 10" at bounding box center [315, 129] width 172 height 12
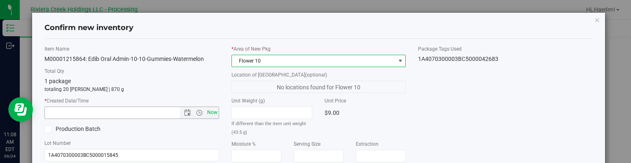
click at [212, 114] on span "Now" at bounding box center [212, 113] width 14 height 12
type input "9/24/2025 11:08 AM"
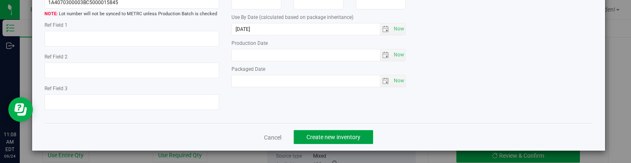
click at [344, 132] on button "Create new inventory" at bounding box center [333, 137] width 79 height 14
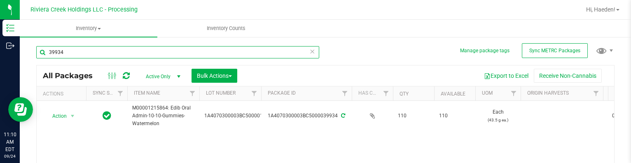
click at [91, 52] on input "39934" at bounding box center [177, 52] width 283 height 12
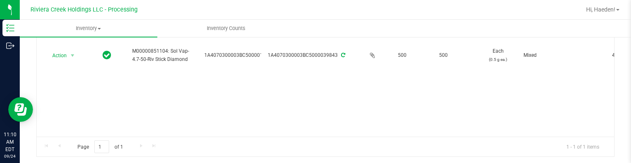
scroll to position [82, 0]
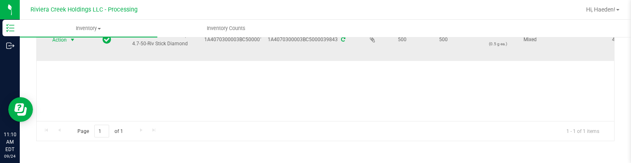
click at [71, 39] on span "select" at bounding box center [72, 40] width 7 height 7
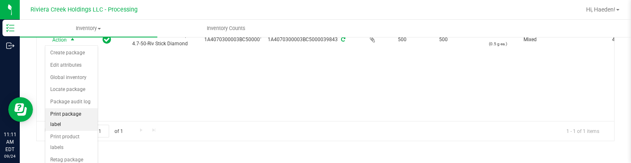
click at [79, 115] on li "Print package label" at bounding box center [71, 119] width 52 height 23
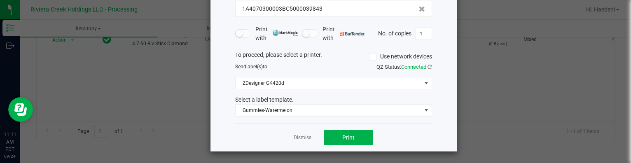
scroll to position [65, 0]
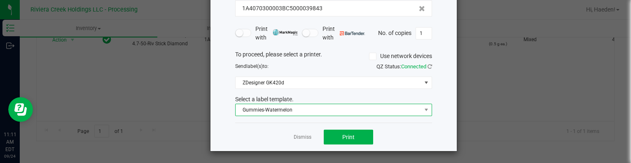
click at [296, 109] on span "Gummies-Watermelon" at bounding box center [328, 110] width 186 height 12
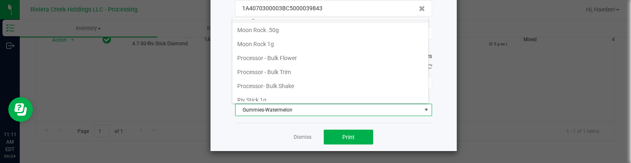
scroll to position [359, 0]
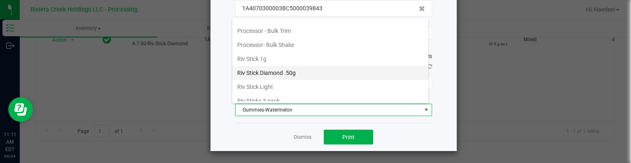
click at [273, 66] on li "Riv Stick Diamond .50g" at bounding box center [330, 73] width 196 height 14
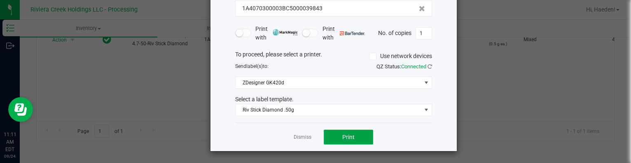
click at [349, 138] on span "Print" at bounding box center [348, 137] width 12 height 7
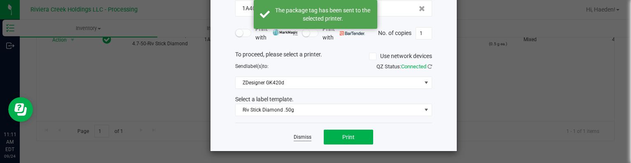
click at [294, 135] on link "Dismiss" at bounding box center [303, 137] width 18 height 7
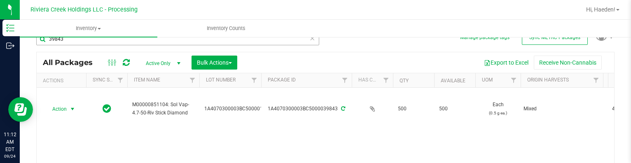
scroll to position [0, 0]
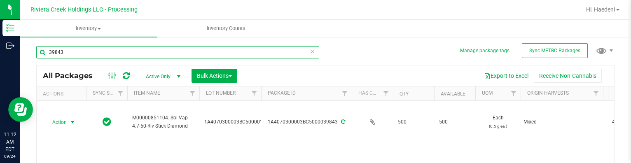
click at [94, 52] on input "39843" at bounding box center [177, 52] width 283 height 12
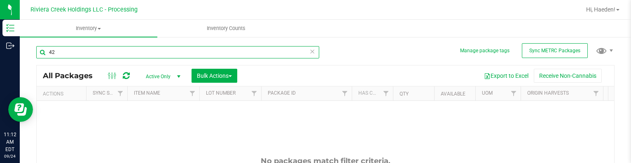
type input "4"
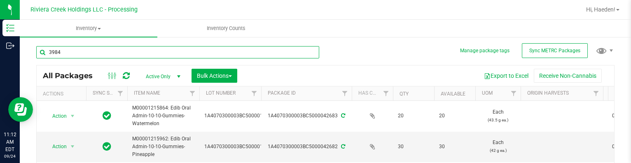
type input "39843"
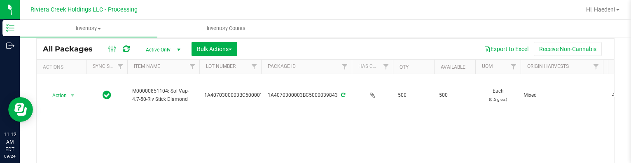
scroll to position [41, 0]
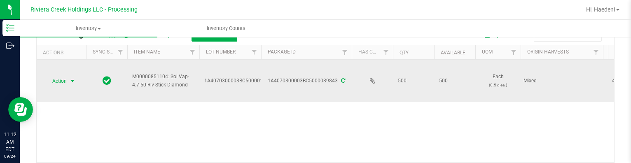
click at [69, 79] on span "select" at bounding box center [72, 81] width 7 height 7
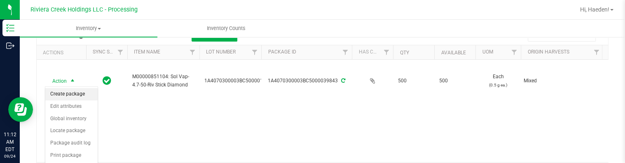
click at [70, 91] on li "Create package" at bounding box center [71, 94] width 52 height 12
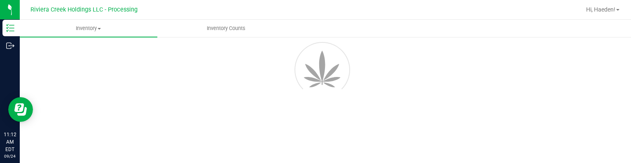
scroll to position [47, 0]
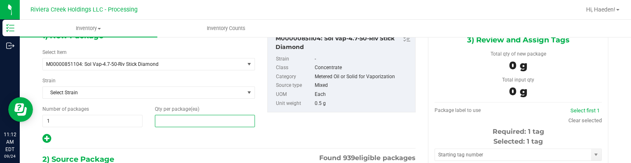
click at [168, 121] on span at bounding box center [205, 121] width 100 height 12
click at [168, 121] on input "text" at bounding box center [204, 121] width 99 height 12
type input "40"
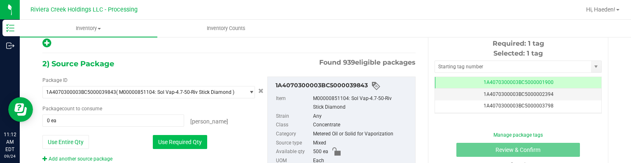
click at [184, 141] on button "Use Required Qty" at bounding box center [180, 142] width 54 height 14
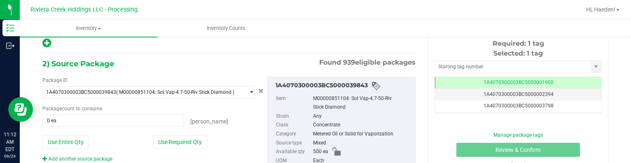
type input "40 ea"
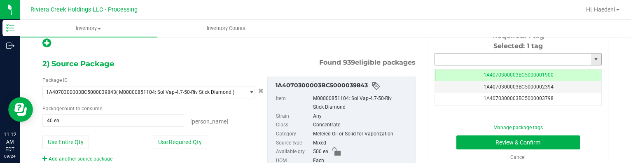
click at [448, 58] on input "text" at bounding box center [513, 60] width 156 height 12
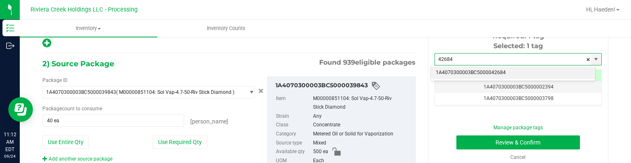
click at [506, 74] on li "1A4070300003BC5000042684" at bounding box center [513, 73] width 164 height 12
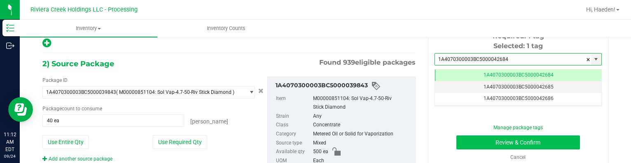
type input "1A4070300003BC5000042684"
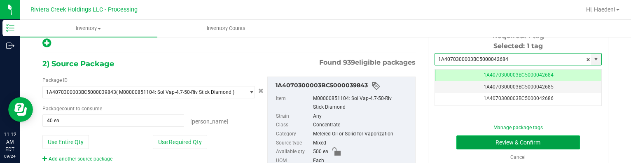
click at [502, 143] on button "Review & Confirm" at bounding box center [518, 142] width 124 height 14
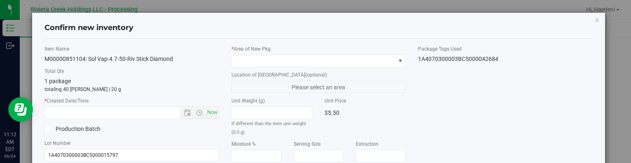
type input "[DATE]"
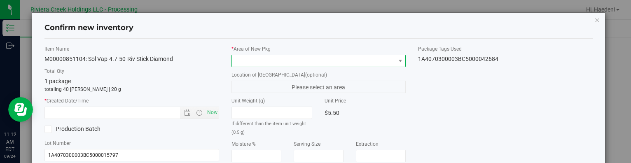
click at [355, 58] on span at bounding box center [313, 61] width 163 height 12
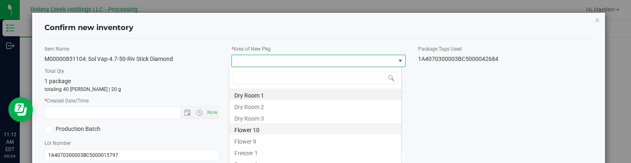
click at [268, 129] on li "Flower 10" at bounding box center [315, 129] width 172 height 12
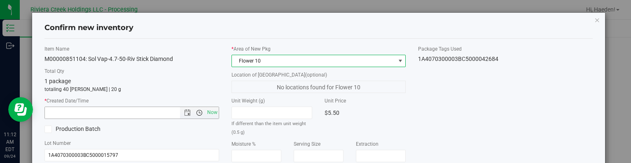
click at [201, 111] on span "Open the time view" at bounding box center [199, 113] width 14 height 7
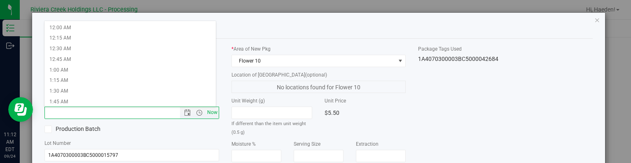
click at [208, 111] on span "Now" at bounding box center [212, 113] width 14 height 12
type input "9/24/2025 11:12 AM"
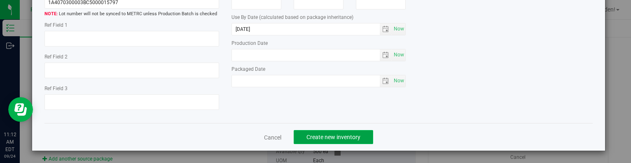
click at [335, 136] on span "Create new inventory" at bounding box center [333, 137] width 54 height 7
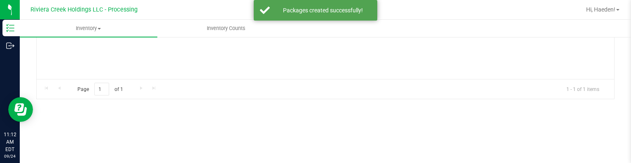
drag, startPoint x: 335, startPoint y: 136, endPoint x: 339, endPoint y: 131, distance: 6.4
click at [335, 135] on div "Manage package tags Sync METRC Packages 39843 All Packages Active Only Active O…" at bounding box center [325, 34] width 578 height 241
click at [339, 131] on div "Manage package tags Sync METRC Packages 39843 All Packages Active Only Active O…" at bounding box center [325, 34] width 578 height 241
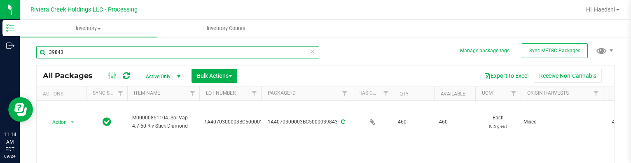
click at [133, 51] on input "39843" at bounding box center [177, 52] width 283 height 12
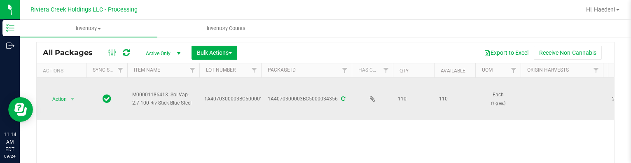
scroll to position [41, 0]
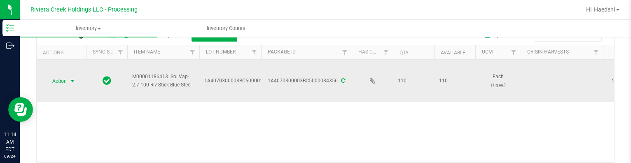
type input "34356"
click at [70, 74] on td "Action Action Create package Edit attributes Global inventory Locate package Pa…" at bounding box center [61, 81] width 49 height 42
click at [70, 81] on span "select" at bounding box center [72, 81] width 7 height 7
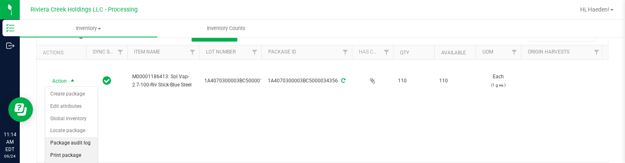
click at [69, 151] on li "Print package label" at bounding box center [71, 160] width 52 height 23
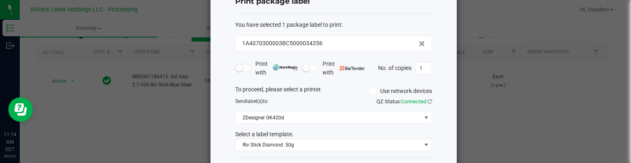
scroll to position [65, 0]
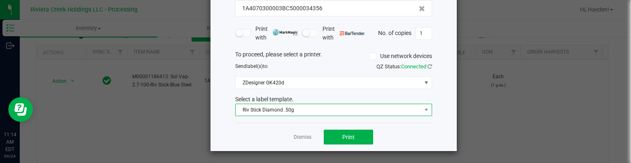
click at [277, 114] on span "Riv Stick Diamond .50g" at bounding box center [328, 110] width 186 height 12
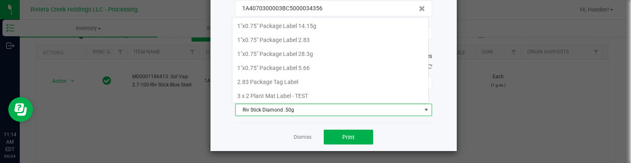
scroll to position [333, 0]
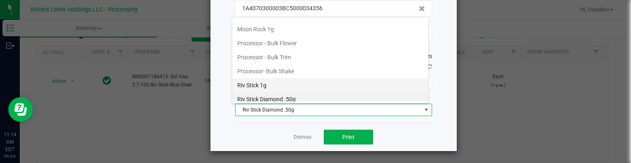
click at [279, 79] on li "Riv Stick 1g" at bounding box center [330, 85] width 196 height 14
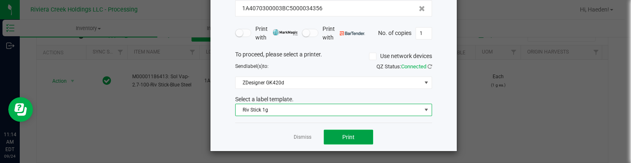
click at [326, 134] on button "Print" at bounding box center [348, 137] width 49 height 15
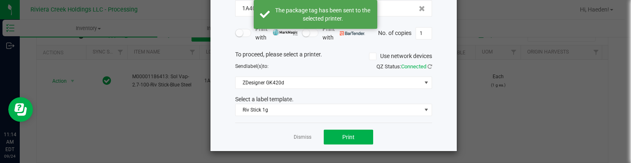
click at [301, 135] on link "Dismiss" at bounding box center [303, 137] width 18 height 7
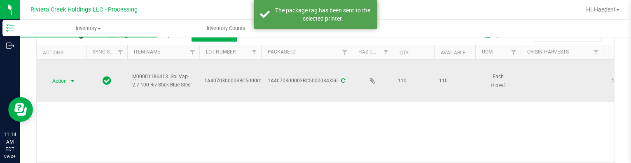
click at [73, 78] on span "select" at bounding box center [72, 81] width 7 height 7
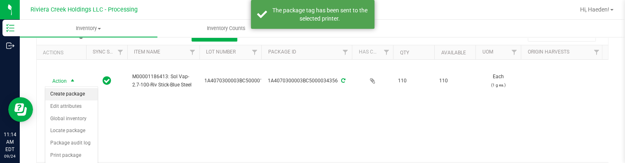
click at [73, 89] on li "Create package" at bounding box center [71, 94] width 52 height 12
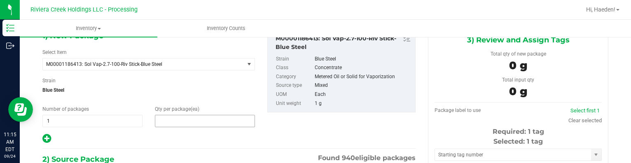
click at [168, 125] on span at bounding box center [205, 121] width 100 height 12
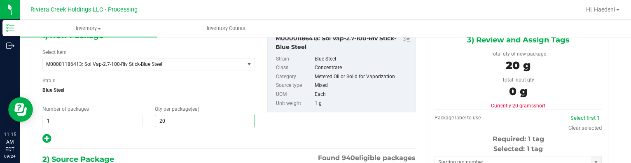
type input "20"
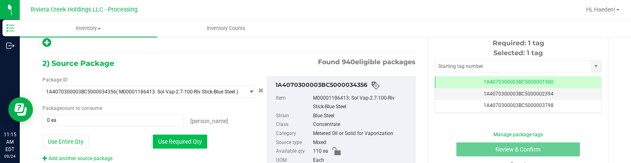
click at [183, 138] on button "Use Required Qty" at bounding box center [180, 142] width 54 height 14
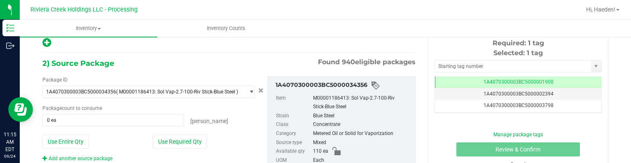
type input "20 ea"
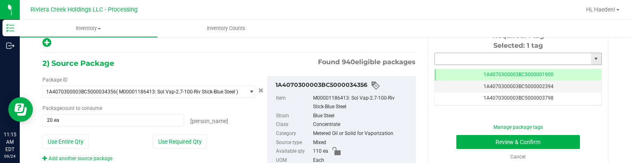
click at [450, 59] on input "text" at bounding box center [513, 59] width 156 height 12
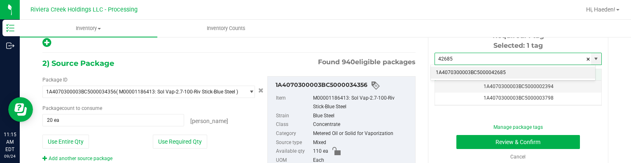
click at [462, 69] on li "1A4070300003BC5000042685" at bounding box center [513, 73] width 164 height 12
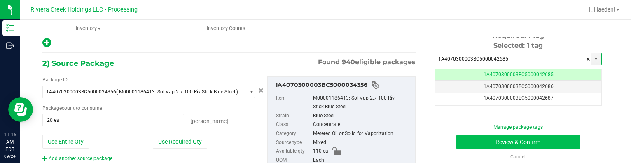
type input "1A4070300003BC5000042685"
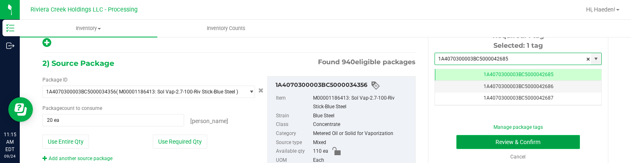
click at [473, 140] on button "Review & Confirm" at bounding box center [518, 142] width 124 height 14
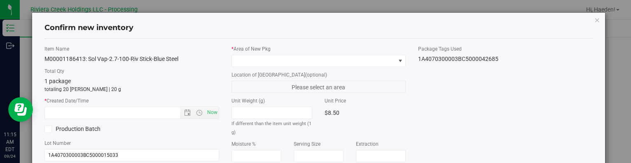
type input "[DATE]"
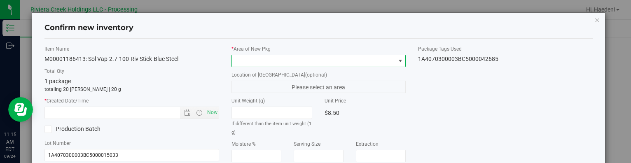
click at [364, 61] on span at bounding box center [313, 61] width 163 height 12
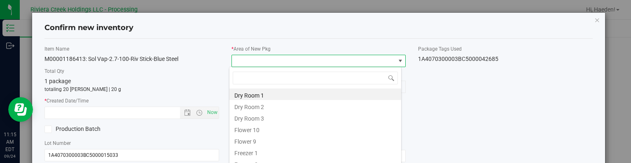
click at [255, 134] on li "Flower 10" at bounding box center [315, 129] width 172 height 12
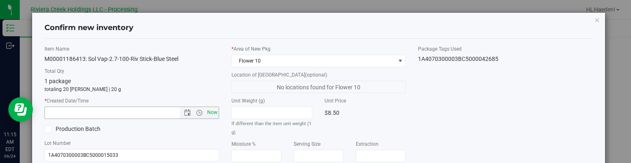
click at [207, 110] on span "Now" at bounding box center [212, 113] width 14 height 12
type input "9/24/2025 11:15 AM"
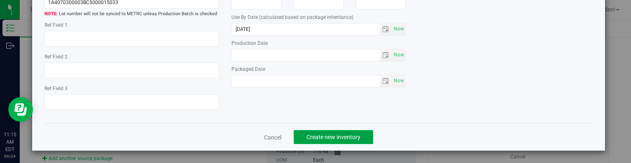
click at [346, 137] on span "Create new inventory" at bounding box center [333, 137] width 54 height 7
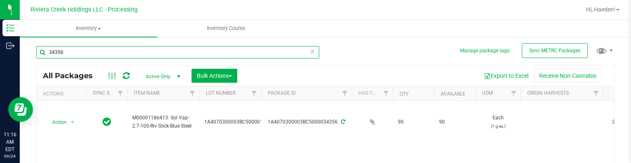
click at [151, 53] on input "34356" at bounding box center [177, 52] width 283 height 12
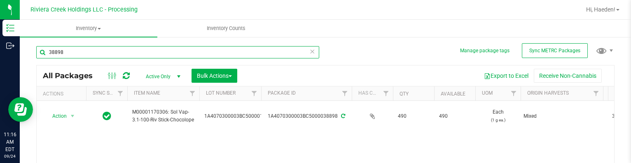
scroll to position [41, 0]
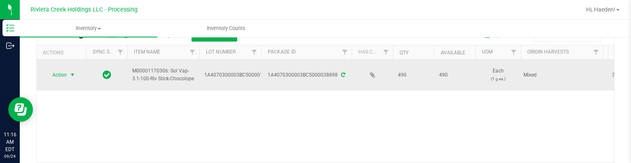
type input "38898"
click at [71, 72] on span "select" at bounding box center [72, 75] width 7 height 7
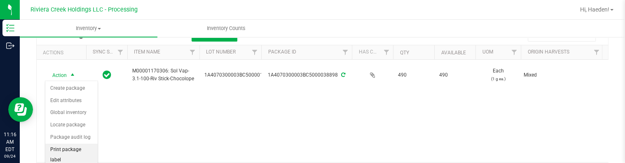
click at [70, 149] on li "Print package label" at bounding box center [71, 155] width 52 height 23
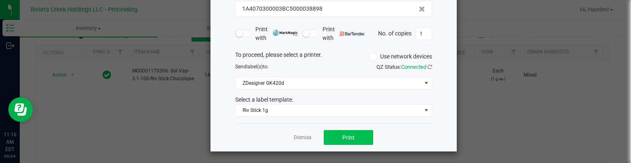
scroll to position [65, 0]
click at [347, 135] on span "Print" at bounding box center [348, 137] width 12 height 7
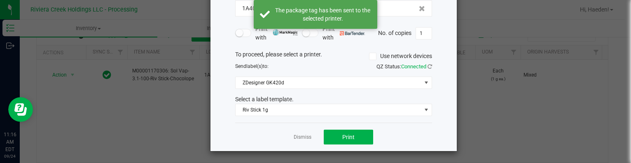
click at [299, 135] on link "Dismiss" at bounding box center [303, 137] width 18 height 7
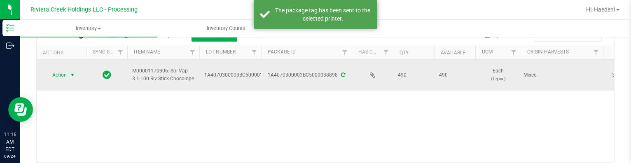
click at [71, 72] on span "select" at bounding box center [72, 75] width 7 height 7
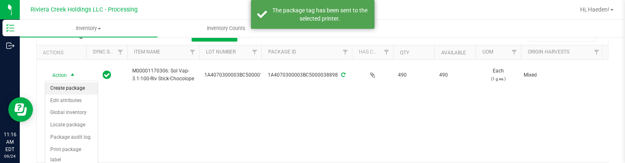
click at [71, 87] on li "Create package" at bounding box center [71, 88] width 52 height 12
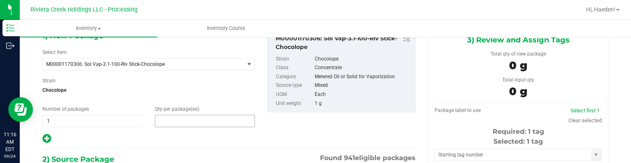
click at [163, 119] on span at bounding box center [205, 121] width 100 height 12
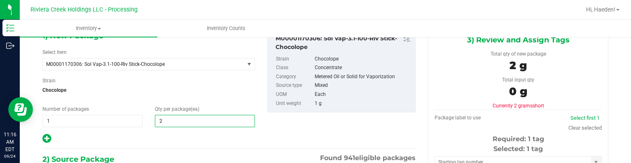
type input "20"
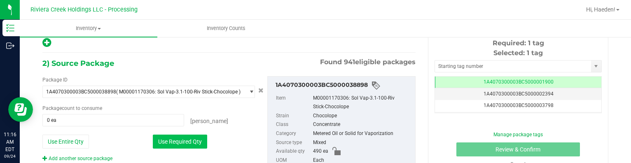
click at [193, 140] on button "Use Required Qty" at bounding box center [180, 142] width 54 height 14
type input "20 ea"
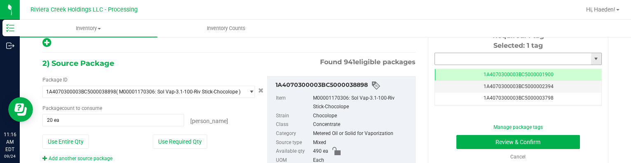
click at [438, 56] on input "text" at bounding box center [513, 59] width 156 height 12
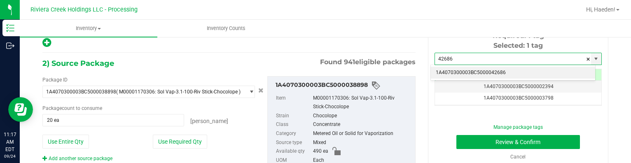
click at [470, 71] on li "1A4070300003BC5000042686" at bounding box center [513, 73] width 164 height 12
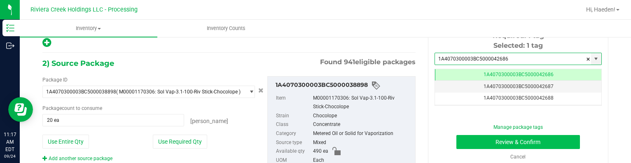
type input "1A4070300003BC5000042686"
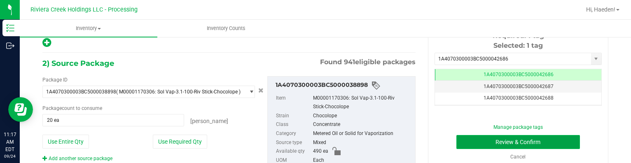
click at [476, 145] on button "Review & Confirm" at bounding box center [518, 142] width 124 height 14
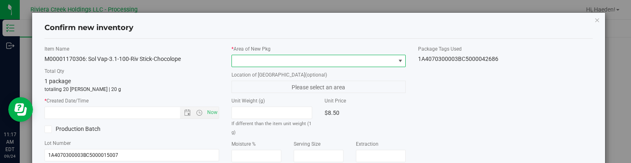
click at [397, 59] on span at bounding box center [400, 61] width 7 height 7
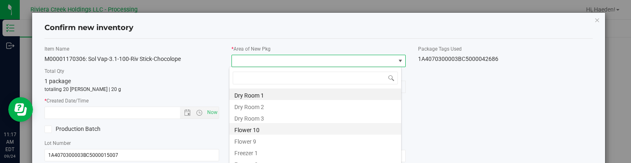
click at [280, 129] on li "Flower 10" at bounding box center [315, 129] width 172 height 12
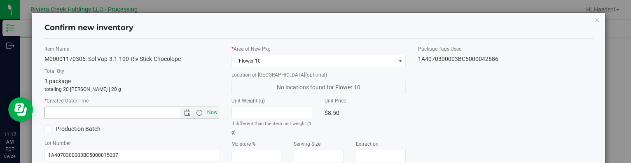
click at [207, 109] on span "Now" at bounding box center [212, 113] width 14 height 12
type input "9/24/2025 11:17 AM"
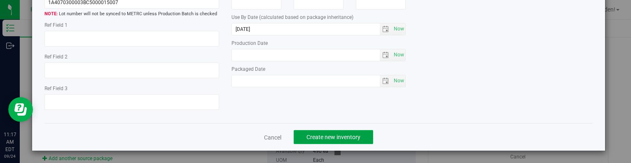
click at [320, 134] on span "Create new inventory" at bounding box center [333, 137] width 54 height 7
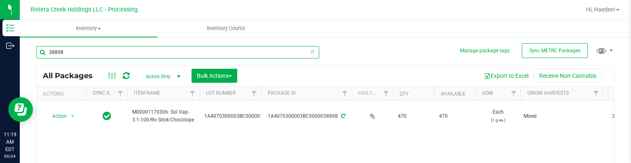
click at [142, 51] on input "38898" at bounding box center [177, 52] width 283 height 12
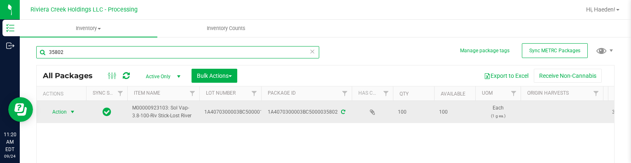
type input "35802"
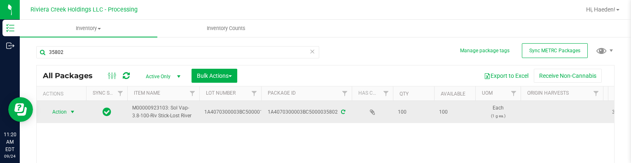
click at [61, 110] on span "Action" at bounding box center [56, 112] width 22 height 12
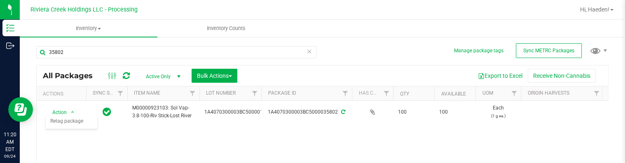
click at [148, 151] on div "Action Action Create package Edit attributes Global inventory Locate package Pa…" at bounding box center [322, 152] width 571 height 103
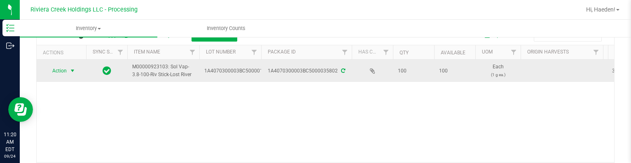
click at [71, 70] on span "select" at bounding box center [72, 71] width 7 height 7
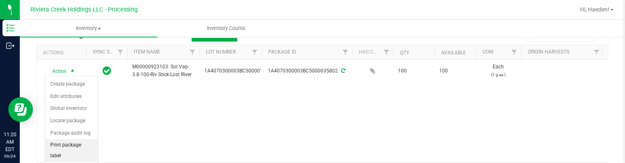
click at [74, 145] on li "Print package label" at bounding box center [71, 150] width 52 height 23
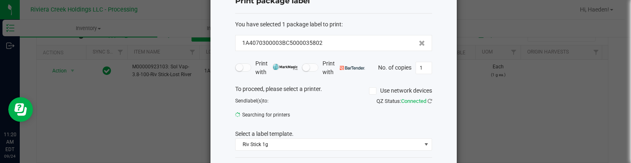
scroll to position [64, 0]
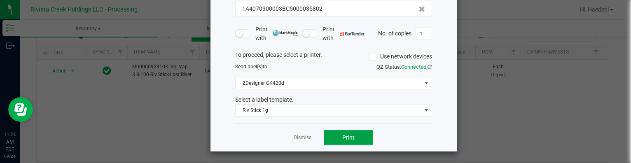
click at [344, 135] on span "Print" at bounding box center [348, 137] width 12 height 7
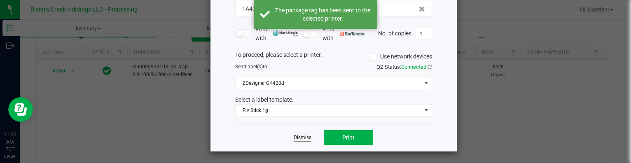
click at [303, 135] on link "Dismiss" at bounding box center [303, 137] width 18 height 7
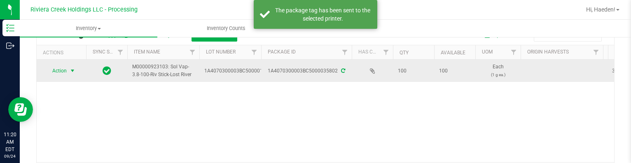
click at [71, 71] on span "select" at bounding box center [72, 71] width 7 height 7
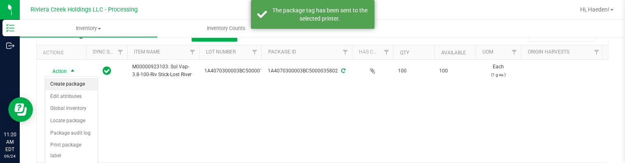
click at [71, 81] on li "Create package" at bounding box center [71, 84] width 52 height 12
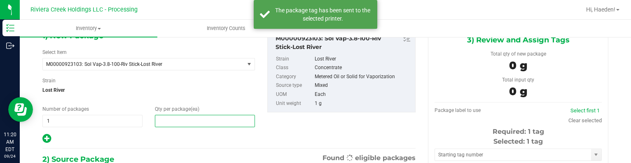
click at [206, 117] on span at bounding box center [205, 121] width 100 height 12
click at [206, 117] on input "text" at bounding box center [204, 121] width 99 height 12
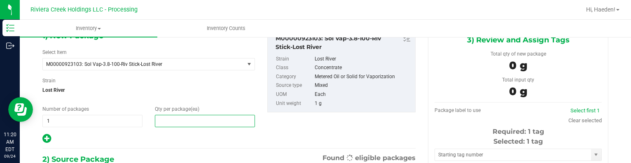
type input "40"
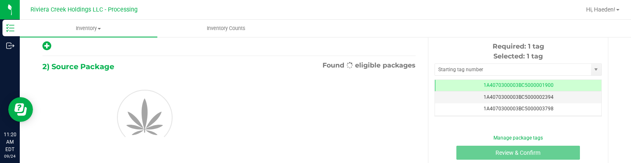
scroll to position [162, 0]
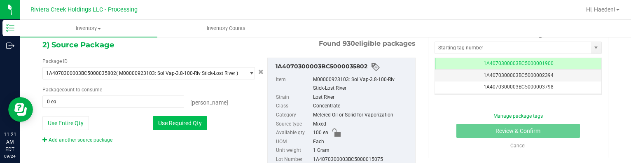
type input "40"
click at [190, 122] on button "Use Required Qty" at bounding box center [180, 123] width 54 height 14
type input "40 ea"
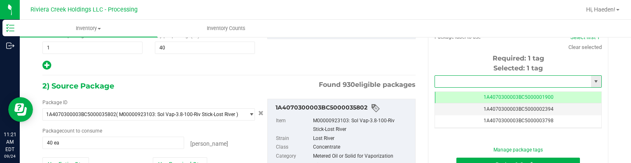
click at [485, 76] on input "text" at bounding box center [513, 82] width 156 height 12
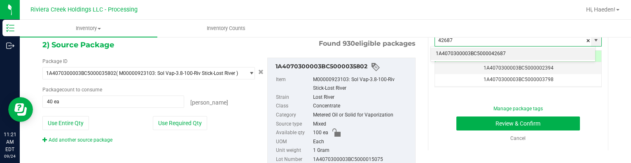
click at [468, 48] on li "1A4070300003BC5000042687" at bounding box center [513, 54] width 164 height 12
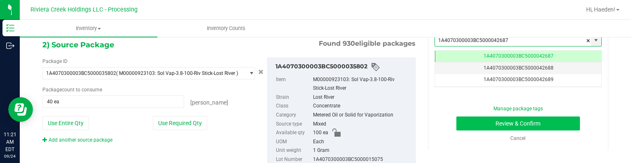
type input "1A4070300003BC5000042687"
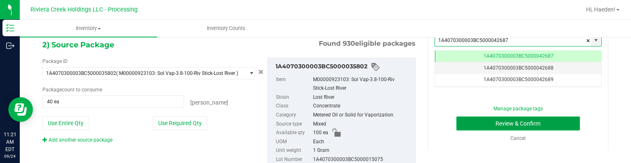
click at [484, 119] on button "Review & Confirm" at bounding box center [518, 124] width 124 height 14
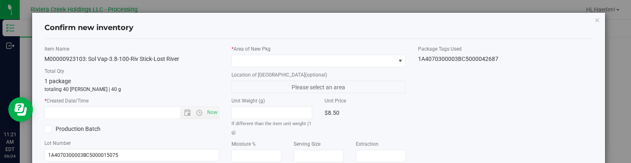
type input "[DATE]"
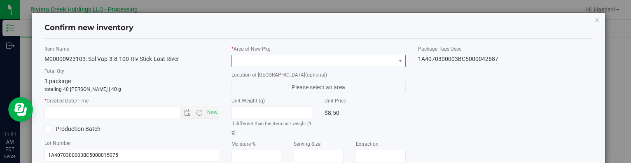
click at [384, 59] on span at bounding box center [313, 61] width 163 height 12
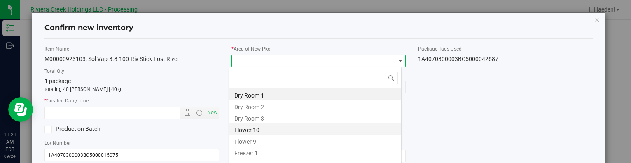
click at [290, 126] on li "Flower 10" at bounding box center [315, 129] width 172 height 12
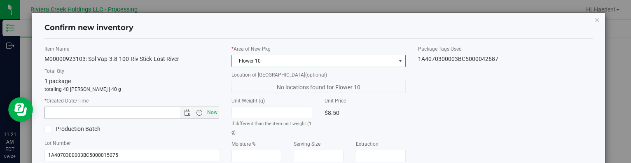
click at [210, 112] on span "Now" at bounding box center [212, 113] width 14 height 12
type input "9/24/2025 11:21 AM"
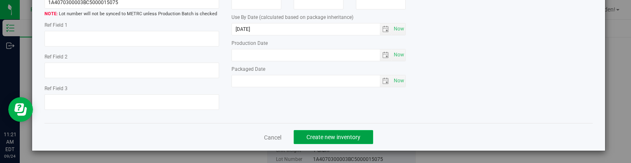
click at [363, 137] on button "Create new inventory" at bounding box center [333, 137] width 79 height 14
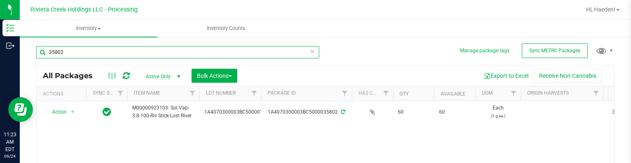
click at [86, 47] on input "35802" at bounding box center [177, 52] width 283 height 12
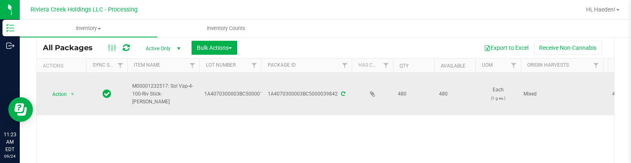
scroll to position [41, 0]
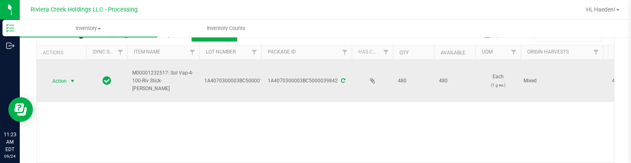
type input "39842"
click at [65, 79] on span "Action" at bounding box center [56, 81] width 22 height 12
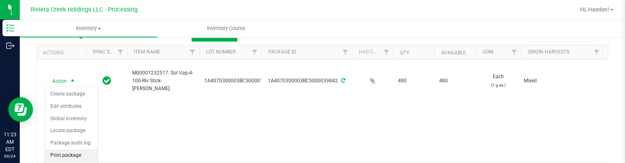
drag, startPoint x: 74, startPoint y: 152, endPoint x: 78, endPoint y: 151, distance: 4.2
click at [75, 152] on li "Print package label" at bounding box center [71, 160] width 52 height 23
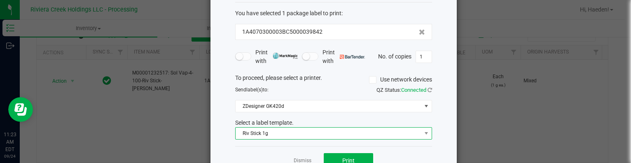
click at [287, 130] on span "Riv Stick 1g" at bounding box center [328, 134] width 186 height 12
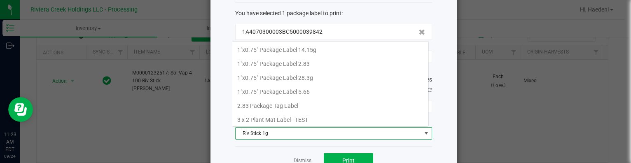
scroll to position [12, 197]
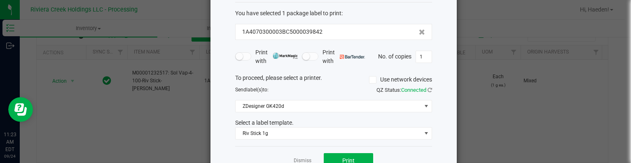
click at [337, 152] on div "Dismiss Print" at bounding box center [333, 160] width 197 height 28
click at [331, 156] on button "Print" at bounding box center [348, 160] width 49 height 15
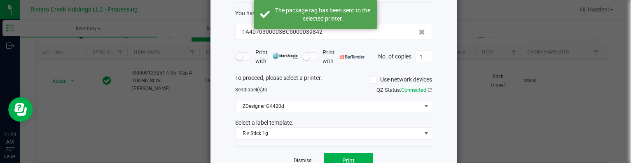
click at [301, 159] on link "Dismiss" at bounding box center [303, 160] width 18 height 7
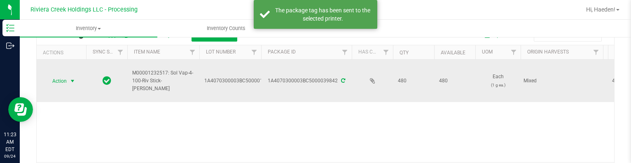
click at [72, 83] on span "select" at bounding box center [72, 81] width 7 height 7
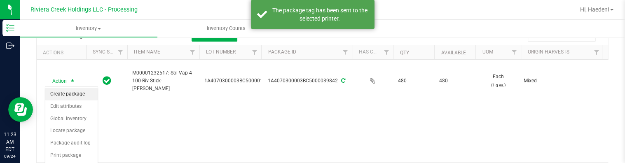
click at [72, 91] on li "Create package" at bounding box center [71, 94] width 52 height 12
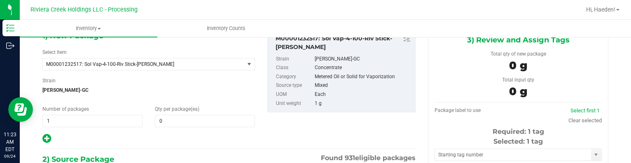
type input "0 ea"
click at [193, 121] on span at bounding box center [205, 121] width 100 height 12
click at [0, 0] on input "text" at bounding box center [0, 0] width 0 height 0
type input "40"
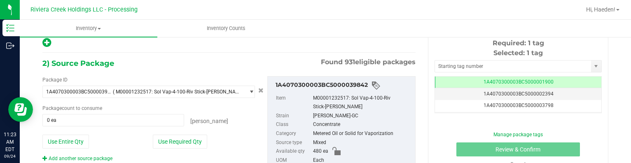
click at [184, 150] on div "Package ID 1A4070300003BC5000039842 ( M00001232517: Sol Vap-4-100-Riv Stick-Sta…" at bounding box center [148, 119] width 225 height 86
click at [188, 135] on div "Use Required Qty" at bounding box center [204, 142] width 102 height 14
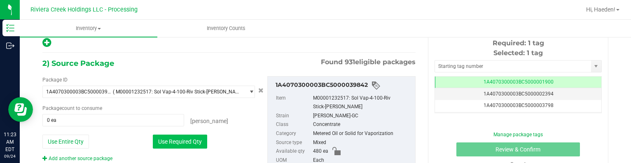
click at [184, 142] on button "Use Required Qty" at bounding box center [180, 142] width 54 height 14
type input "40 ea"
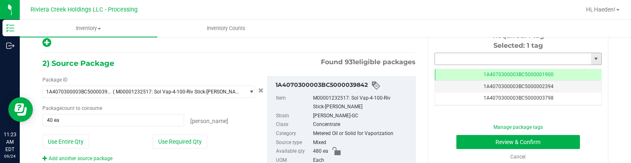
click at [469, 60] on input "text" at bounding box center [513, 59] width 156 height 12
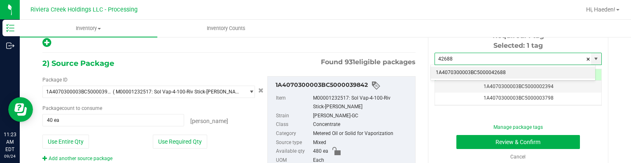
click at [476, 67] on li "1A4070300003BC5000042688" at bounding box center [513, 73] width 164 height 12
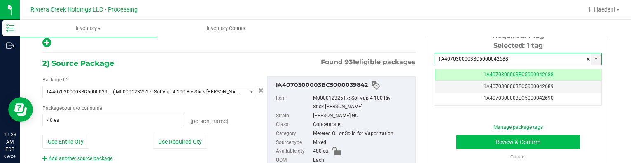
type input "1A4070300003BC5000042688"
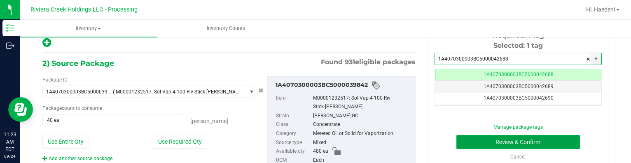
click at [479, 137] on button "Review & Confirm" at bounding box center [518, 142] width 124 height 14
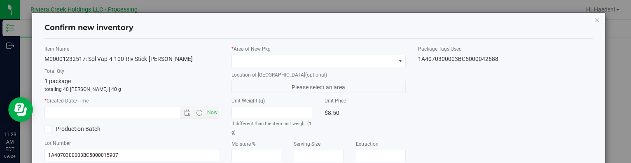
type input "[DATE]"
click at [382, 52] on div "* Area of New Pkg" at bounding box center [318, 56] width 174 height 22
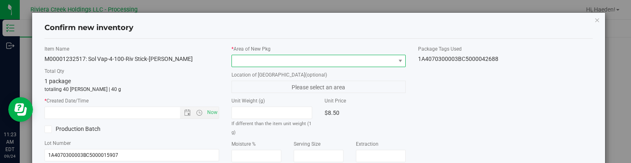
click at [340, 59] on span at bounding box center [313, 61] width 163 height 12
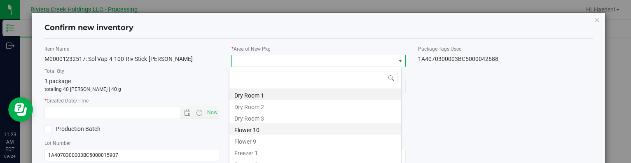
click at [273, 130] on li "Flower 10" at bounding box center [315, 129] width 172 height 12
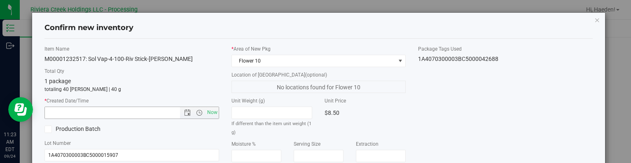
drag, startPoint x: 213, startPoint y: 112, endPoint x: 478, endPoint y: 102, distance: 265.3
click at [214, 112] on span "Now" at bounding box center [212, 113] width 14 height 12
type input "9/24/2025 11:23 AM"
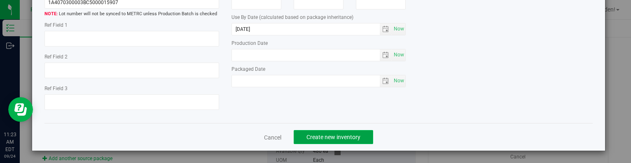
click at [350, 135] on span "Create new inventory" at bounding box center [333, 137] width 54 height 7
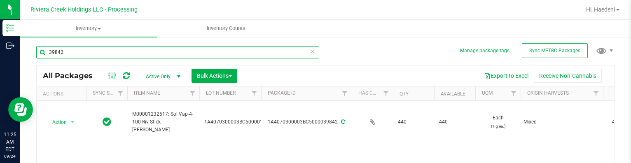
click at [100, 51] on input "39842" at bounding box center [177, 52] width 283 height 12
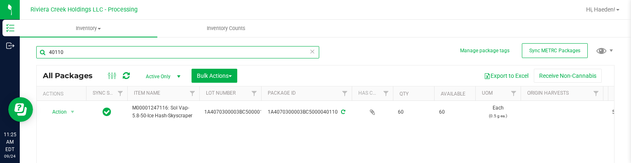
click at [107, 49] on input "40110" at bounding box center [177, 52] width 283 height 12
type input "40110"
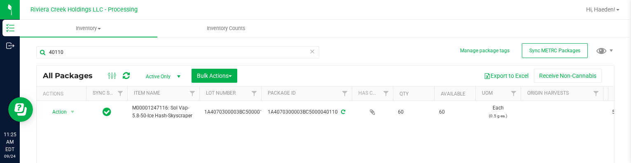
drag, startPoint x: 99, startPoint y: 151, endPoint x: 89, endPoint y: 134, distance: 19.4
click at [99, 150] on div "Action Action Create package Edit attributes Global inventory Locate package Pa…" at bounding box center [325, 152] width 577 height 103
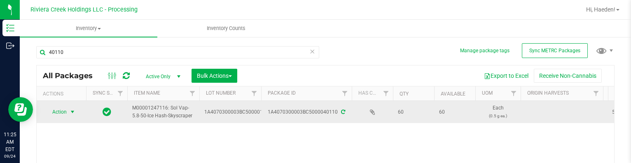
click at [69, 114] on span "select" at bounding box center [72, 112] width 7 height 7
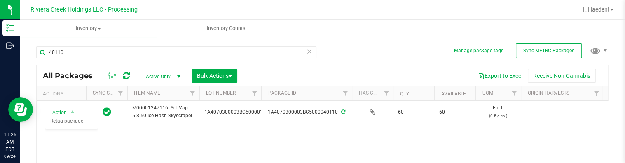
click at [120, 142] on div "Action Action Create package Edit attributes Global inventory Locate package Pa…" at bounding box center [322, 152] width 571 height 103
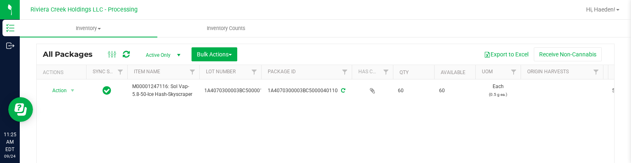
scroll to position [41, 0]
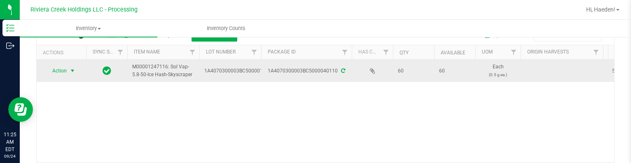
click at [64, 67] on span "Action" at bounding box center [56, 71] width 22 height 12
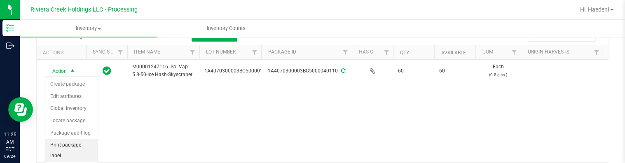
click at [68, 144] on li "Print package label" at bounding box center [71, 150] width 52 height 23
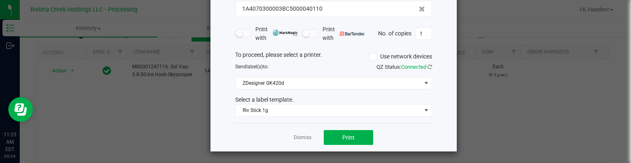
scroll to position [65, 0]
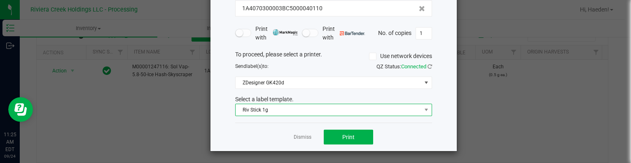
click at [279, 112] on span "Riv Stick 1g" at bounding box center [328, 110] width 186 height 12
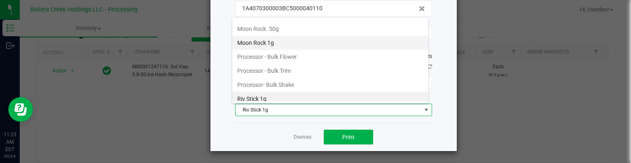
scroll to position [278, 0]
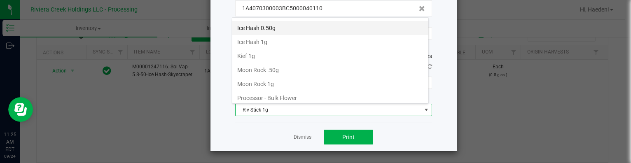
click at [284, 26] on li "Ice Hash 0.50g" at bounding box center [330, 28] width 196 height 14
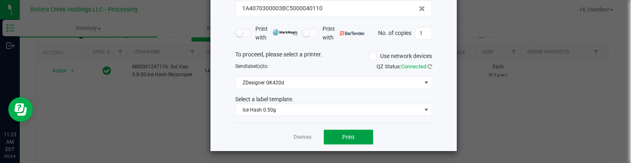
click at [342, 135] on span "Print" at bounding box center [348, 137] width 12 height 7
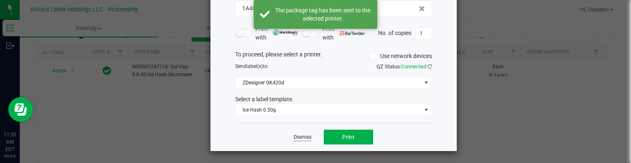
click at [295, 136] on link "Dismiss" at bounding box center [303, 137] width 18 height 7
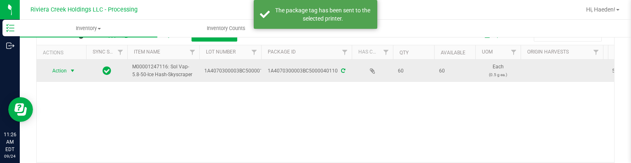
click at [58, 70] on span "Action" at bounding box center [56, 71] width 22 height 12
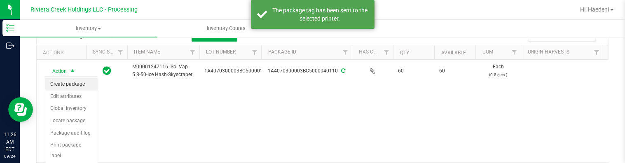
click at [63, 81] on li "Create package" at bounding box center [71, 84] width 52 height 12
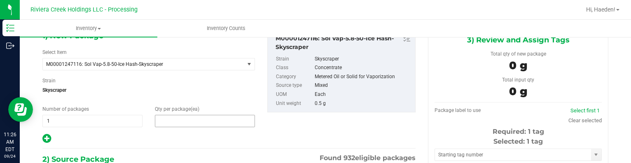
click at [176, 116] on span at bounding box center [205, 121] width 100 height 12
click at [176, 116] on input "text" at bounding box center [204, 121] width 99 height 12
type input "20"
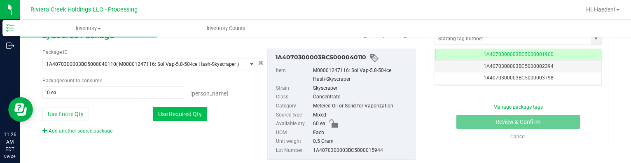
type input "20"
click at [186, 108] on button "Use Required Qty" at bounding box center [180, 114] width 54 height 14
type input "20 ea"
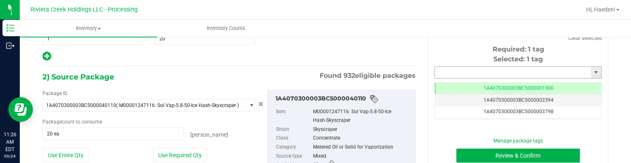
click at [458, 69] on input "text" at bounding box center [513, 73] width 156 height 12
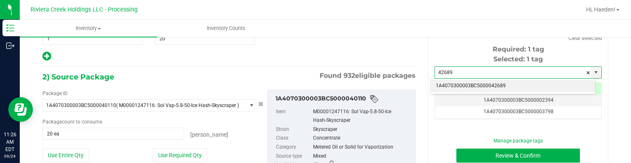
click at [473, 80] on li "1A4070300003BC5000042689" at bounding box center [513, 86] width 164 height 12
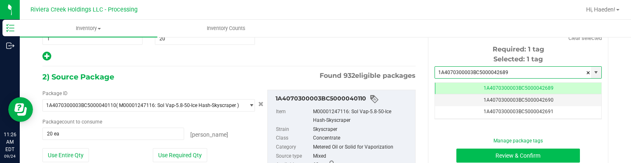
type input "1A4070300003BC5000042689"
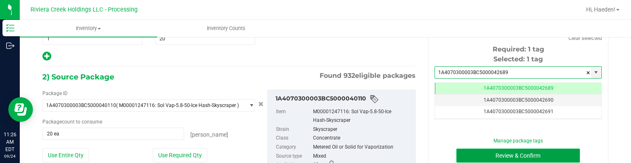
click at [502, 154] on button "Review & Confirm" at bounding box center [518, 156] width 124 height 14
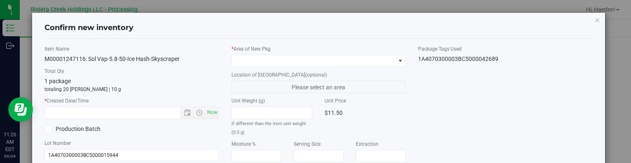
type input "[DATE]"
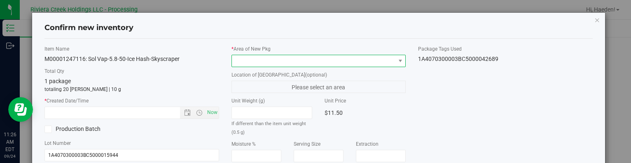
click at [389, 61] on span at bounding box center [313, 61] width 163 height 12
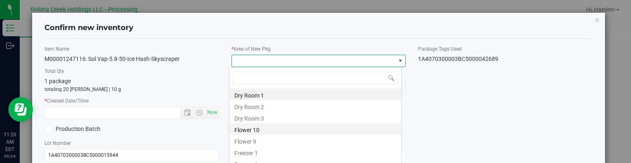
click at [273, 129] on li "Flower 10" at bounding box center [315, 129] width 172 height 12
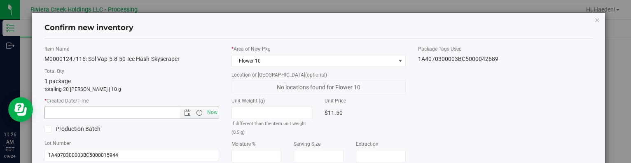
drag, startPoint x: 210, startPoint y: 117, endPoint x: 342, endPoint y: 99, distance: 133.3
click at [210, 116] on span "Now" at bounding box center [212, 113] width 14 height 12
type input "9/24/2025 11:26 AM"
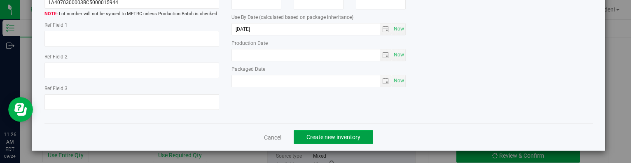
click at [366, 137] on button "Create new inventory" at bounding box center [333, 137] width 79 height 14
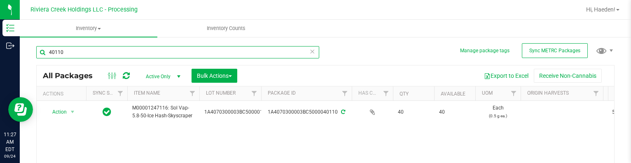
click at [84, 47] on input "40110" at bounding box center [177, 52] width 283 height 12
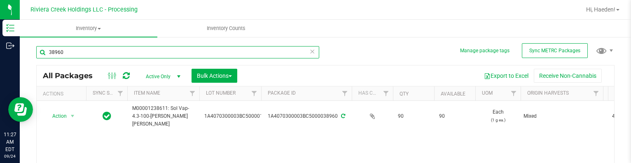
scroll to position [41, 0]
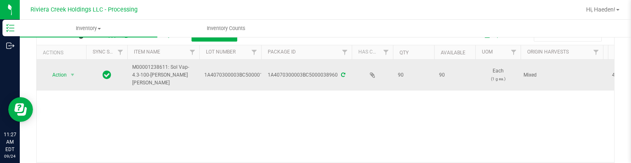
type input "38960"
click at [68, 77] on span "select" at bounding box center [73, 75] width 10 height 12
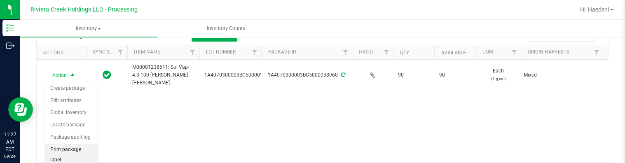
click at [69, 147] on li "Print package label" at bounding box center [71, 155] width 52 height 23
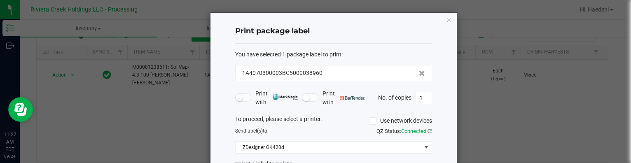
scroll to position [65, 0]
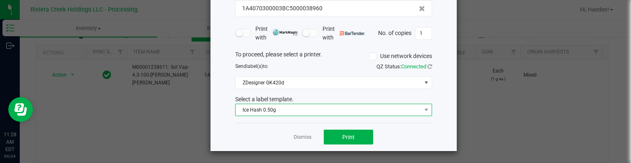
click at [293, 107] on span "Ice Hash 0.50g" at bounding box center [328, 110] width 186 height 12
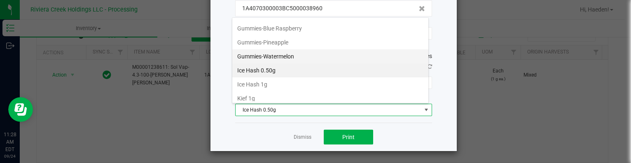
scroll to position [249, 0]
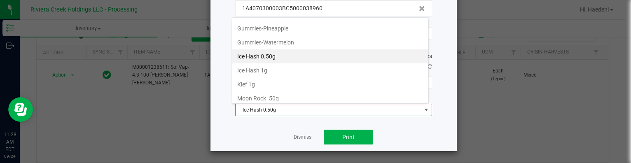
drag, startPoint x: 272, startPoint y: 79, endPoint x: 309, endPoint y: 111, distance: 49.0
click at [272, 79] on li "Kief 1g" at bounding box center [330, 84] width 196 height 14
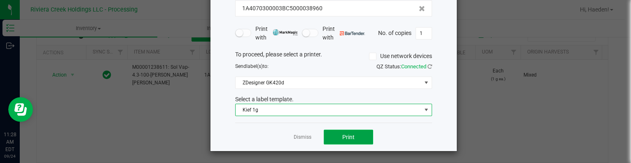
click at [334, 134] on button "Print" at bounding box center [348, 137] width 49 height 15
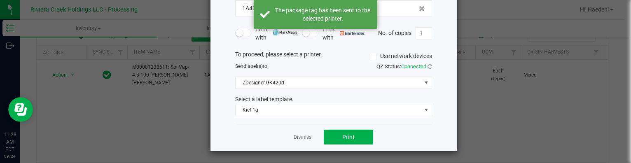
click at [300, 137] on link "Dismiss" at bounding box center [303, 137] width 18 height 7
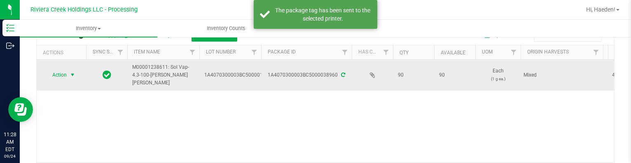
click at [68, 73] on span "select" at bounding box center [73, 75] width 10 height 12
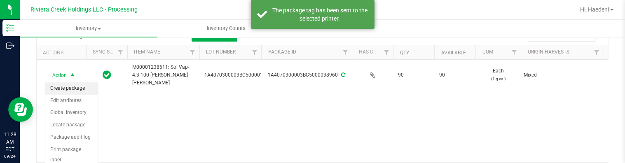
click at [72, 85] on li "Create package" at bounding box center [71, 88] width 52 height 12
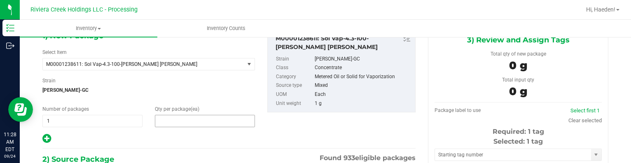
click at [180, 124] on span at bounding box center [205, 121] width 100 height 12
click at [0, 0] on input "text" at bounding box center [0, 0] width 0 height 0
type input "20"
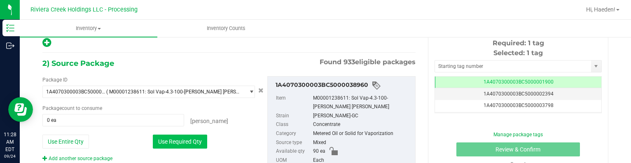
click at [196, 137] on button "Use Required Qty" at bounding box center [180, 142] width 54 height 14
type input "20 ea"
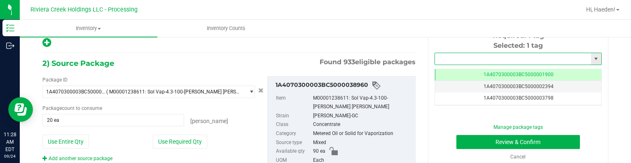
click at [457, 63] on input "text" at bounding box center [513, 59] width 156 height 12
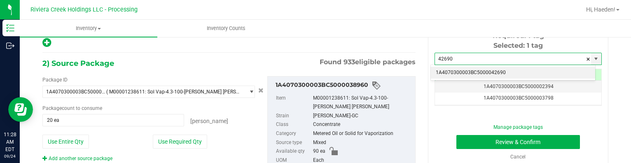
click at [476, 70] on li "1A4070300003BC5000042690" at bounding box center [513, 73] width 164 height 12
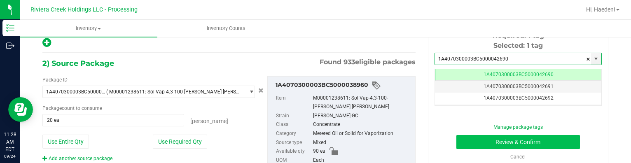
type input "1A4070300003BC5000042690"
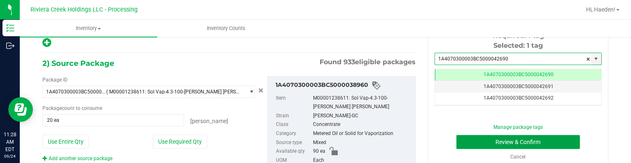
click at [476, 135] on button "Review & Confirm" at bounding box center [518, 142] width 124 height 14
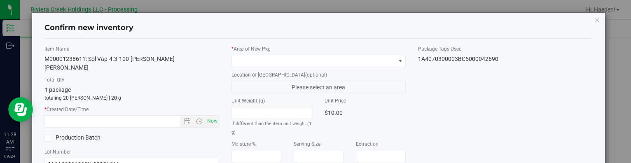
type input "[DATE]"
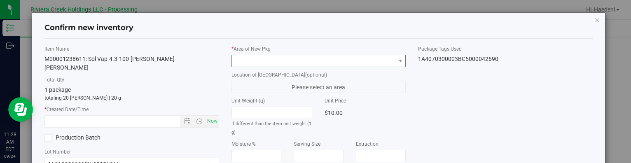
click at [385, 59] on span at bounding box center [313, 61] width 163 height 12
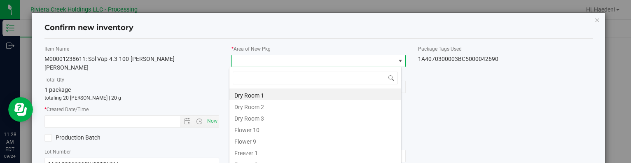
click at [276, 127] on li "Flower 10" at bounding box center [315, 129] width 172 height 12
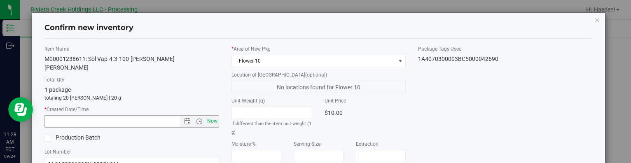
click at [210, 115] on span "Now" at bounding box center [212, 121] width 14 height 12
type input "9/24/2025 11:28 AM"
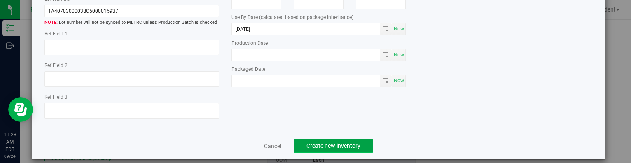
click at [359, 139] on button "Create new inventory" at bounding box center [333, 146] width 79 height 14
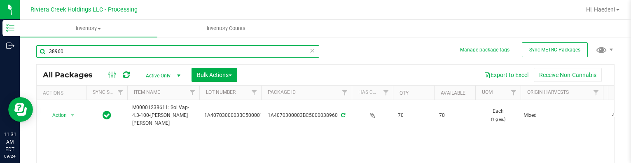
click at [90, 49] on input "38960" at bounding box center [177, 51] width 283 height 12
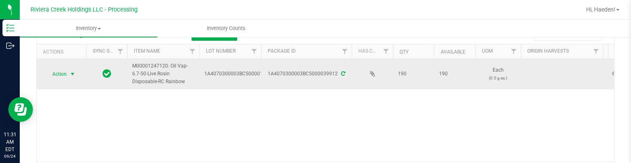
type input "39912"
click at [68, 76] on span "select" at bounding box center [73, 74] width 10 height 12
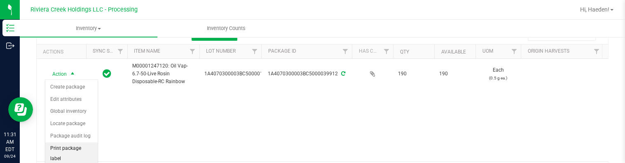
click at [74, 145] on li "Print package label" at bounding box center [71, 153] width 52 height 23
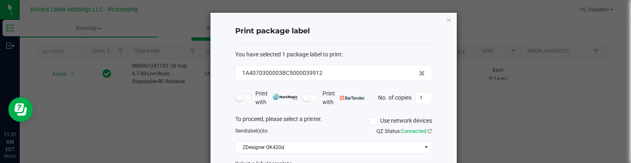
scroll to position [41, 0]
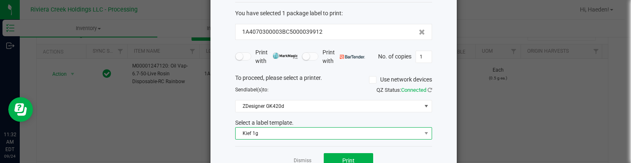
click at [270, 129] on span "Kief 1g" at bounding box center [328, 134] width 186 height 12
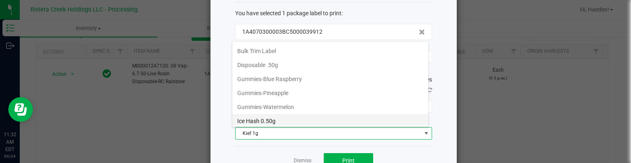
scroll to position [194, 0]
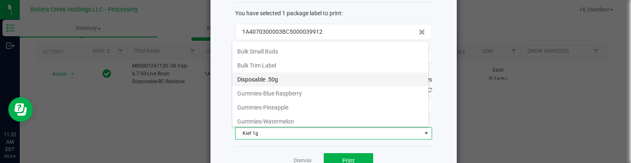
click at [273, 79] on li "Disposable .50g" at bounding box center [330, 79] width 196 height 14
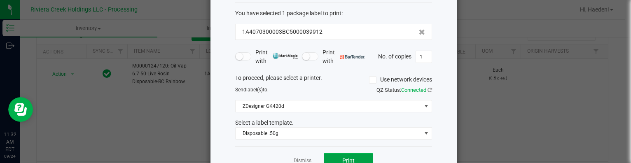
click at [346, 154] on button "Print" at bounding box center [348, 160] width 49 height 15
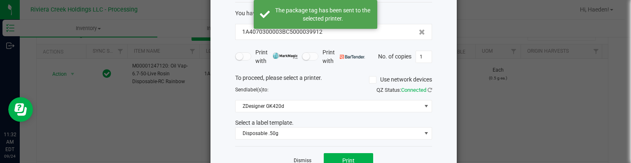
click at [303, 158] on link "Dismiss" at bounding box center [303, 160] width 18 height 7
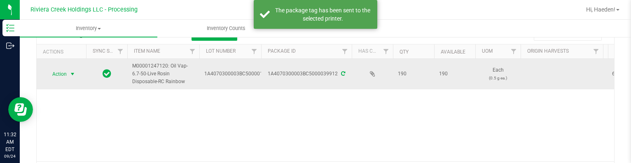
click at [60, 71] on span "Action" at bounding box center [56, 74] width 22 height 12
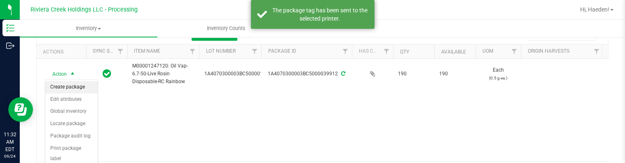
click at [68, 84] on li "Create package" at bounding box center [71, 87] width 52 height 12
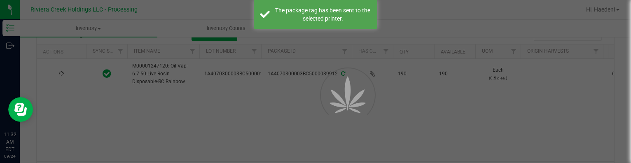
scroll to position [48, 0]
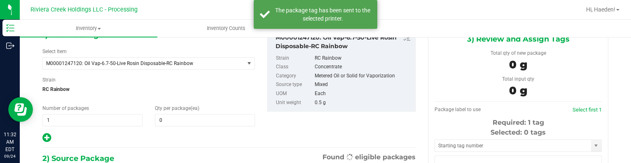
type input "0"
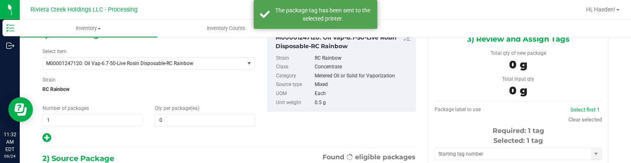
scroll to position [0, 0]
type input "0 ea"
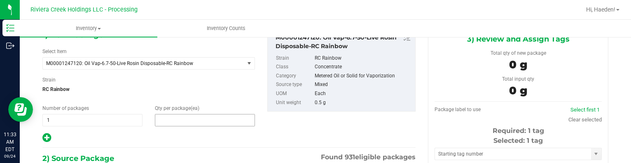
click at [201, 120] on span at bounding box center [205, 120] width 100 height 12
click at [201, 120] on input "text" at bounding box center [204, 120] width 99 height 12
type input "20"
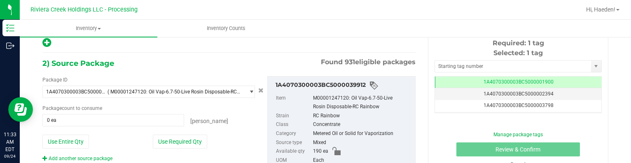
drag, startPoint x: 178, startPoint y: 139, endPoint x: 198, endPoint y: 130, distance: 21.9
click at [179, 139] on button "Use Required Qty" at bounding box center [180, 142] width 54 height 14
type input "20 ea"
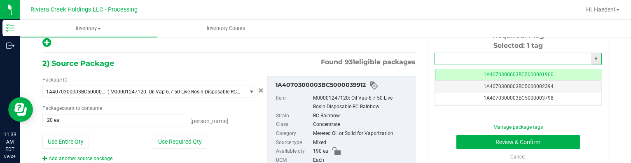
click at [473, 54] on input "text" at bounding box center [513, 59] width 156 height 12
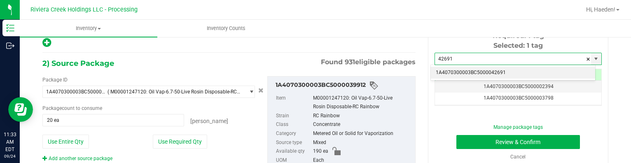
click at [475, 70] on li "1A4070300003BC5000042691" at bounding box center [513, 73] width 164 height 12
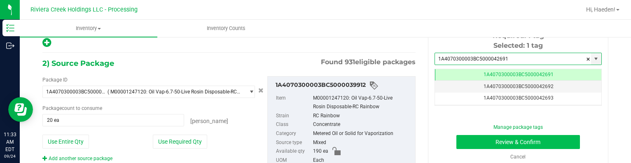
type input "1A4070300003BC5000042691"
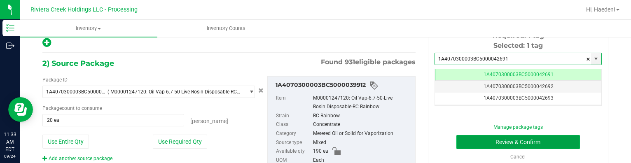
click at [476, 140] on button "Review & Confirm" at bounding box center [518, 142] width 124 height 14
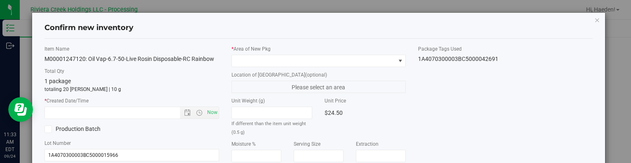
type input "[DATE]"
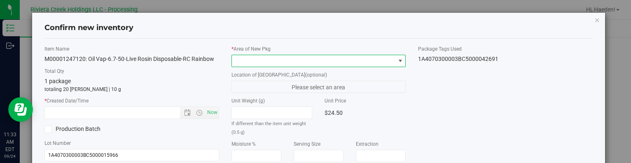
click at [399, 59] on span at bounding box center [400, 61] width 7 height 7
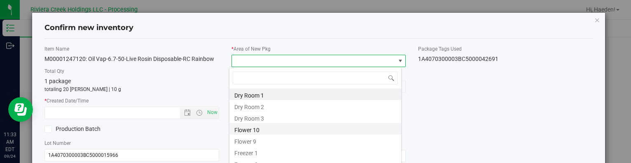
click at [305, 127] on li "Flower 10" at bounding box center [315, 129] width 172 height 12
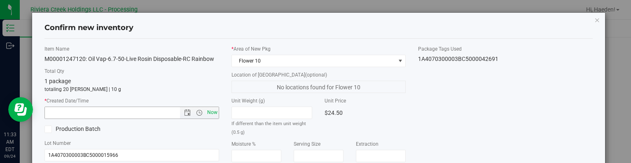
drag, startPoint x: 210, startPoint y: 112, endPoint x: 341, endPoint y: 114, distance: 130.9
click at [211, 112] on span "Now" at bounding box center [212, 113] width 14 height 12
type input "9/24/2025 11:33 AM"
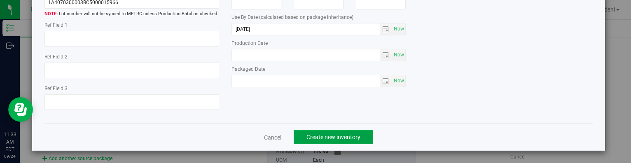
click at [341, 137] on span "Create new inventory" at bounding box center [333, 137] width 54 height 7
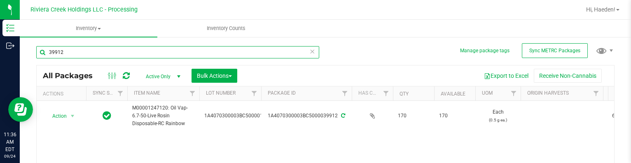
click at [104, 55] on input "39912" at bounding box center [177, 52] width 283 height 12
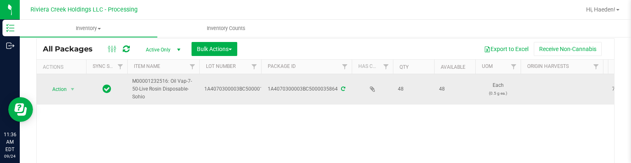
scroll to position [41, 0]
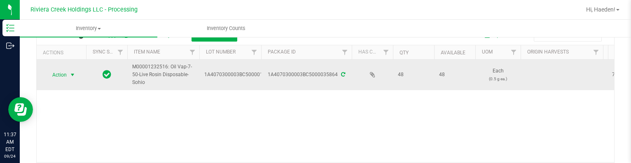
type input "35864"
click at [69, 74] on span "select" at bounding box center [72, 75] width 7 height 7
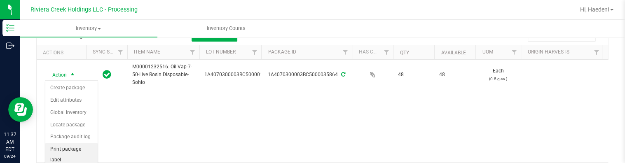
click at [71, 148] on li "Print package label" at bounding box center [71, 154] width 52 height 23
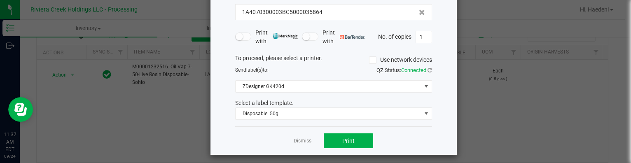
scroll to position [65, 0]
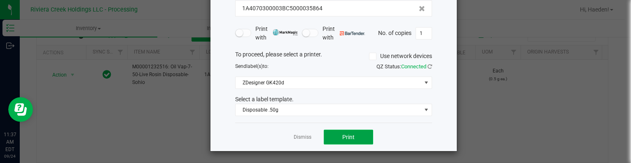
click at [333, 135] on button "Print" at bounding box center [348, 137] width 49 height 15
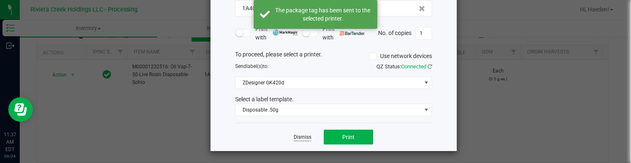
click at [304, 135] on link "Dismiss" at bounding box center [303, 137] width 18 height 7
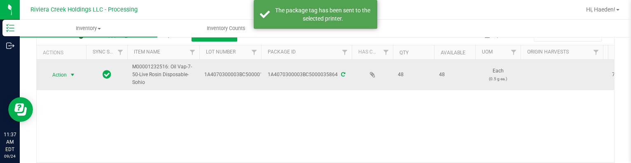
click at [62, 75] on span "Action" at bounding box center [56, 75] width 22 height 12
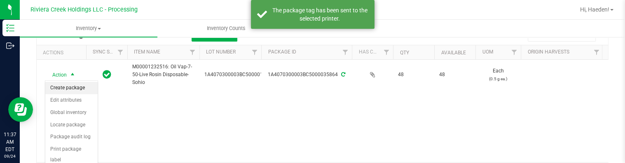
click at [64, 84] on li "Create package" at bounding box center [71, 88] width 52 height 12
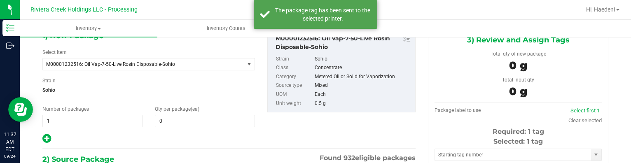
type input "0 ea"
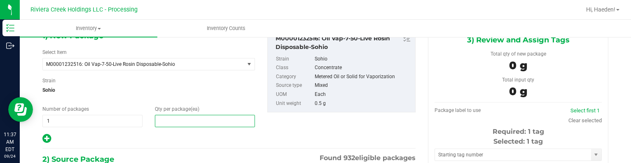
click at [165, 115] on span at bounding box center [205, 121] width 100 height 12
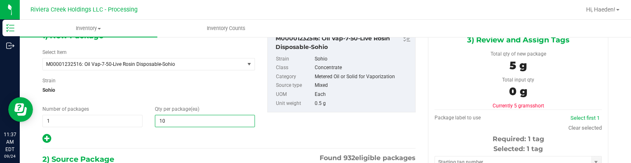
type input "10"
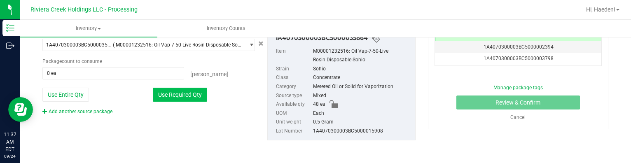
click at [177, 97] on button "Use Required Qty" at bounding box center [180, 95] width 54 height 14
type input "10 ea"
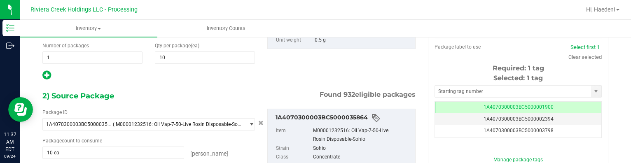
scroll to position [108, 0]
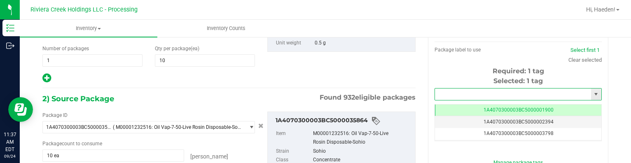
click at [447, 89] on input "text" at bounding box center [513, 95] width 156 height 12
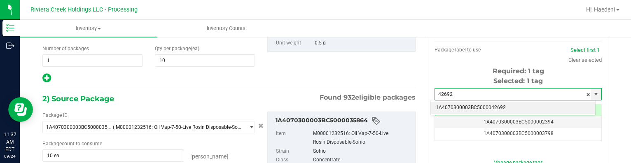
drag, startPoint x: 472, startPoint y: 106, endPoint x: 469, endPoint y: 84, distance: 22.4
click at [472, 105] on li "1A4070300003BC5000042692" at bounding box center [513, 108] width 164 height 12
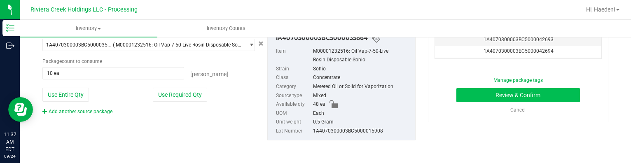
type input "1A4070300003BC5000042692"
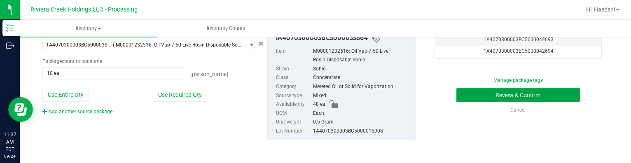
click at [473, 92] on button "Review & Confirm" at bounding box center [518, 95] width 124 height 14
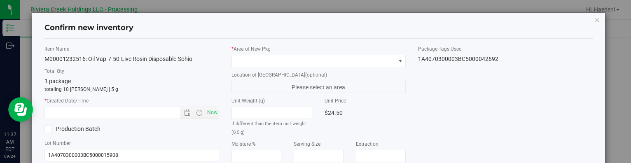
type input "[DATE]"
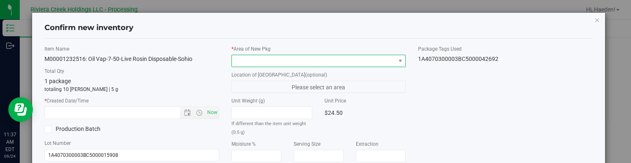
click at [374, 63] on span at bounding box center [313, 61] width 163 height 12
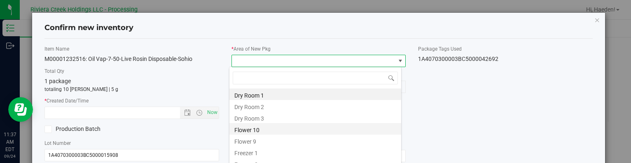
click at [257, 131] on li "Flower 10" at bounding box center [315, 129] width 172 height 12
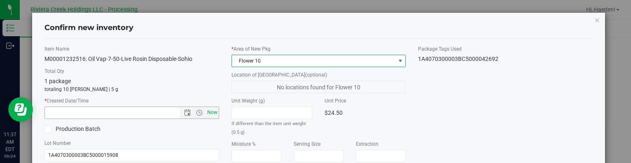
click at [211, 113] on span "Now" at bounding box center [212, 113] width 14 height 12
type input "9/24/2025 11:37 AM"
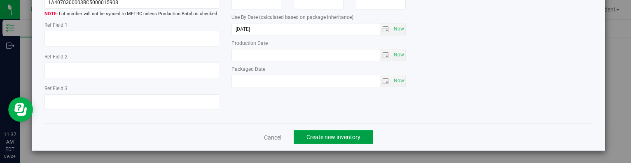
click at [341, 131] on button "Create new inventory" at bounding box center [333, 137] width 79 height 14
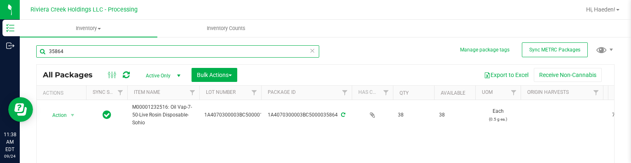
click at [76, 48] on input "35864" at bounding box center [177, 51] width 283 height 12
click at [77, 51] on input "35864" at bounding box center [177, 51] width 283 height 12
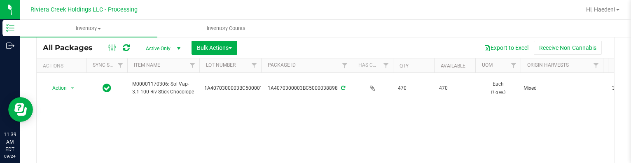
scroll to position [42, 0]
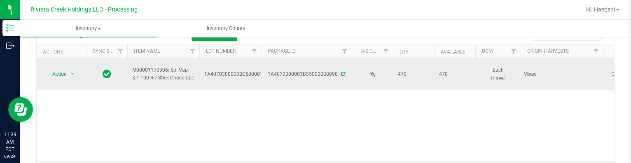
type input "38898"
click at [65, 75] on span "Action" at bounding box center [56, 74] width 22 height 12
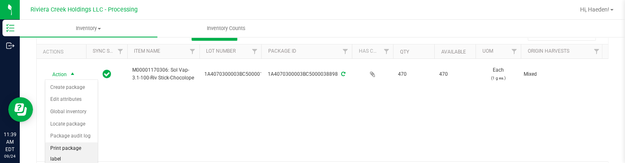
click at [70, 151] on li "Print package label" at bounding box center [71, 153] width 52 height 23
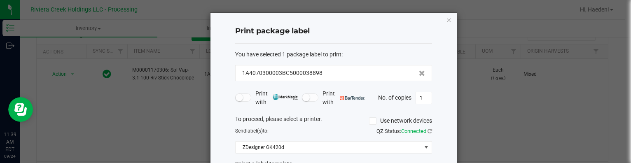
scroll to position [41, 0]
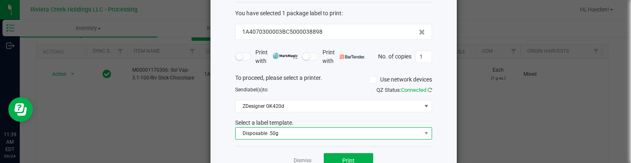
click at [272, 131] on span "Disposable .50g" at bounding box center [328, 134] width 186 height 12
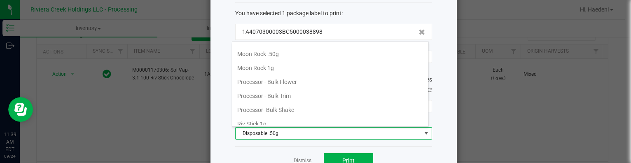
scroll to position [359, 0]
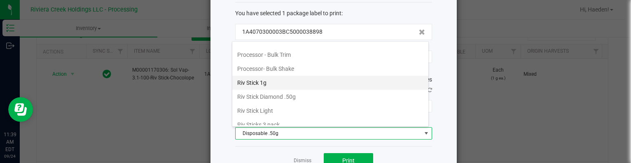
click at [272, 82] on li "Riv Stick 1g" at bounding box center [330, 83] width 196 height 14
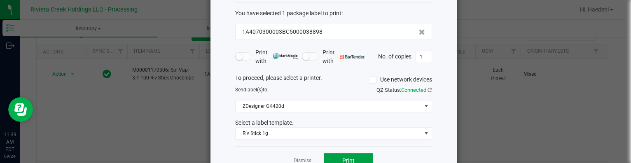
click at [347, 153] on button "Print" at bounding box center [348, 160] width 49 height 15
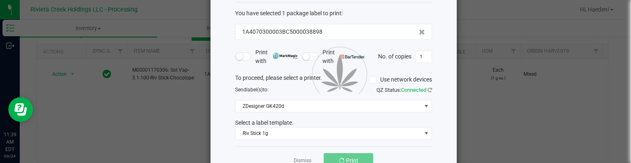
click at [307, 159] on div at bounding box center [333, 73] width 246 height 203
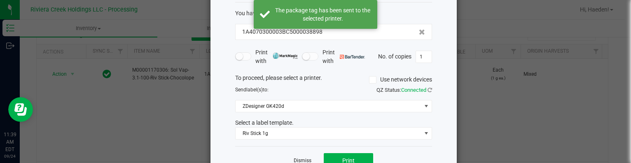
click at [304, 159] on link "Dismiss" at bounding box center [303, 160] width 18 height 7
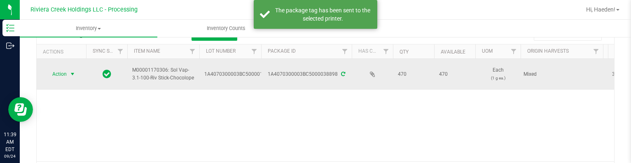
click at [74, 75] on span "select" at bounding box center [72, 74] width 7 height 7
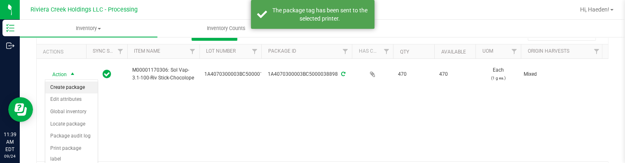
click at [77, 84] on li "Create package" at bounding box center [71, 88] width 52 height 12
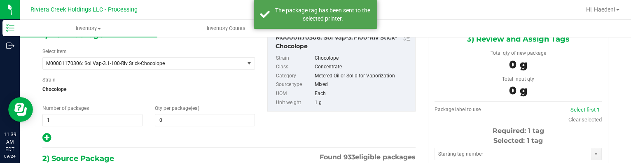
type input "0 ea"
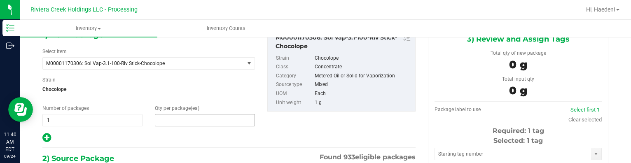
click at [191, 118] on span at bounding box center [205, 120] width 100 height 12
click at [0, 0] on input "text" at bounding box center [0, 0] width 0 height 0
type input "40"
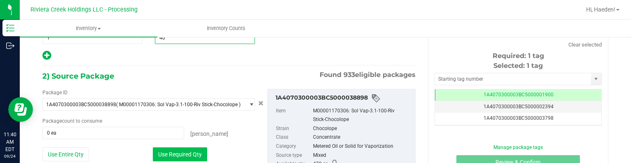
type input "40"
click at [178, 155] on button "Use Required Qty" at bounding box center [180, 154] width 54 height 14
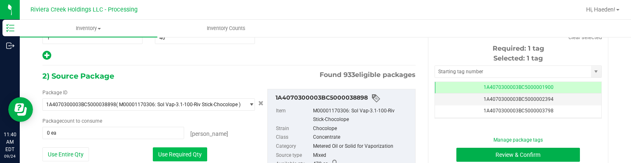
type input "40 ea"
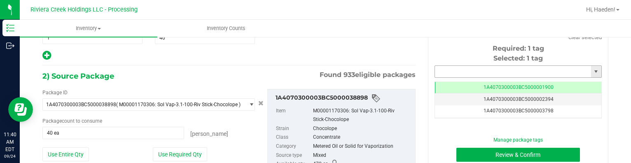
click at [475, 72] on input "text" at bounding box center [513, 72] width 156 height 12
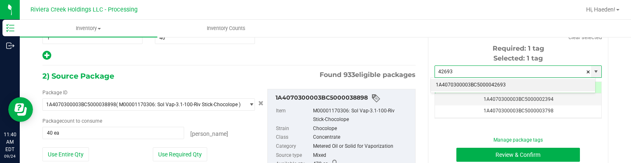
click at [501, 86] on li "1A4070300003BC5000042693" at bounding box center [513, 85] width 164 height 12
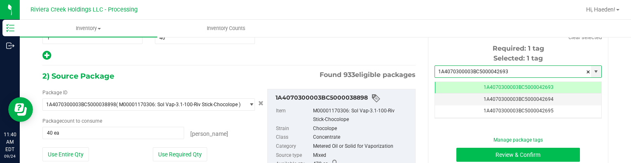
type input "1A4070300003BC5000042693"
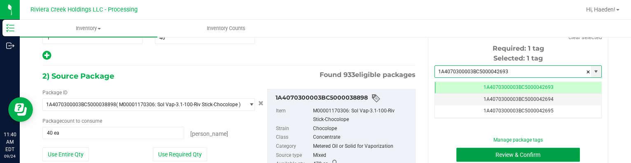
click at [500, 154] on button "Review & Confirm" at bounding box center [518, 155] width 124 height 14
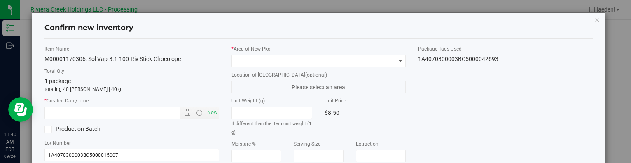
type input "[DATE]"
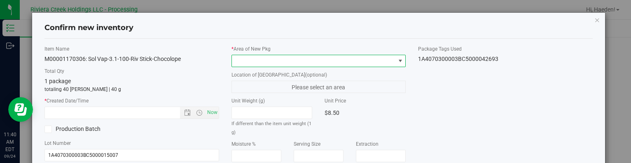
click at [372, 59] on span at bounding box center [313, 61] width 163 height 12
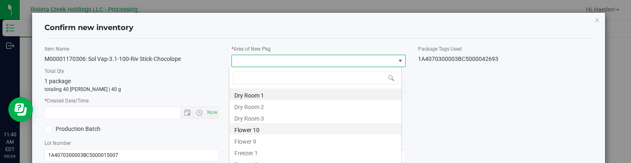
click at [289, 128] on li "Flower 10" at bounding box center [315, 129] width 172 height 12
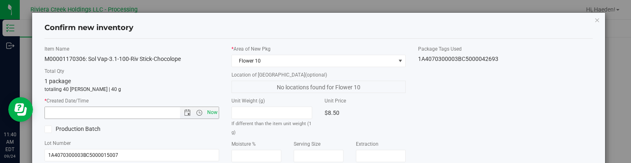
click at [212, 117] on span "Now" at bounding box center [212, 113] width 14 height 12
type input "9/24/2025 11:40 AM"
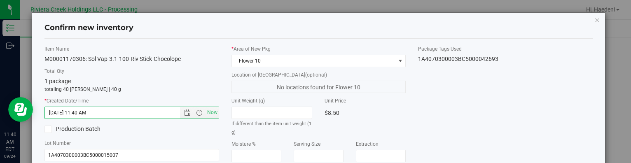
click at [476, 112] on div "Item Name M00001170306: Sol Vap-3.1-100-Riv Stick-Chocolope Total Qty 1 package…" at bounding box center [318, 157] width 560 height 224
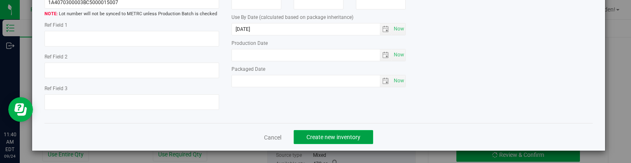
click at [357, 133] on button "Create new inventory" at bounding box center [333, 137] width 79 height 14
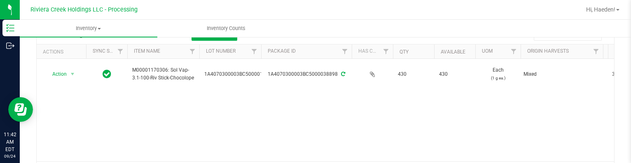
click at [420, 135] on div "Action Action Create package Edit attributes Global inventory Locate package Pa…" at bounding box center [325, 110] width 577 height 103
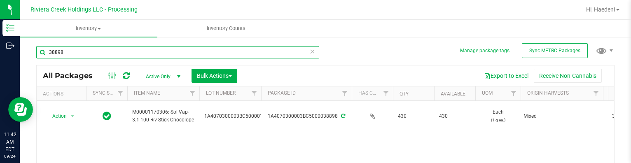
click at [111, 54] on input "38898" at bounding box center [177, 52] width 283 height 12
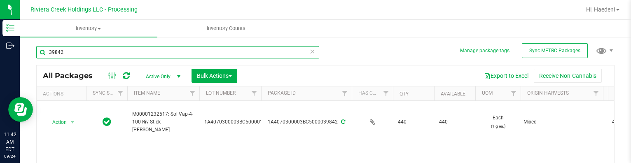
scroll to position [41, 0]
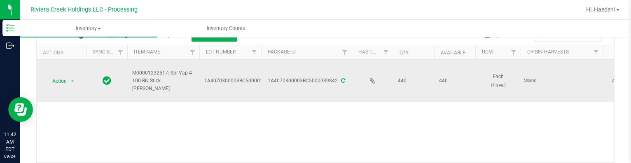
type input "39842"
click at [63, 75] on span "Action" at bounding box center [56, 81] width 22 height 12
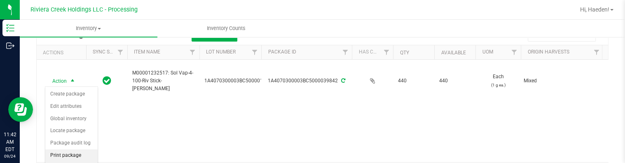
click at [69, 158] on li "Print package label" at bounding box center [71, 160] width 52 height 23
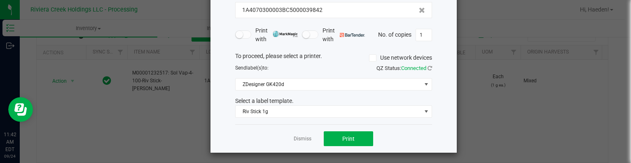
scroll to position [65, 0]
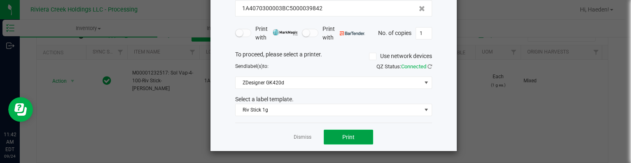
click at [331, 136] on button "Print" at bounding box center [348, 137] width 49 height 15
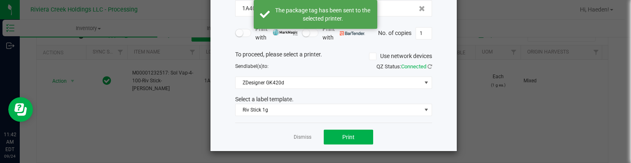
drag, startPoint x: 305, startPoint y: 136, endPoint x: 240, endPoint y: 122, distance: 67.3
click at [305, 135] on link "Dismiss" at bounding box center [303, 137] width 18 height 7
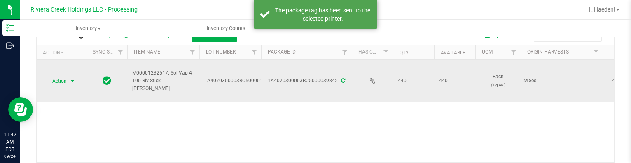
click at [68, 75] on span "select" at bounding box center [73, 81] width 10 height 12
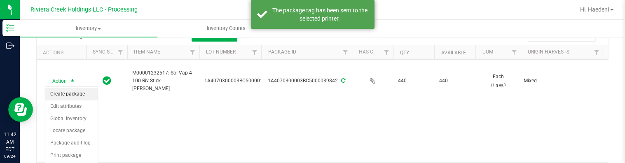
click at [70, 91] on li "Create package" at bounding box center [71, 94] width 52 height 12
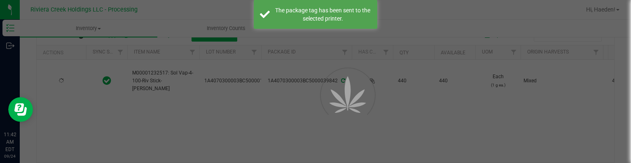
scroll to position [47, 0]
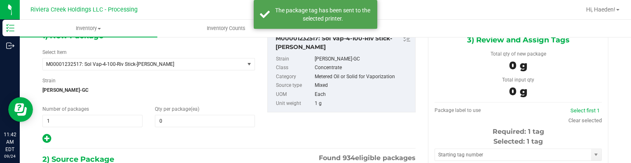
type input "0 ea"
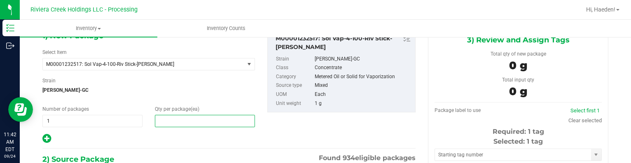
click at [185, 123] on span at bounding box center [205, 121] width 100 height 12
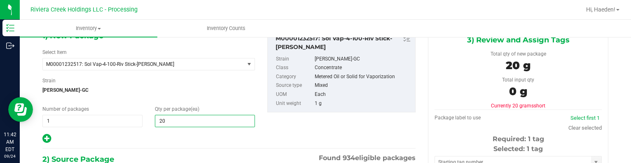
type input "2"
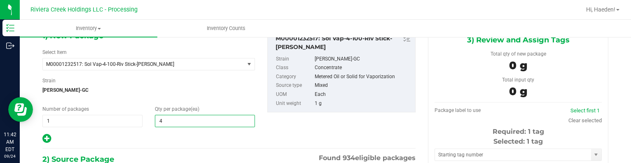
type input "40"
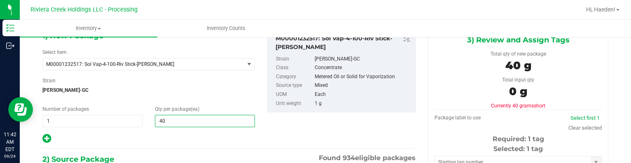
type input "40"
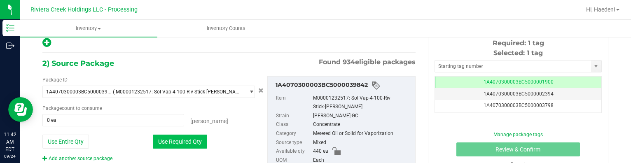
click at [184, 140] on button "Use Required Qty" at bounding box center [180, 142] width 54 height 14
type input "40 ea"
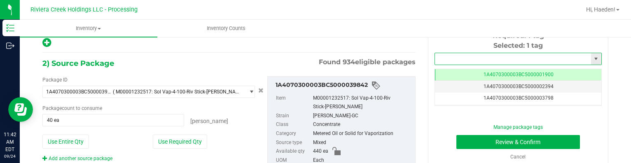
click at [466, 60] on input "text" at bounding box center [513, 59] width 156 height 12
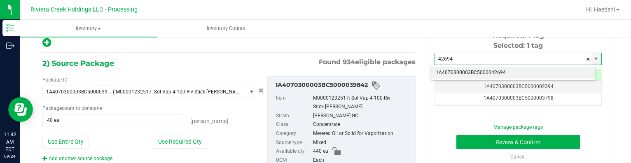
click at [466, 72] on li "1A4070300003BC5000042694" at bounding box center [513, 73] width 164 height 12
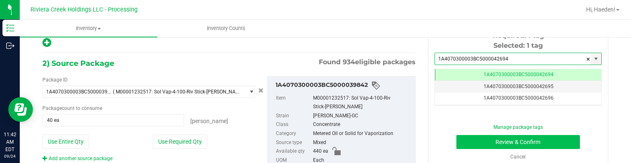
type input "1A4070300003BC5000042694"
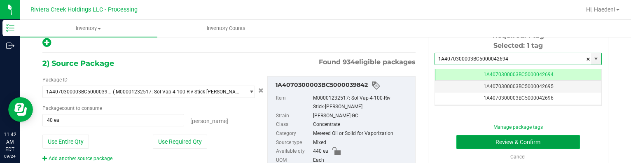
click at [474, 138] on button "Review & Confirm" at bounding box center [518, 142] width 124 height 14
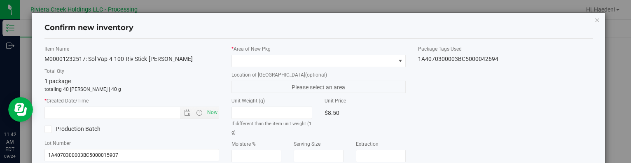
type input "[DATE]"
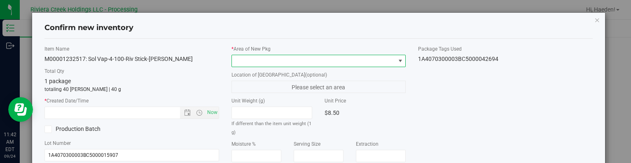
click at [390, 58] on span at bounding box center [313, 61] width 163 height 12
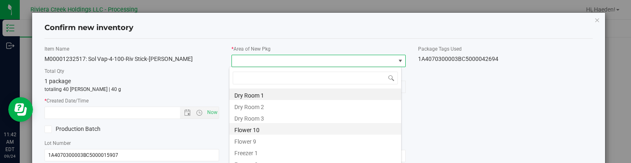
click at [289, 126] on li "Flower 10" at bounding box center [315, 129] width 172 height 12
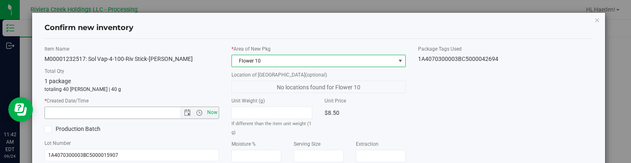
click at [208, 114] on span "Now" at bounding box center [212, 113] width 14 height 12
type input "9/24/2025 11:42 AM"
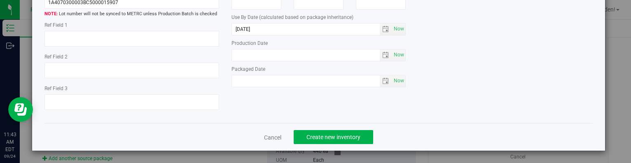
click at [372, 132] on div "Cancel Create new inventory" at bounding box center [318, 137] width 548 height 28
click at [356, 136] on span "Create new inventory" at bounding box center [333, 137] width 54 height 7
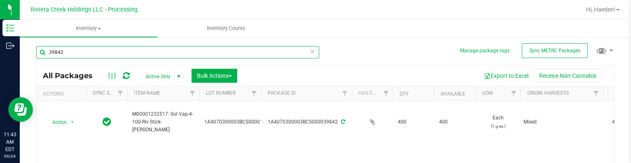
click at [137, 52] on input "39842" at bounding box center [177, 52] width 283 height 12
click at [138, 52] on input "39842" at bounding box center [177, 52] width 283 height 12
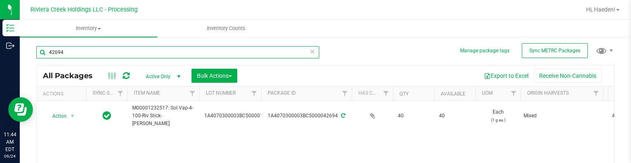
click at [87, 49] on input "42694" at bounding box center [177, 52] width 283 height 12
type input "39842"
